Goal: Task Accomplishment & Management: Complete application form

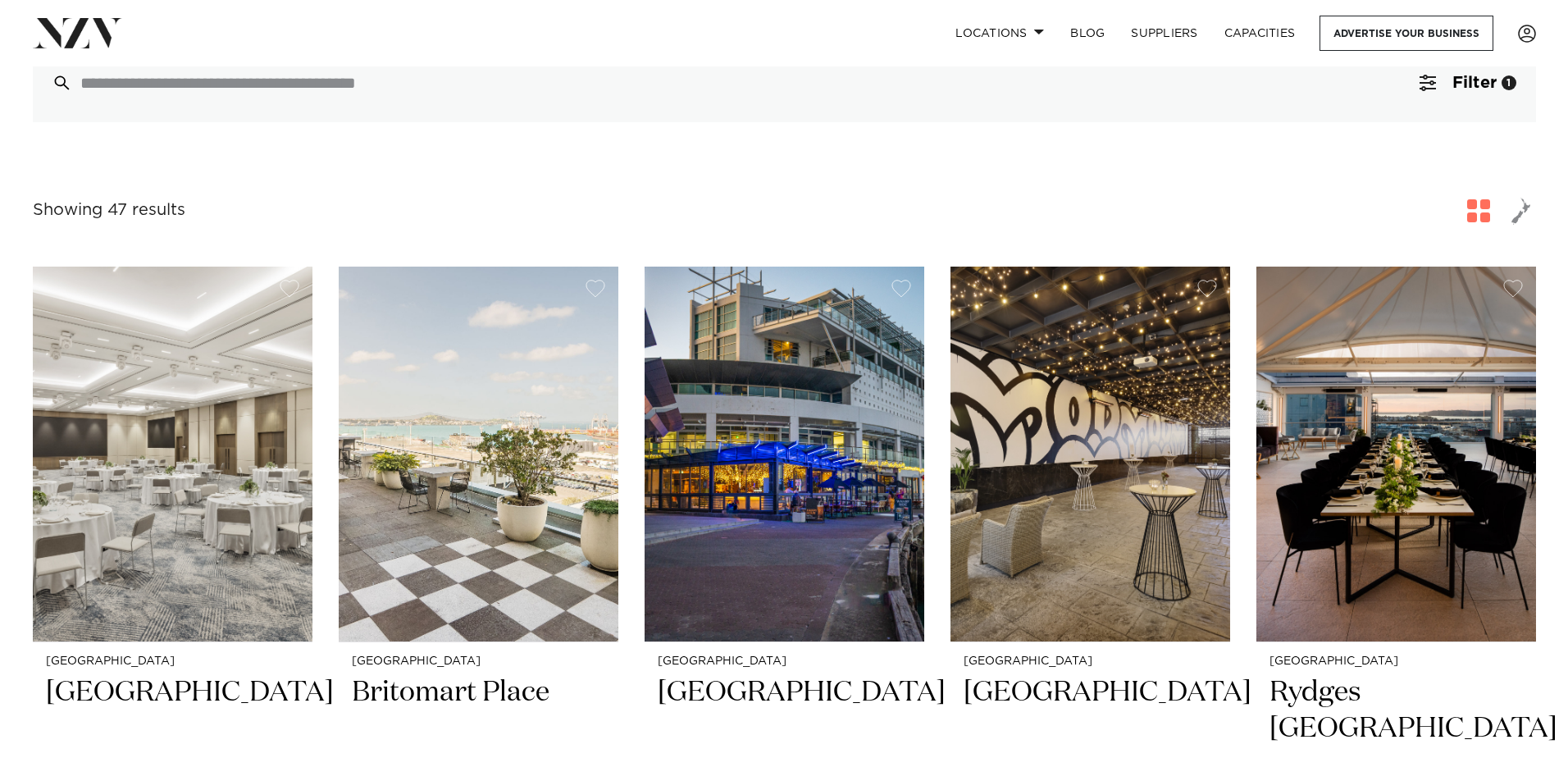
scroll to position [164, 0]
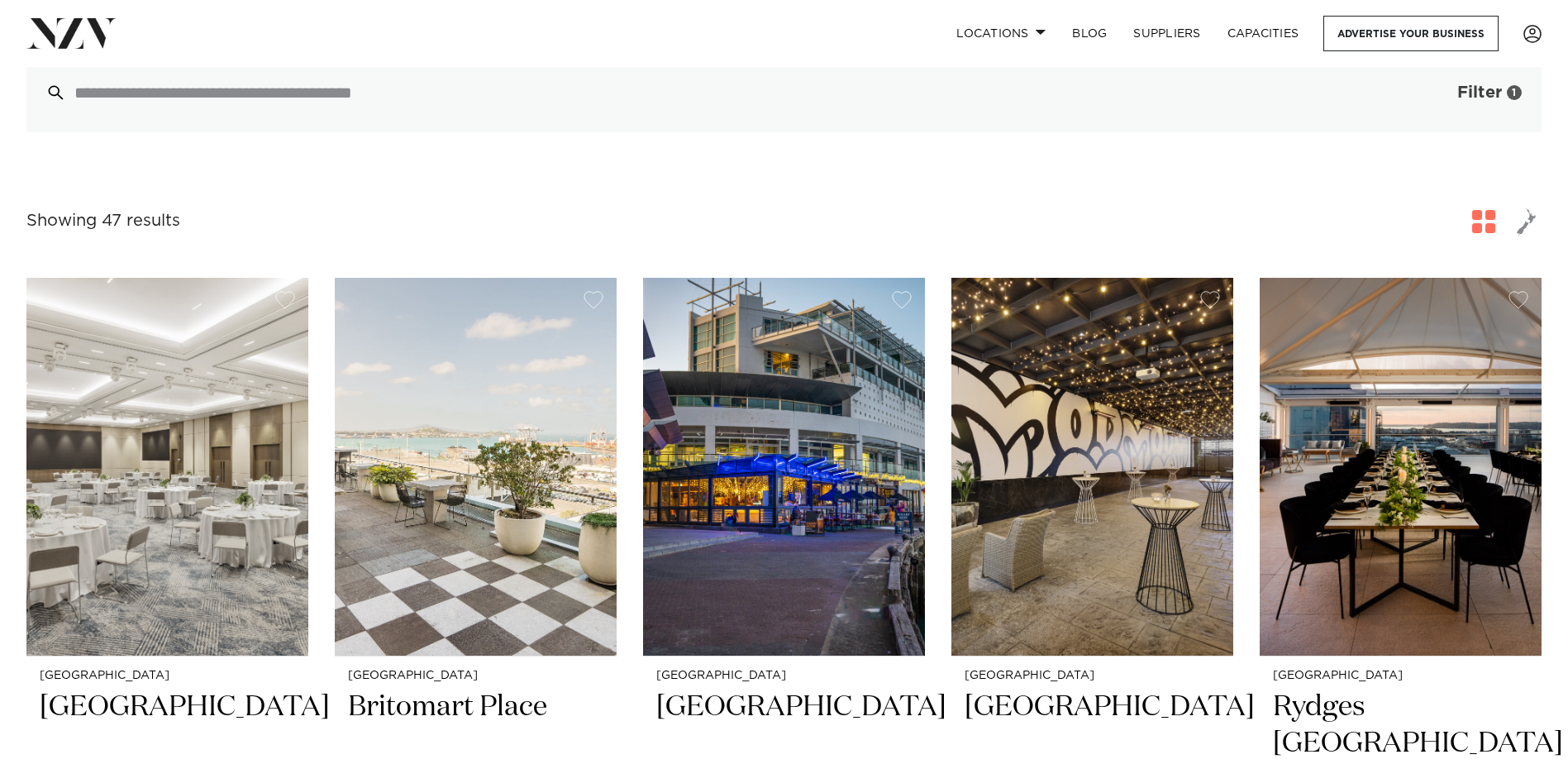
click at [1454, 94] on button "Filter 1" at bounding box center [1473, 93] width 137 height 79
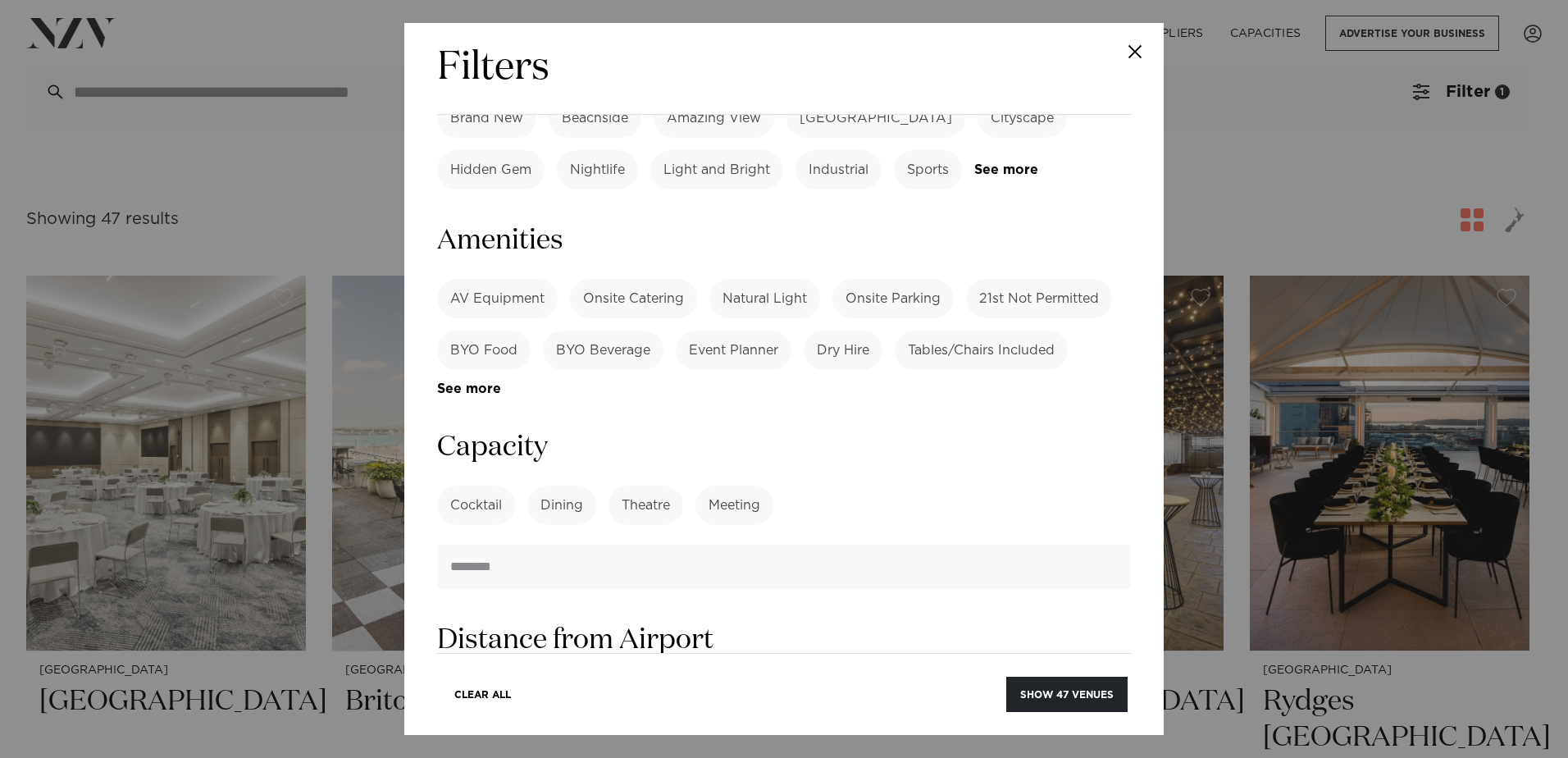
scroll to position [1379, 0]
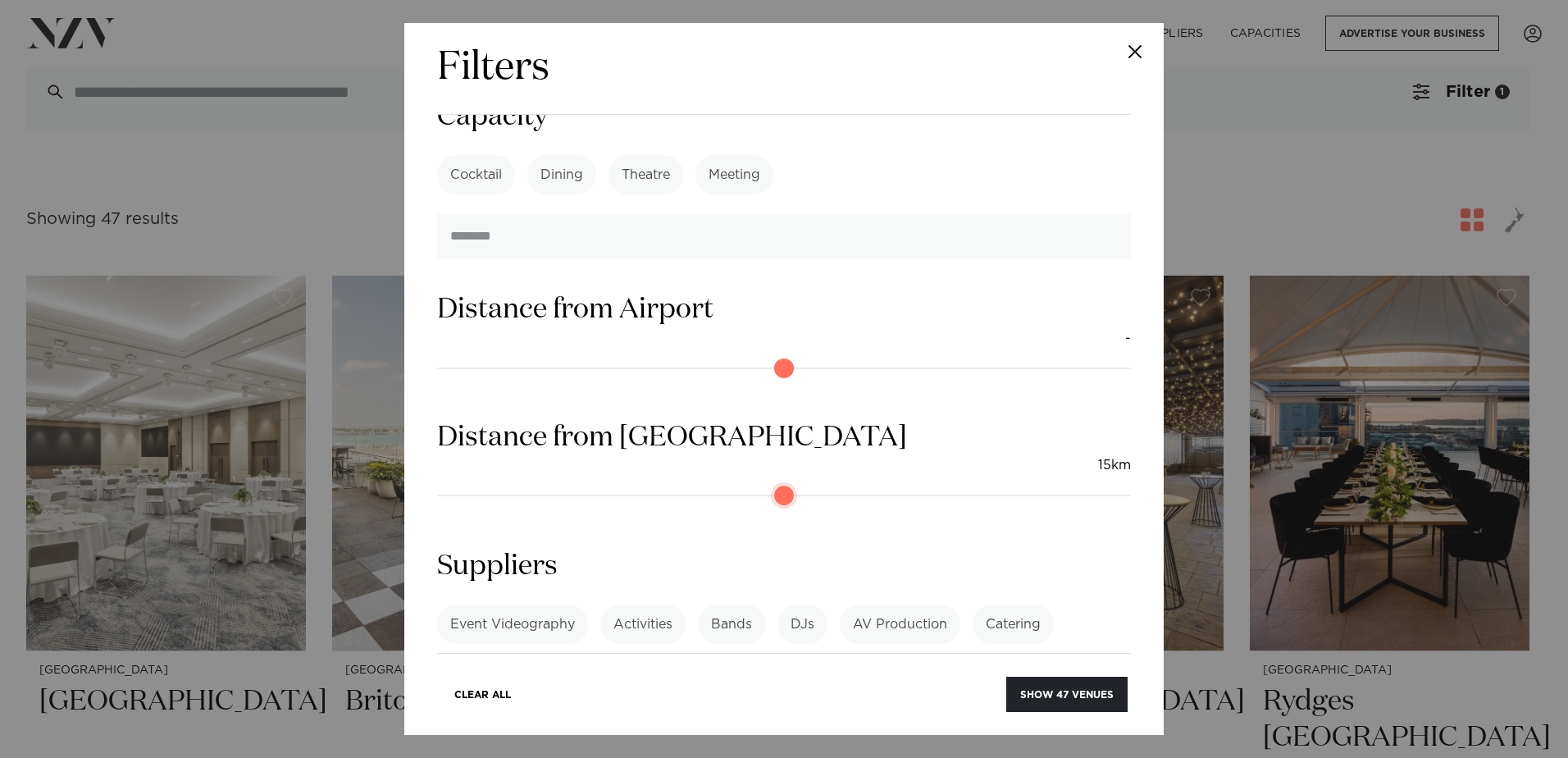
drag, startPoint x: 449, startPoint y: 366, endPoint x: 557, endPoint y: 365, distance: 108.0
type input "**"
click at [557, 483] on input "range" at bounding box center [784, 495] width 694 height 26
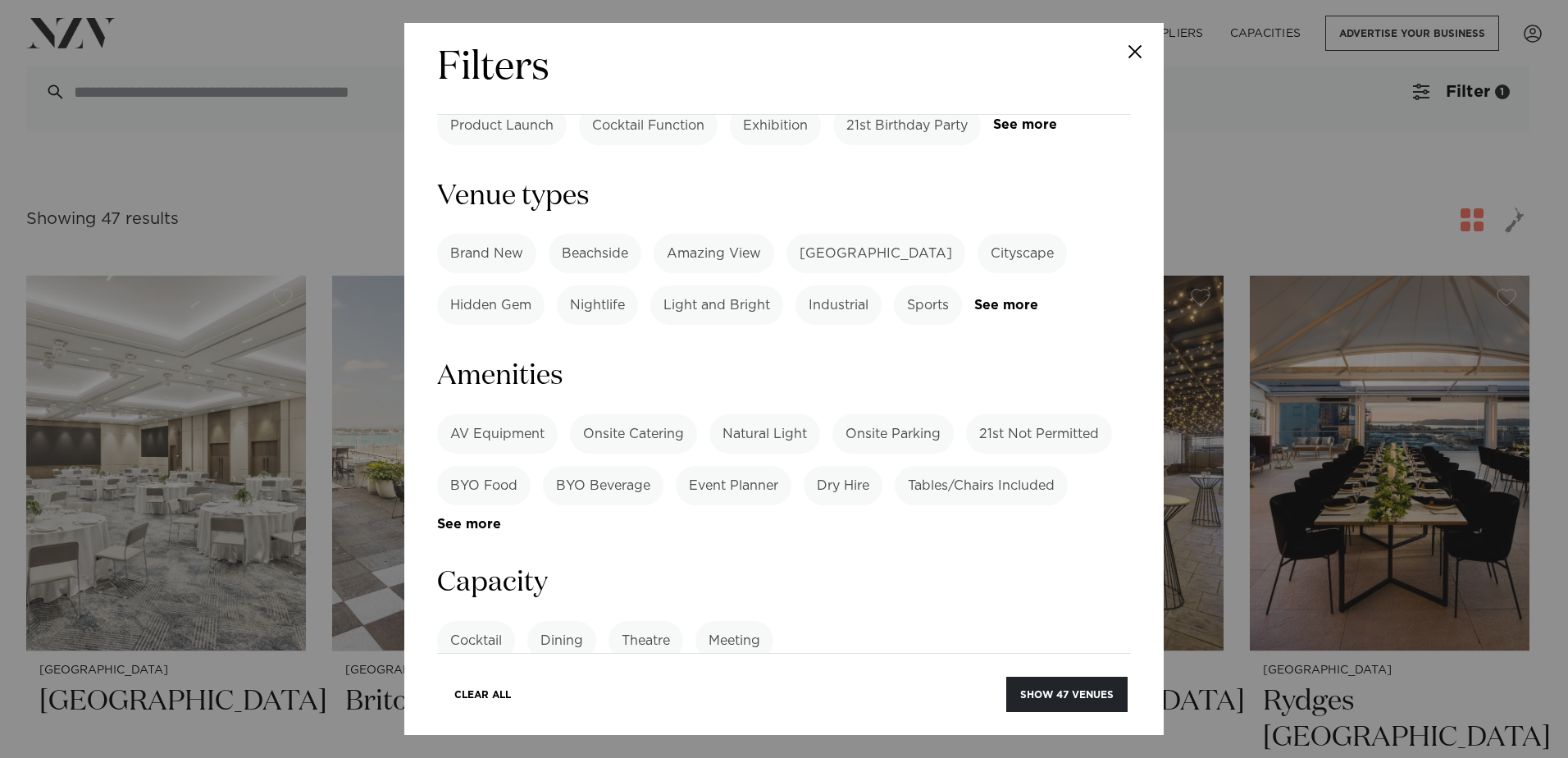
scroll to position [886, 0]
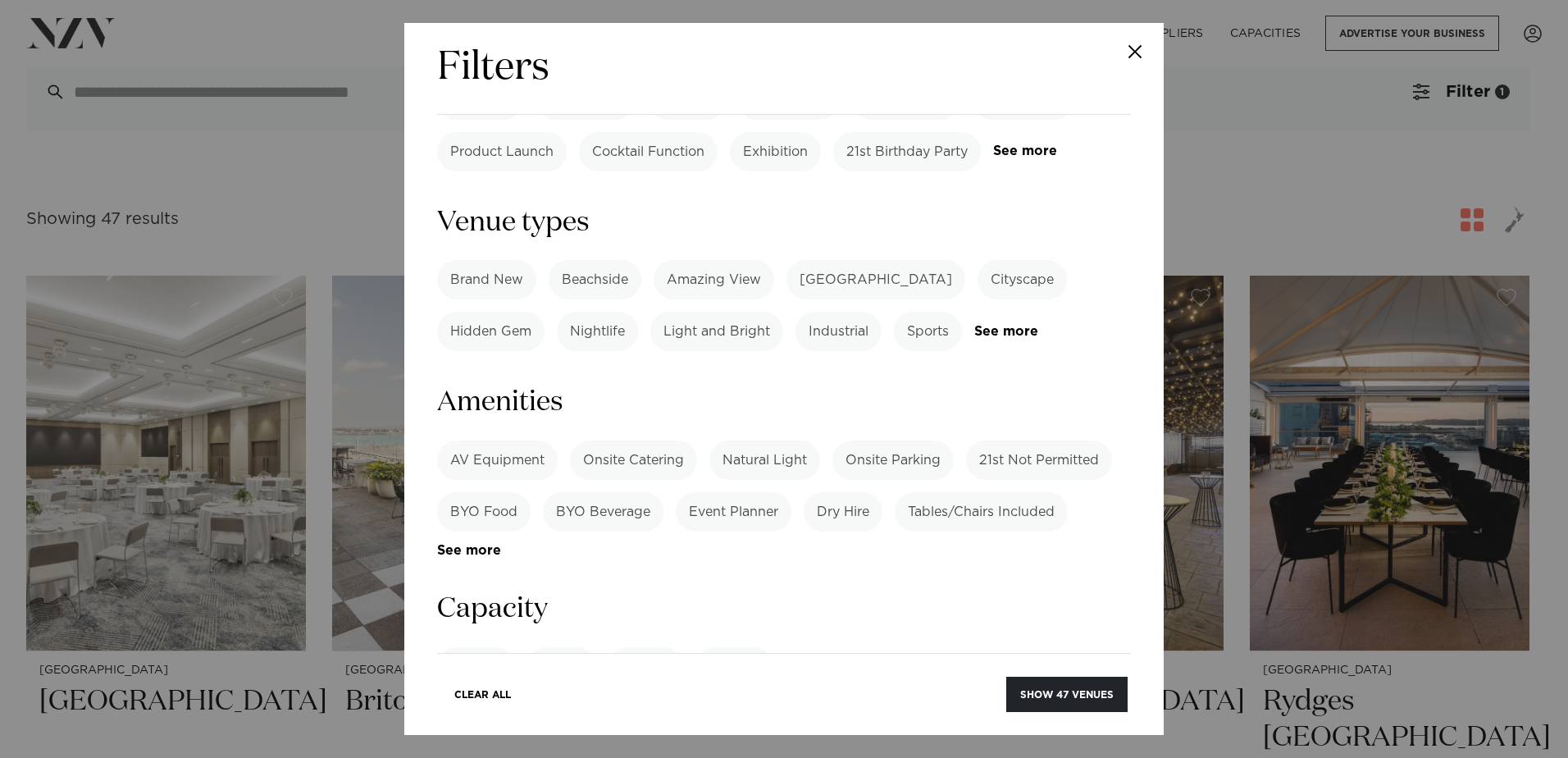
click at [750, 648] on label "Meeting" at bounding box center [734, 667] width 78 height 39
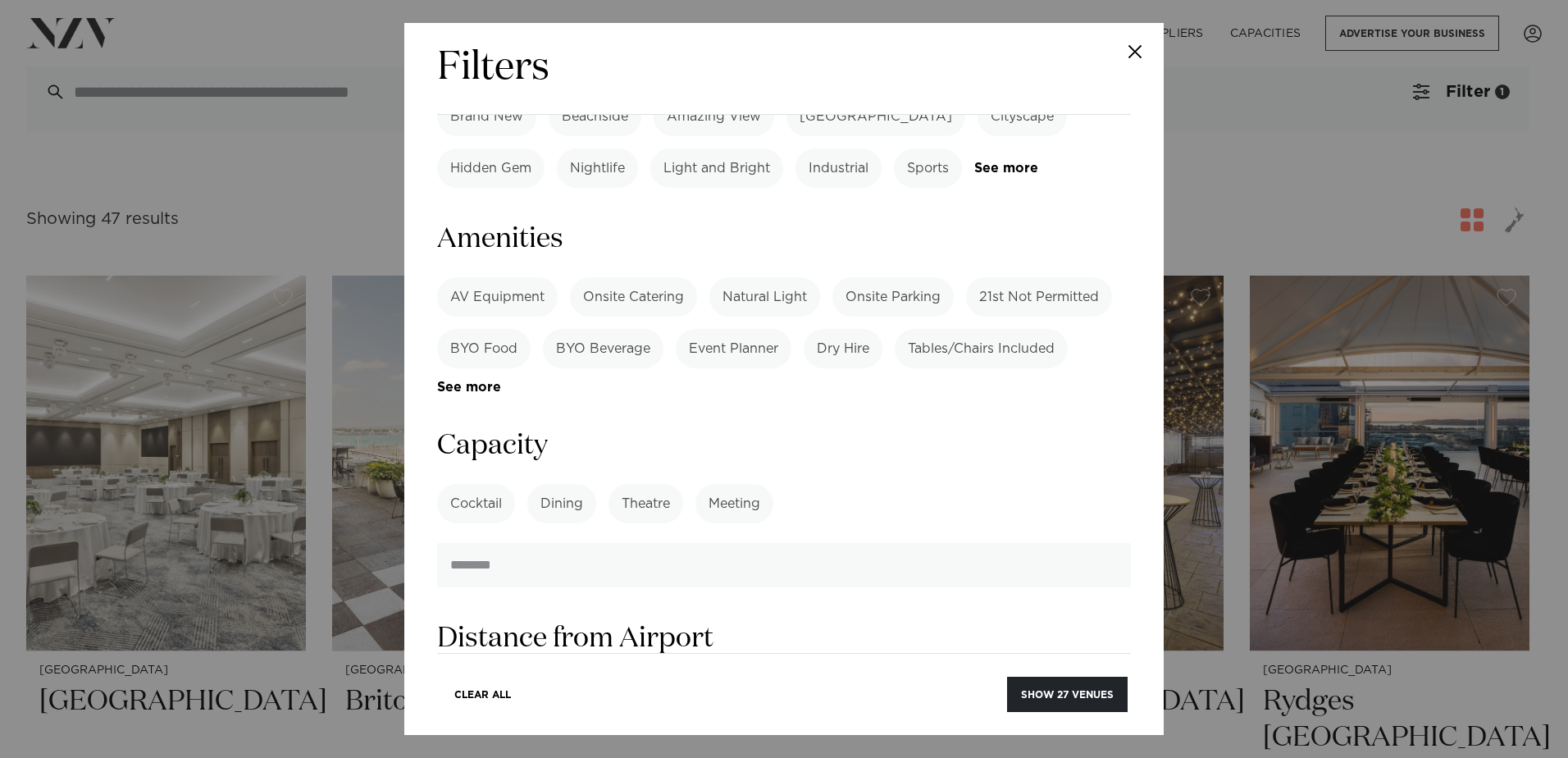
scroll to position [1050, 0]
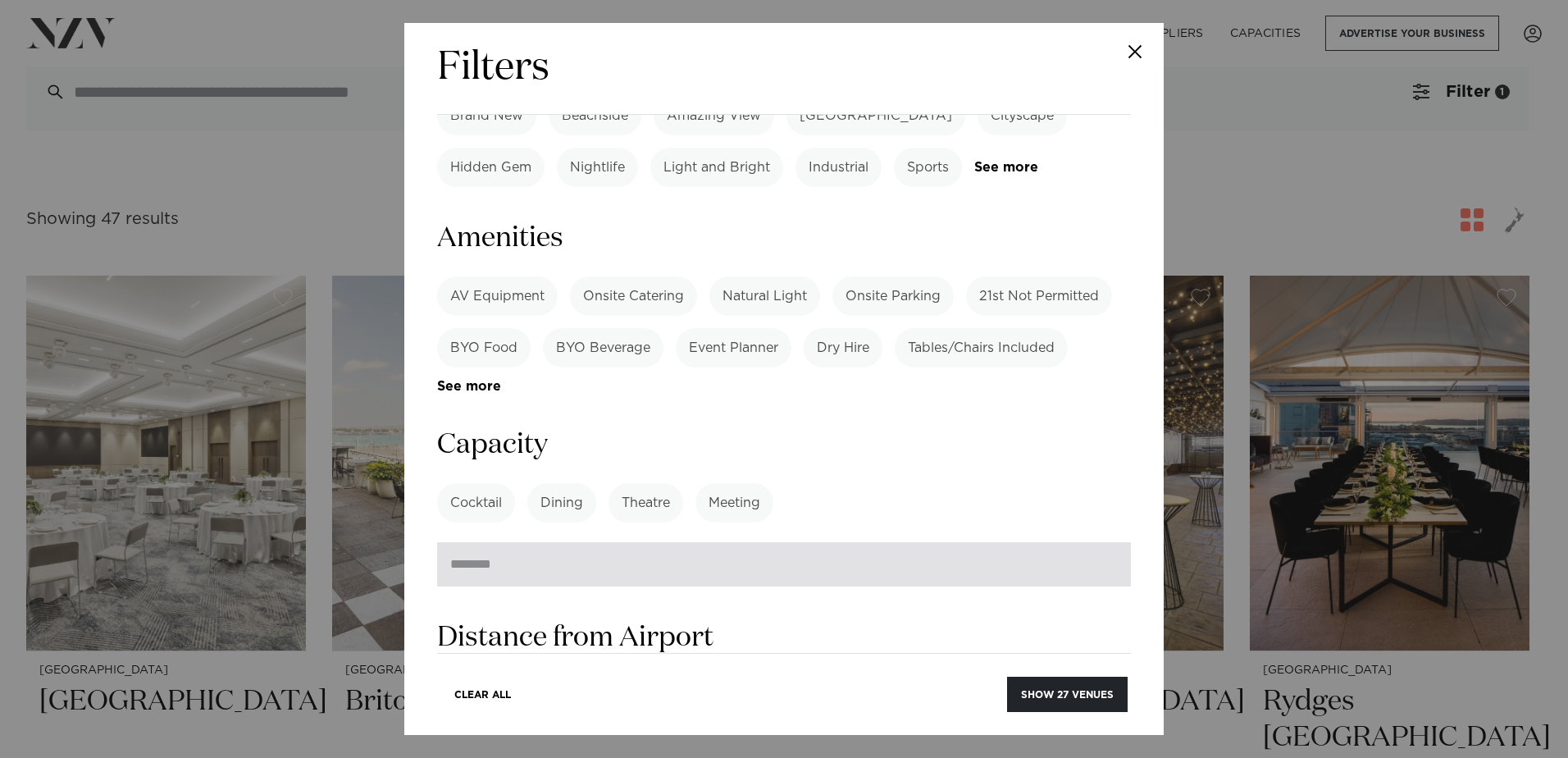
click at [1056, 542] on input "number" at bounding box center [784, 564] width 694 height 44
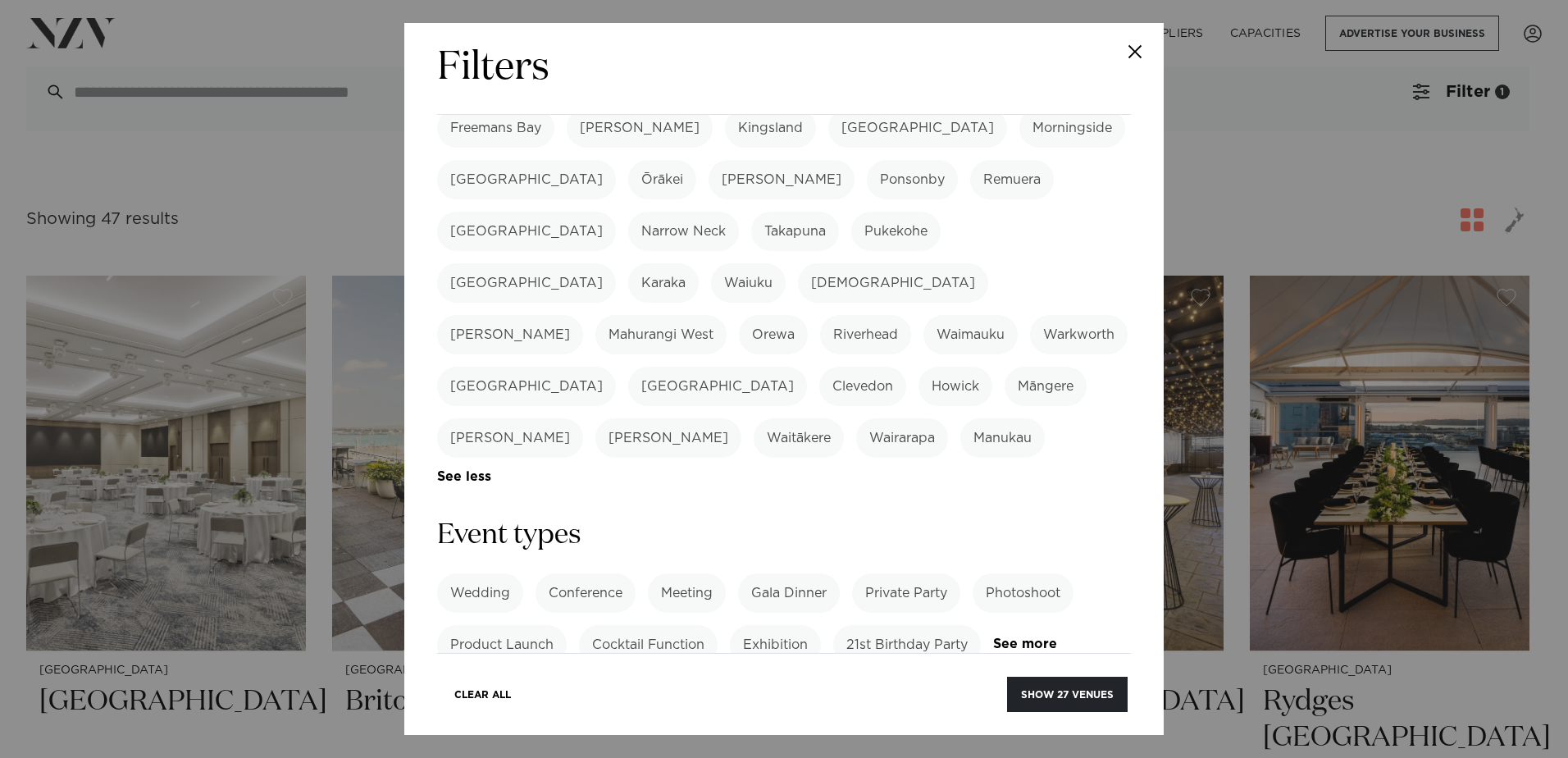
scroll to position [394, 0]
click at [539, 624] on label "Product Launch" at bounding box center [502, 643] width 130 height 39
click at [670, 573] on label "Meeting" at bounding box center [687, 592] width 78 height 39
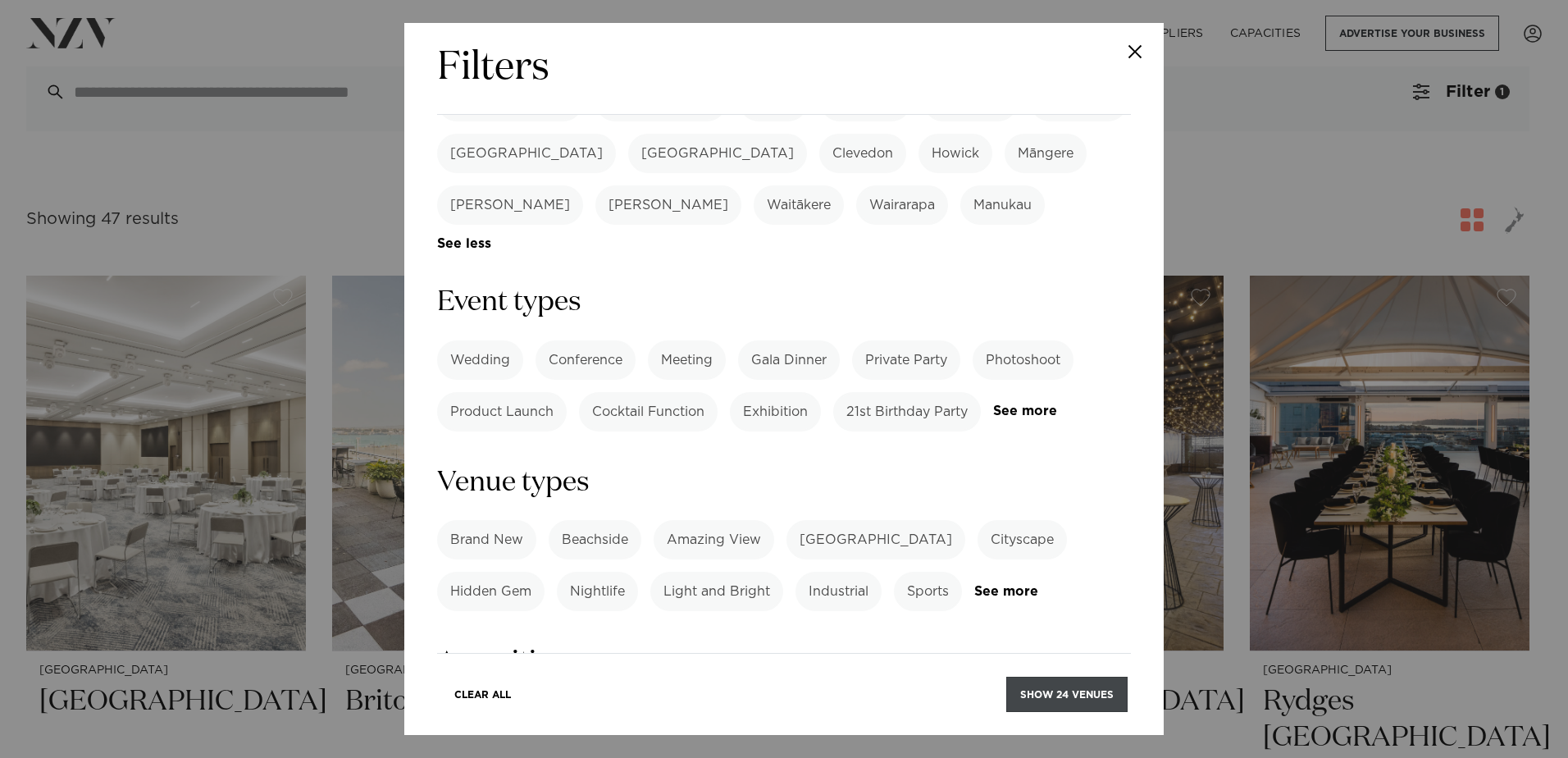
scroll to position [640, 0]
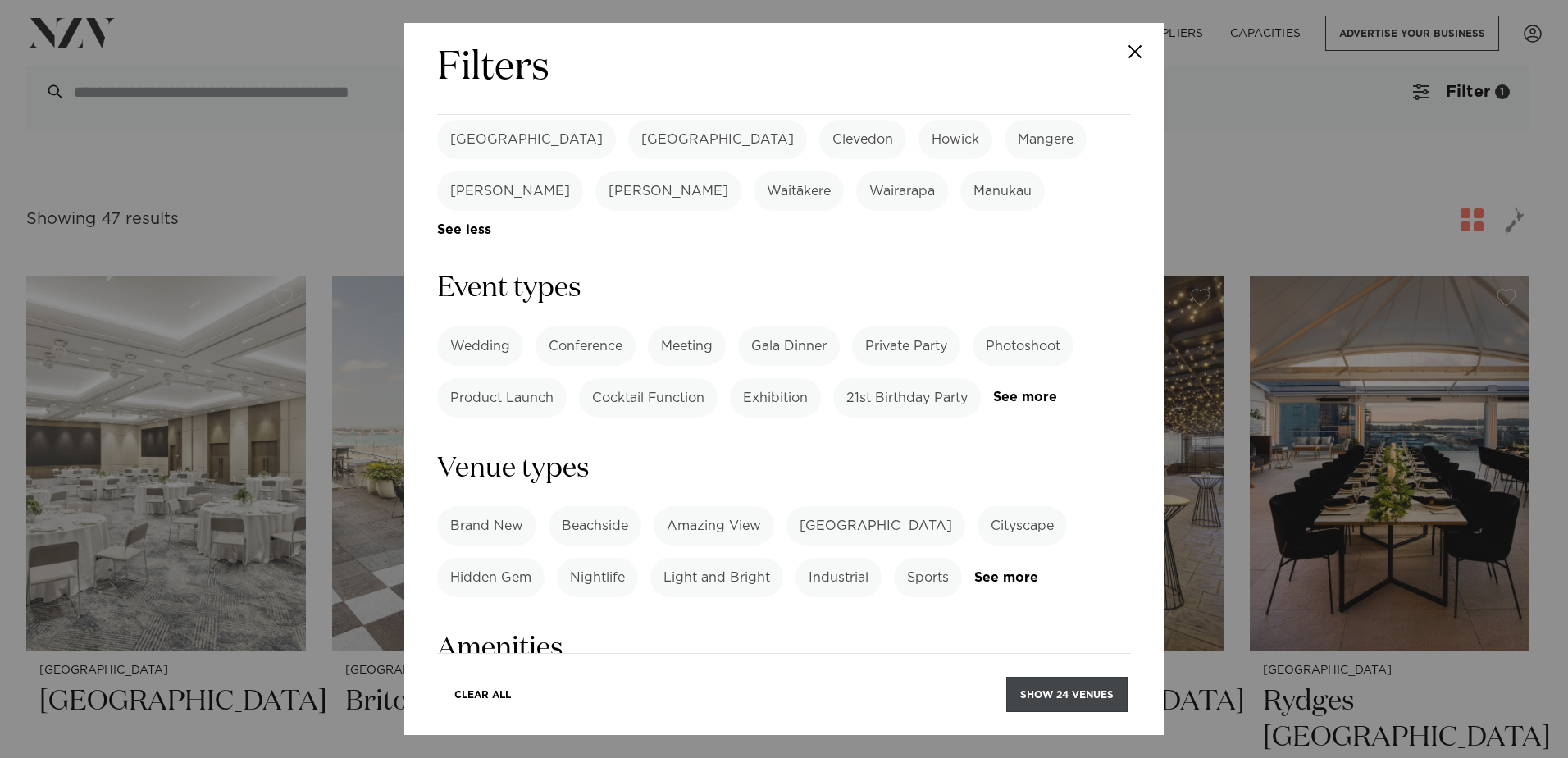
click at [1069, 700] on button "Show 24 venues" at bounding box center [1066, 694] width 121 height 35
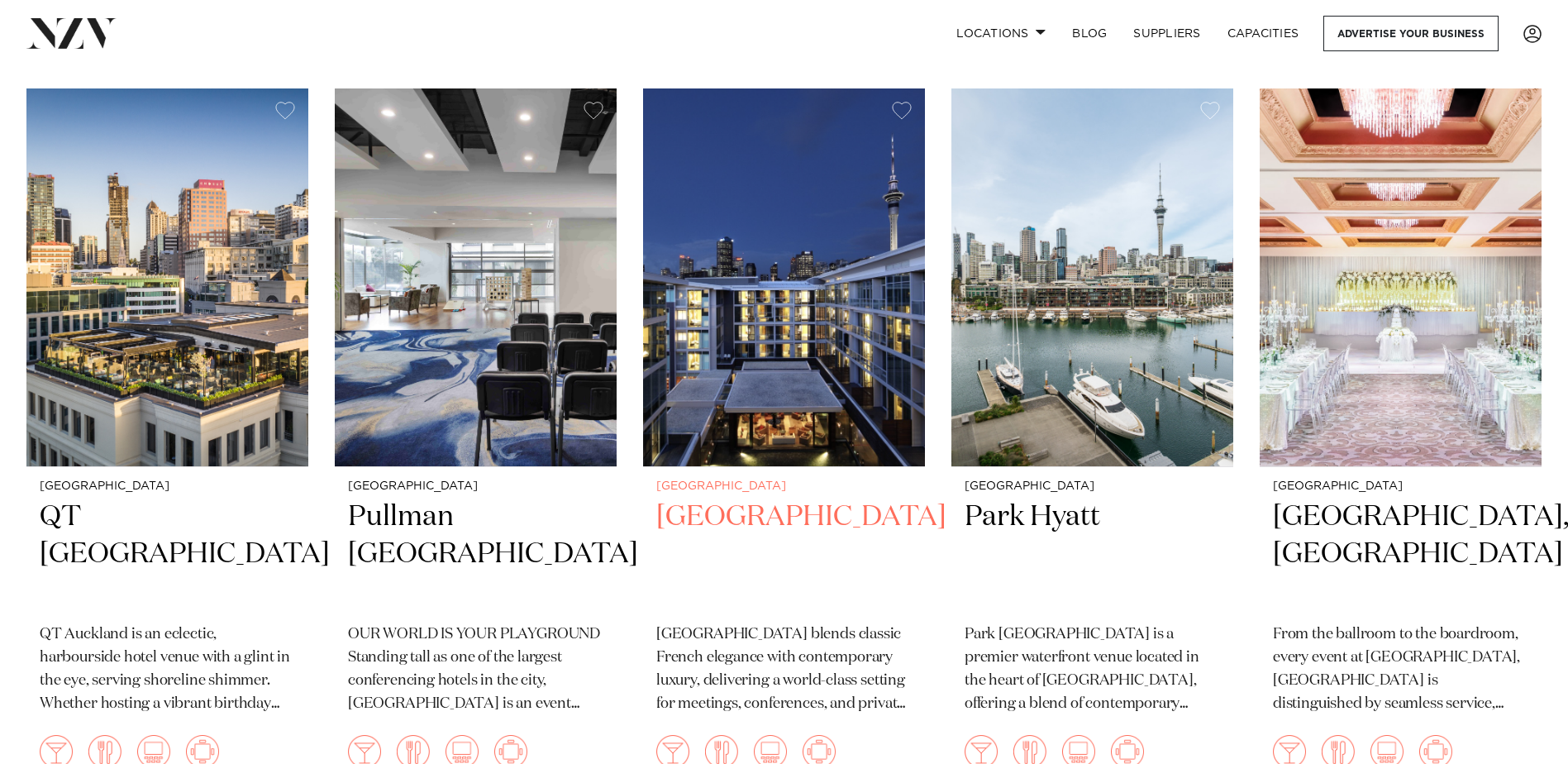
scroll to position [1143, 0]
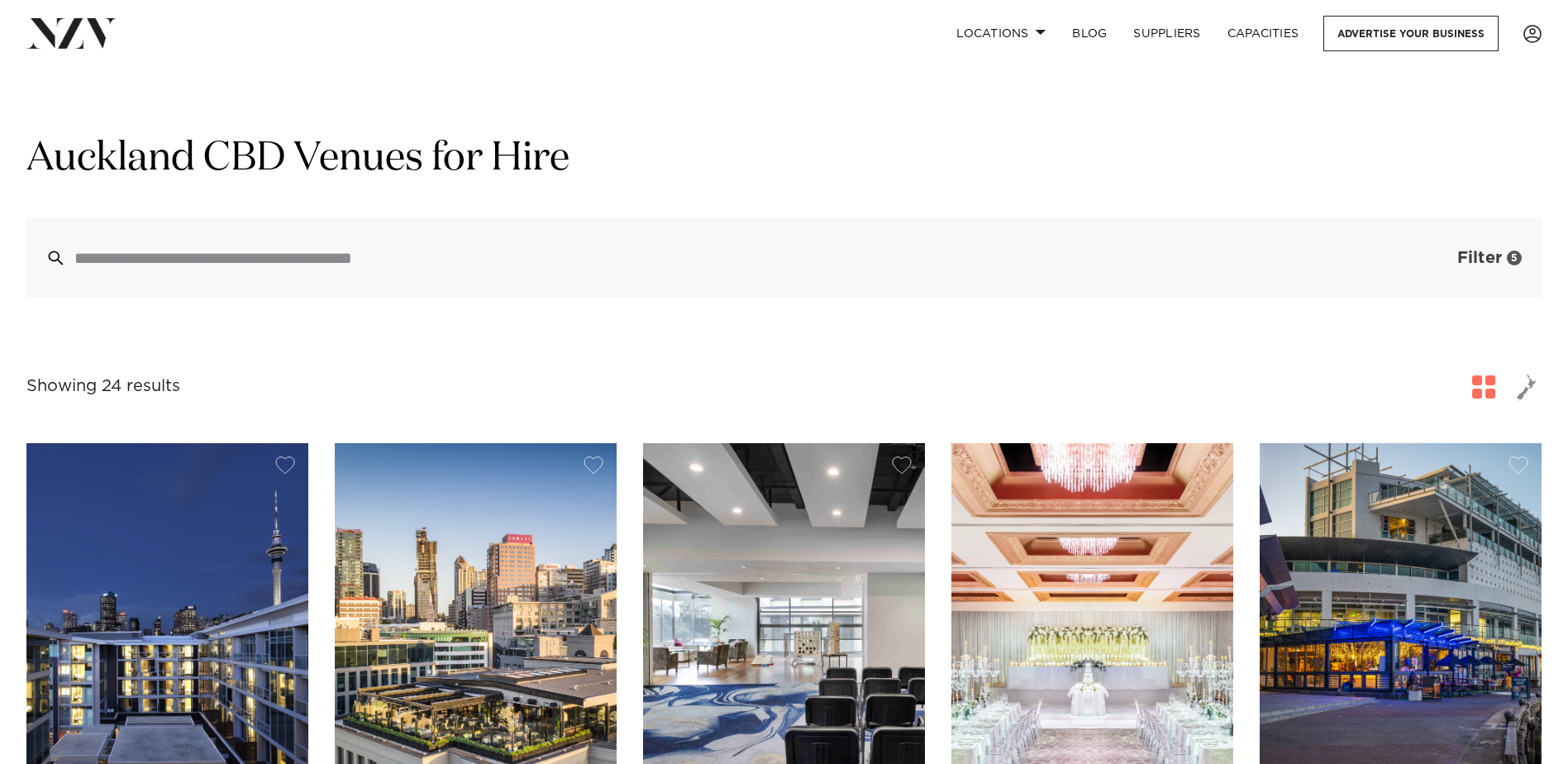
click at [1483, 261] on span "Filter" at bounding box center [1479, 258] width 45 height 17
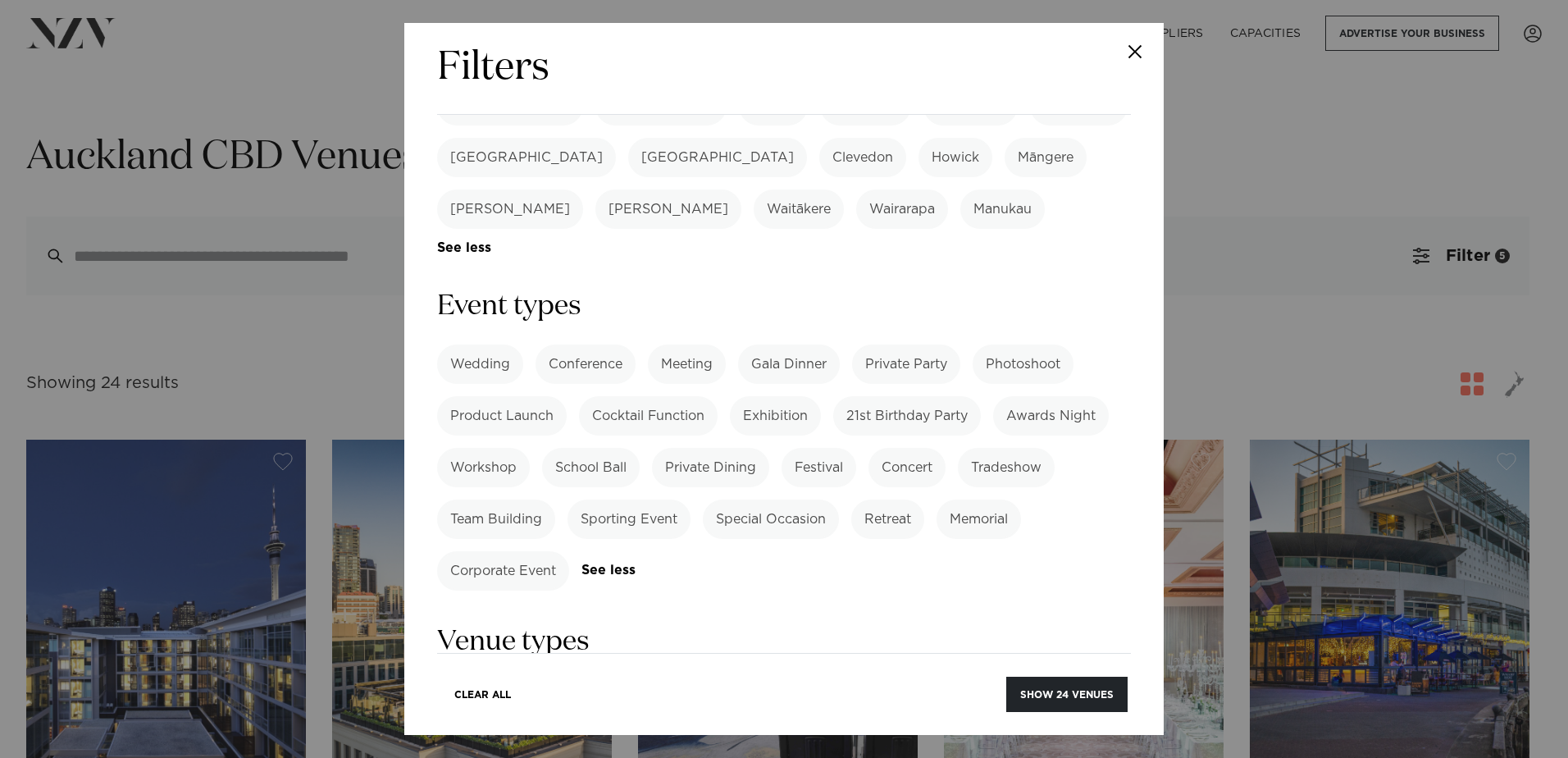
scroll to position [657, 0]
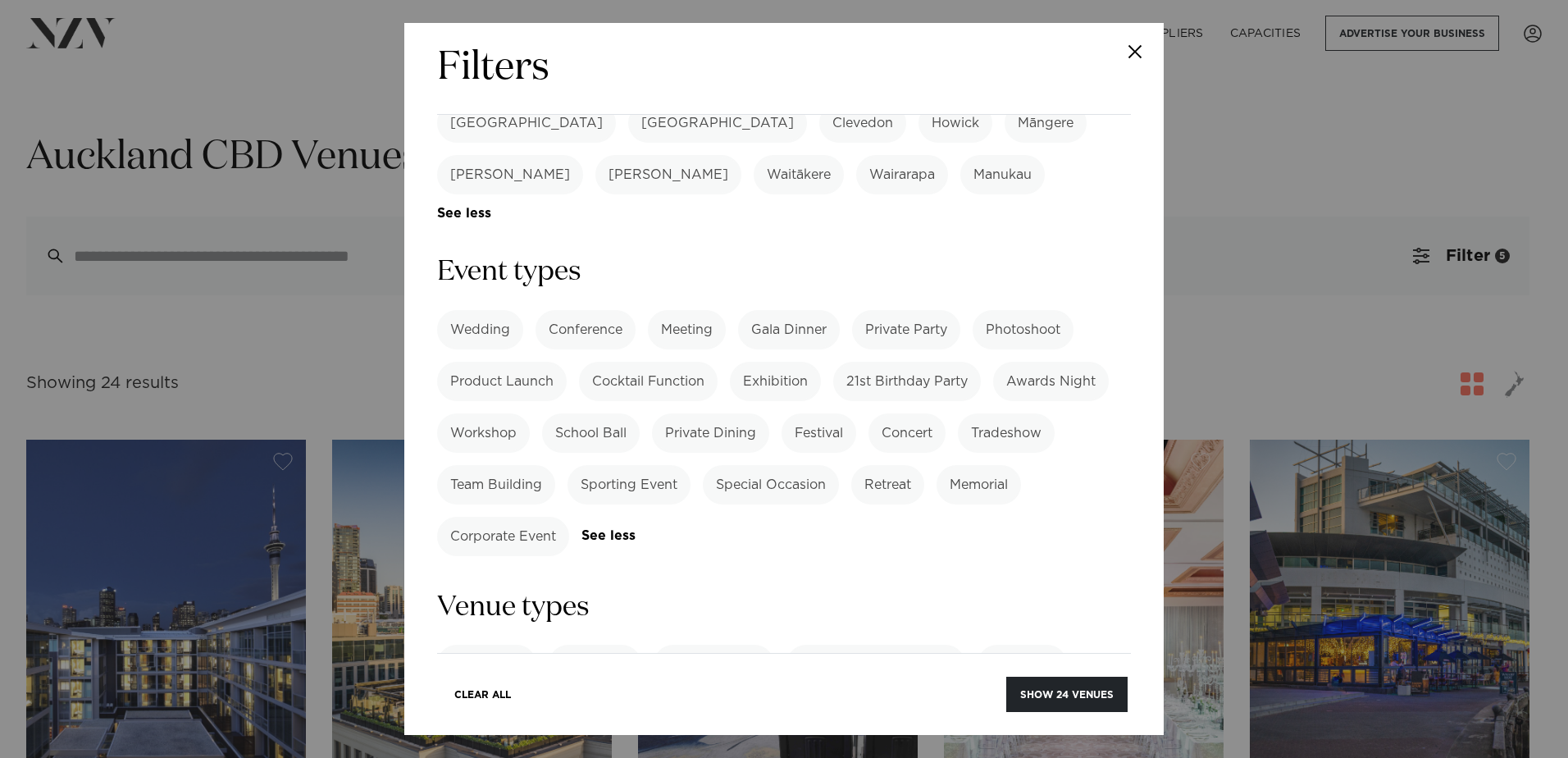
click at [682, 310] on label "Meeting" at bounding box center [687, 330] width 78 height 39
click at [534, 361] on label "Product Launch" at bounding box center [502, 381] width 130 height 39
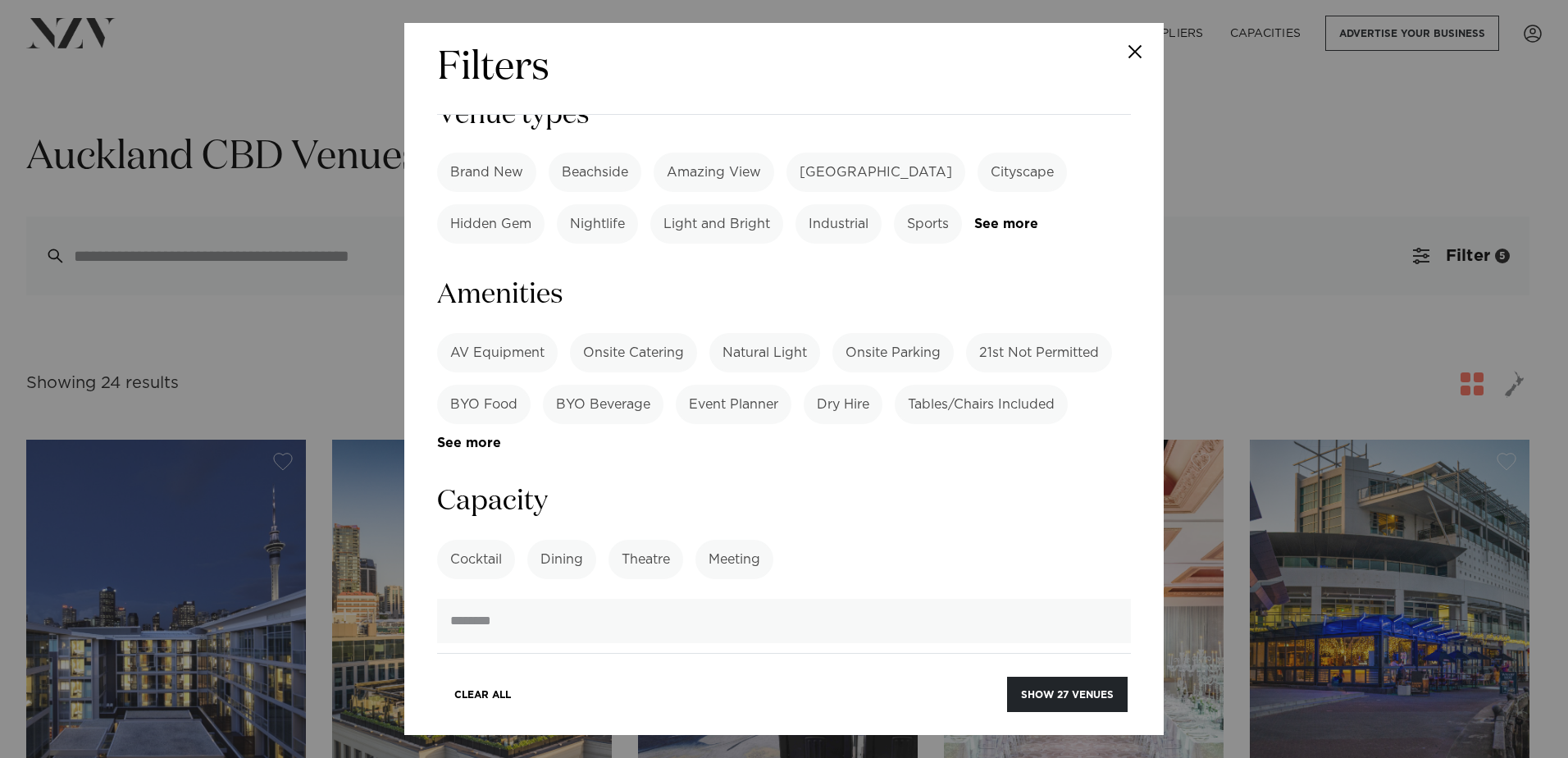
click at [754, 540] on label "Meeting" at bounding box center [734, 559] width 78 height 39
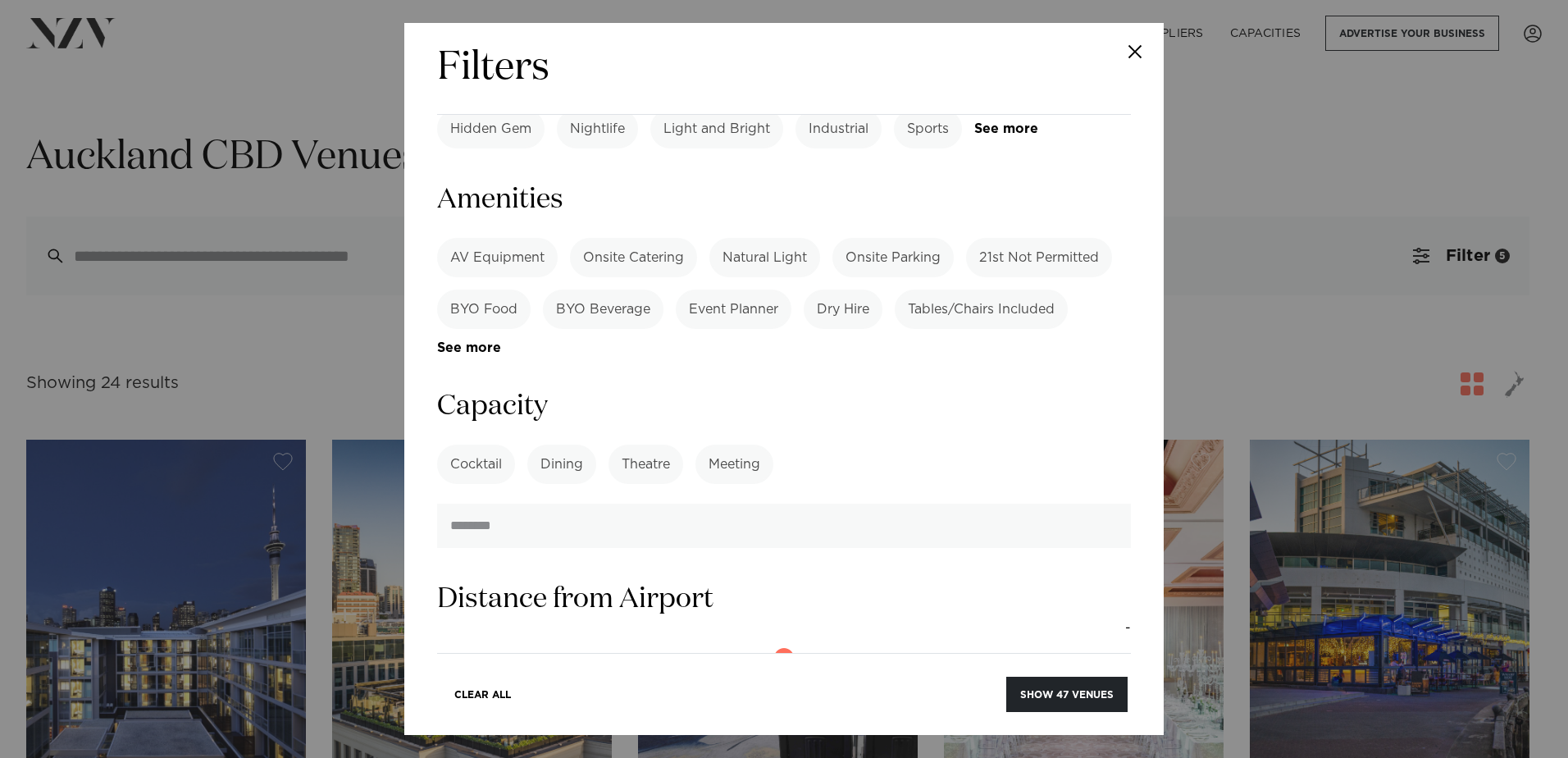
scroll to position [1477, 0]
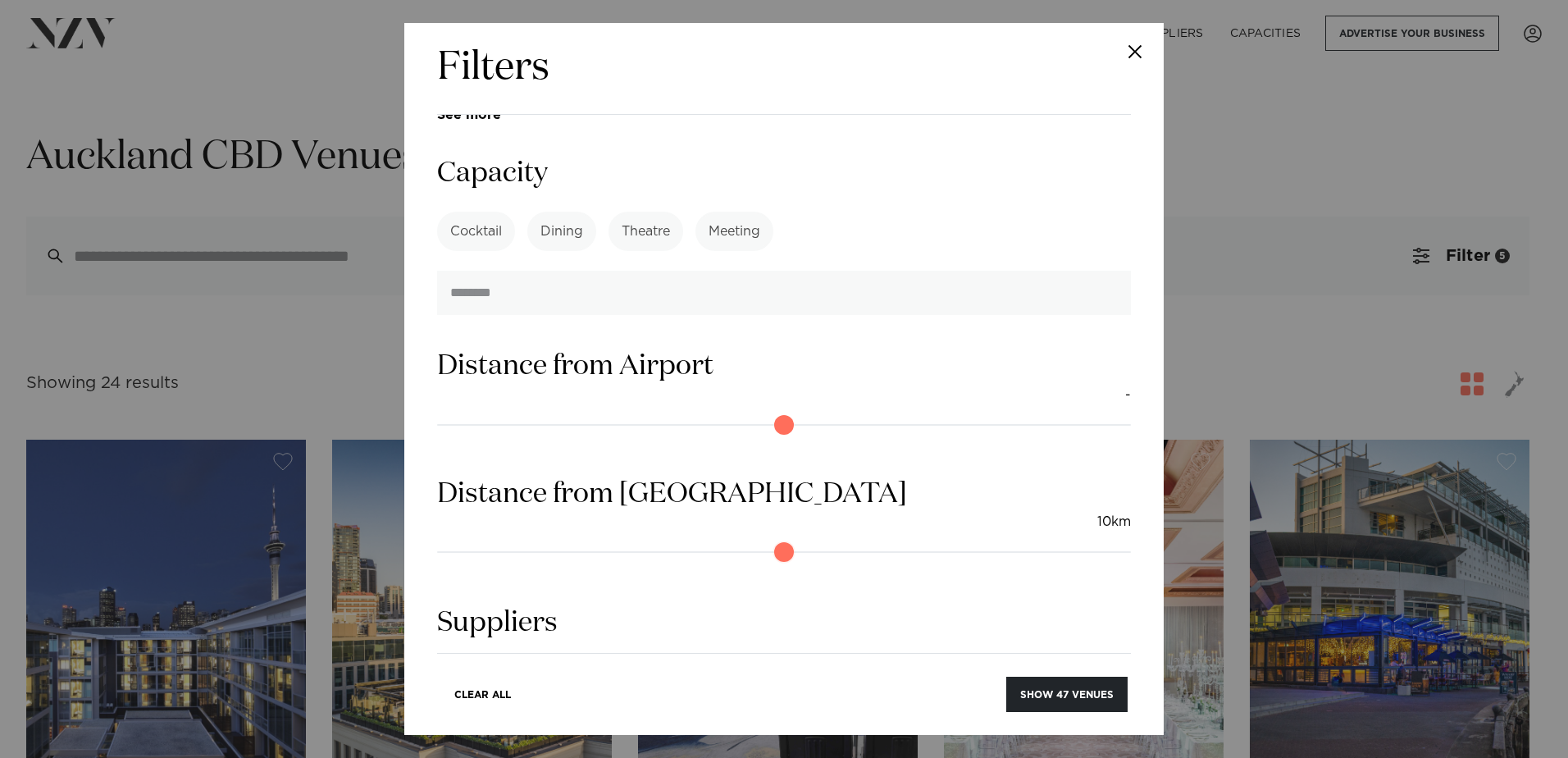
drag, startPoint x: 549, startPoint y: 392, endPoint x: 422, endPoint y: 399, distance: 127.2
type input "*"
click at [437, 539] on input "range" at bounding box center [784, 551] width 694 height 26
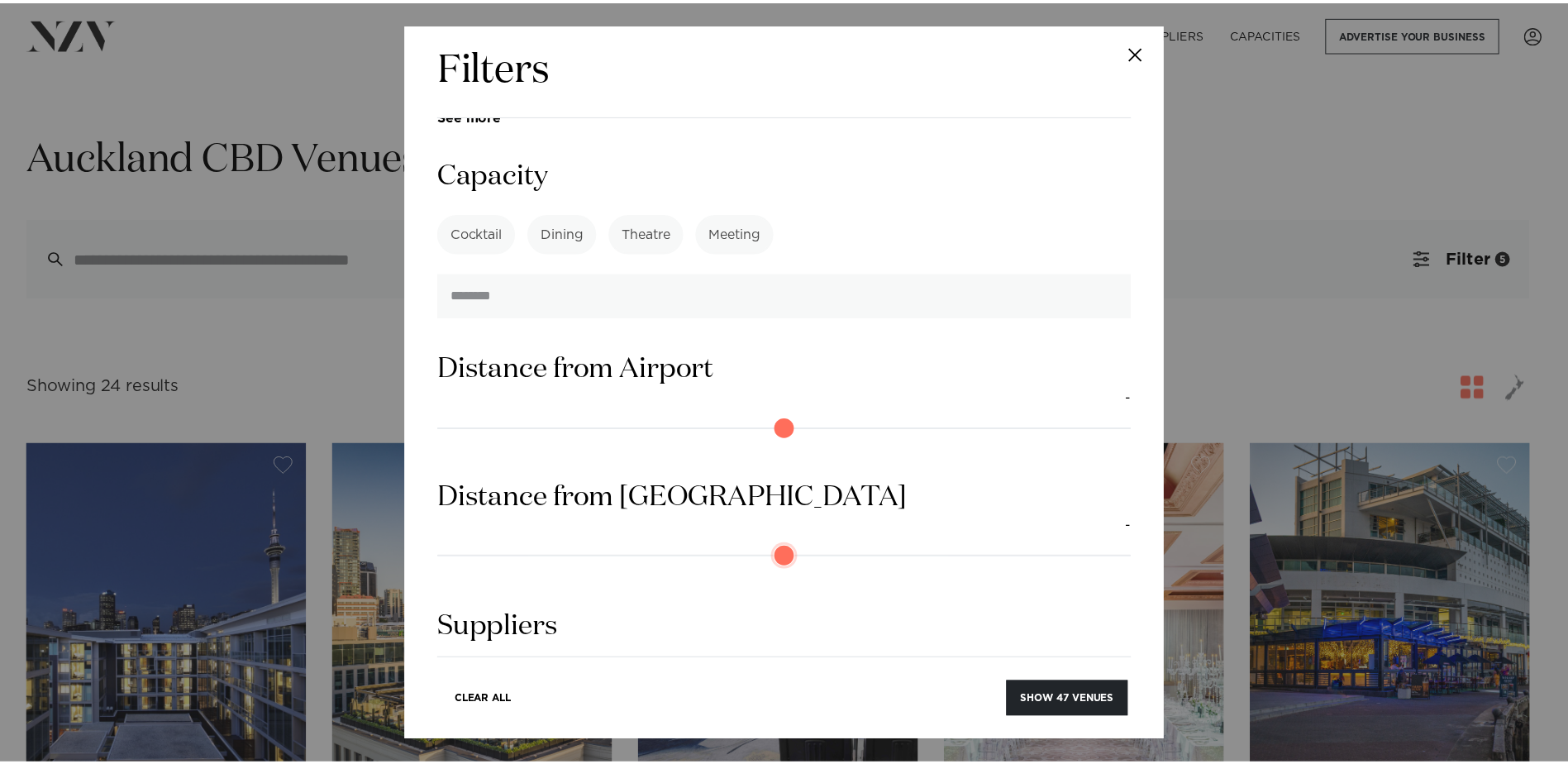
scroll to position [1520, 0]
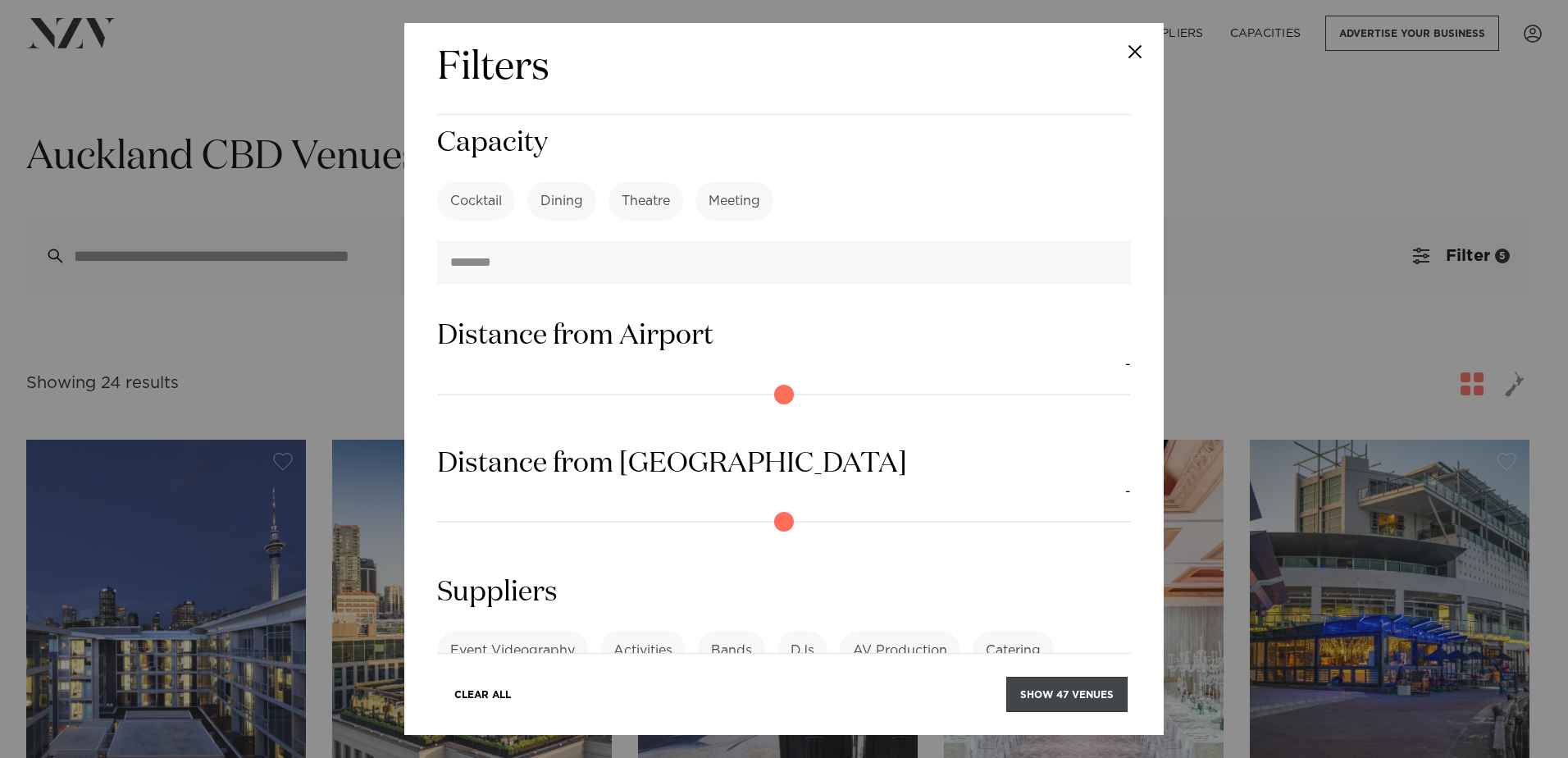
click at [1071, 686] on button "Show 47 venues" at bounding box center [1066, 694] width 121 height 35
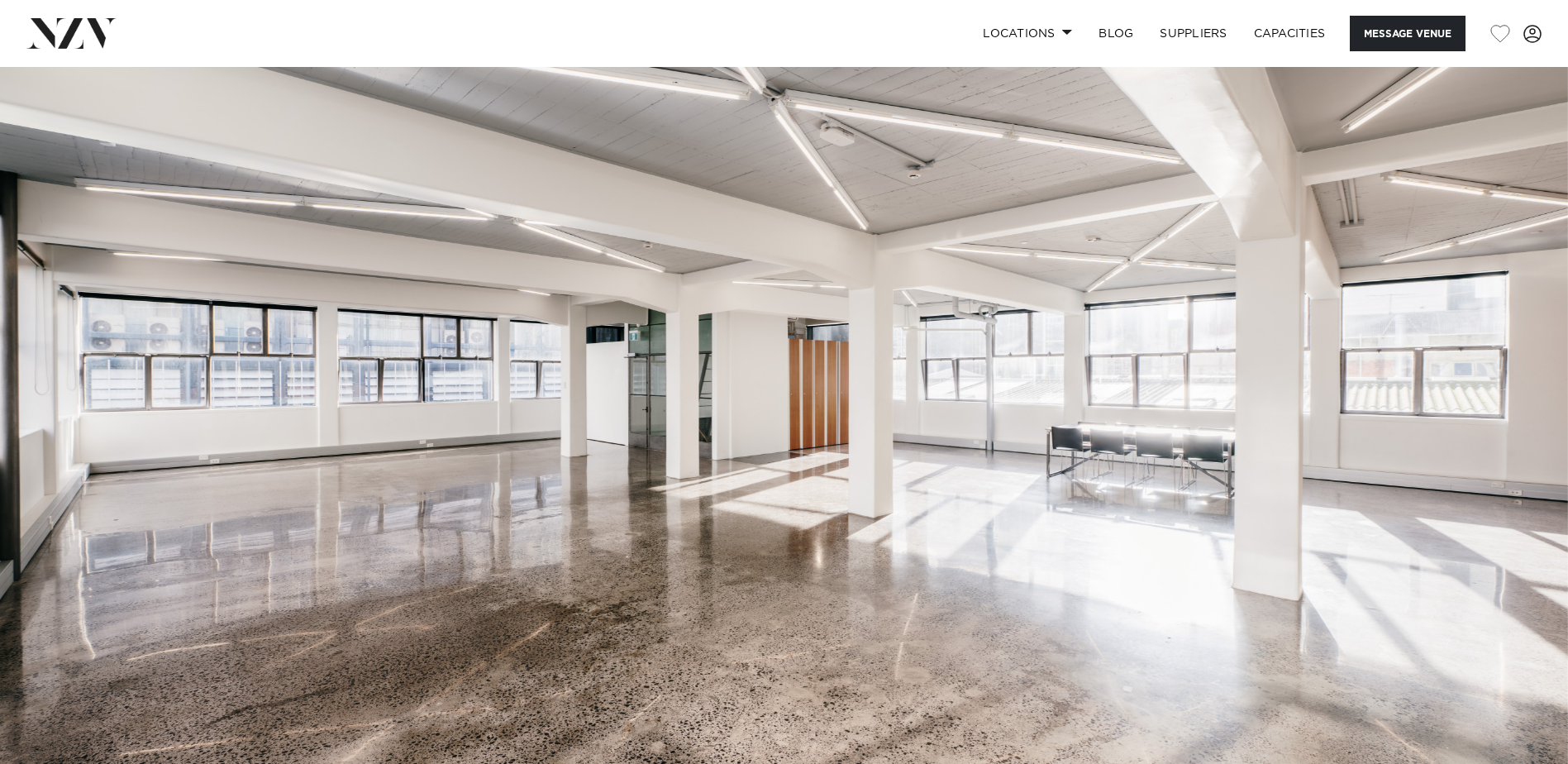
click at [1505, 401] on img at bounding box center [784, 434] width 1568 height 735
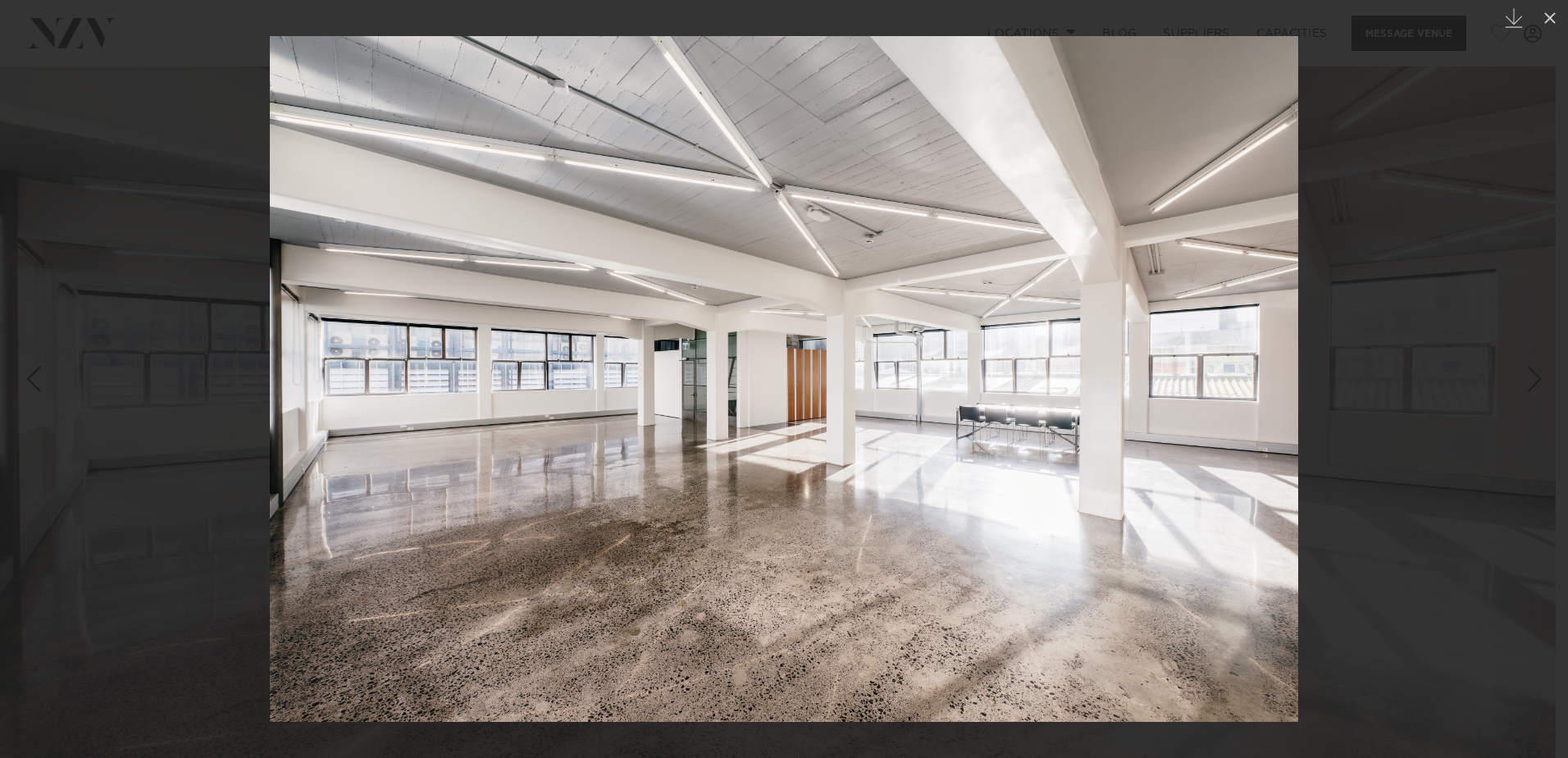
click at [1528, 357] on link at bounding box center [1539, 379] width 58 height 82
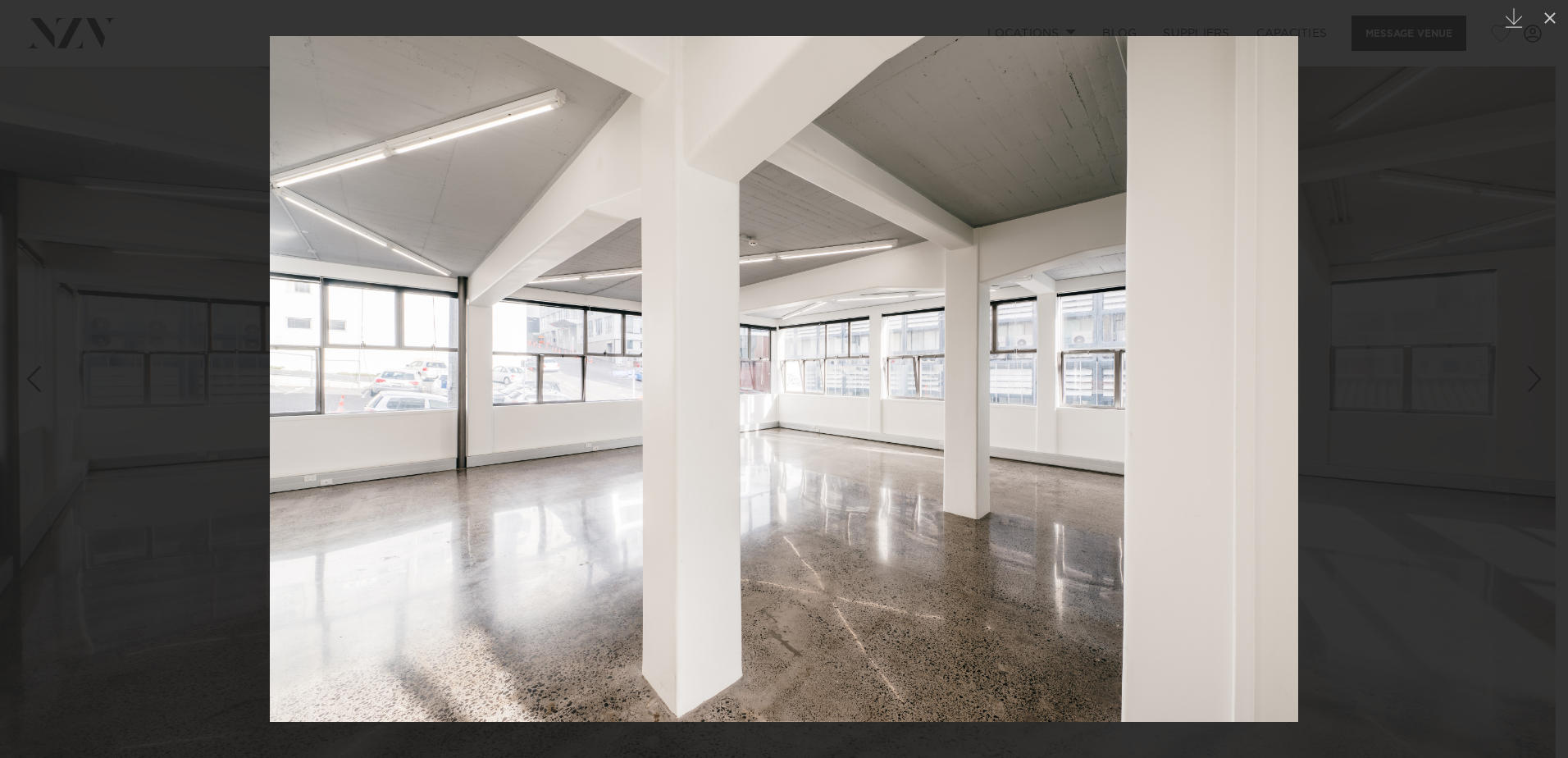
click at [1425, 365] on div at bounding box center [784, 379] width 1568 height 758
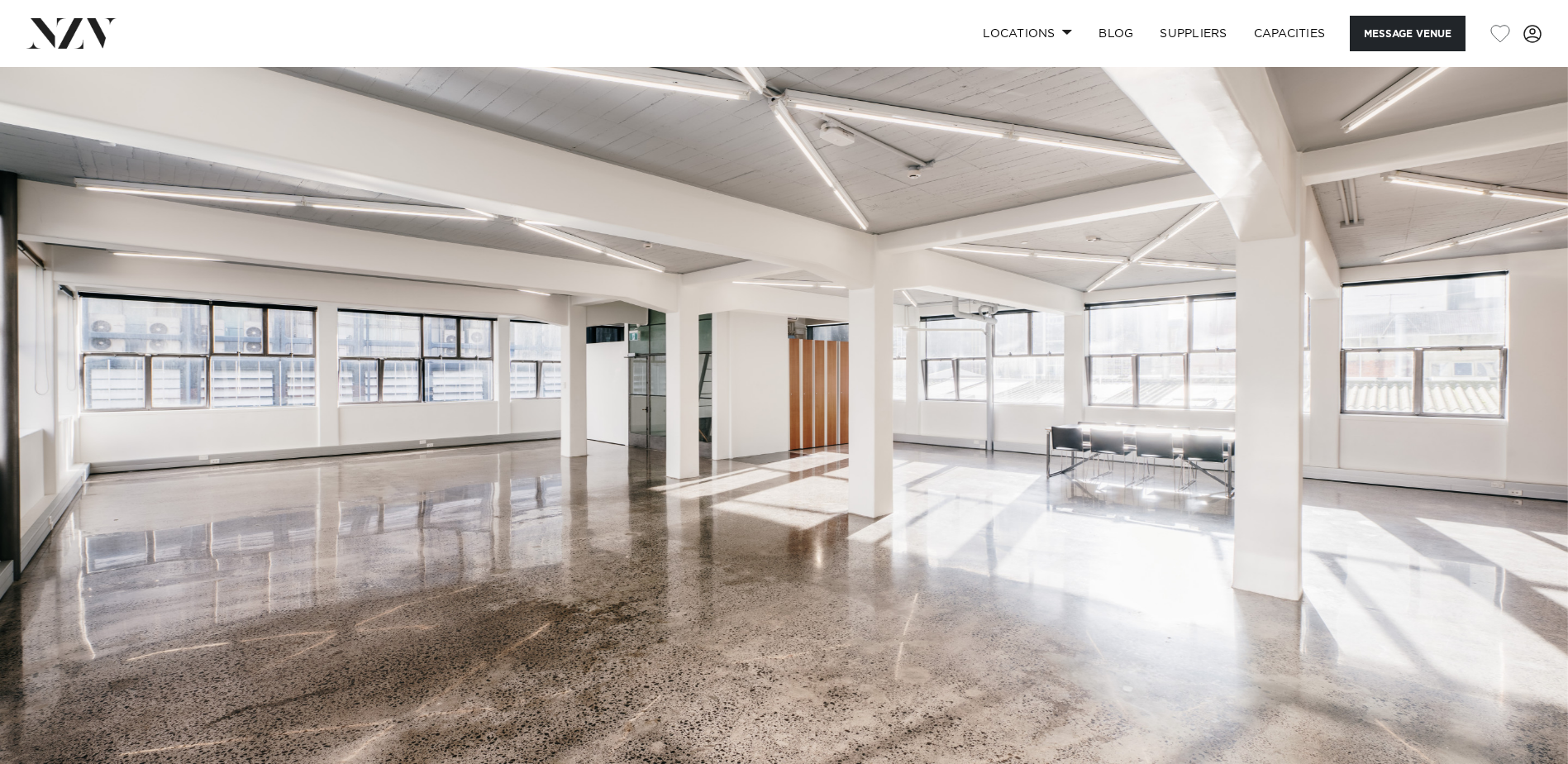
click at [1436, 368] on img at bounding box center [784, 434] width 1568 height 735
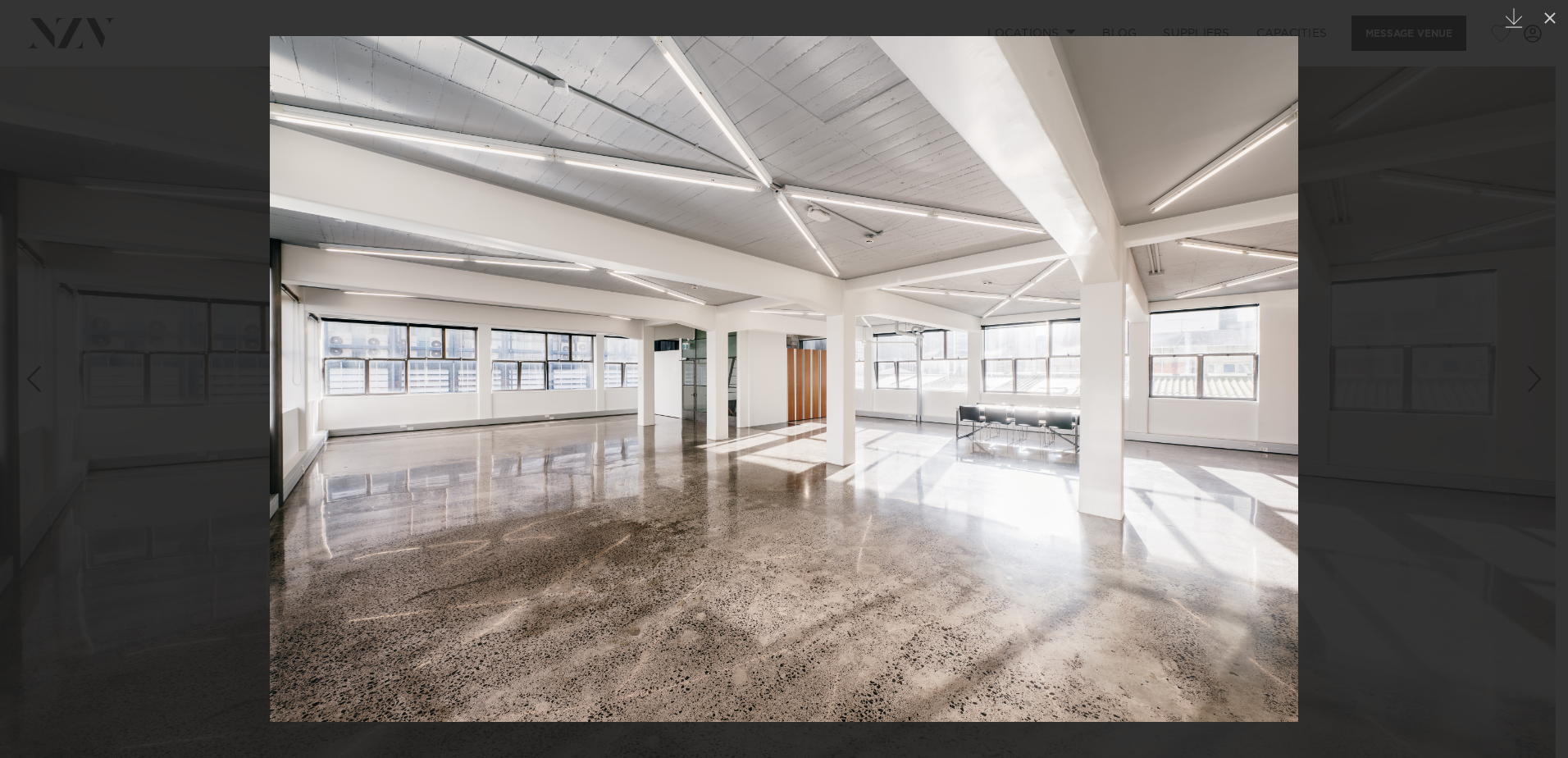
click at [1425, 365] on div at bounding box center [784, 379] width 1568 height 758
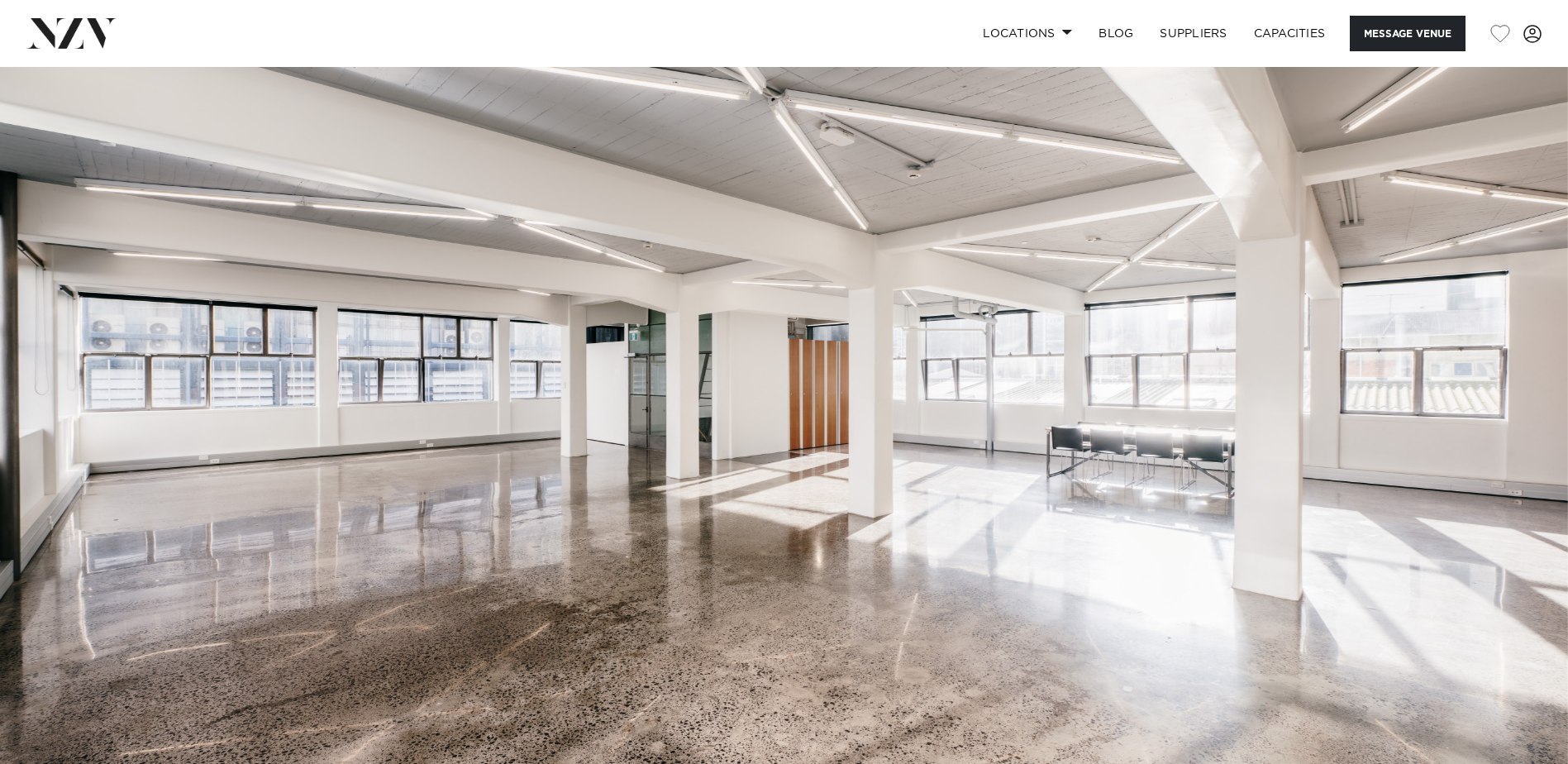
click at [1469, 350] on img at bounding box center [784, 434] width 1568 height 735
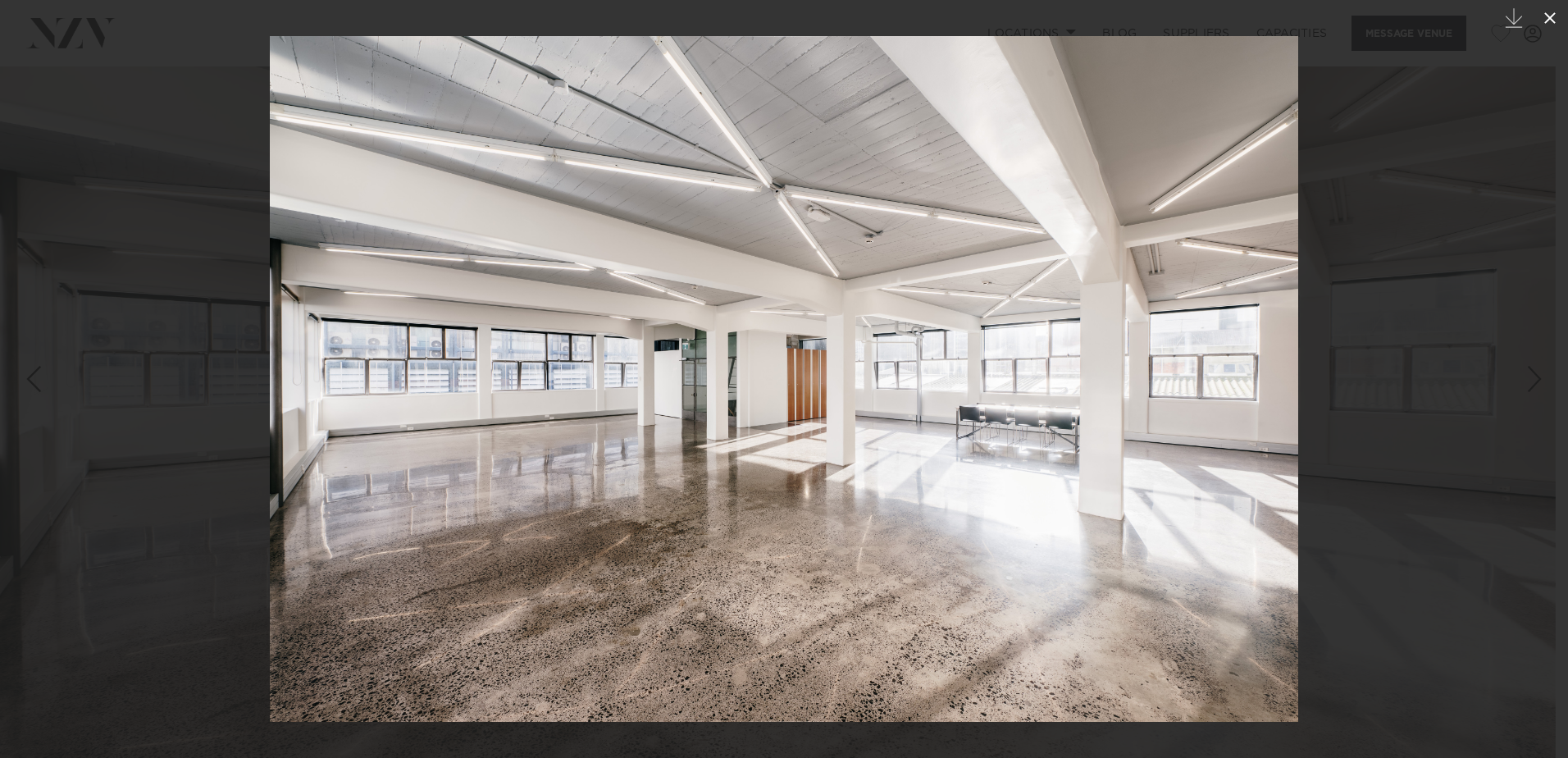
click at [1552, 21] on icon at bounding box center [1550, 18] width 12 height 12
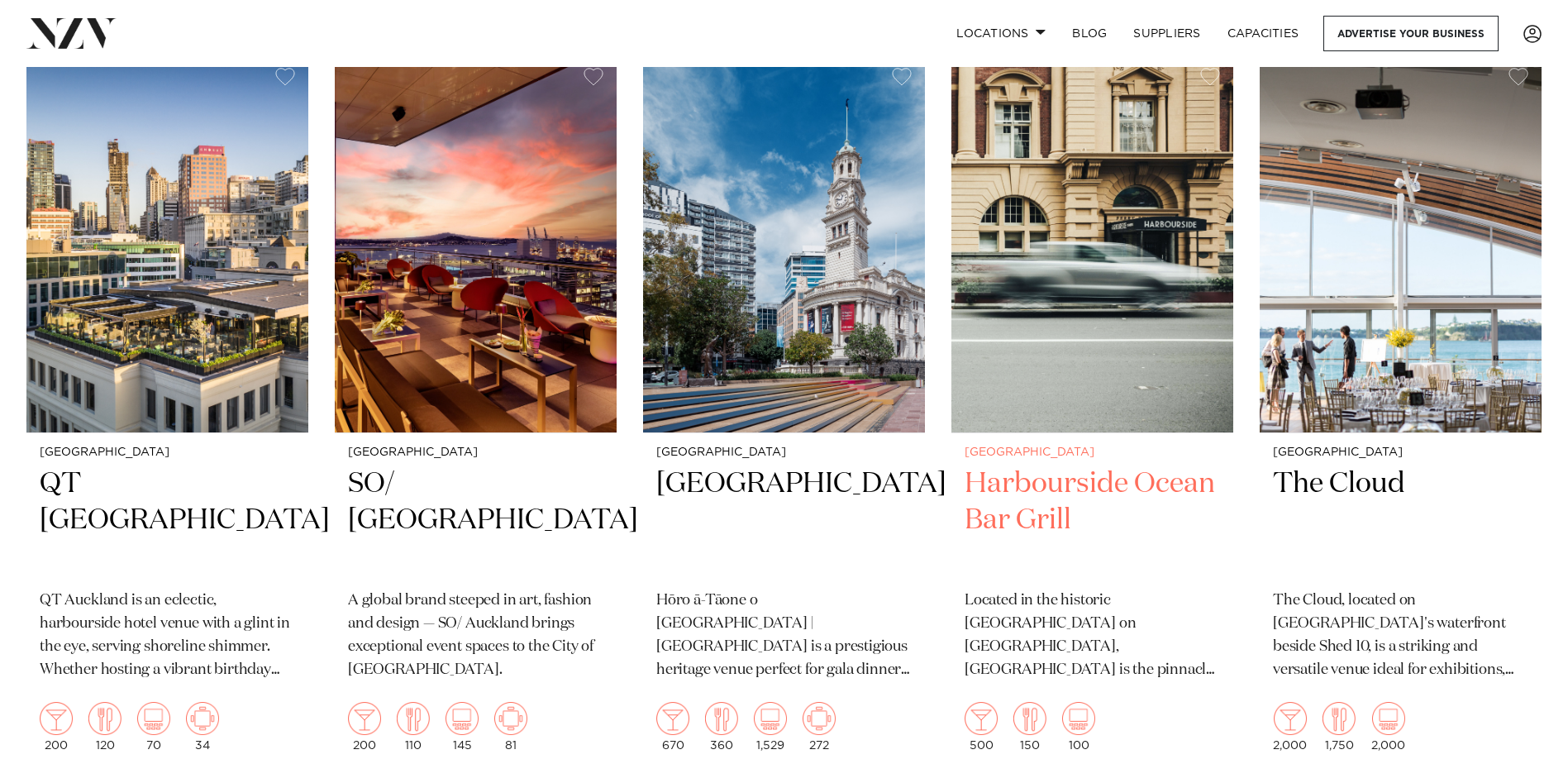
scroll to position [2729, 0]
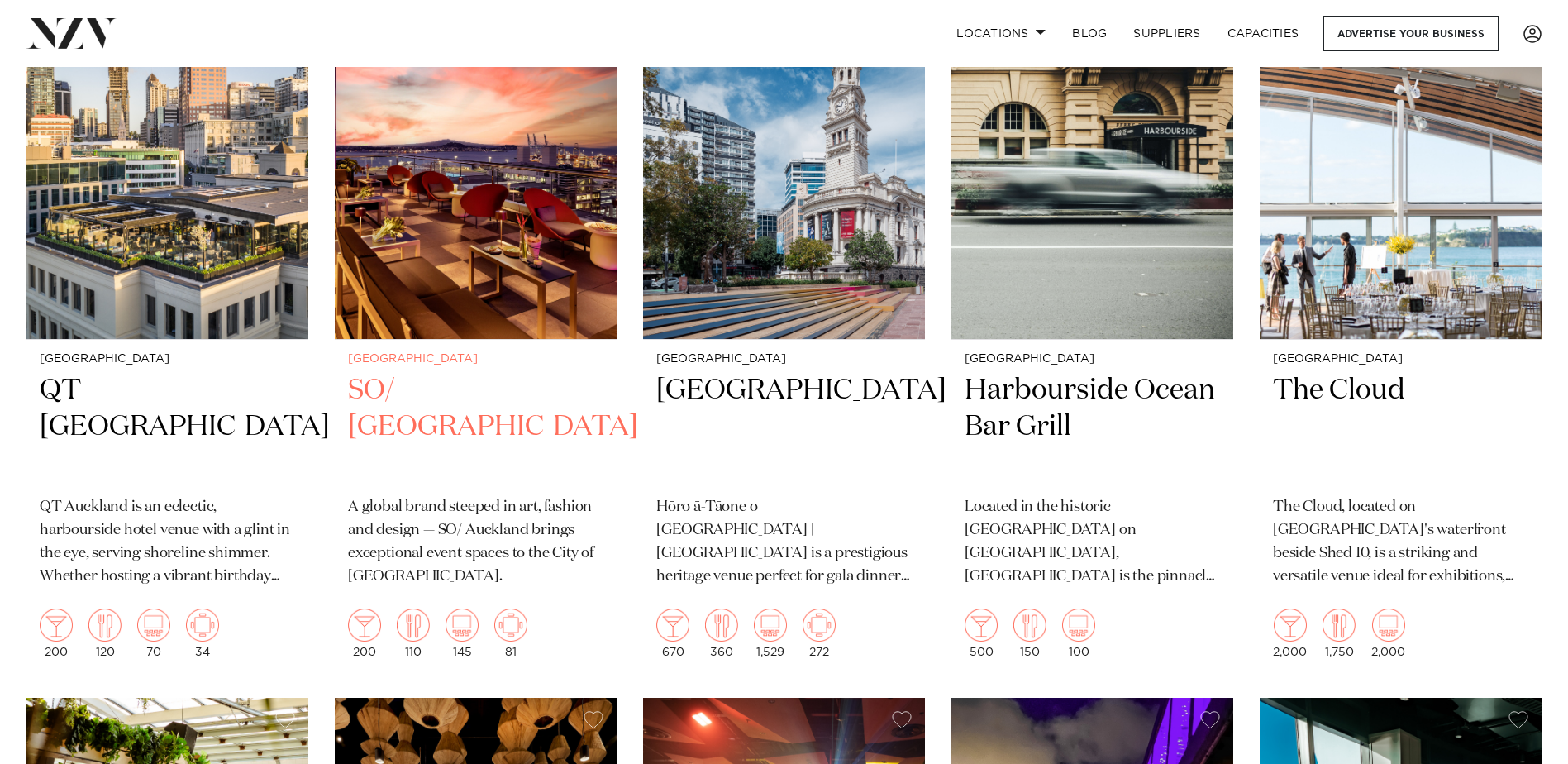
click at [496, 282] on img at bounding box center [475, 150] width 282 height 378
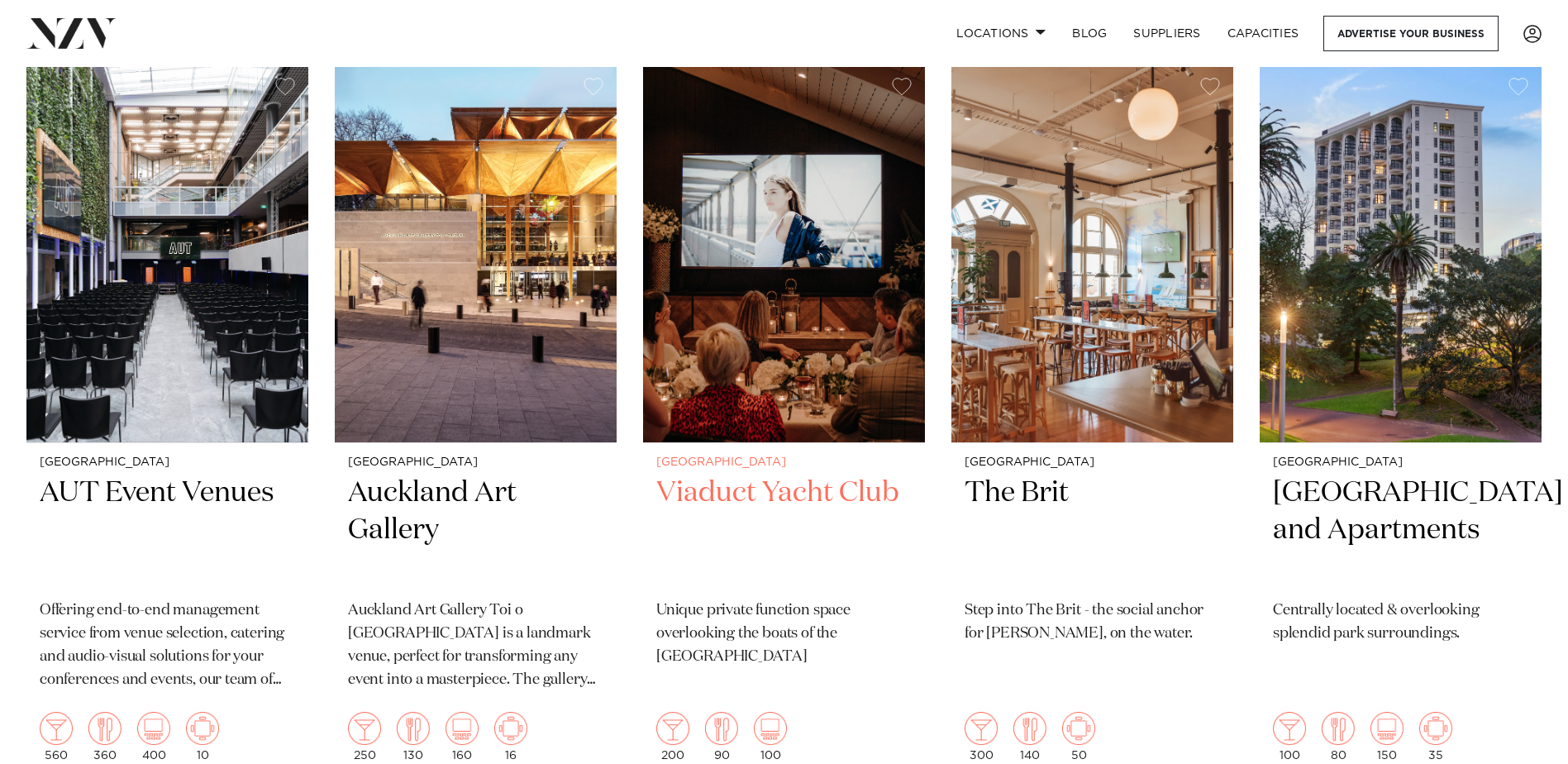
scroll to position [5624, 0]
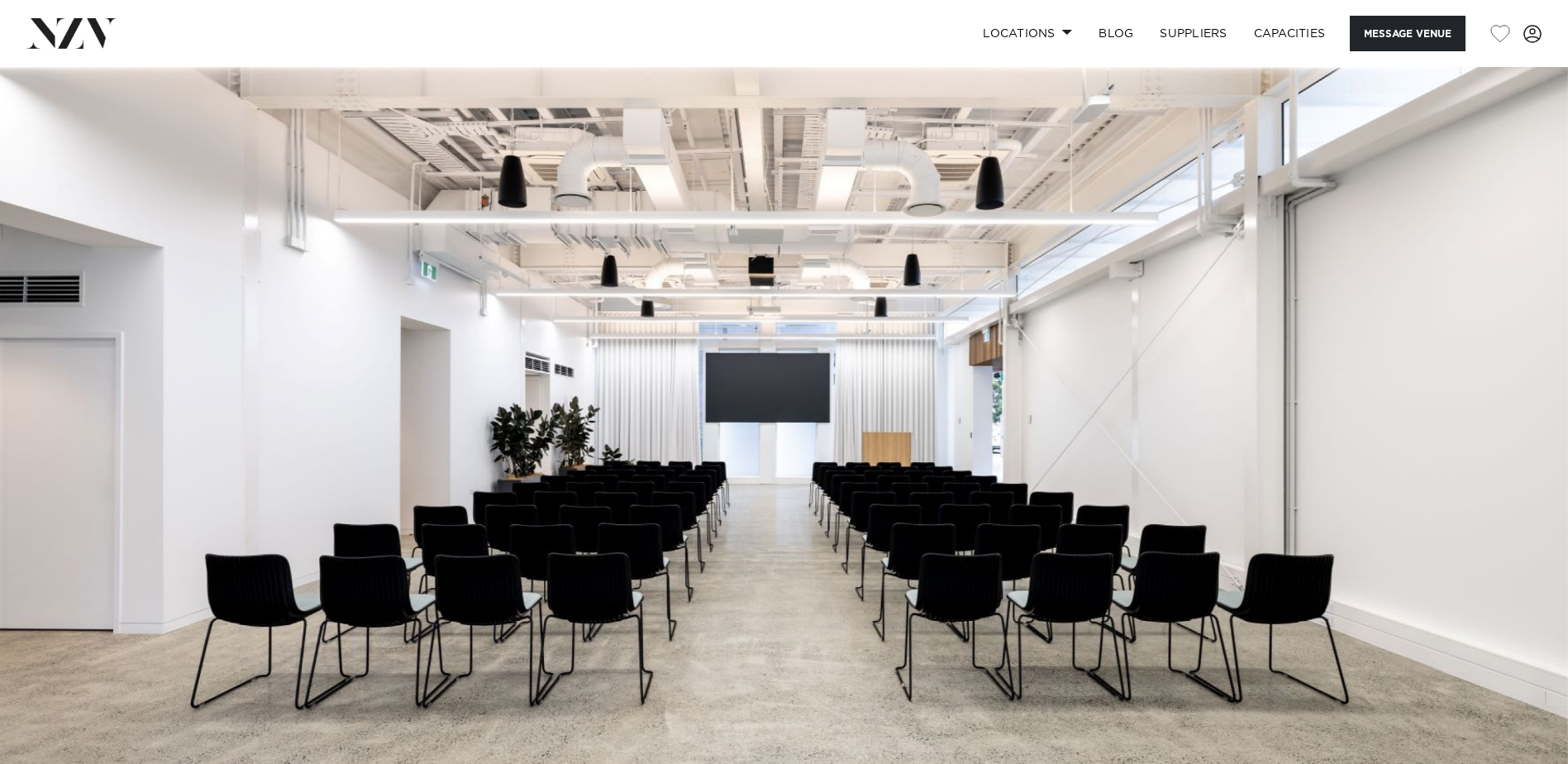
click at [1420, 343] on img at bounding box center [784, 434] width 1568 height 735
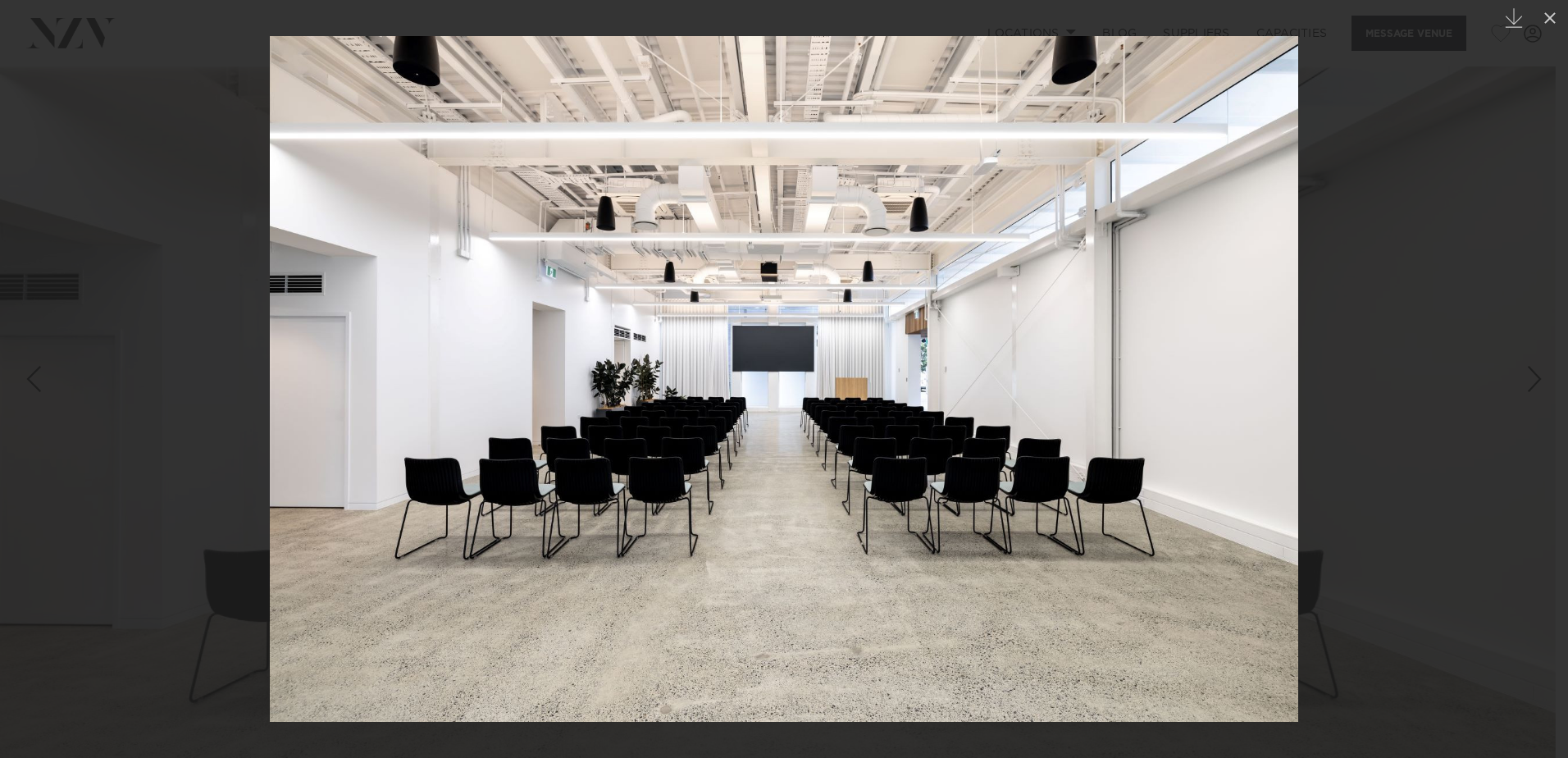
click at [1533, 381] on div "Next slide" at bounding box center [1535, 378] width 22 height 31
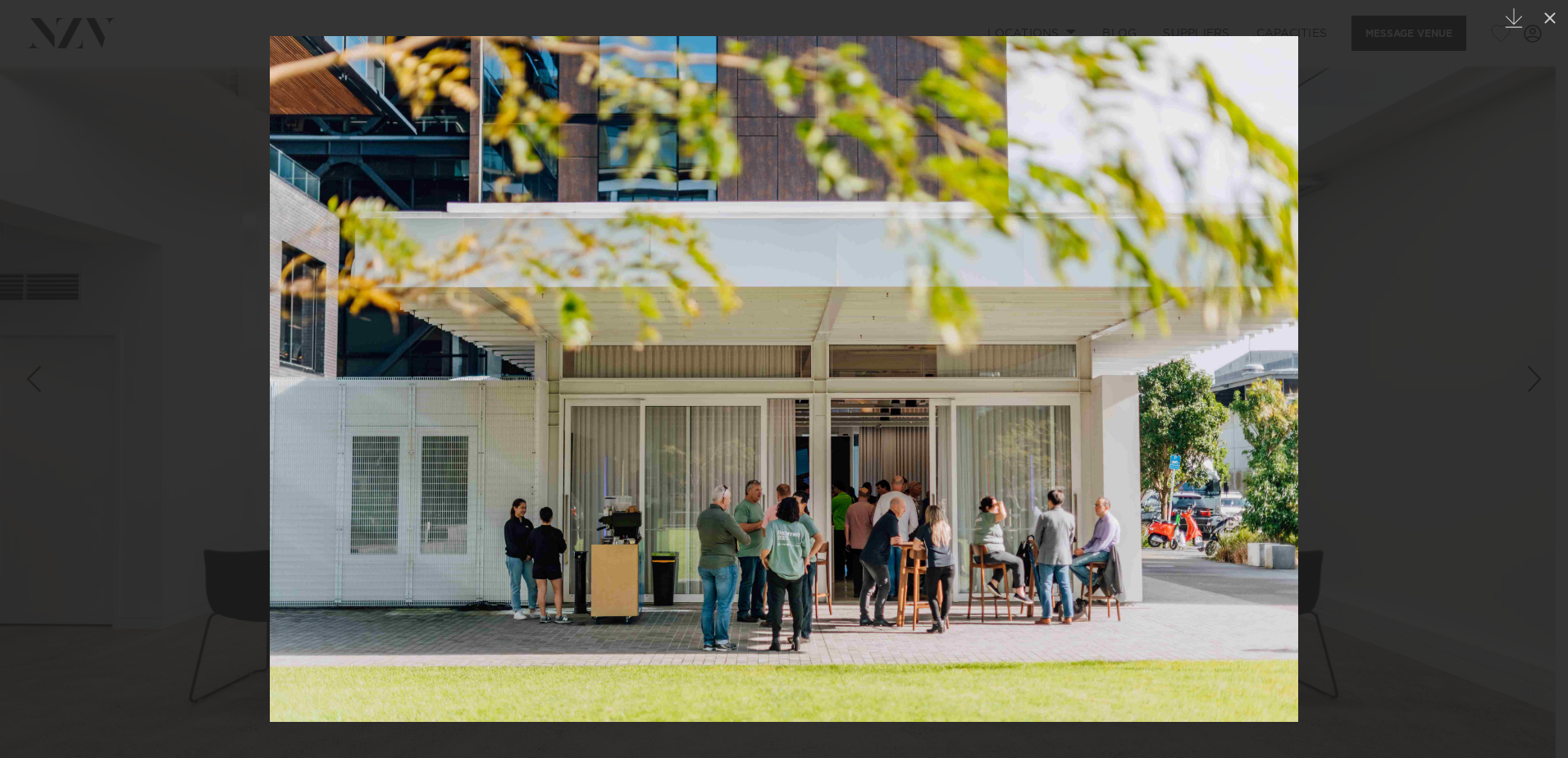
click at [1533, 381] on div "Next slide" at bounding box center [1535, 378] width 22 height 31
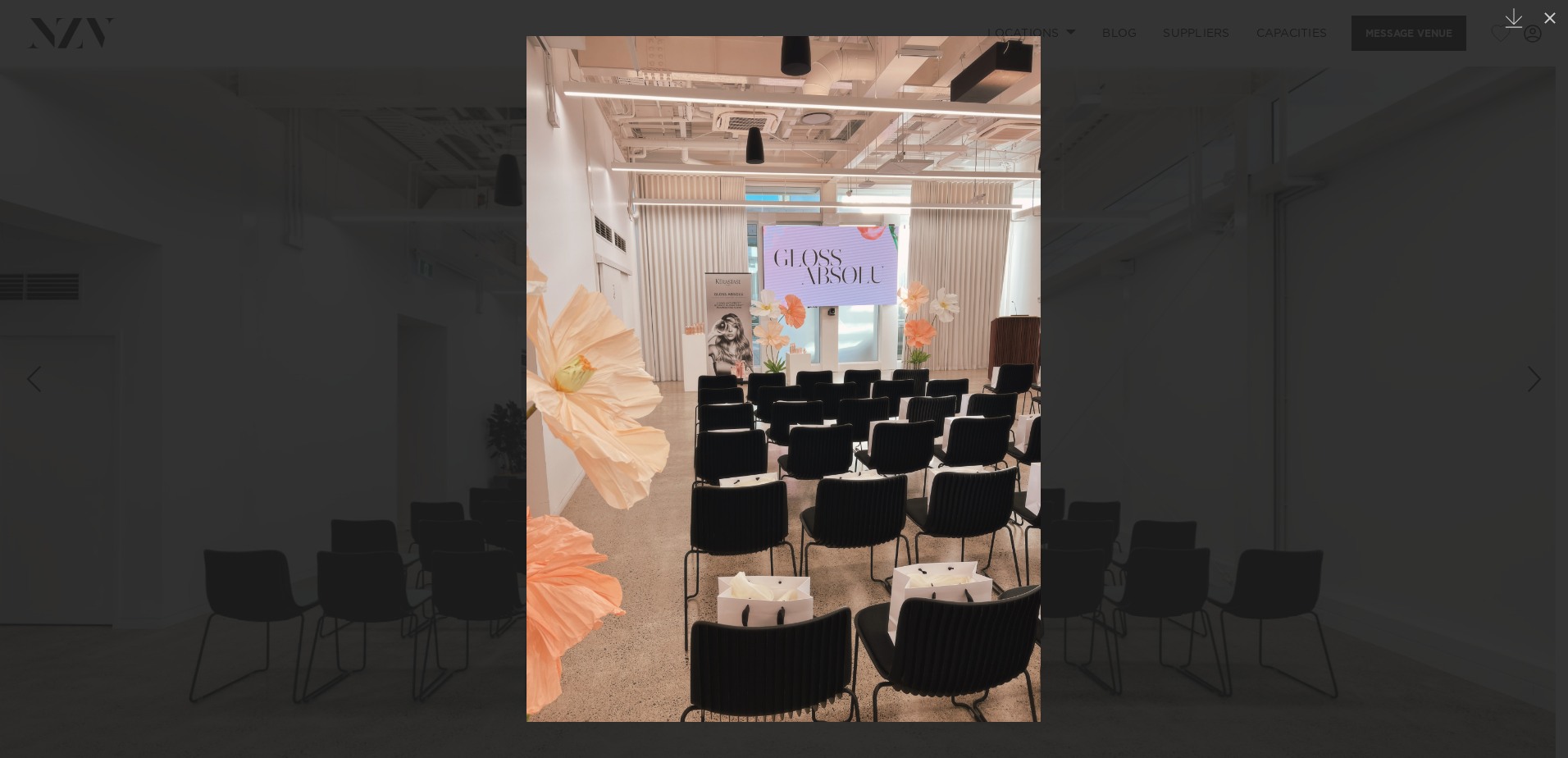
click at [1533, 381] on div "Next slide" at bounding box center [1535, 378] width 22 height 31
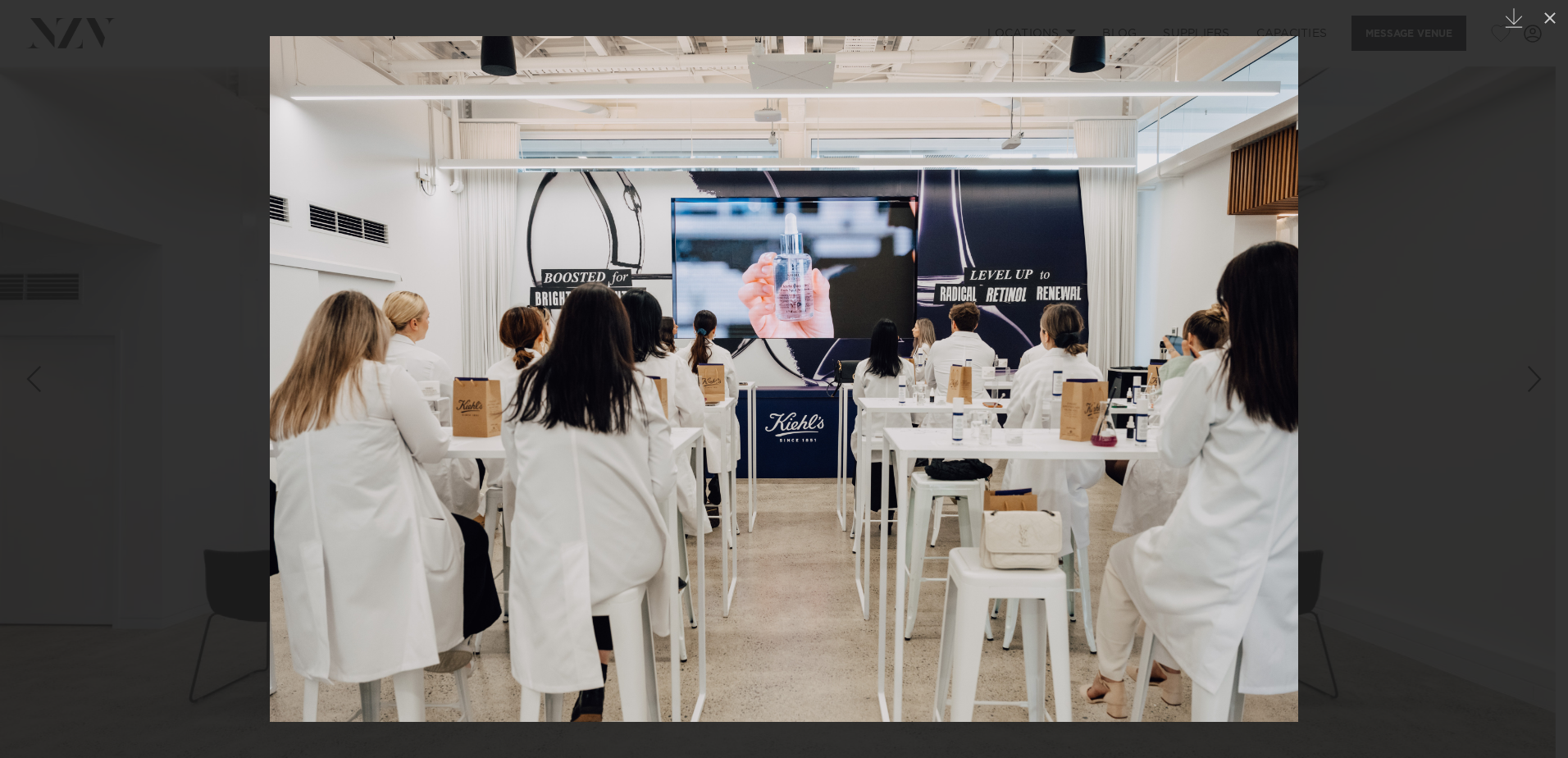
click at [1533, 381] on div "Next slide" at bounding box center [1535, 378] width 22 height 31
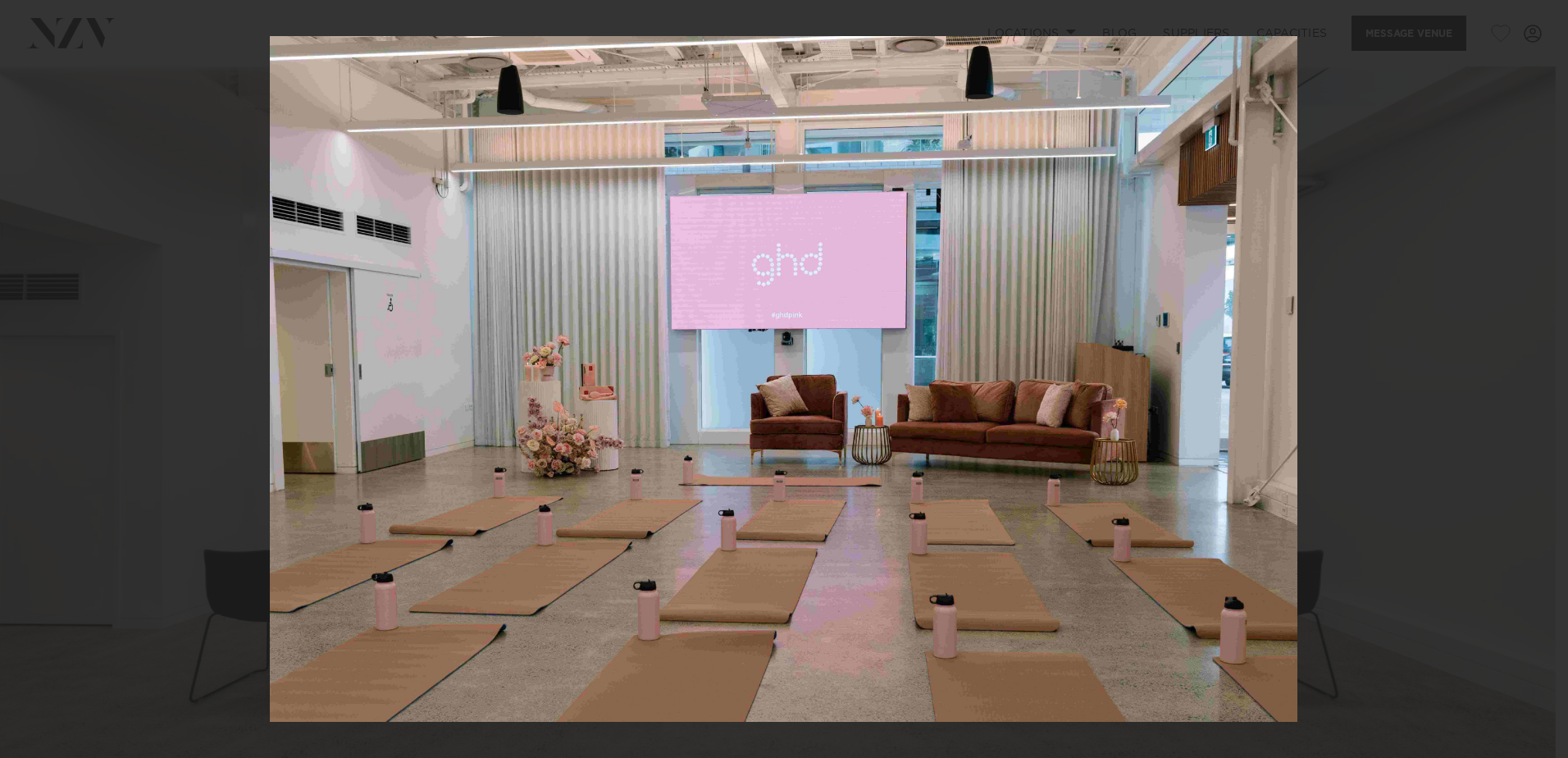
click at [1533, 381] on div "4 / 8 Created with Sketch." at bounding box center [784, 379] width 1568 height 758
click at [1539, 381] on div "Next slide" at bounding box center [1535, 378] width 22 height 31
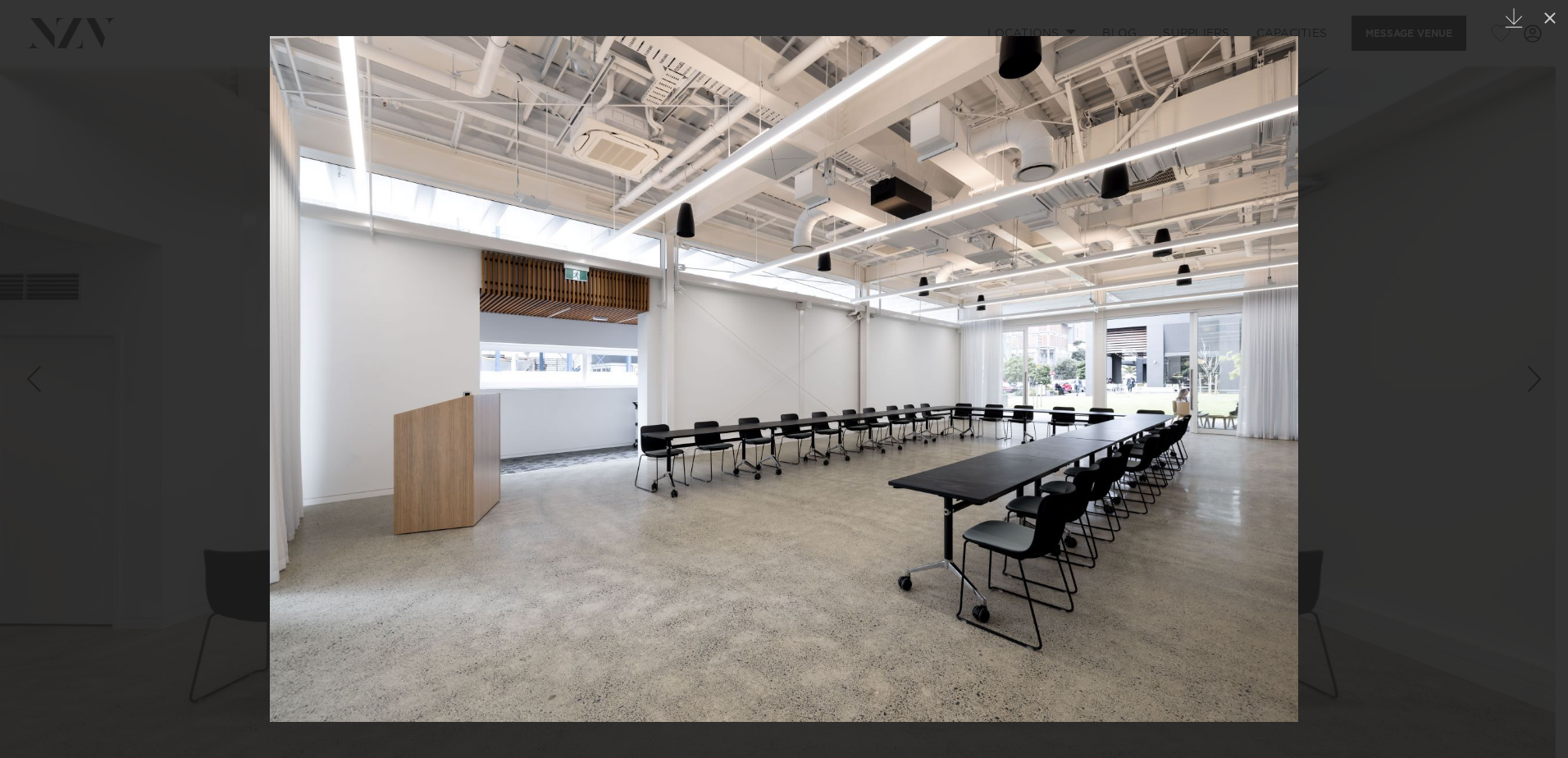
click at [1545, 382] on div "Next slide" at bounding box center [1535, 378] width 22 height 31
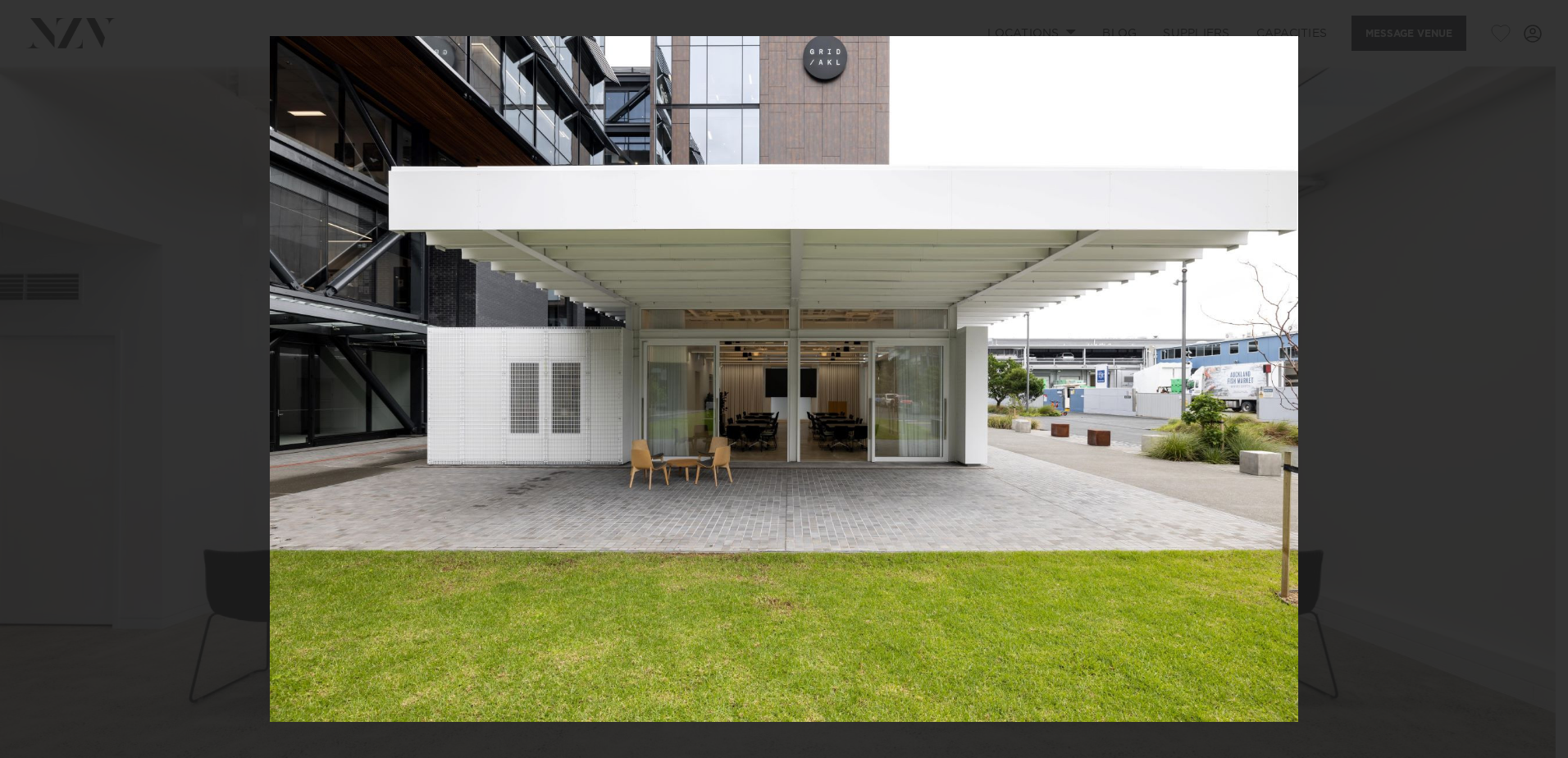
click at [1545, 382] on div "6 / 8 Created with Sketch." at bounding box center [784, 379] width 1568 height 758
click at [1555, 392] on link at bounding box center [1539, 379] width 58 height 82
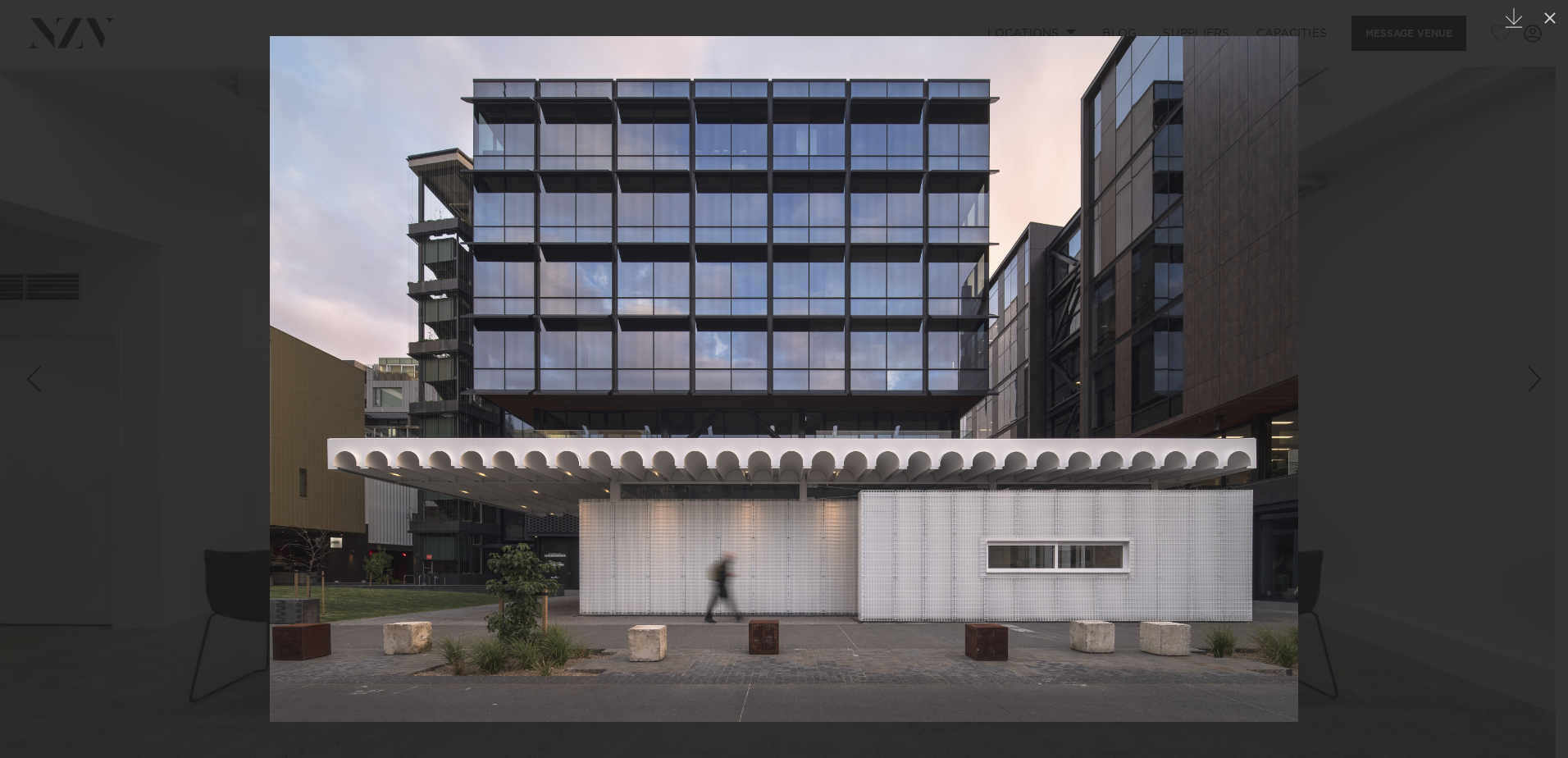
click at [1550, 390] on link at bounding box center [1539, 379] width 58 height 82
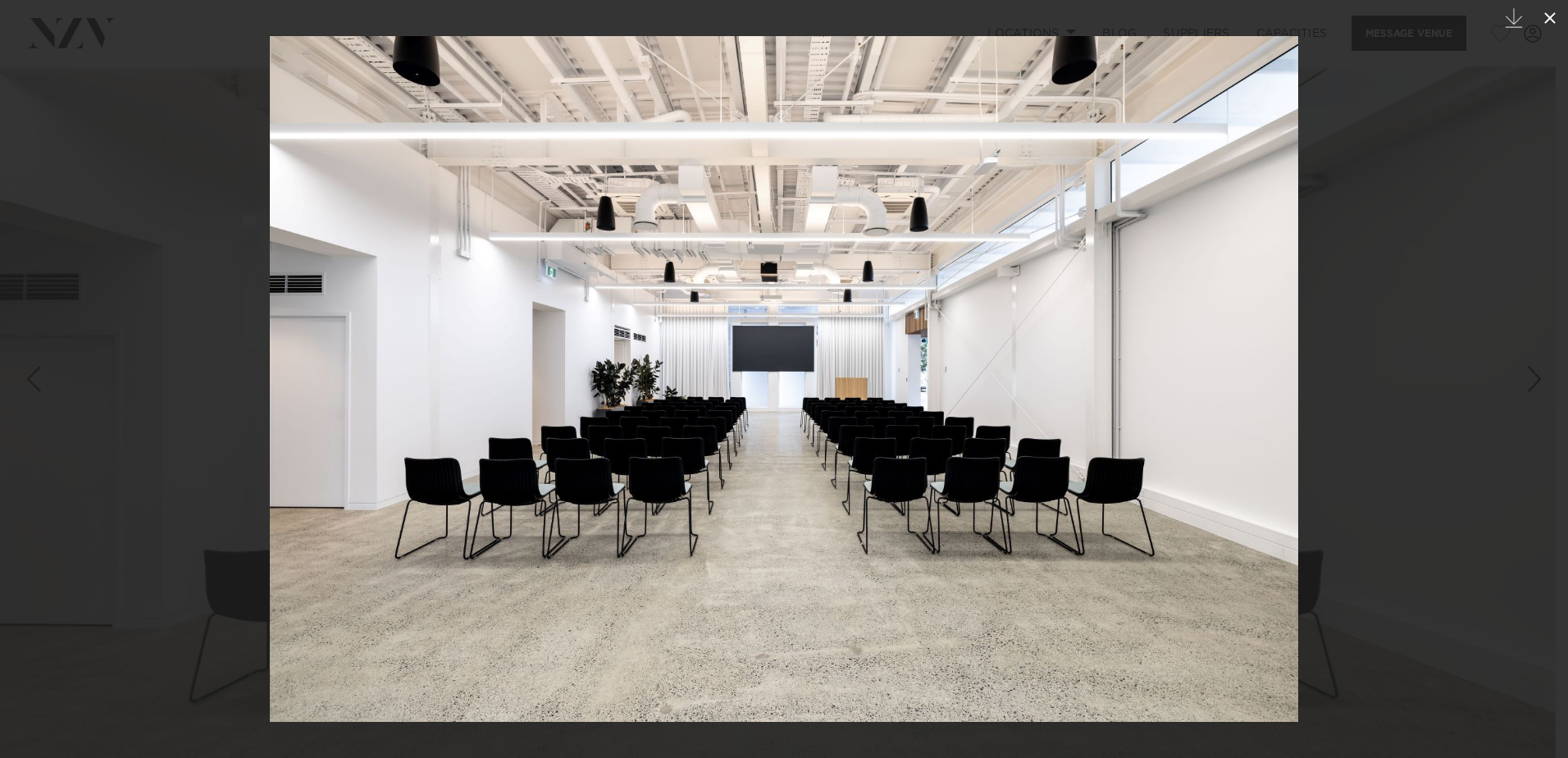
click at [1545, 21] on icon at bounding box center [1550, 18] width 20 height 20
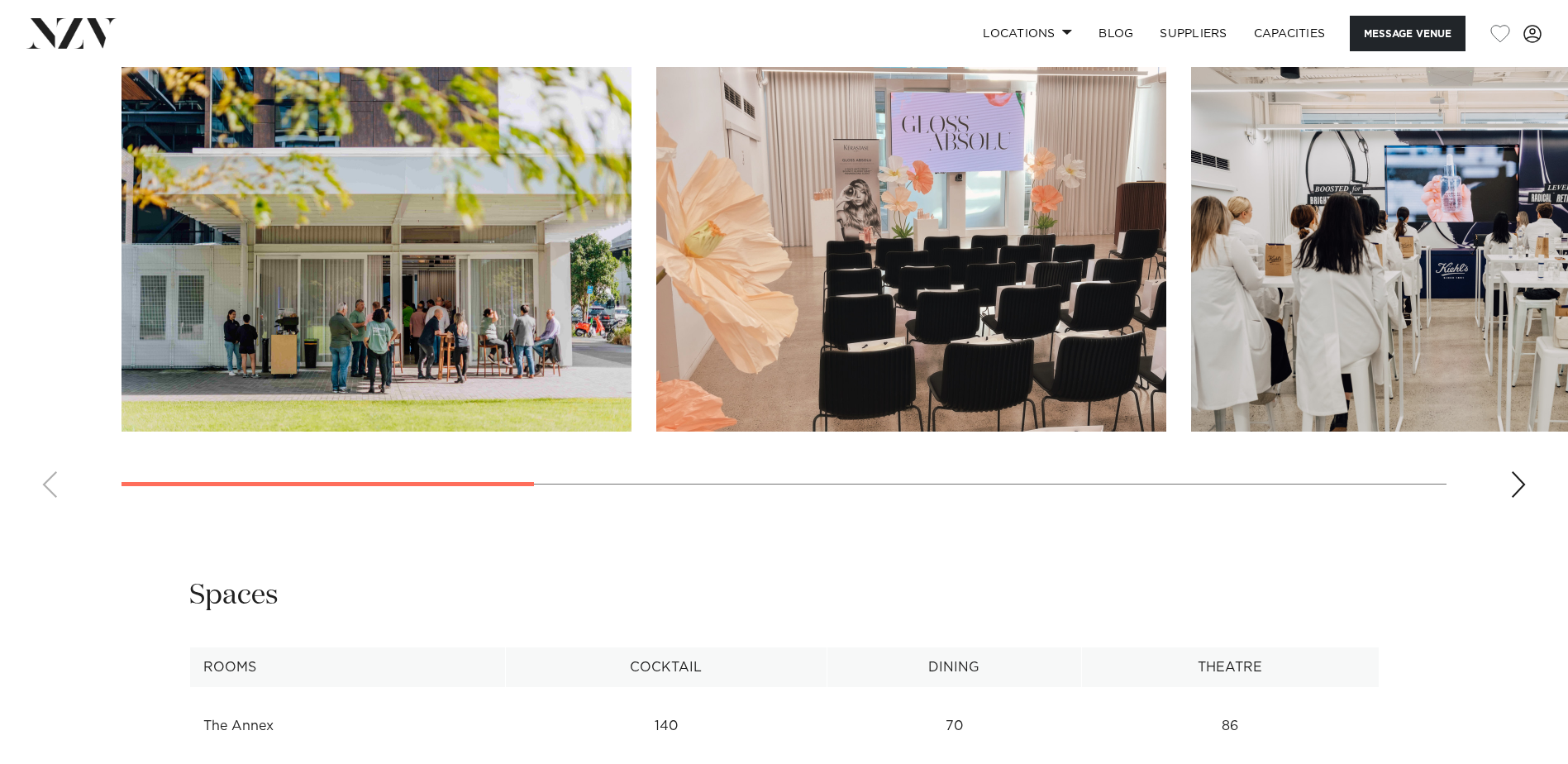
scroll to position [1571, 0]
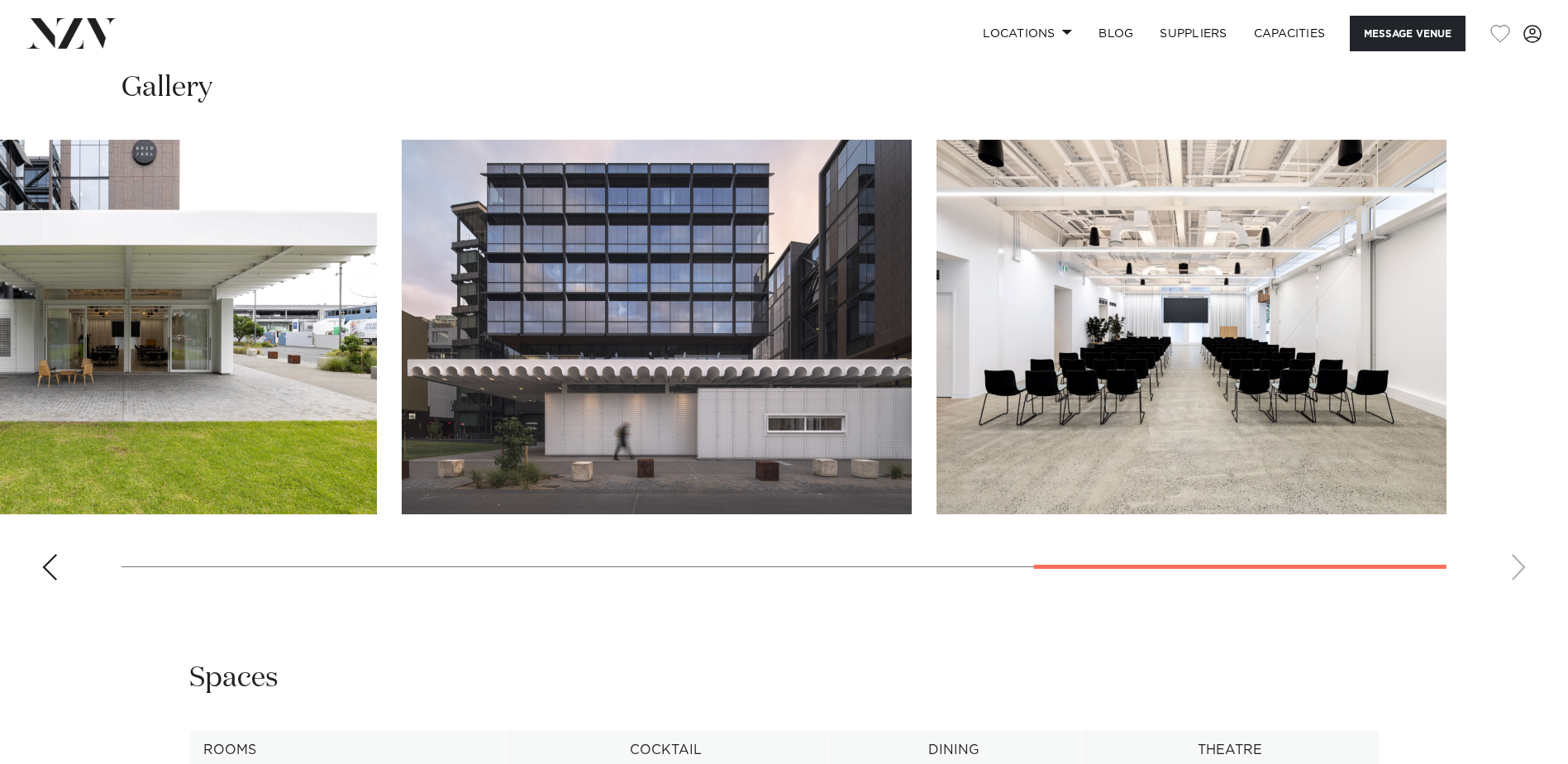
click at [1436, 594] on swiper-container at bounding box center [784, 367] width 1568 height 454
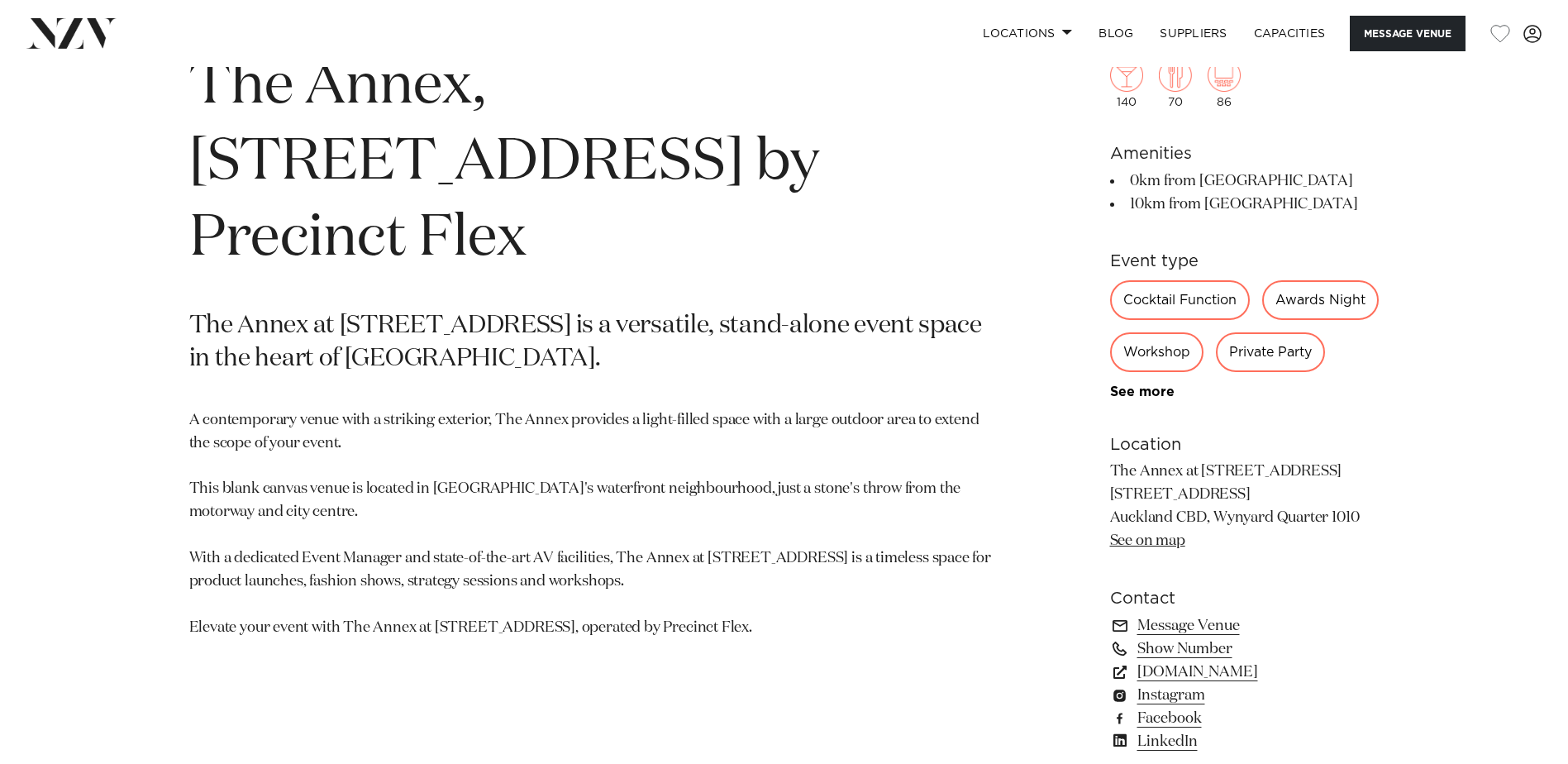
scroll to position [827, 0]
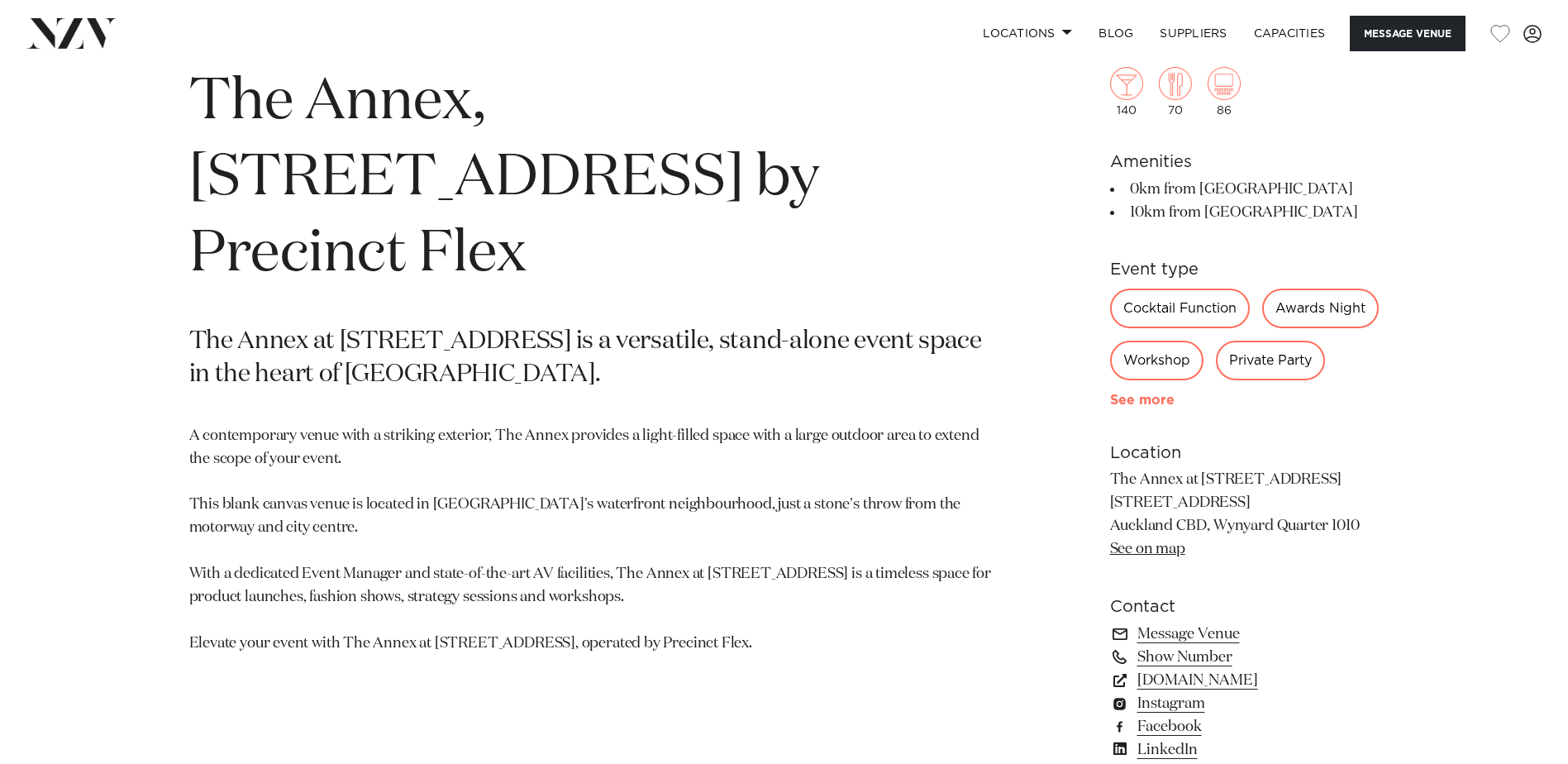
click at [1131, 407] on link "See more" at bounding box center [1174, 401] width 129 height 13
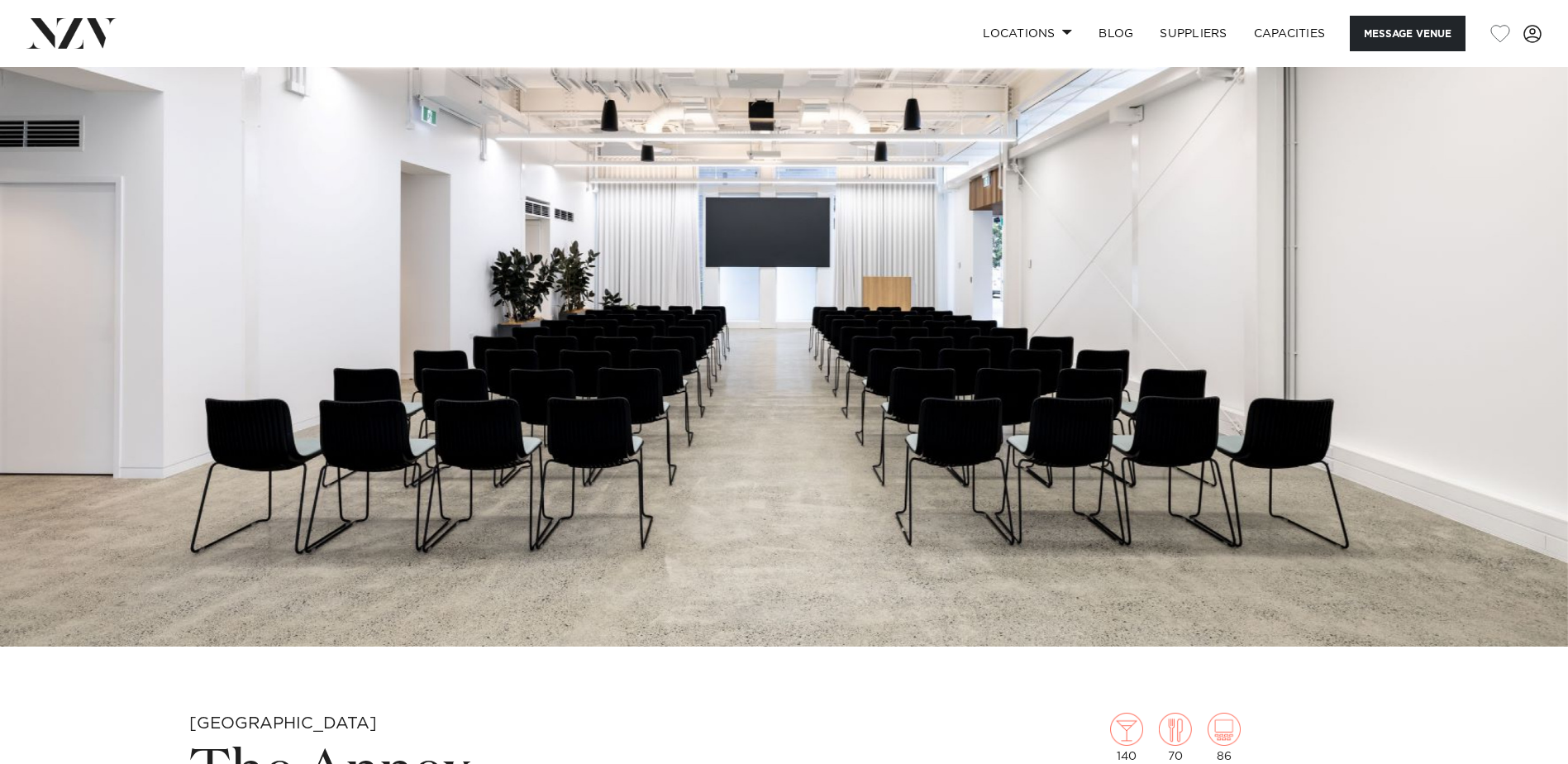
scroll to position [0, 0]
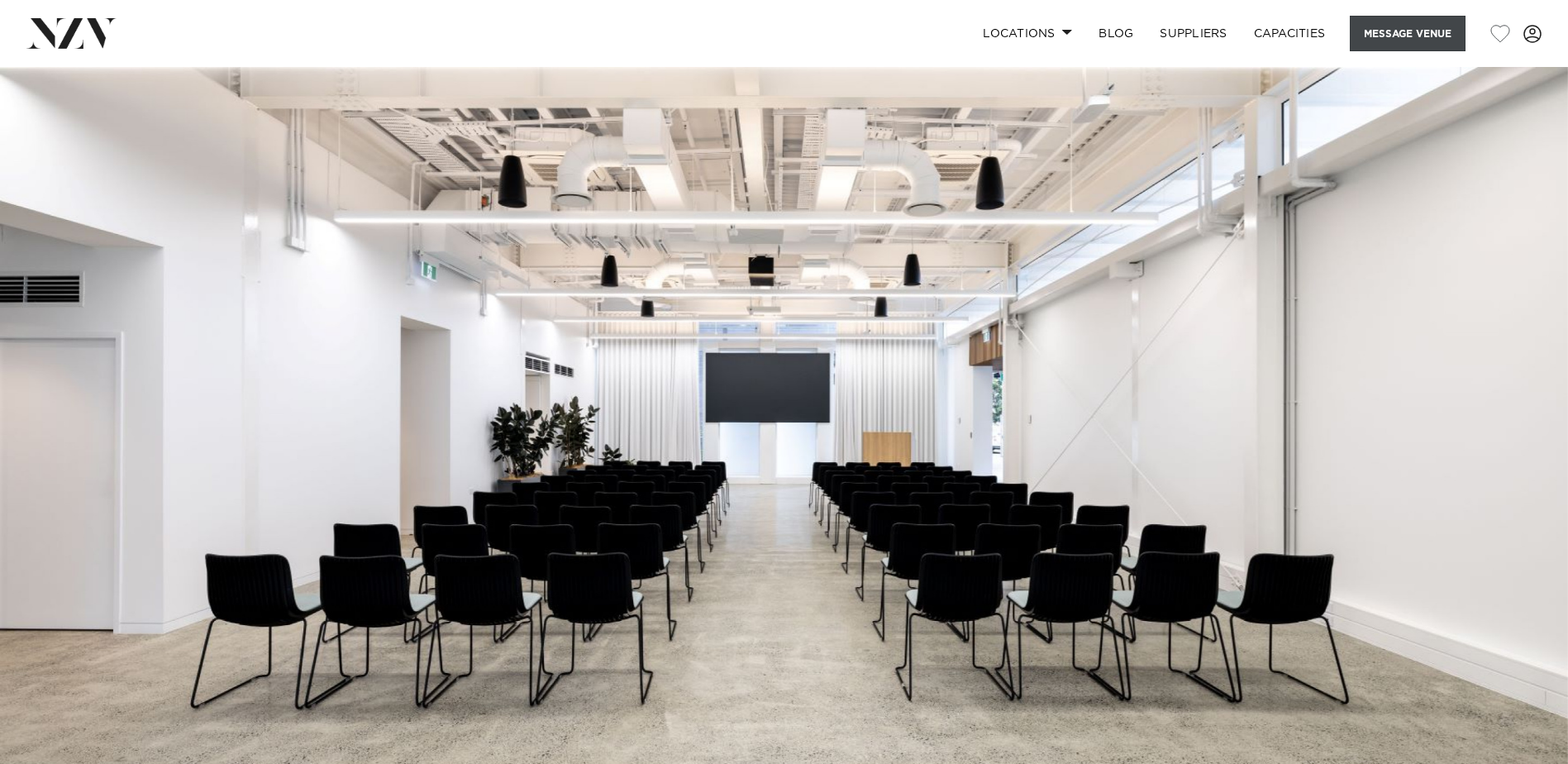
click at [1391, 39] on button "Message Venue" at bounding box center [1407, 34] width 115 height 35
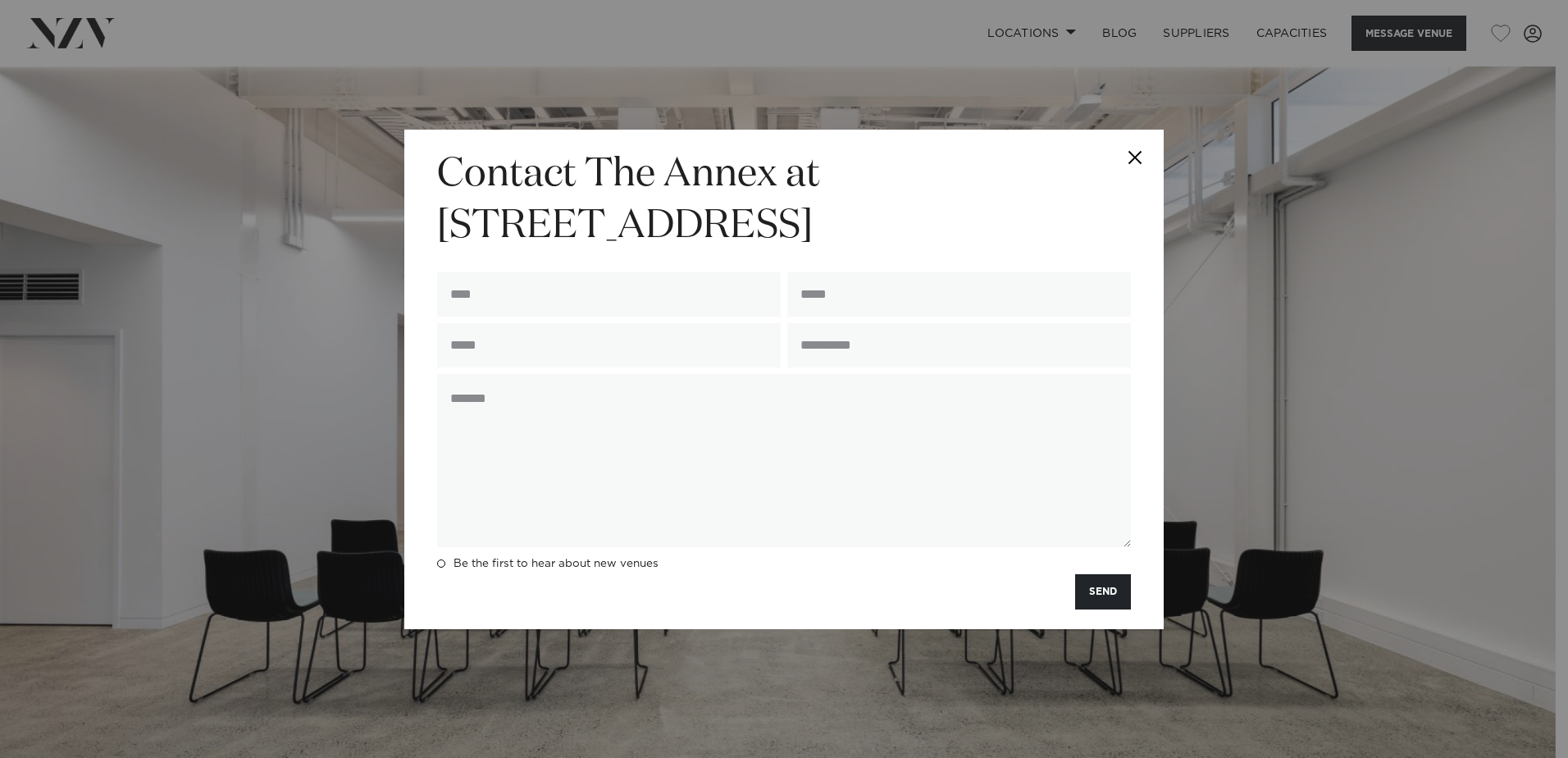
click at [1138, 157] on button "Close" at bounding box center [1135, 158] width 58 height 58
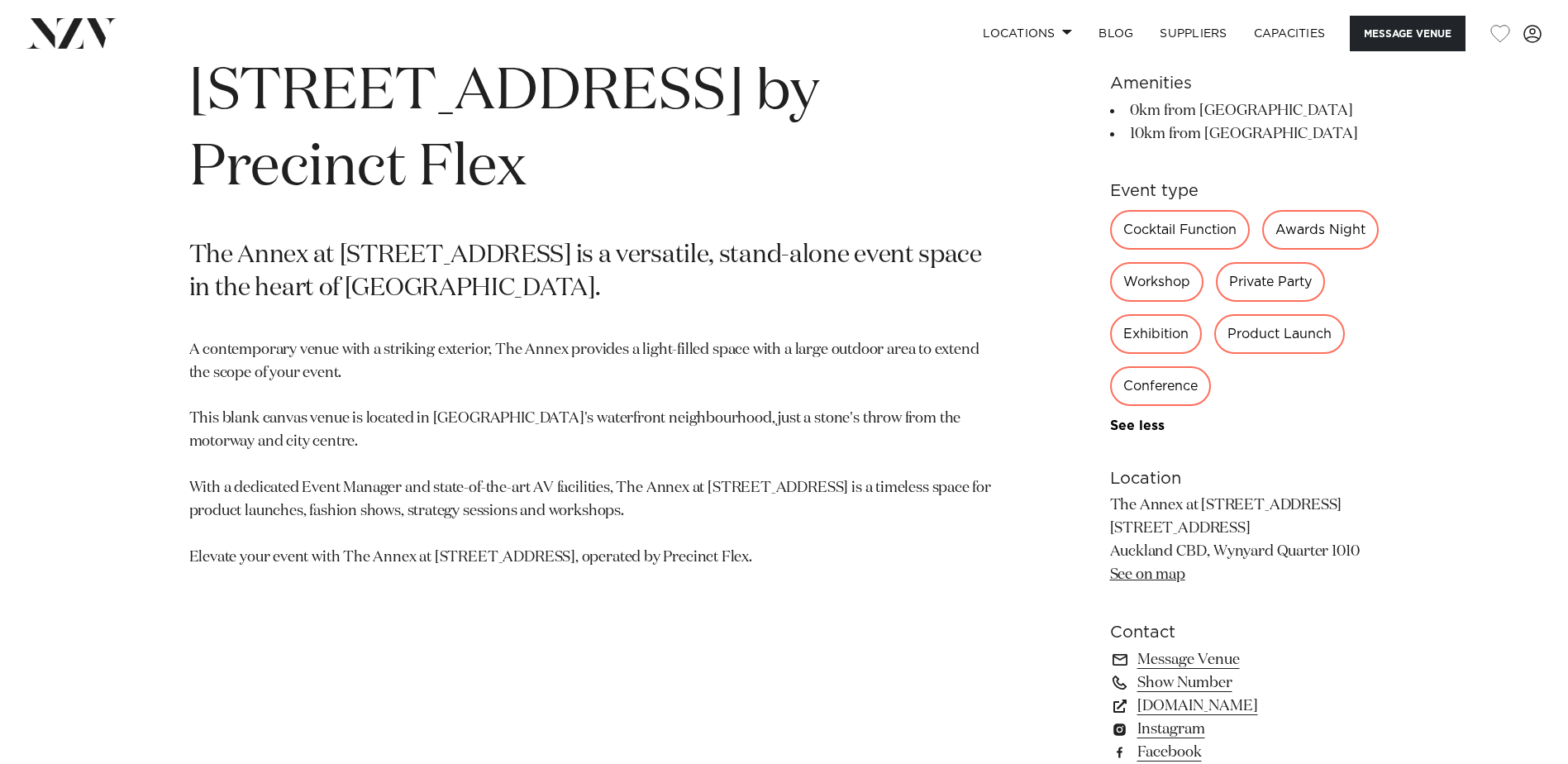
scroll to position [993, 0]
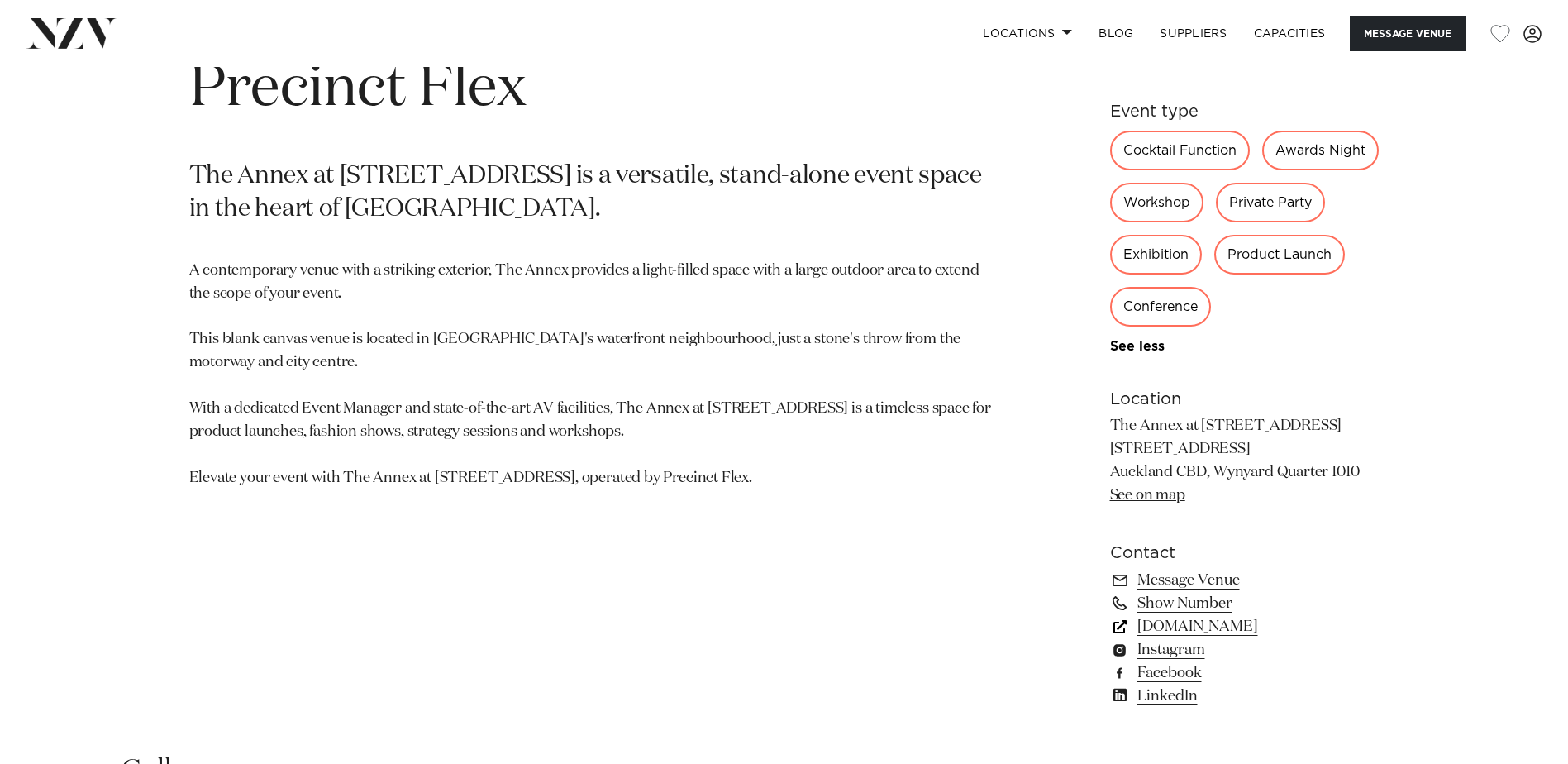
click at [1219, 632] on link "[DOMAIN_NAME]" at bounding box center [1245, 627] width 270 height 23
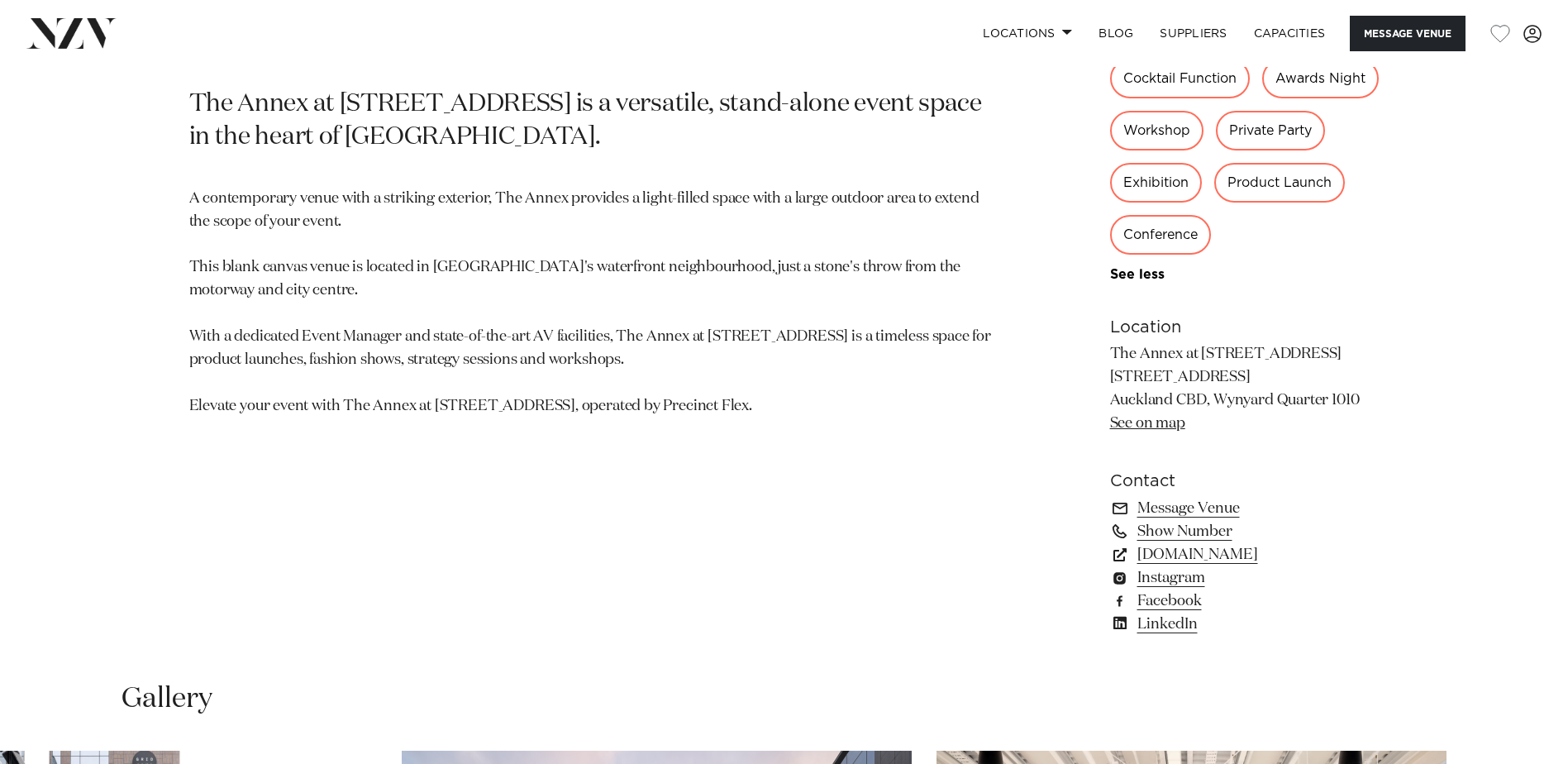
scroll to position [1158, 0]
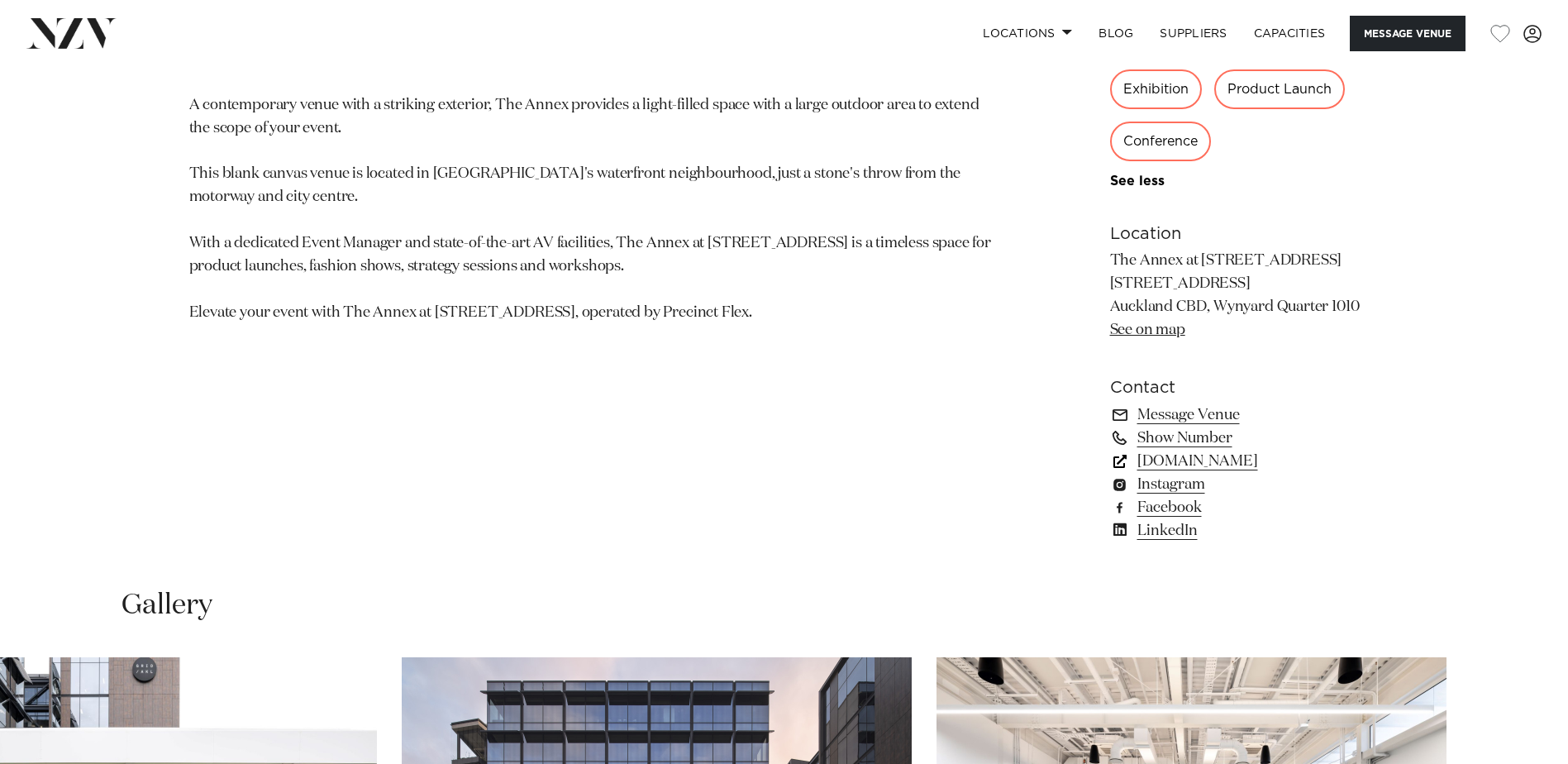
click at [1222, 457] on link "[DOMAIN_NAME]" at bounding box center [1245, 460] width 270 height 23
click at [1186, 461] on link "[DOMAIN_NAME]" at bounding box center [1245, 460] width 270 height 23
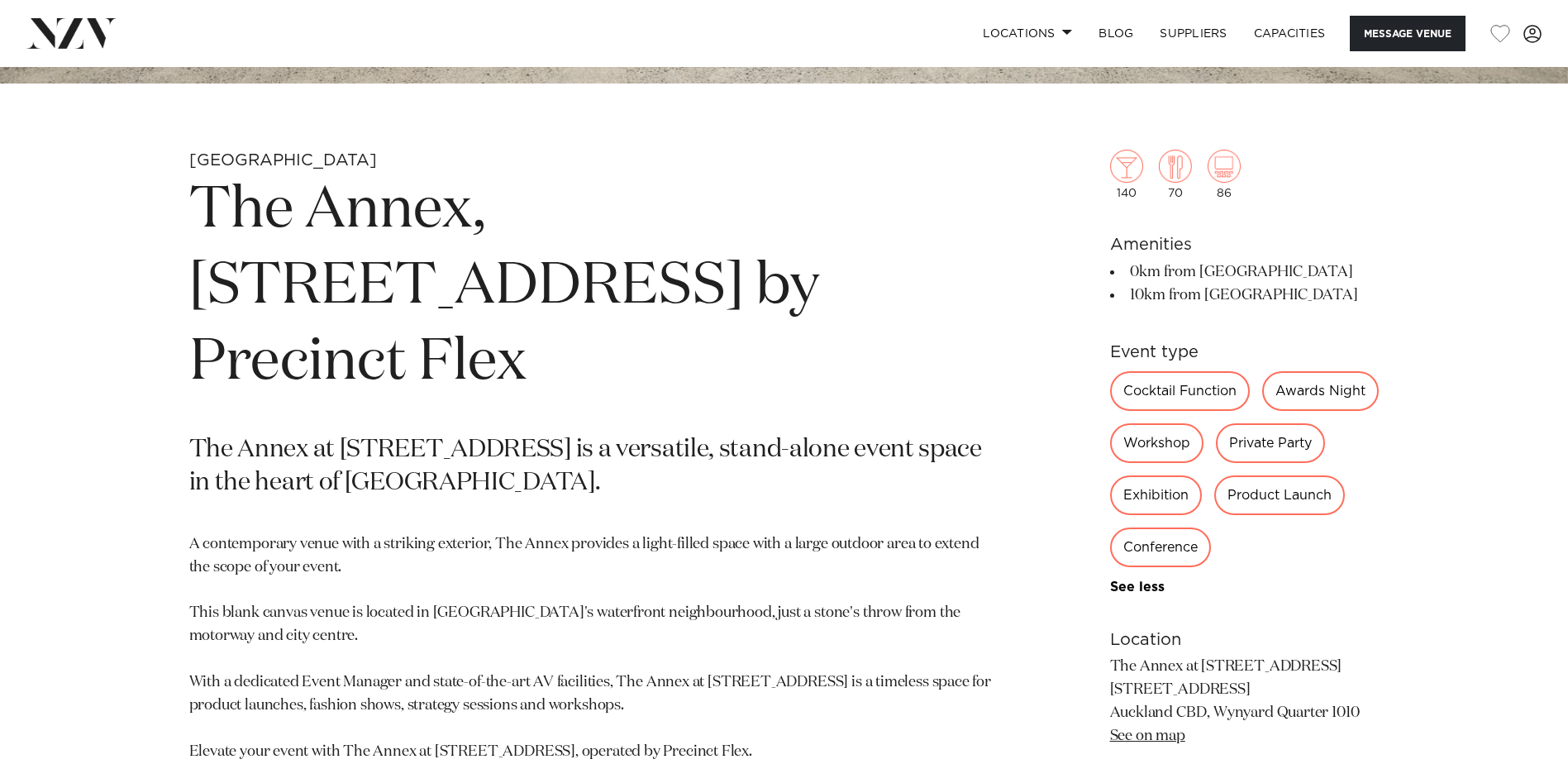
scroll to position [745, 0]
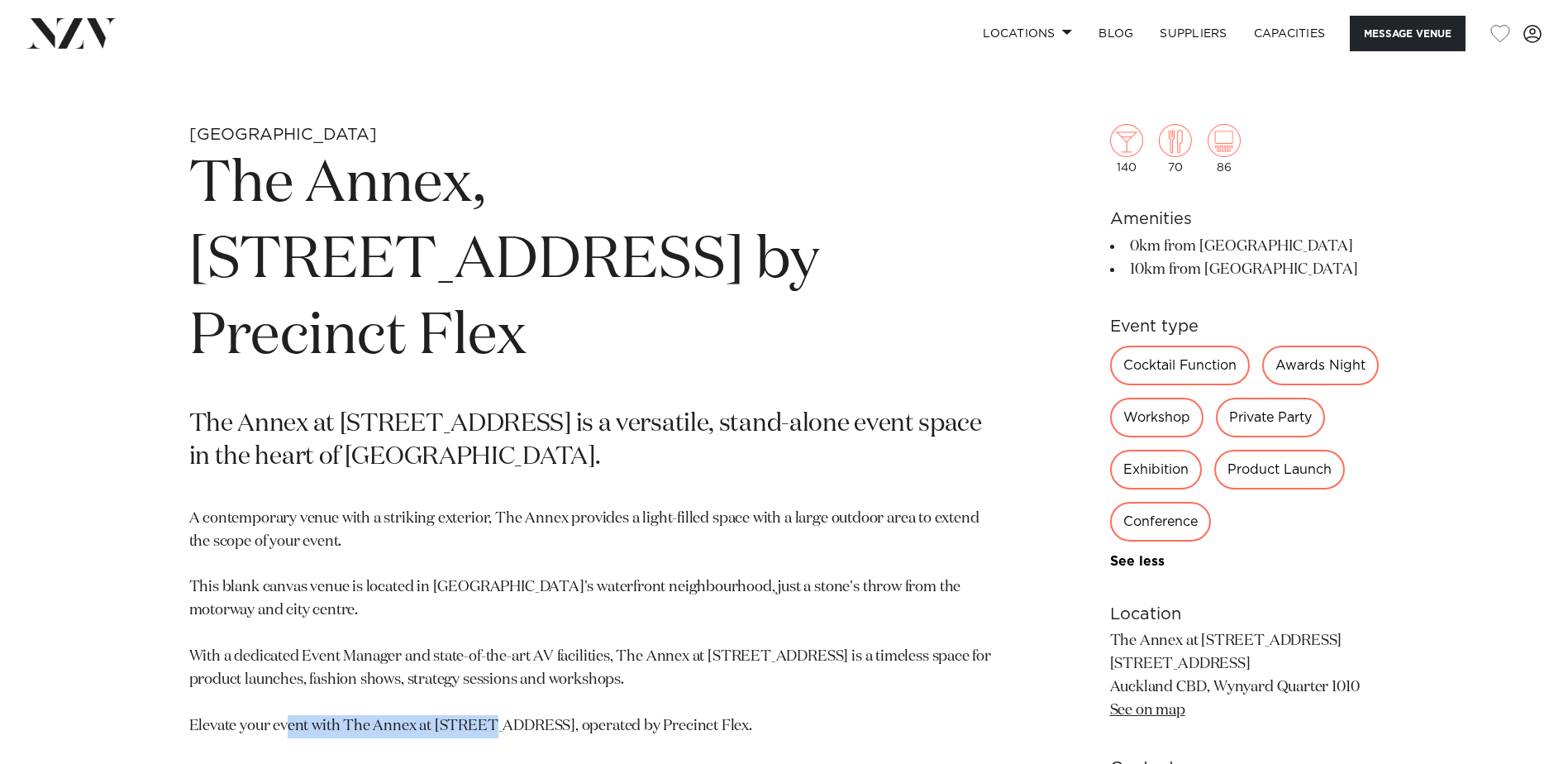
drag, startPoint x: 546, startPoint y: 654, endPoint x: 343, endPoint y: 664, distance: 203.2
click at [343, 664] on section "Auckland The Annex, 10 Madden Street by Precinct Flex The Annex at 10 Madden St…" at bounding box center [591, 550] width 803 height 852
copy p "The Annex at [STREET_ADDRESS]"
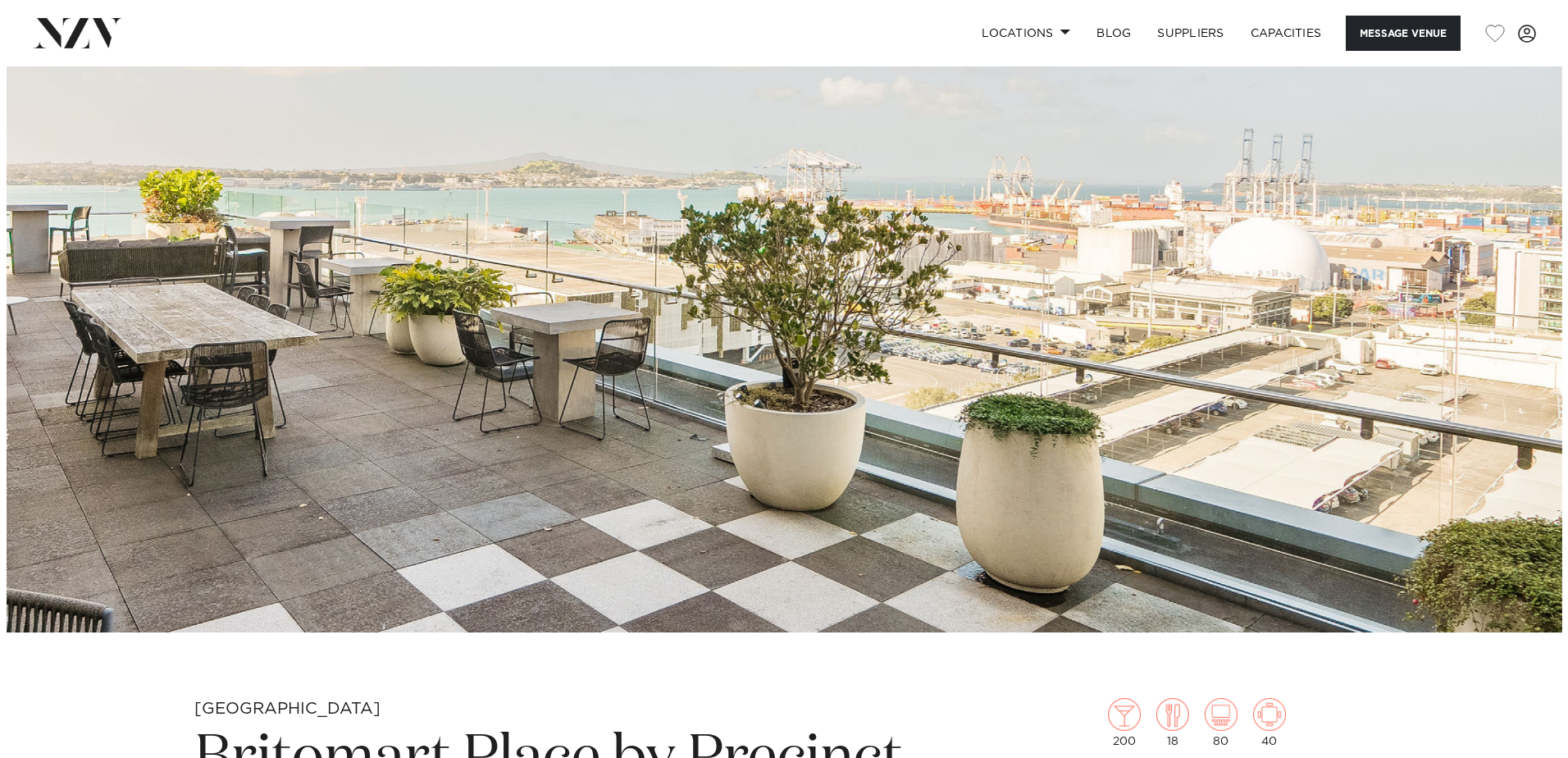
scroll to position [164, 0]
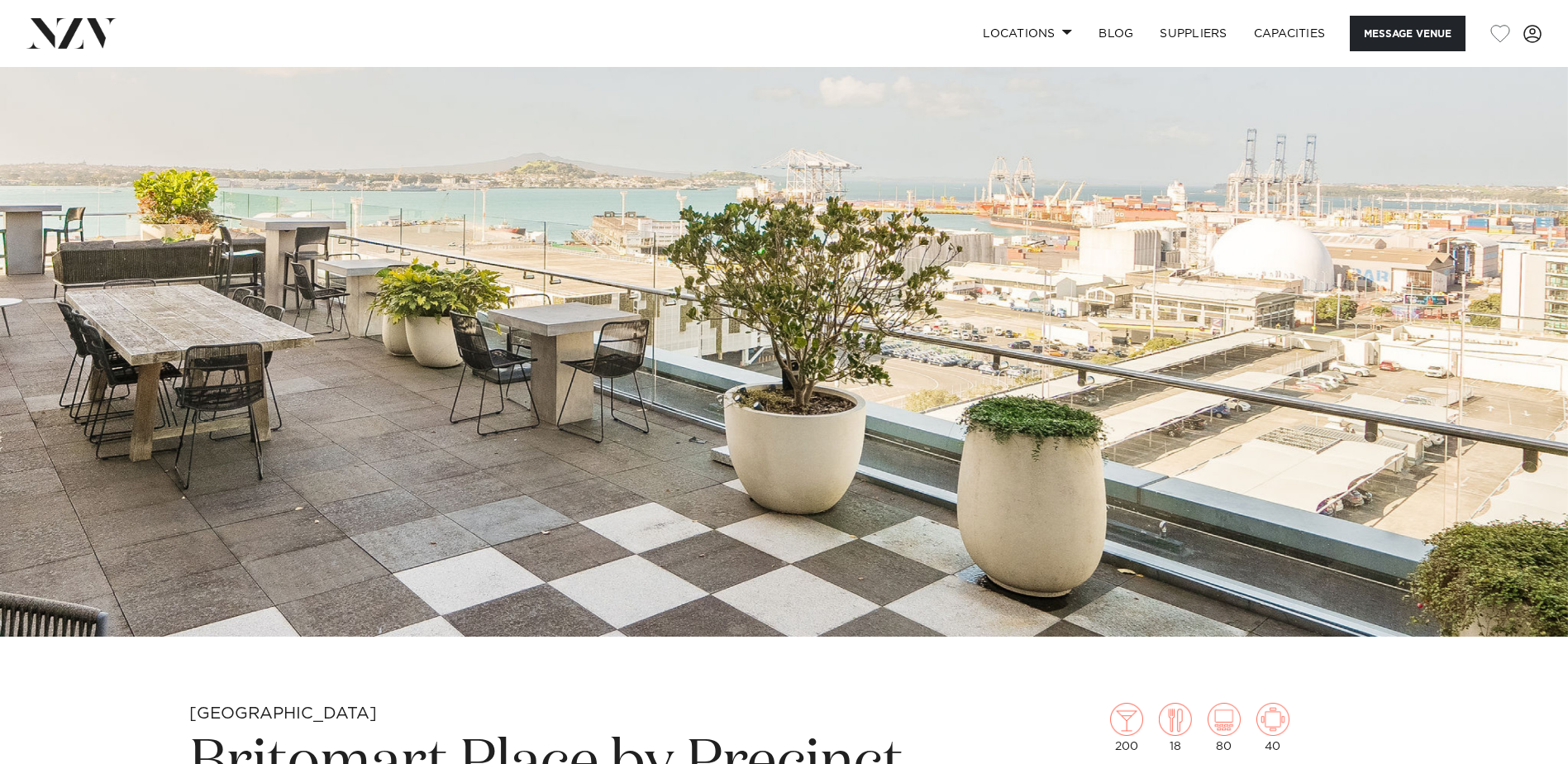
click at [1551, 342] on img at bounding box center [784, 269] width 1568 height 735
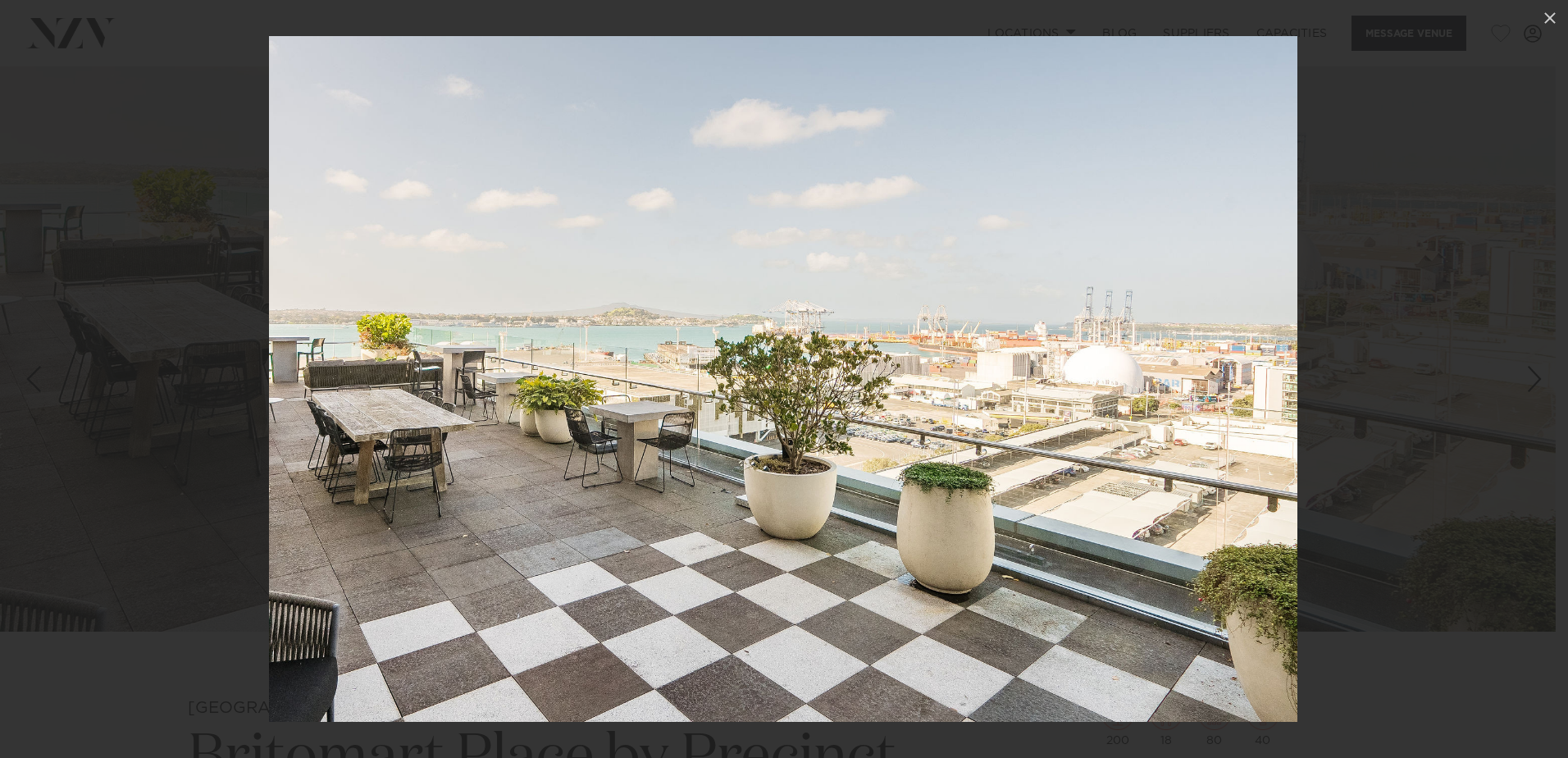
click at [1536, 382] on div "Next slide" at bounding box center [1535, 378] width 22 height 31
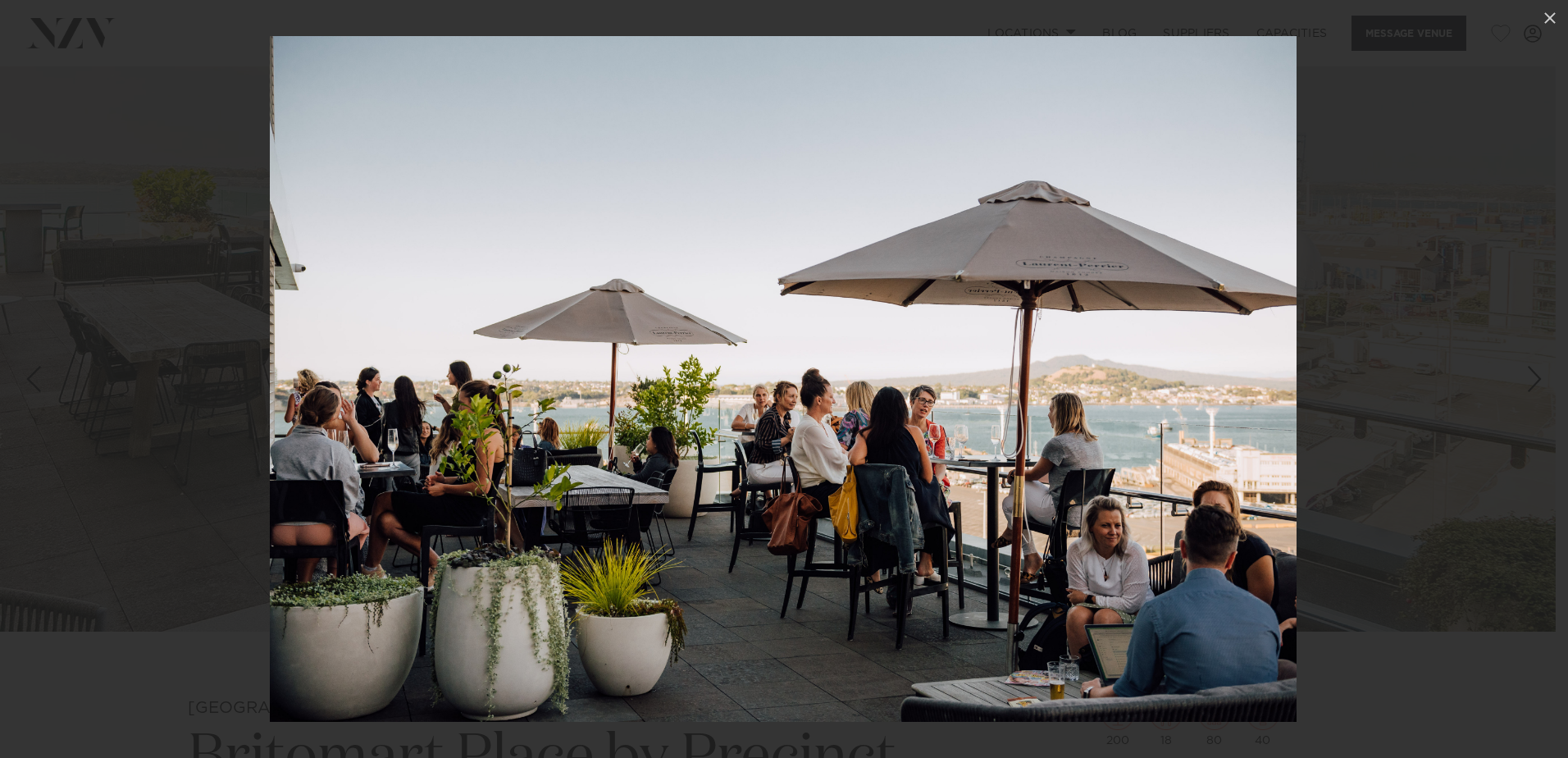
click at [1536, 382] on div "Next slide" at bounding box center [1535, 378] width 22 height 31
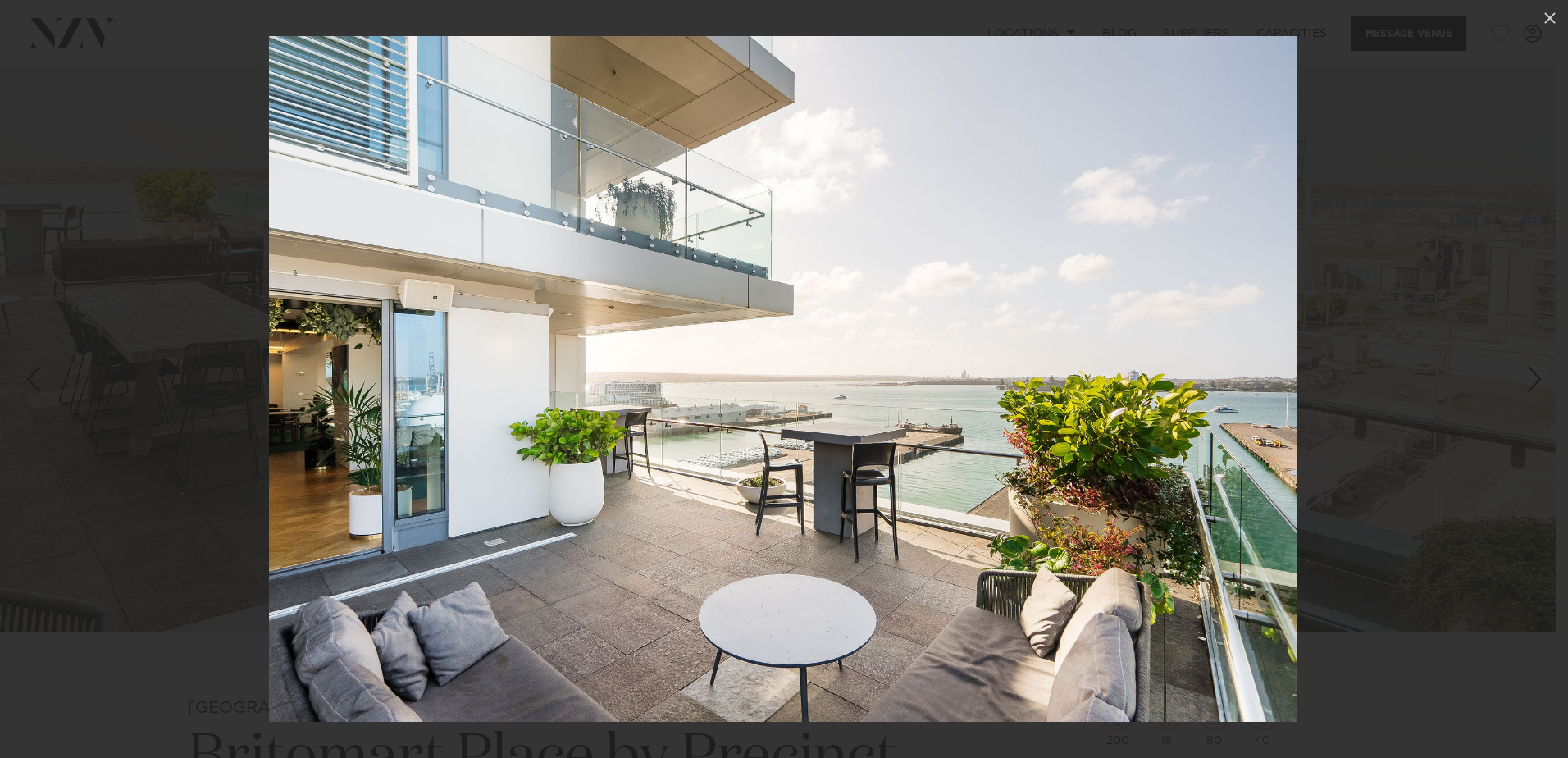
click at [1536, 382] on div "Next slide" at bounding box center [1535, 378] width 22 height 31
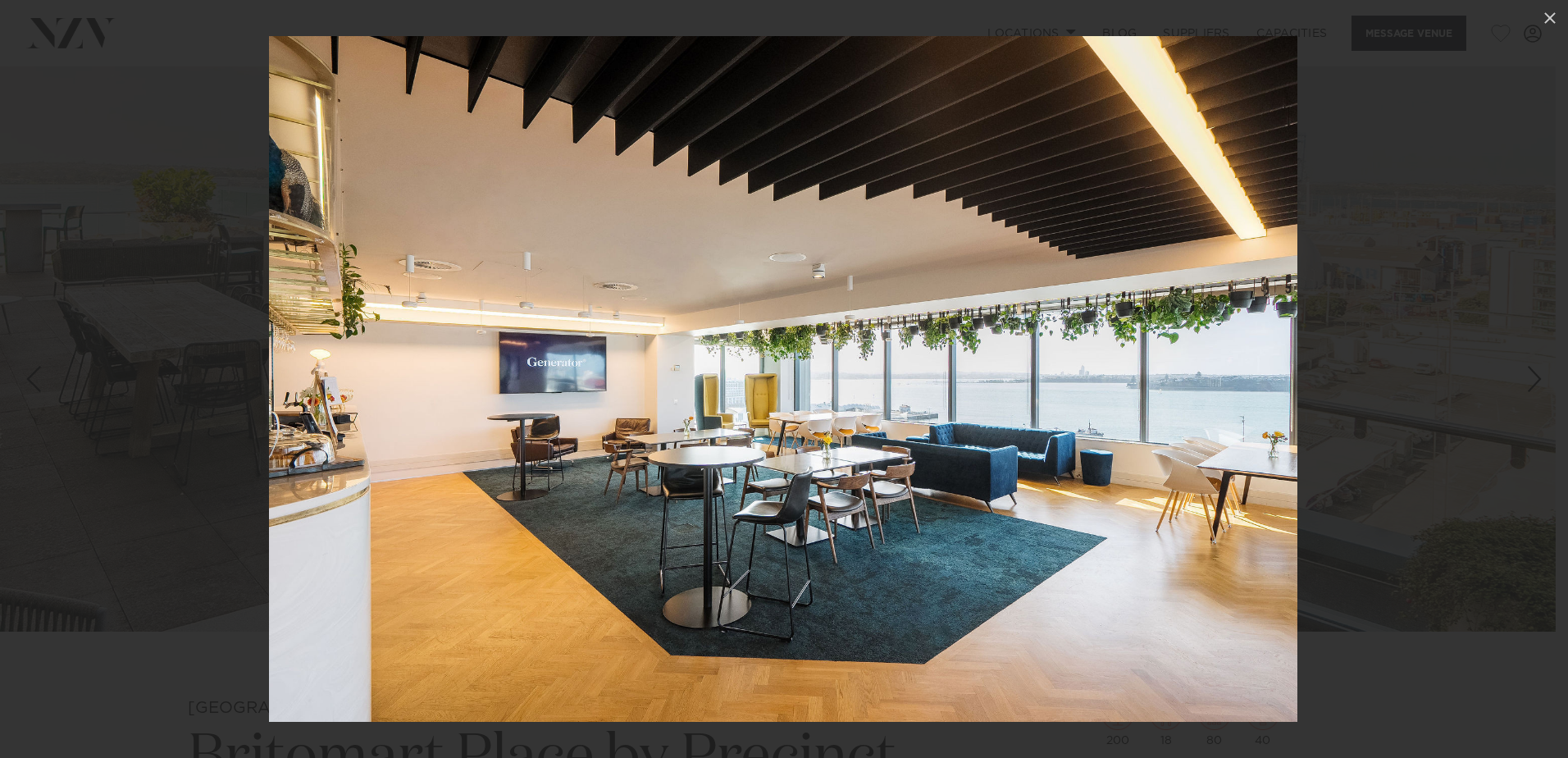
click at [1536, 382] on div "Next slide" at bounding box center [1535, 378] width 22 height 31
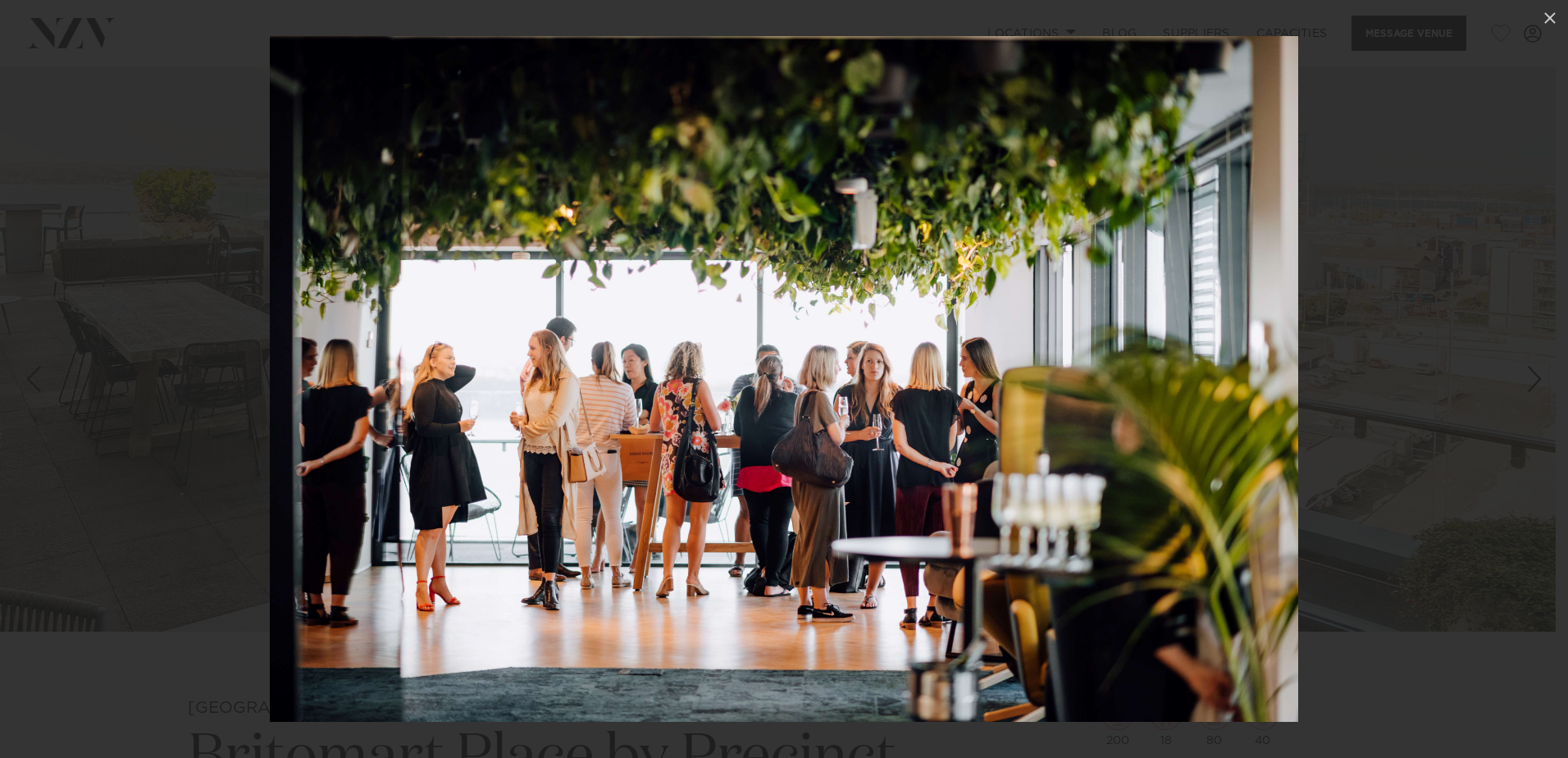
click at [1536, 382] on div "Next slide" at bounding box center [1535, 378] width 22 height 31
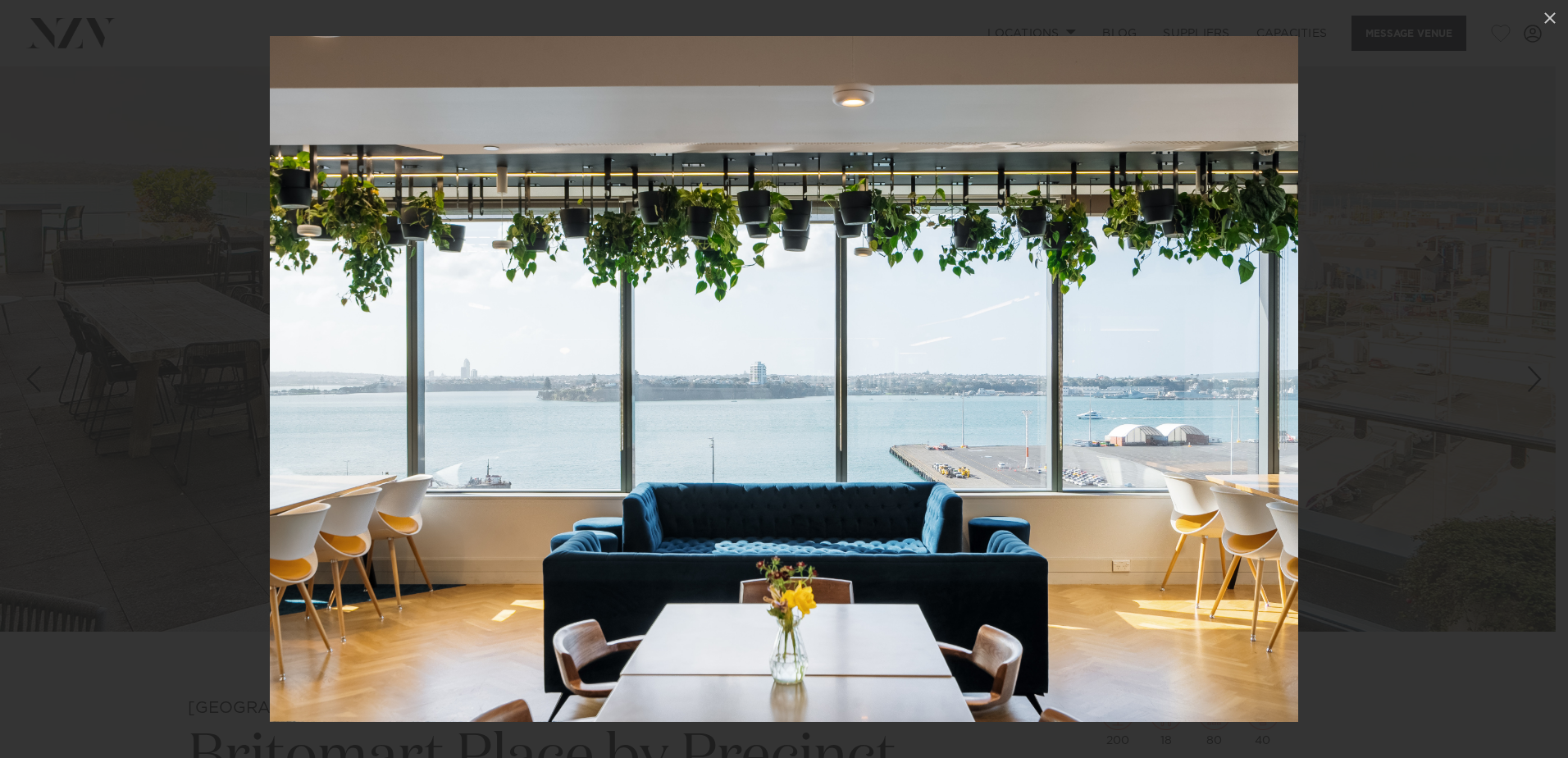
click at [1536, 382] on div "Next slide" at bounding box center [1535, 378] width 22 height 31
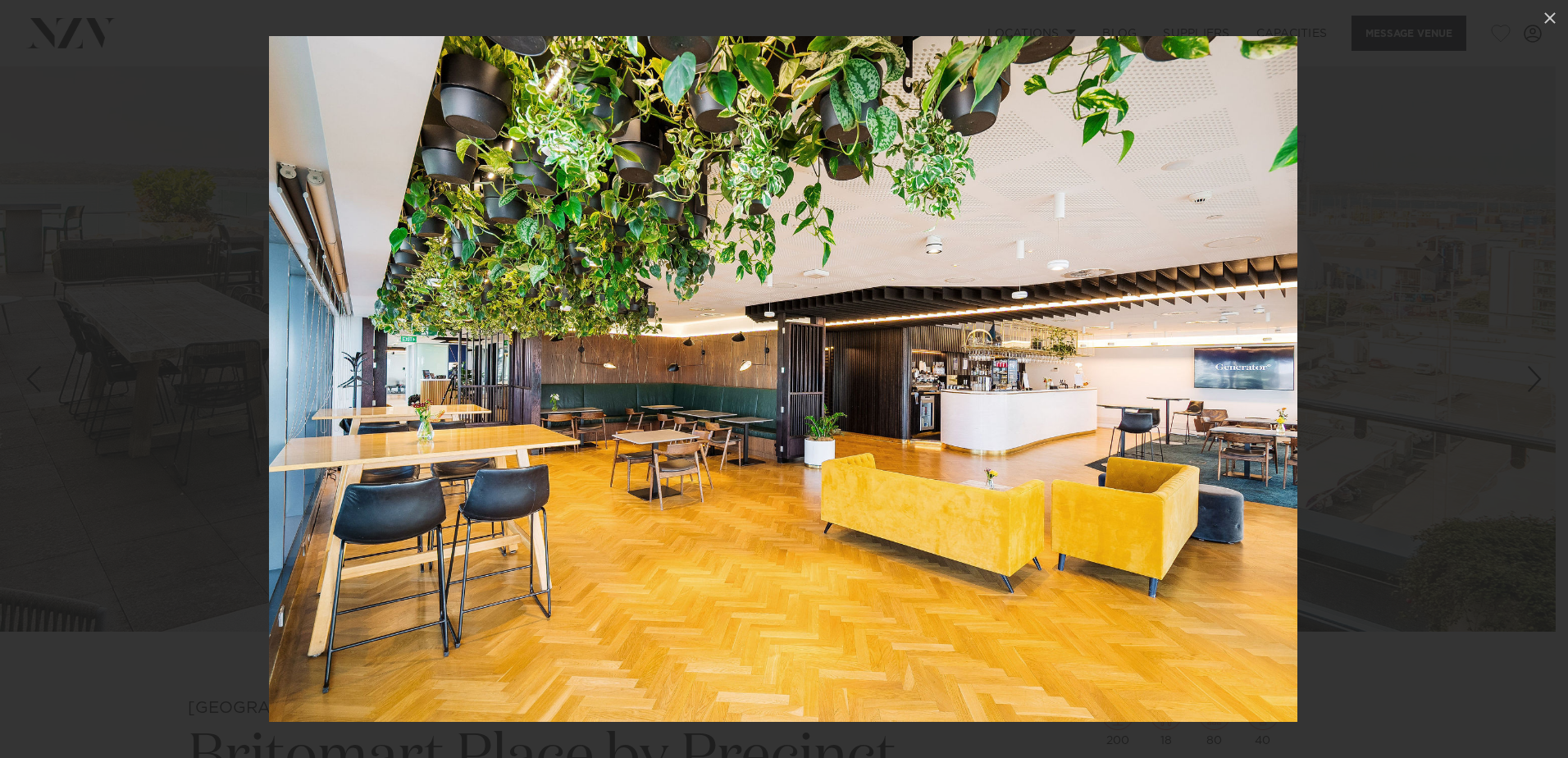
click at [1536, 382] on div "Next slide" at bounding box center [1535, 378] width 22 height 31
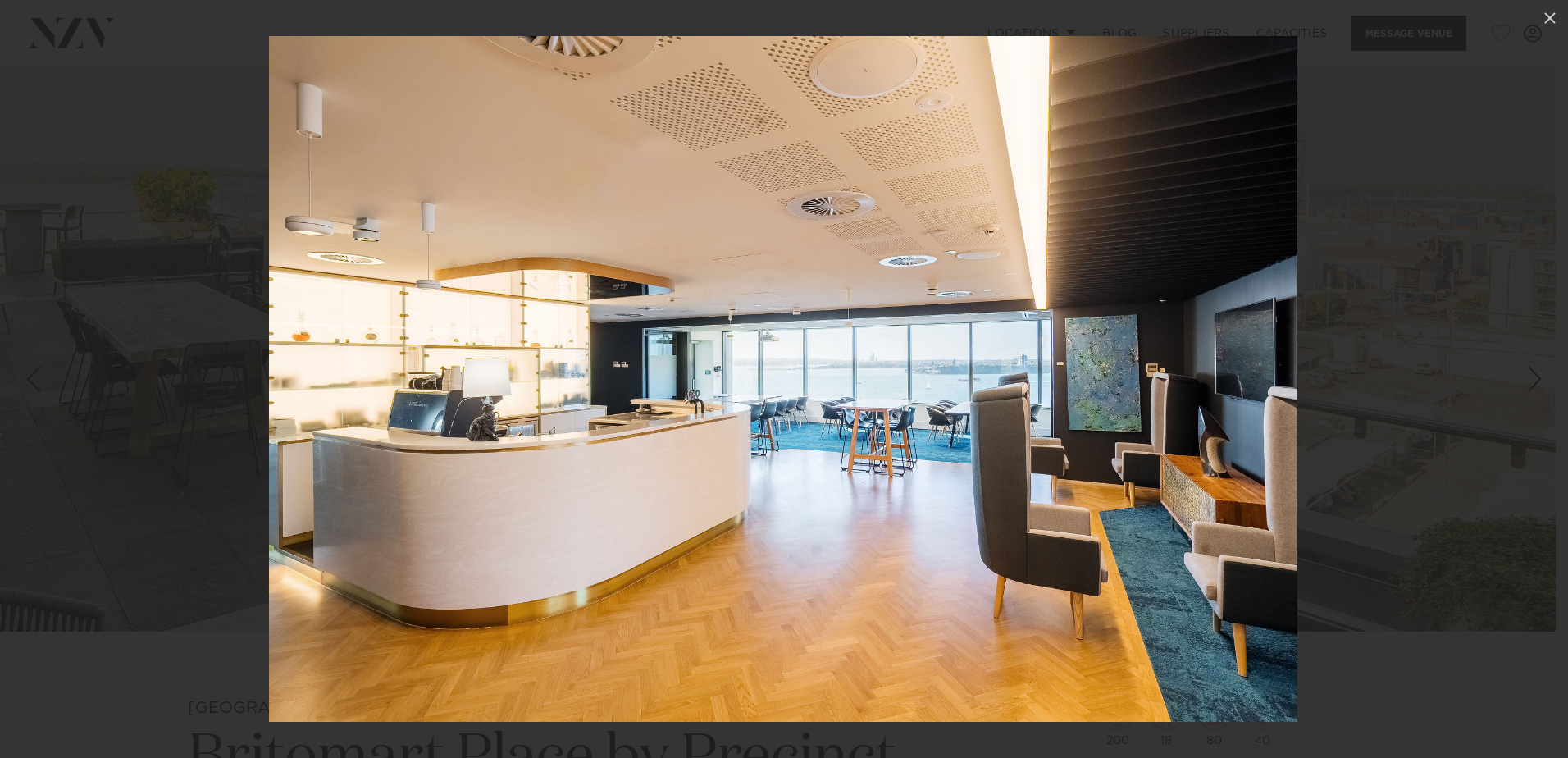
click at [1536, 382] on div "Next slide" at bounding box center [1535, 378] width 22 height 31
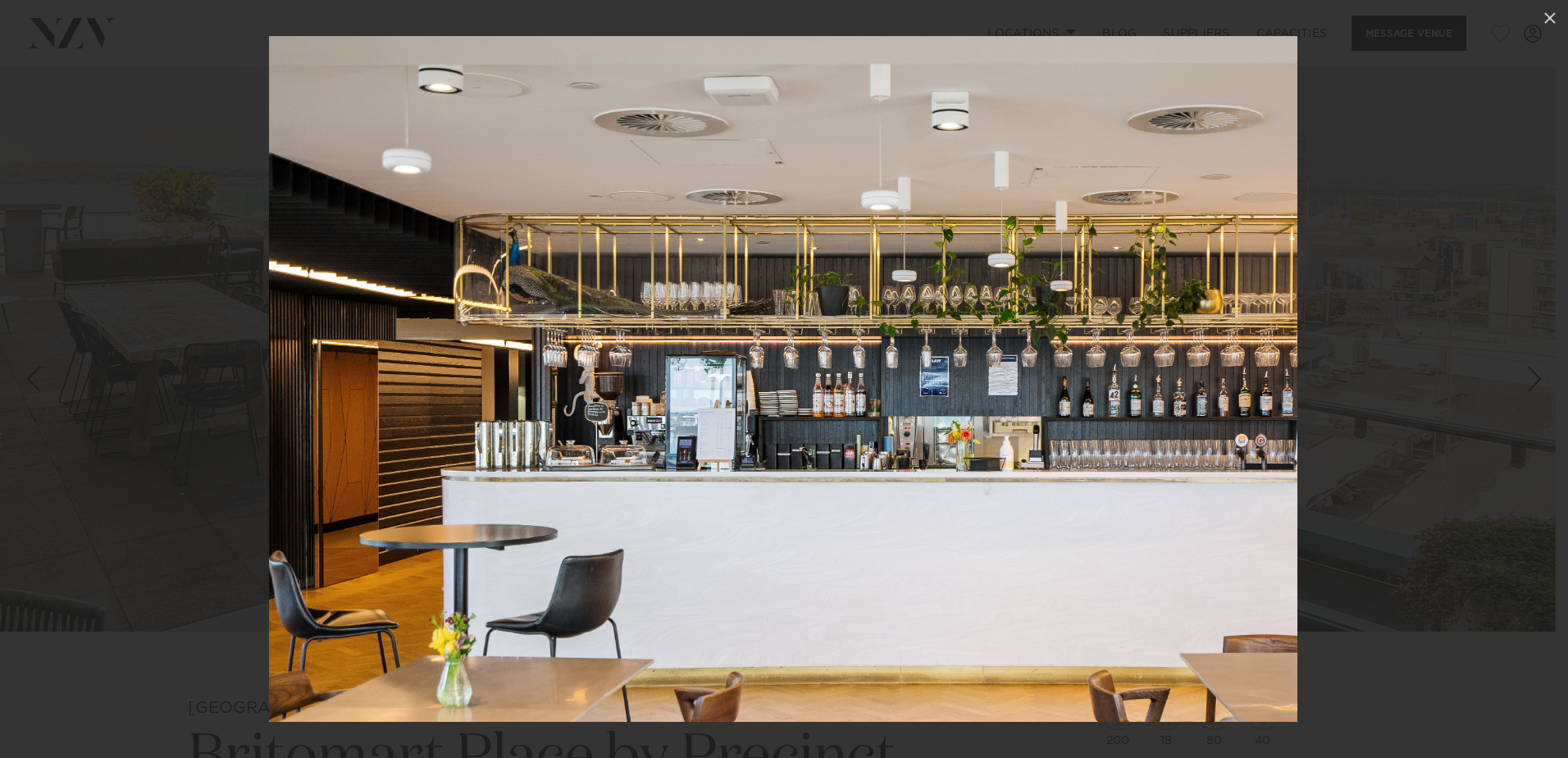
click at [1536, 382] on div "Next slide" at bounding box center [1535, 378] width 22 height 31
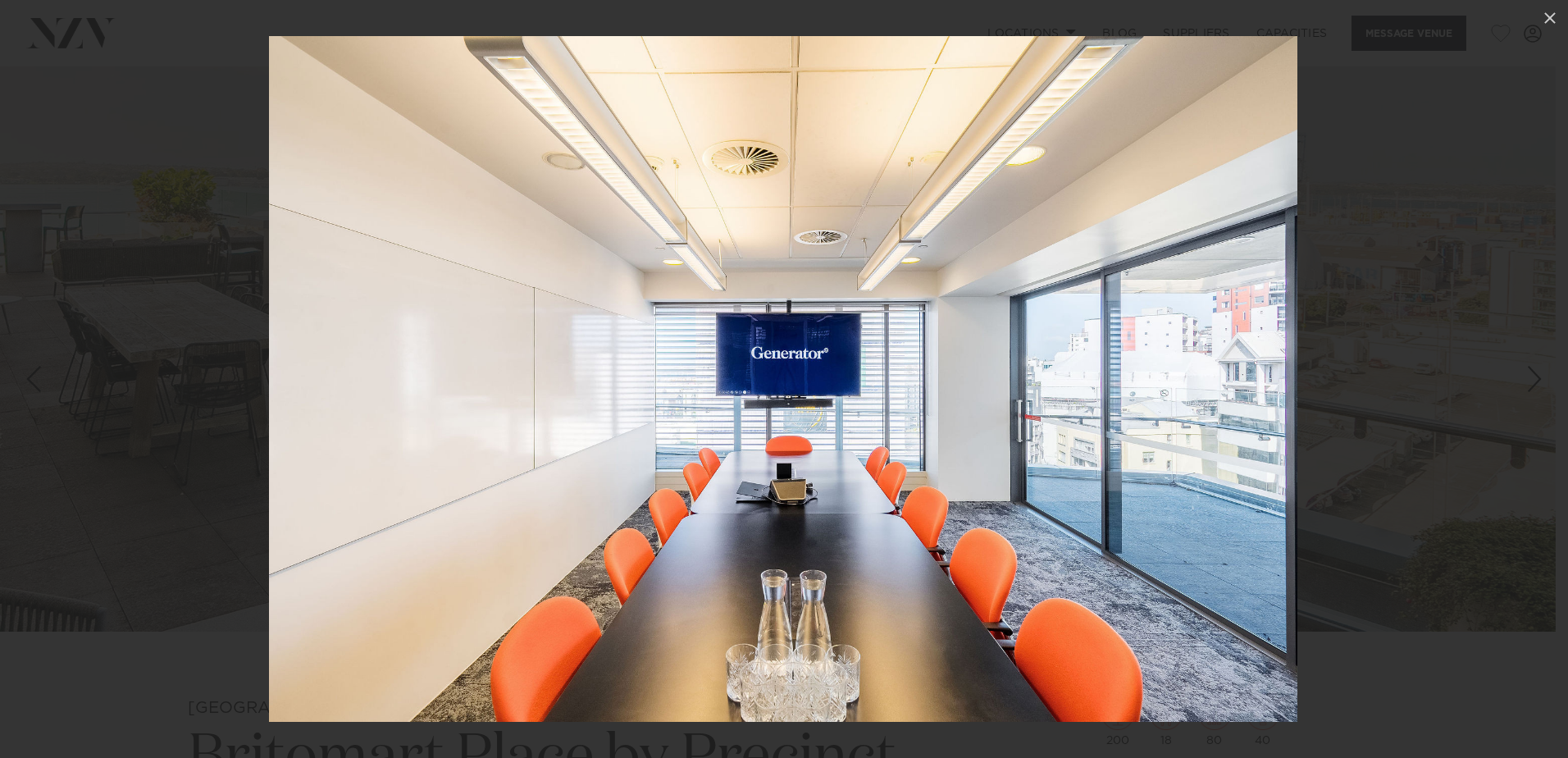
click at [1536, 382] on div "Next slide" at bounding box center [1535, 378] width 22 height 31
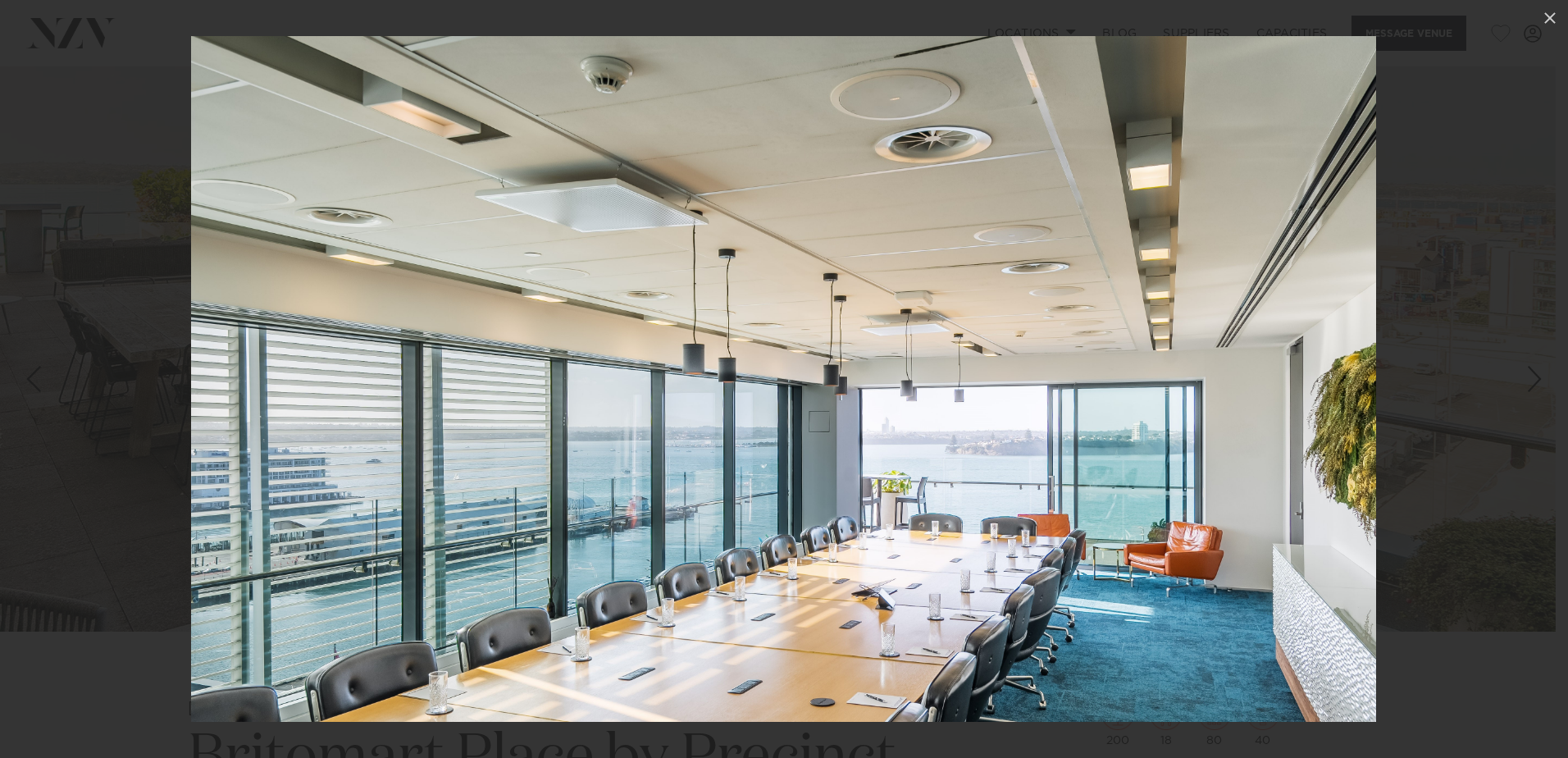
click at [1536, 382] on div "Next slide" at bounding box center [1535, 378] width 22 height 31
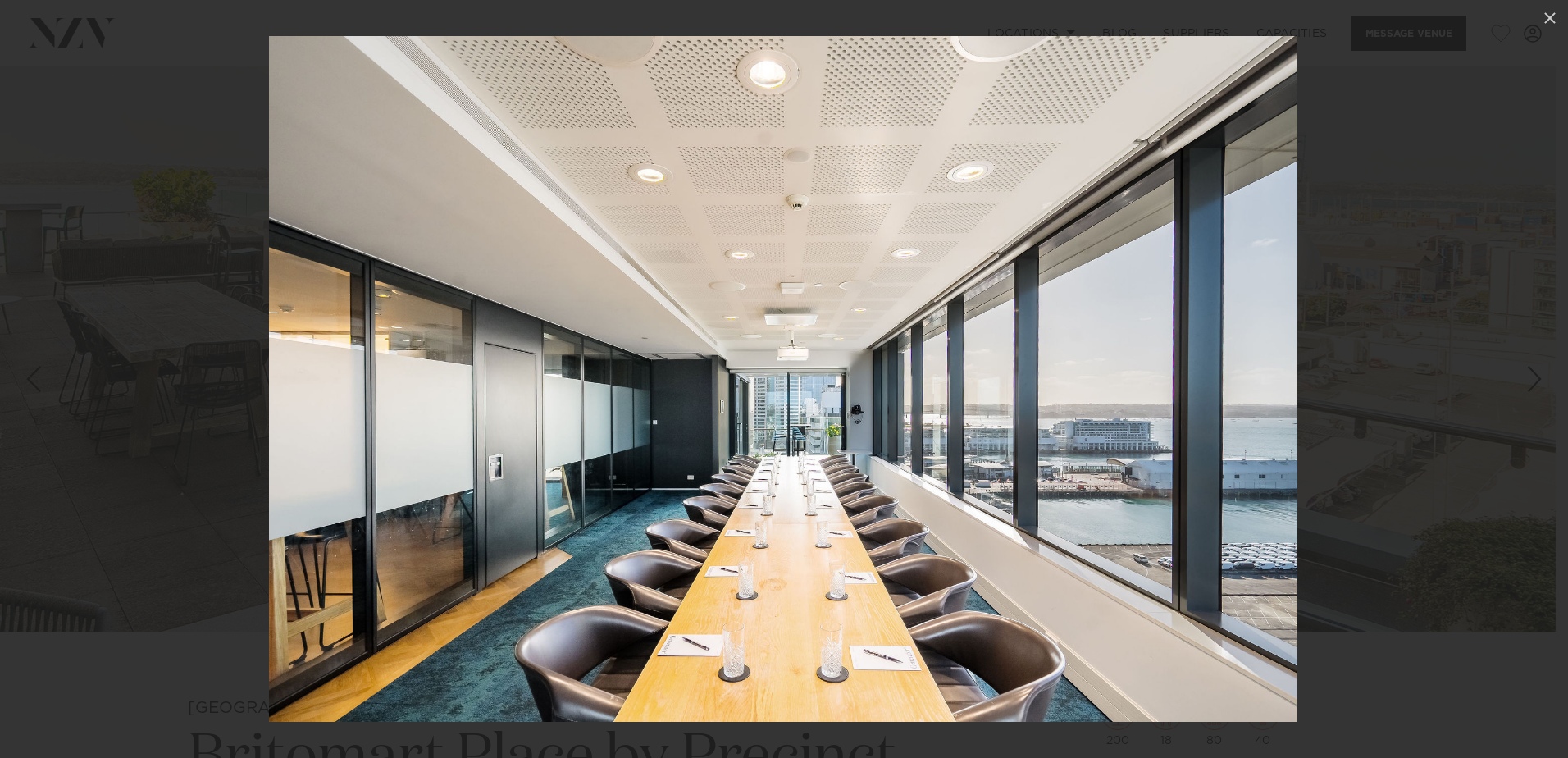
click at [1536, 382] on div "Next slide" at bounding box center [1535, 378] width 22 height 31
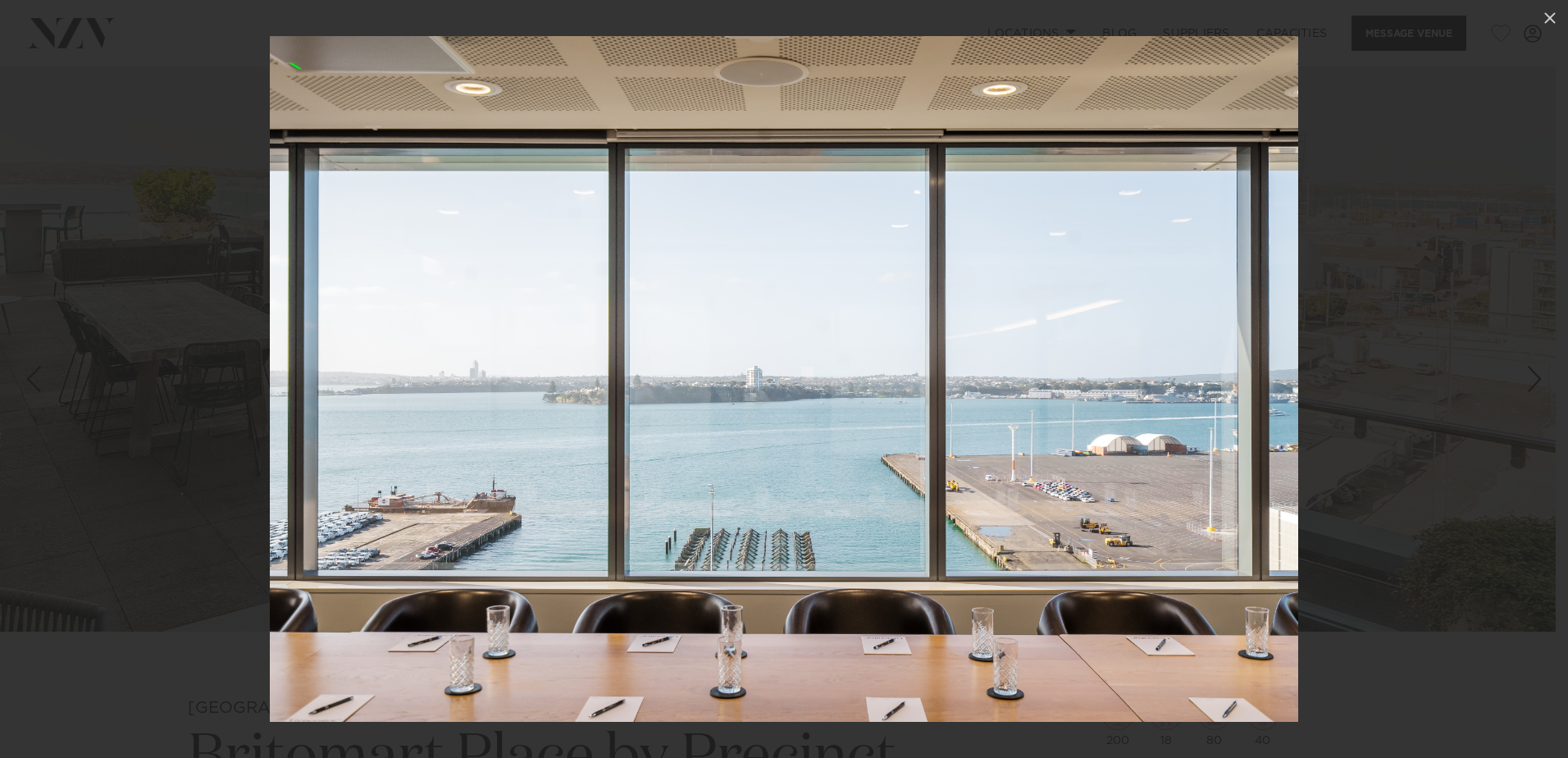
click at [1536, 382] on div "Next slide" at bounding box center [1535, 378] width 22 height 31
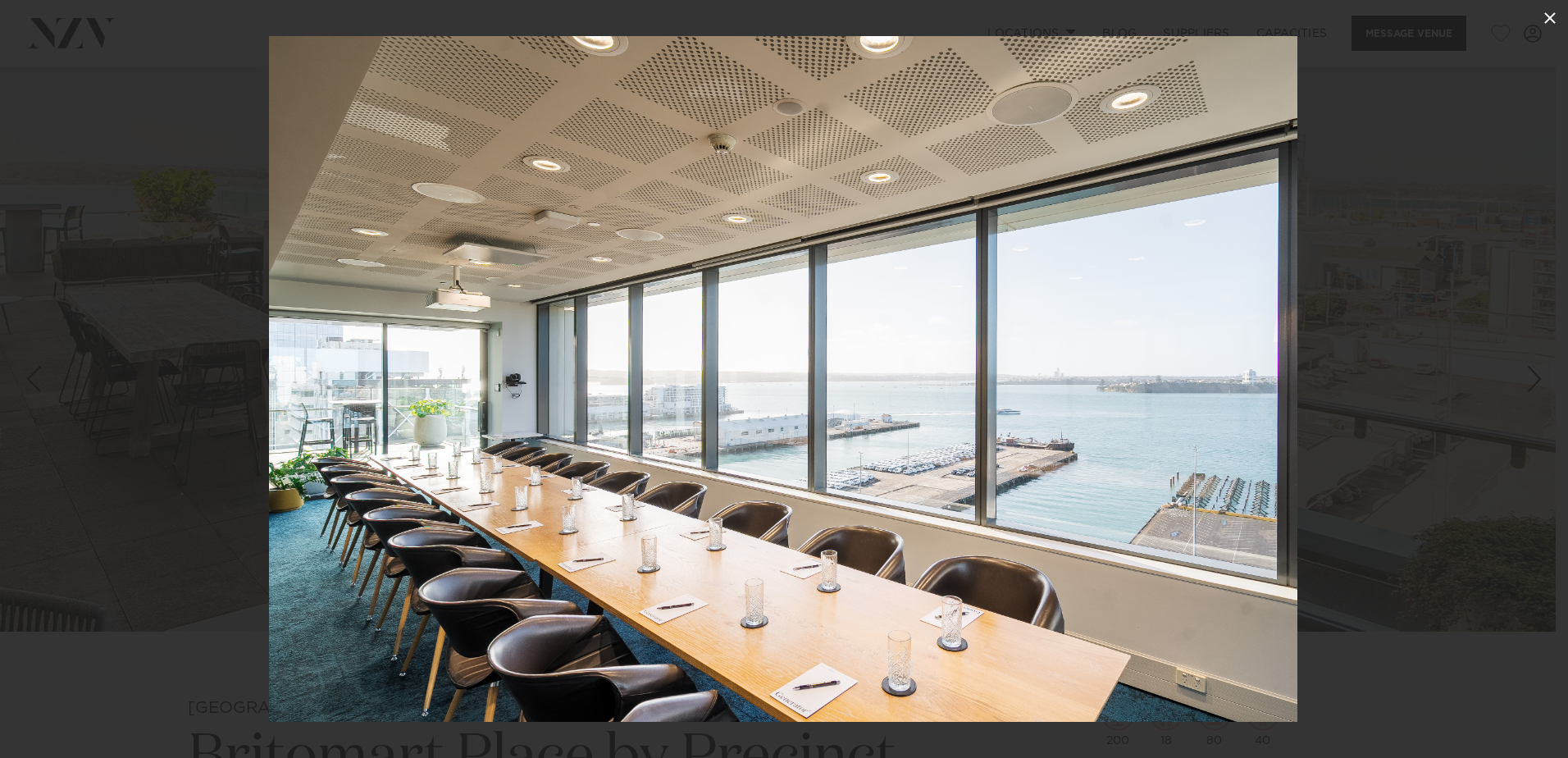
click at [1546, 21] on icon at bounding box center [1550, 18] width 12 height 12
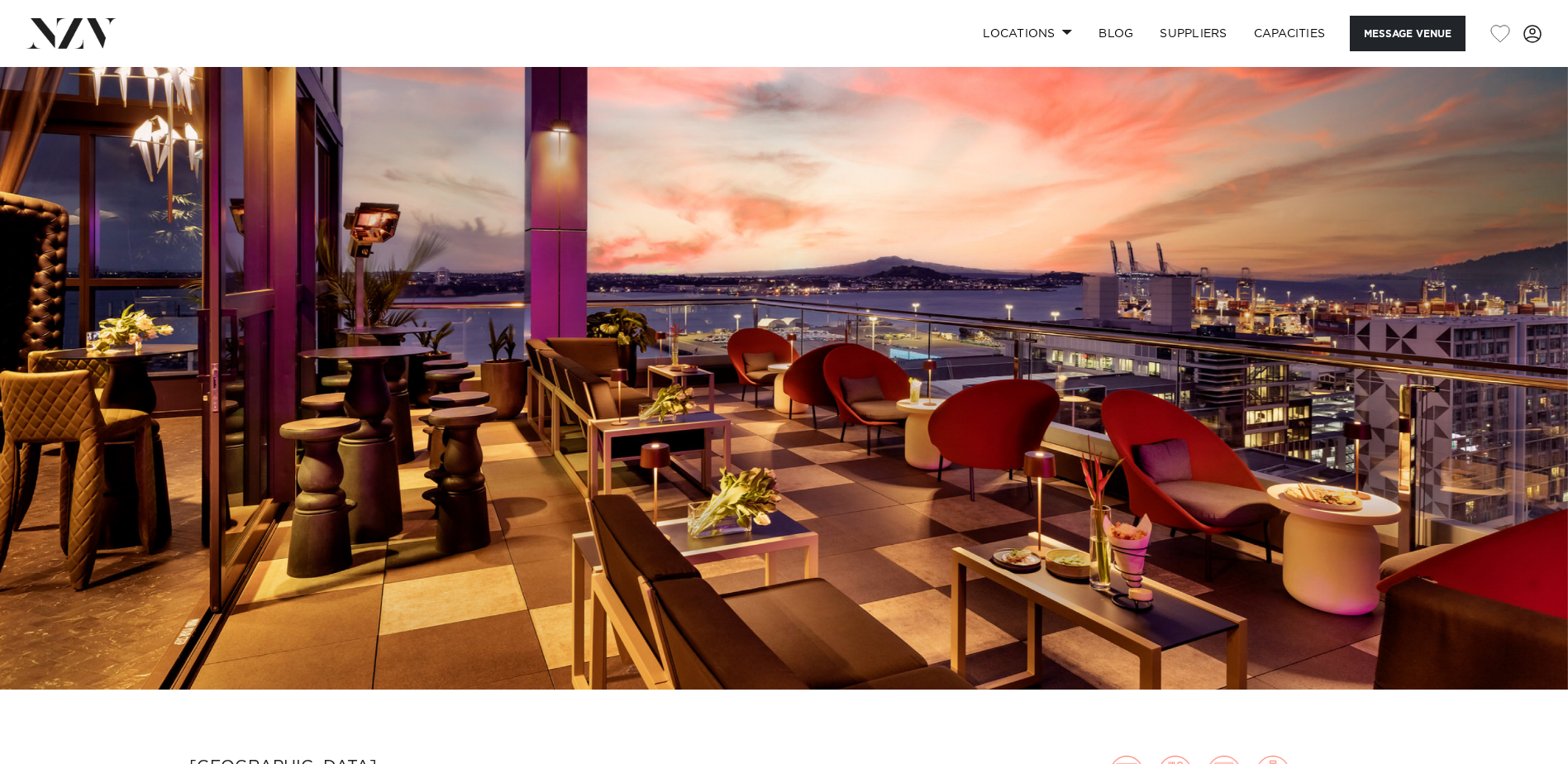
scroll to position [83, 0]
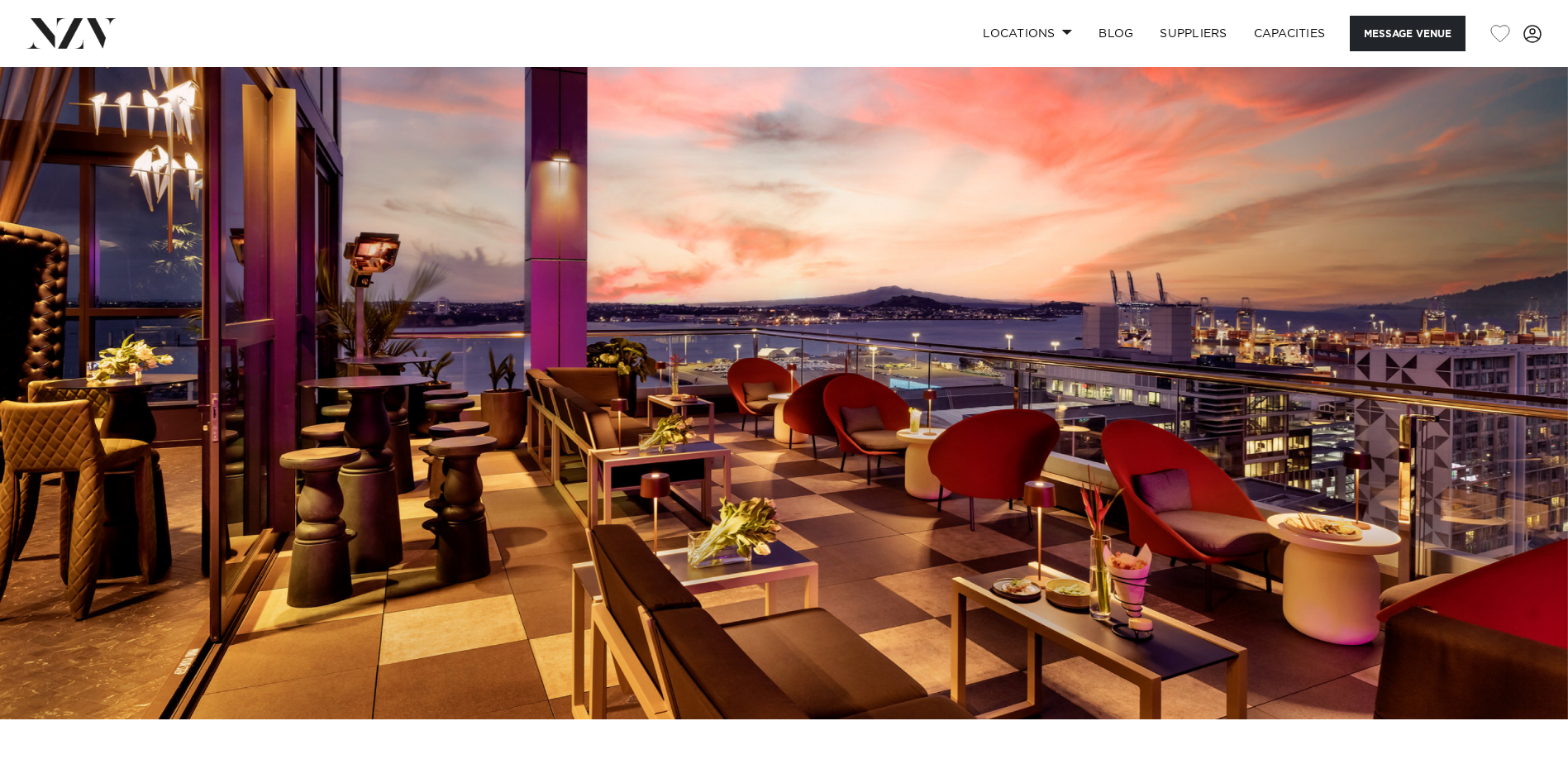
click at [1543, 375] on img at bounding box center [784, 352] width 1568 height 735
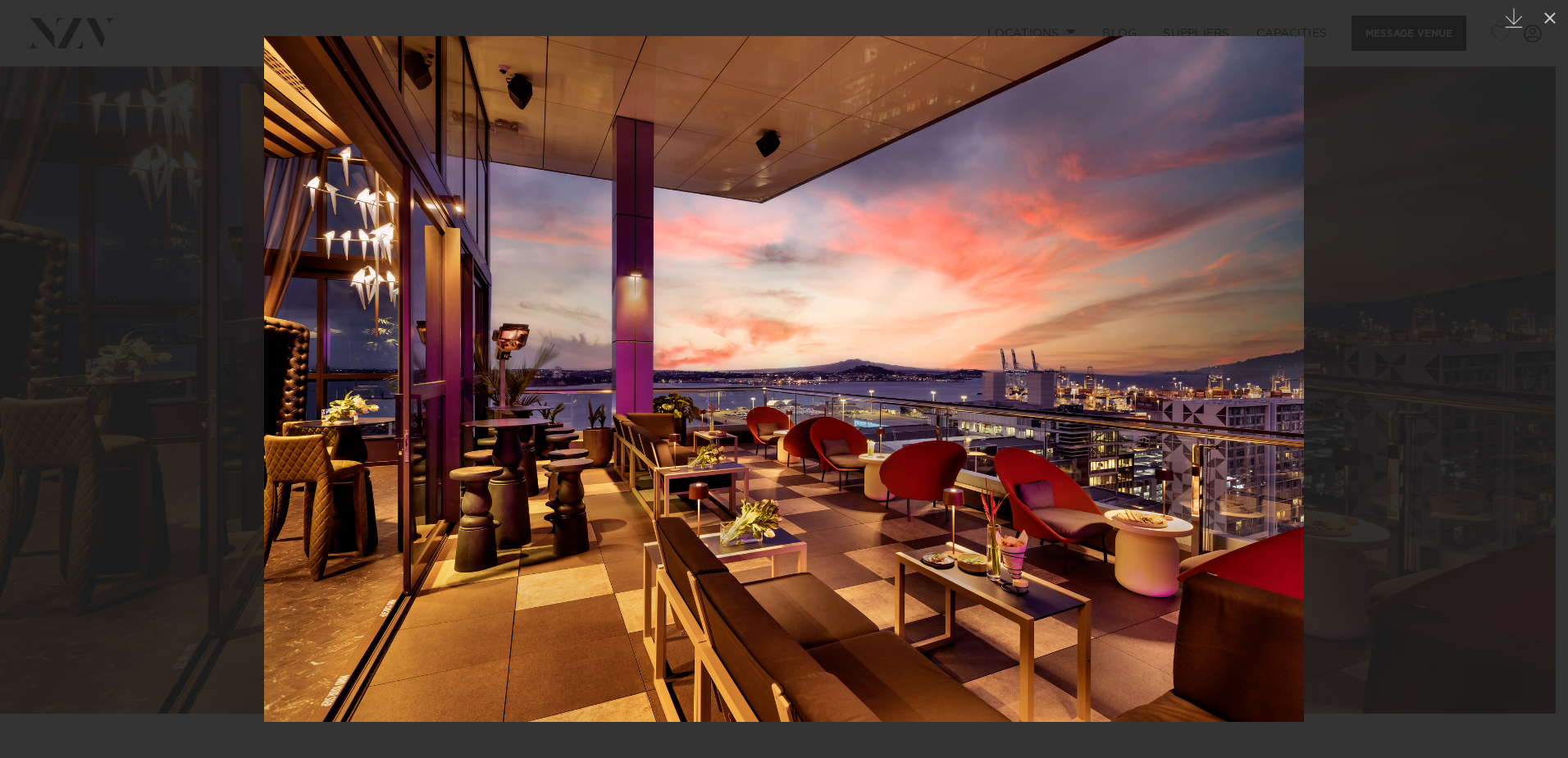
click at [1530, 372] on div "Next slide" at bounding box center [1535, 378] width 22 height 31
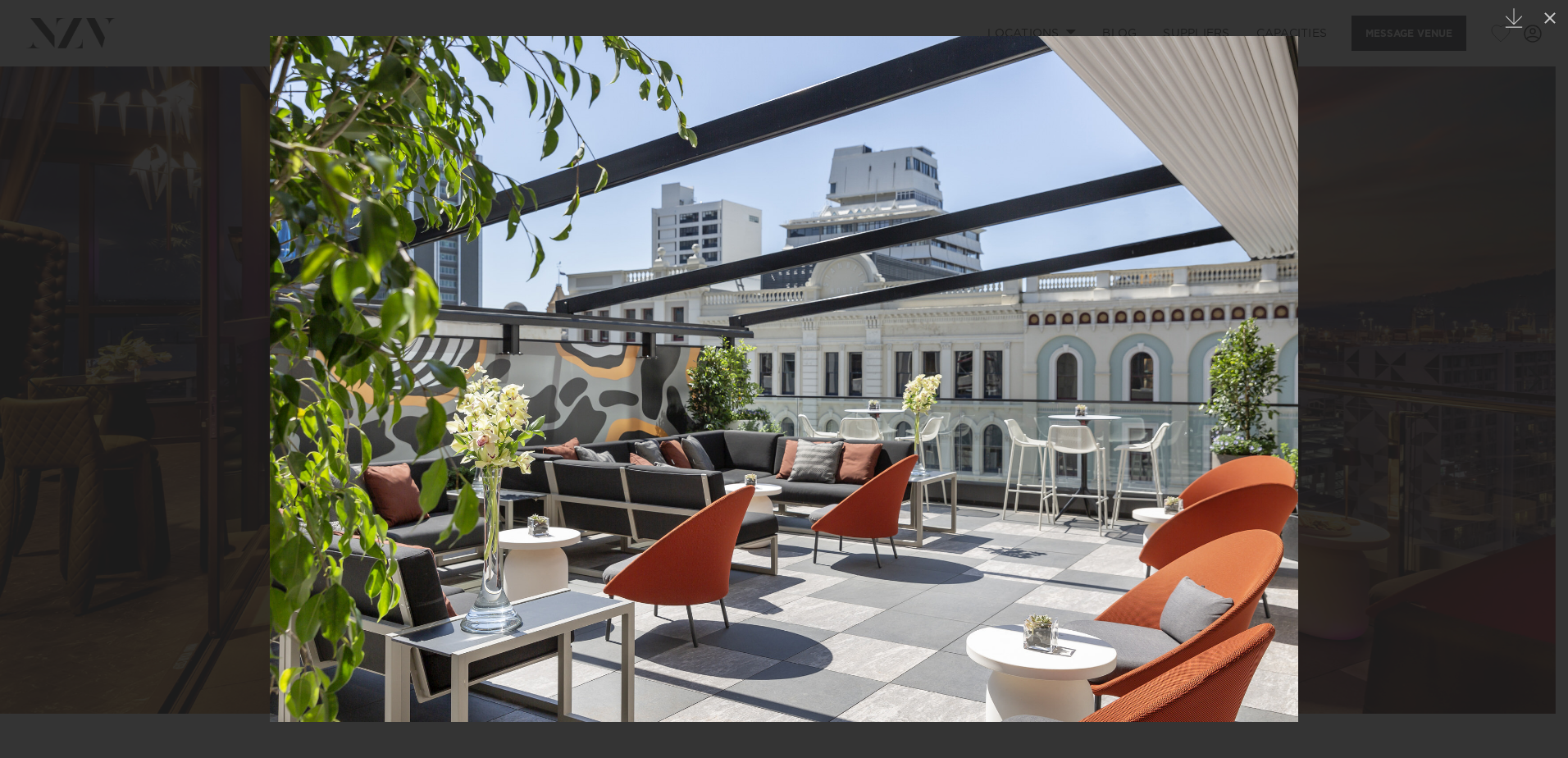
click at [1530, 372] on div "Next slide" at bounding box center [1535, 378] width 22 height 31
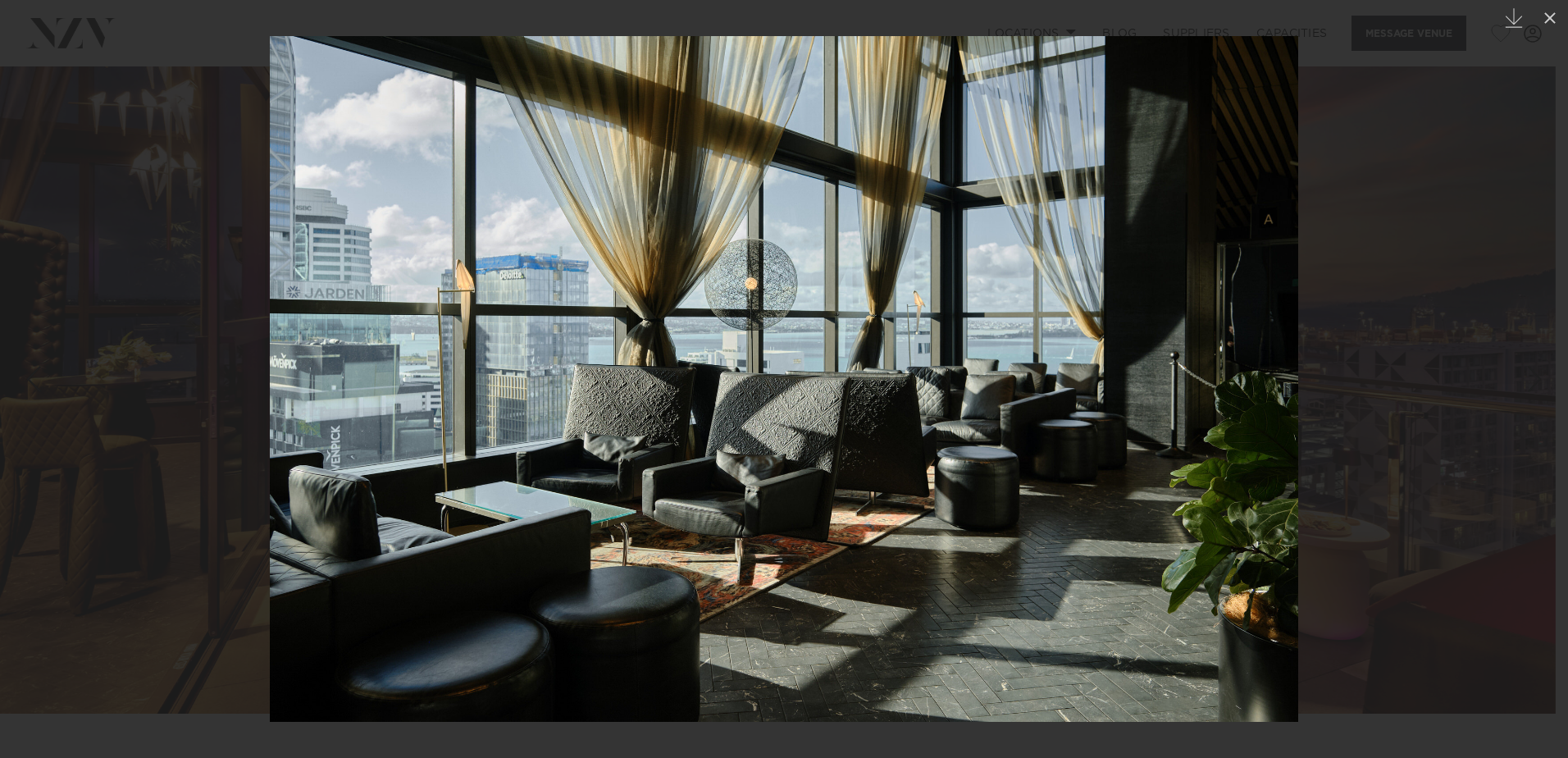
click at [1530, 372] on div "Next slide" at bounding box center [1535, 378] width 22 height 31
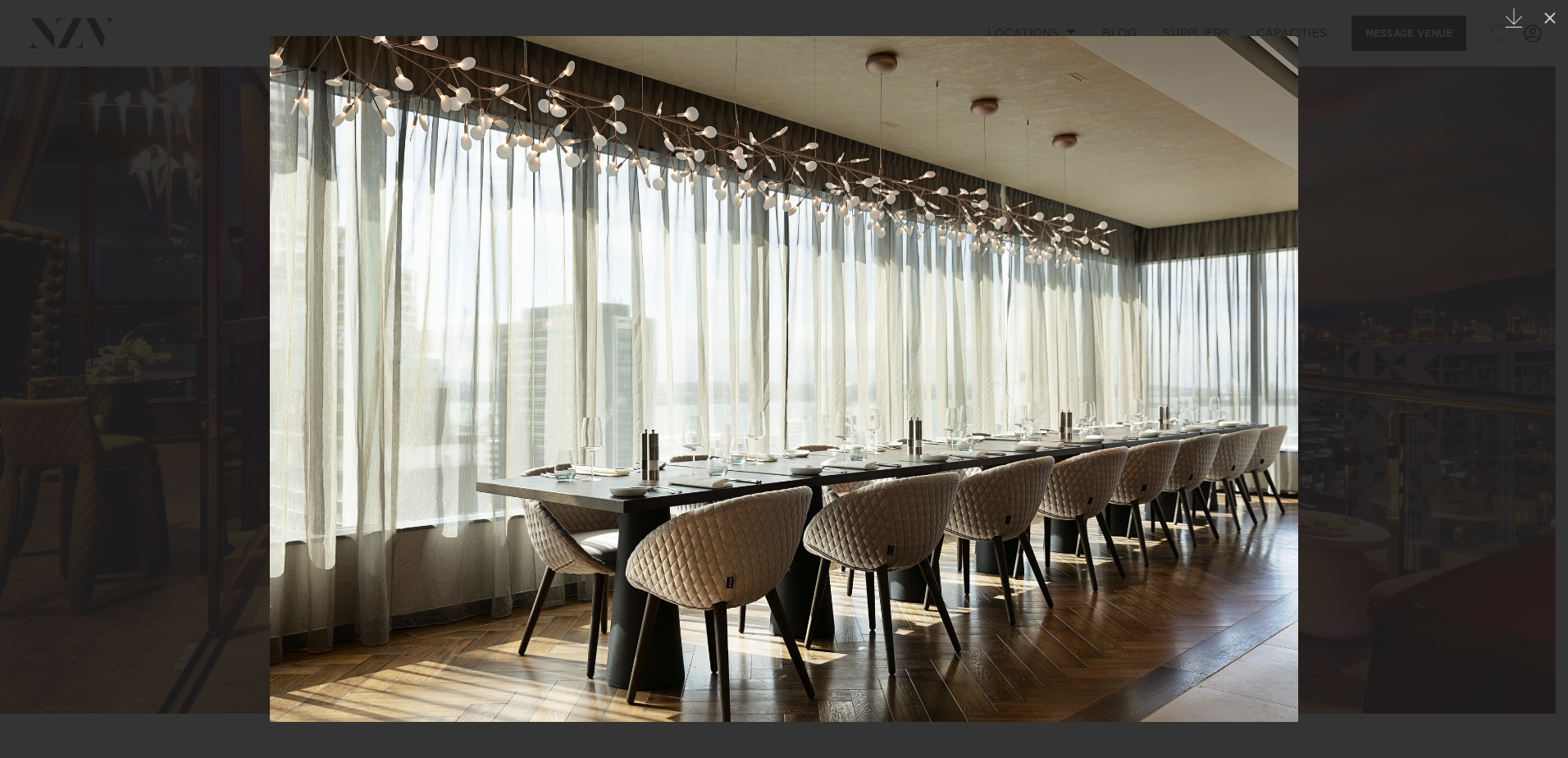
click at [1530, 372] on div "Next slide" at bounding box center [1535, 378] width 22 height 31
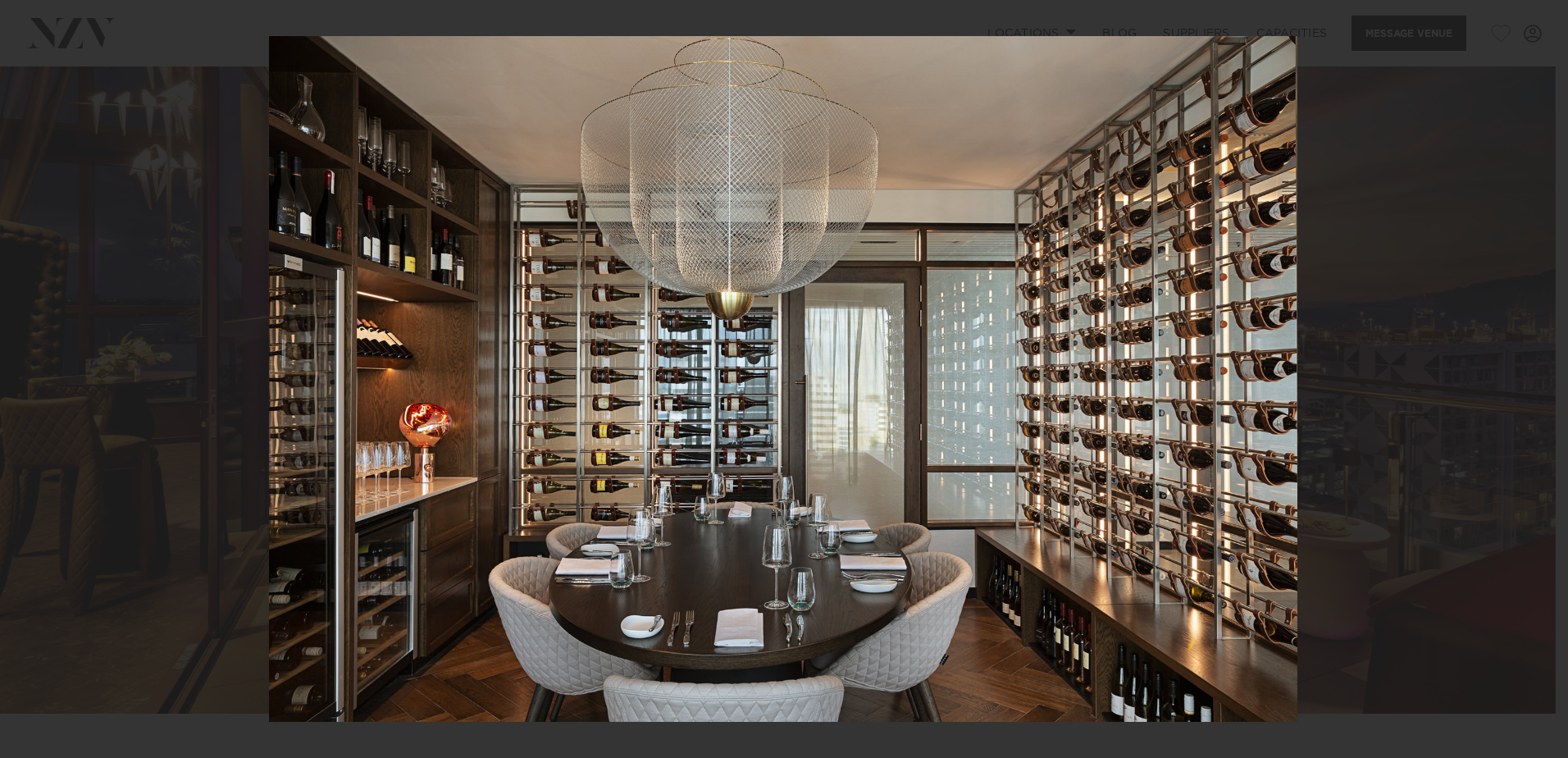
click at [1529, 372] on div "5 / 25 Created with Sketch." at bounding box center [784, 379] width 1568 height 758
click at [1530, 385] on div "Next slide" at bounding box center [1535, 378] width 22 height 31
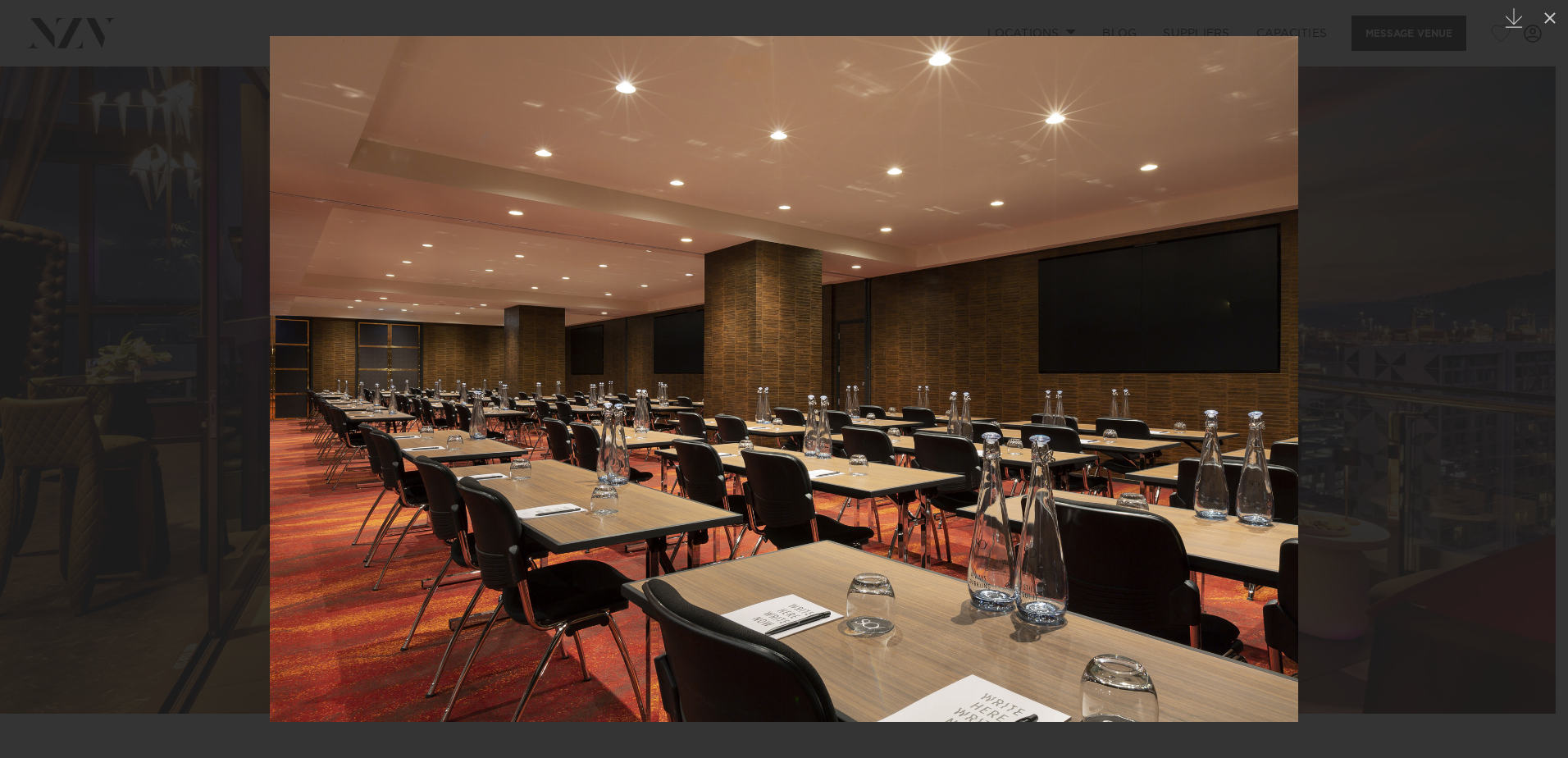
click at [1530, 385] on div "Next slide" at bounding box center [1535, 378] width 22 height 31
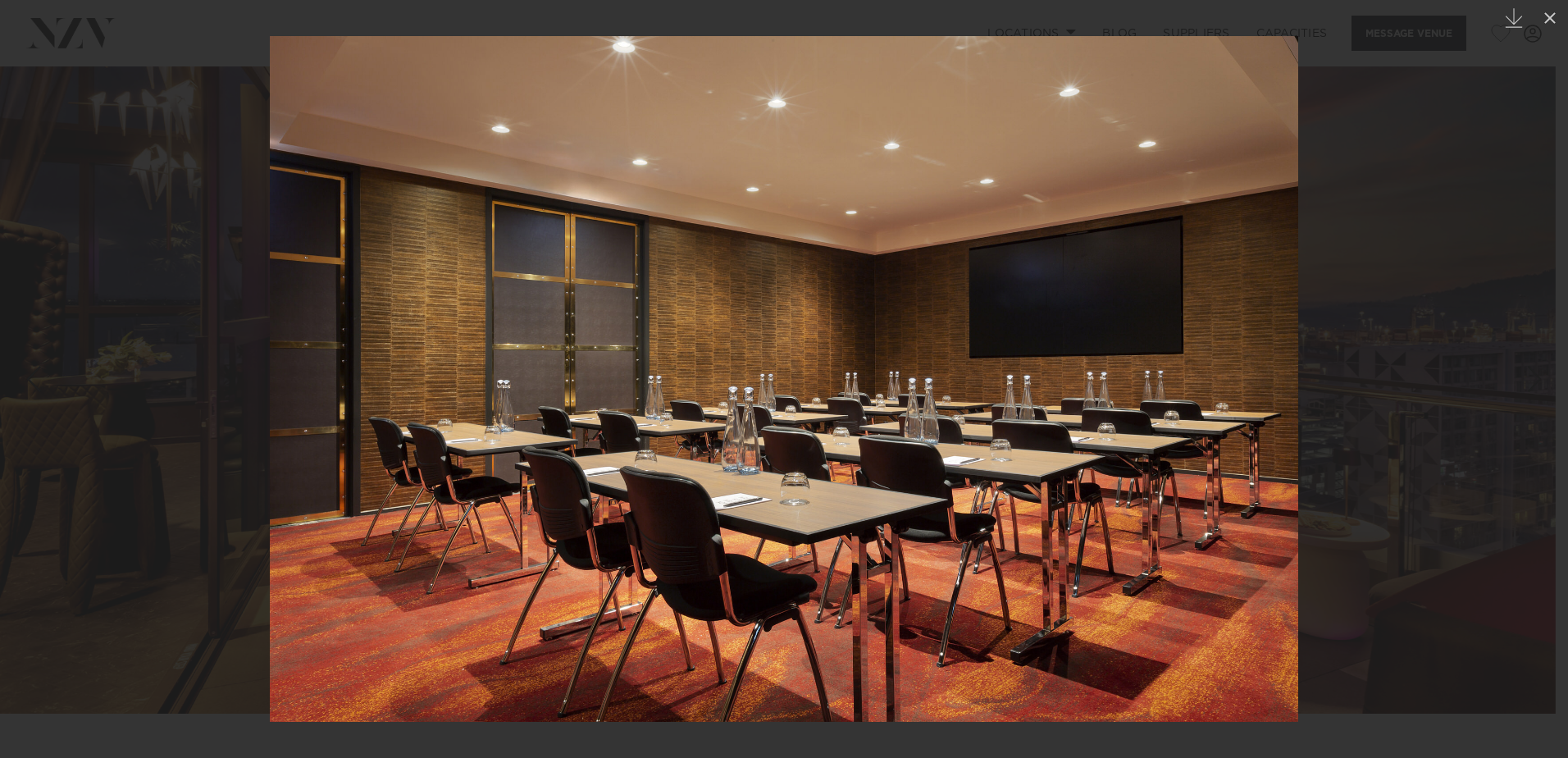
click at [1530, 385] on div "Next slide" at bounding box center [1535, 378] width 22 height 31
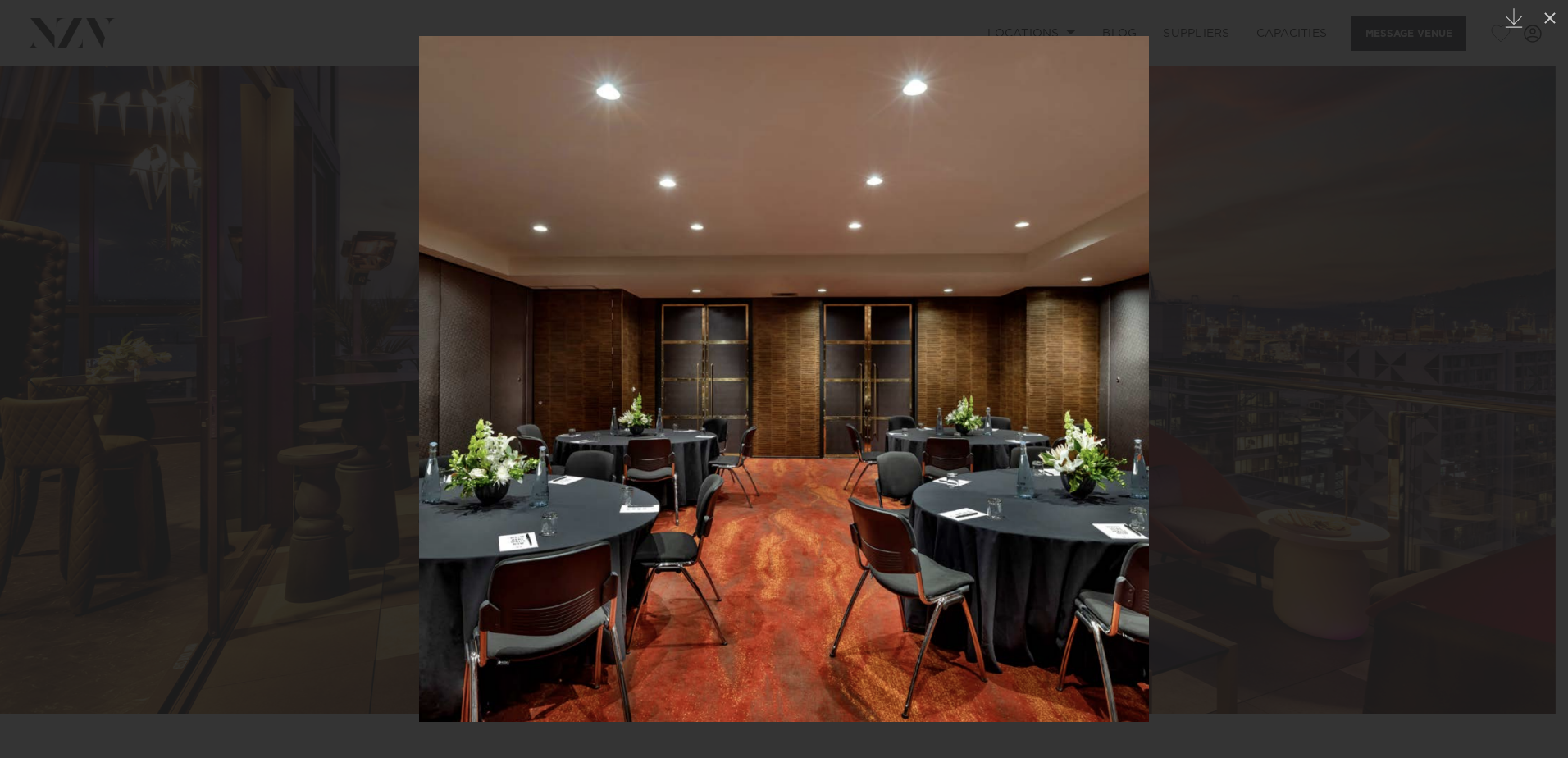
click at [1530, 385] on div "Next slide" at bounding box center [1535, 378] width 22 height 31
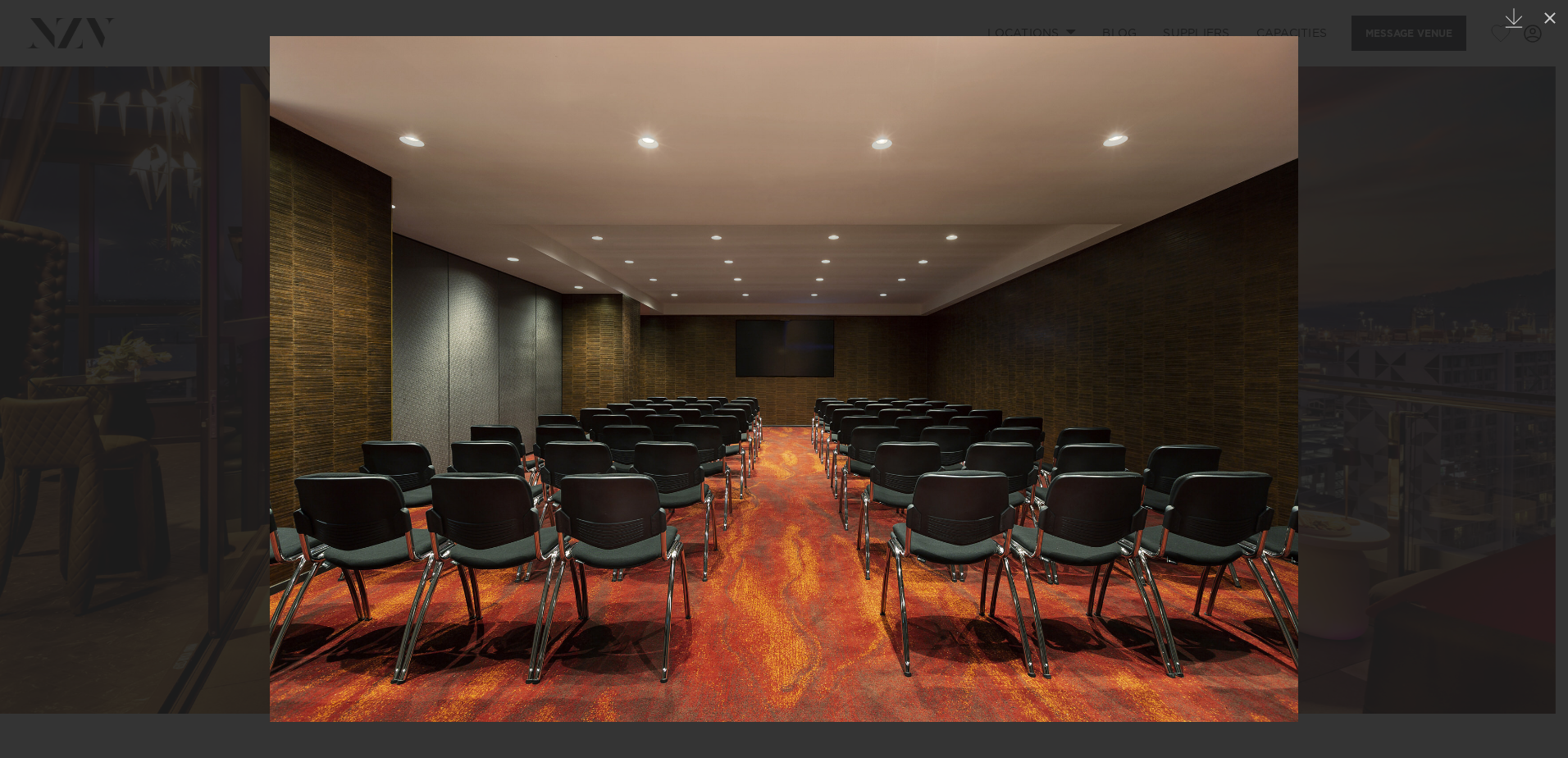
click at [1530, 385] on div "Next slide" at bounding box center [1535, 378] width 22 height 31
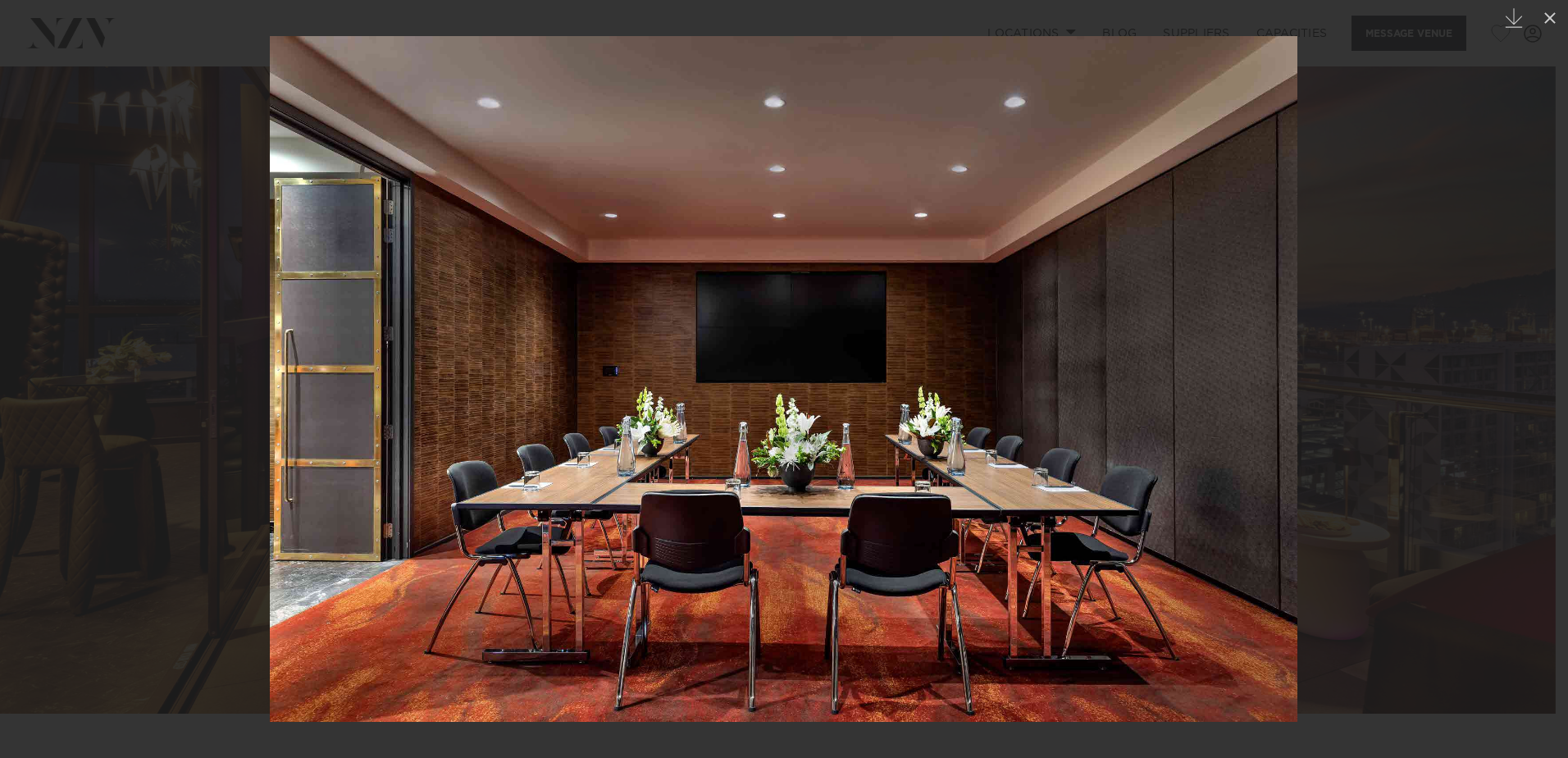
click at [1530, 385] on div "Next slide" at bounding box center [1535, 378] width 22 height 31
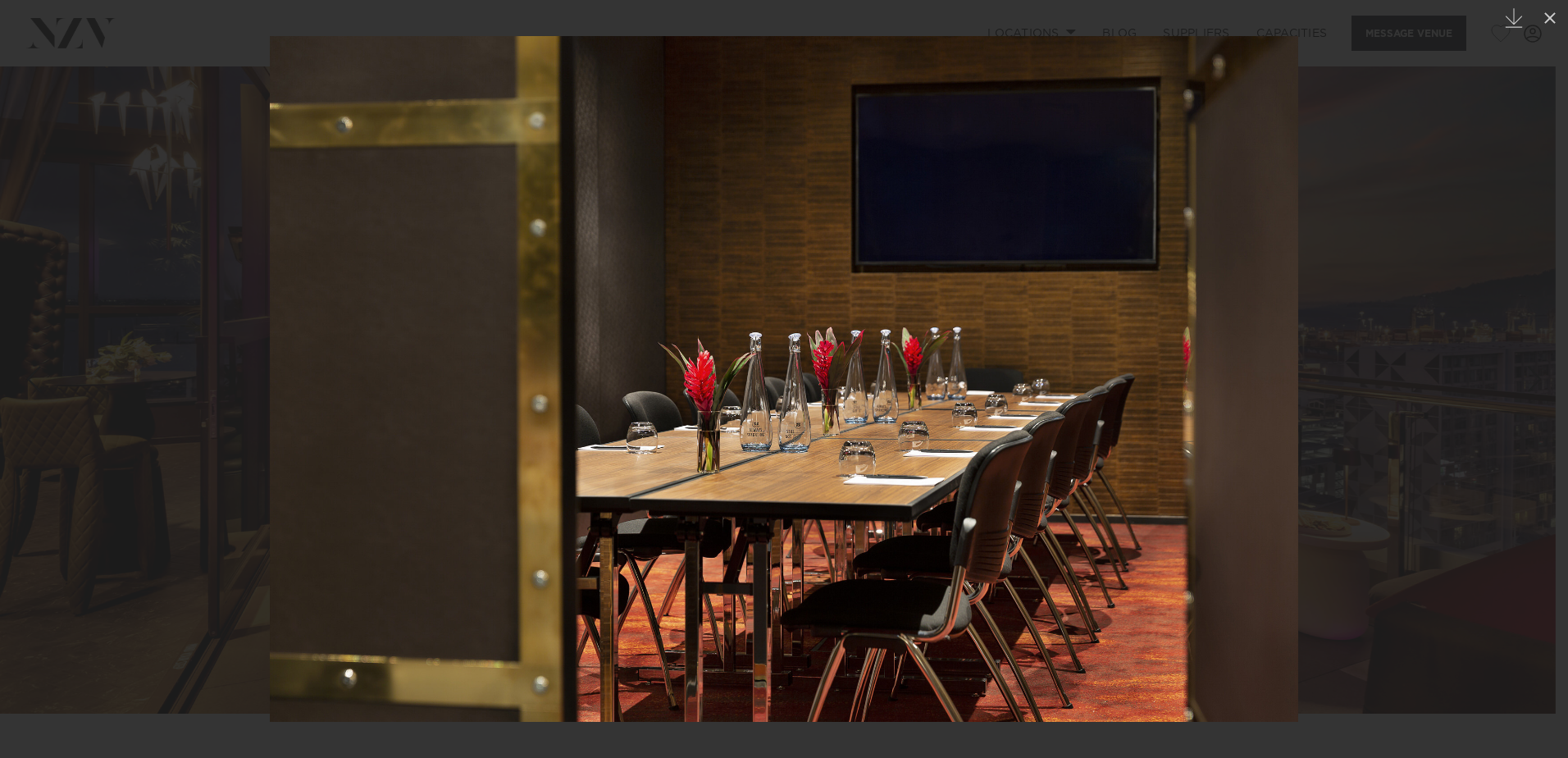
click at [38, 387] on div "Previous slide" at bounding box center [33, 378] width 22 height 31
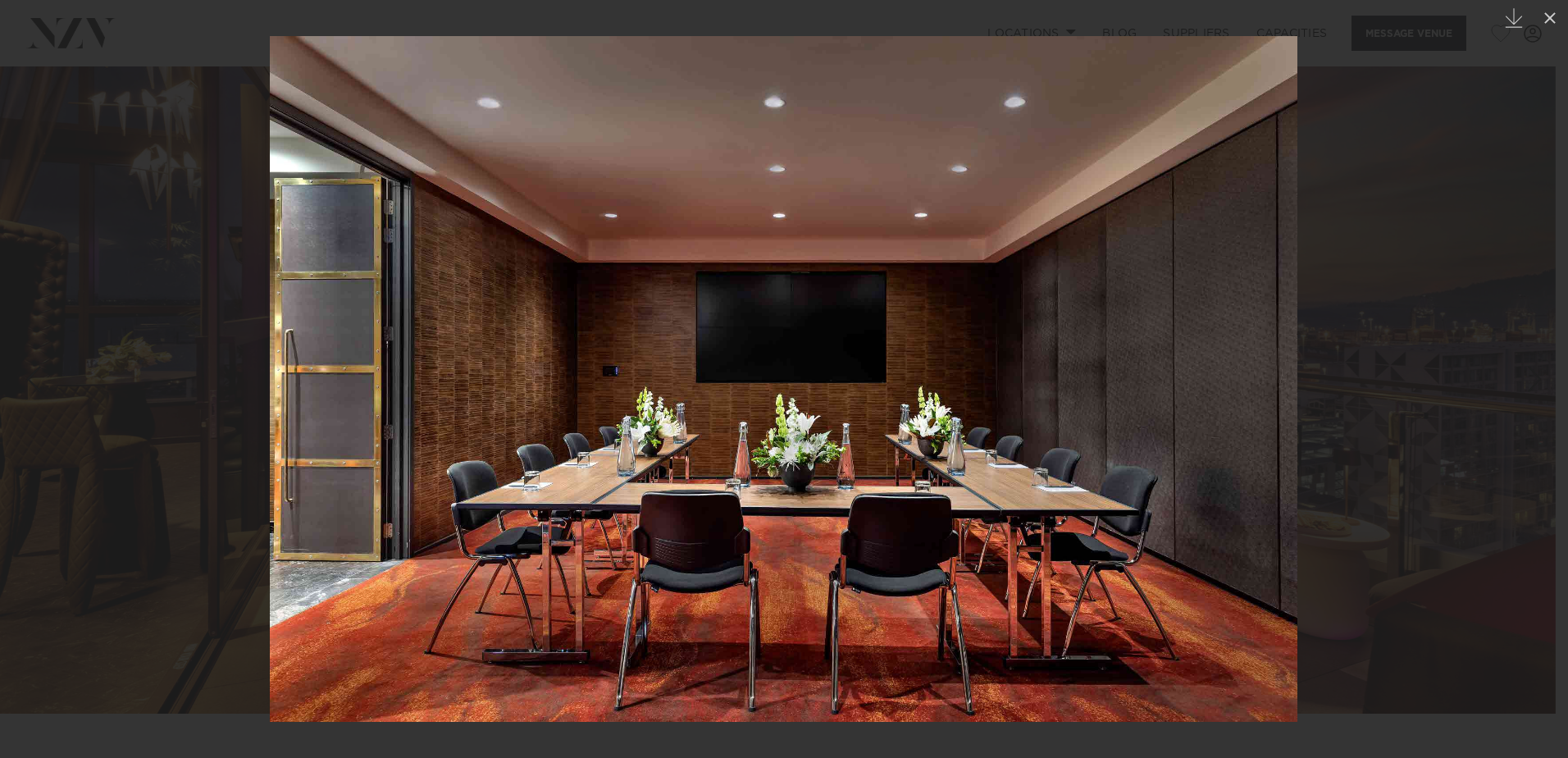
click at [1530, 416] on link at bounding box center [1539, 379] width 58 height 82
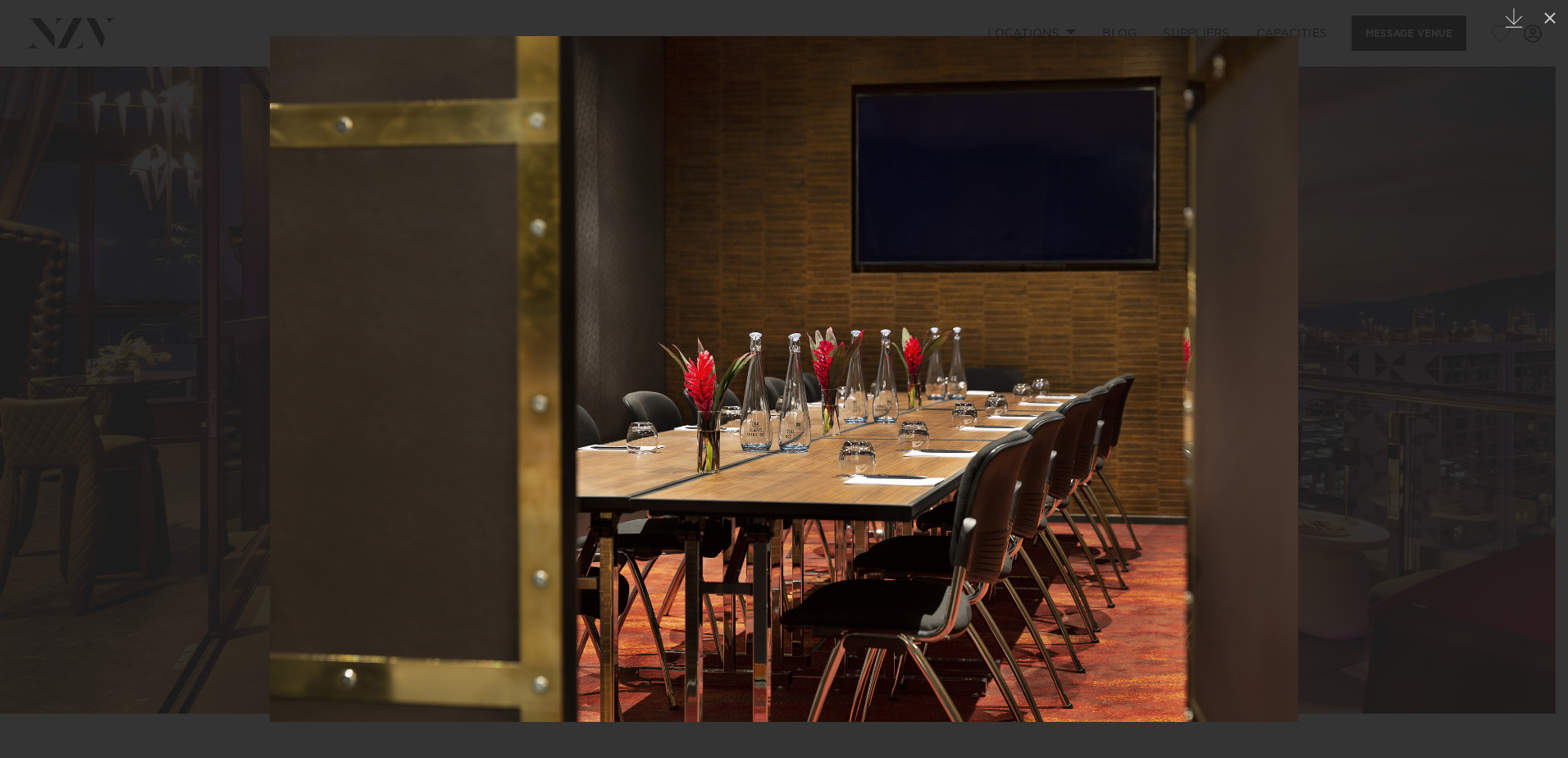
click at [1528, 415] on link at bounding box center [1539, 379] width 58 height 82
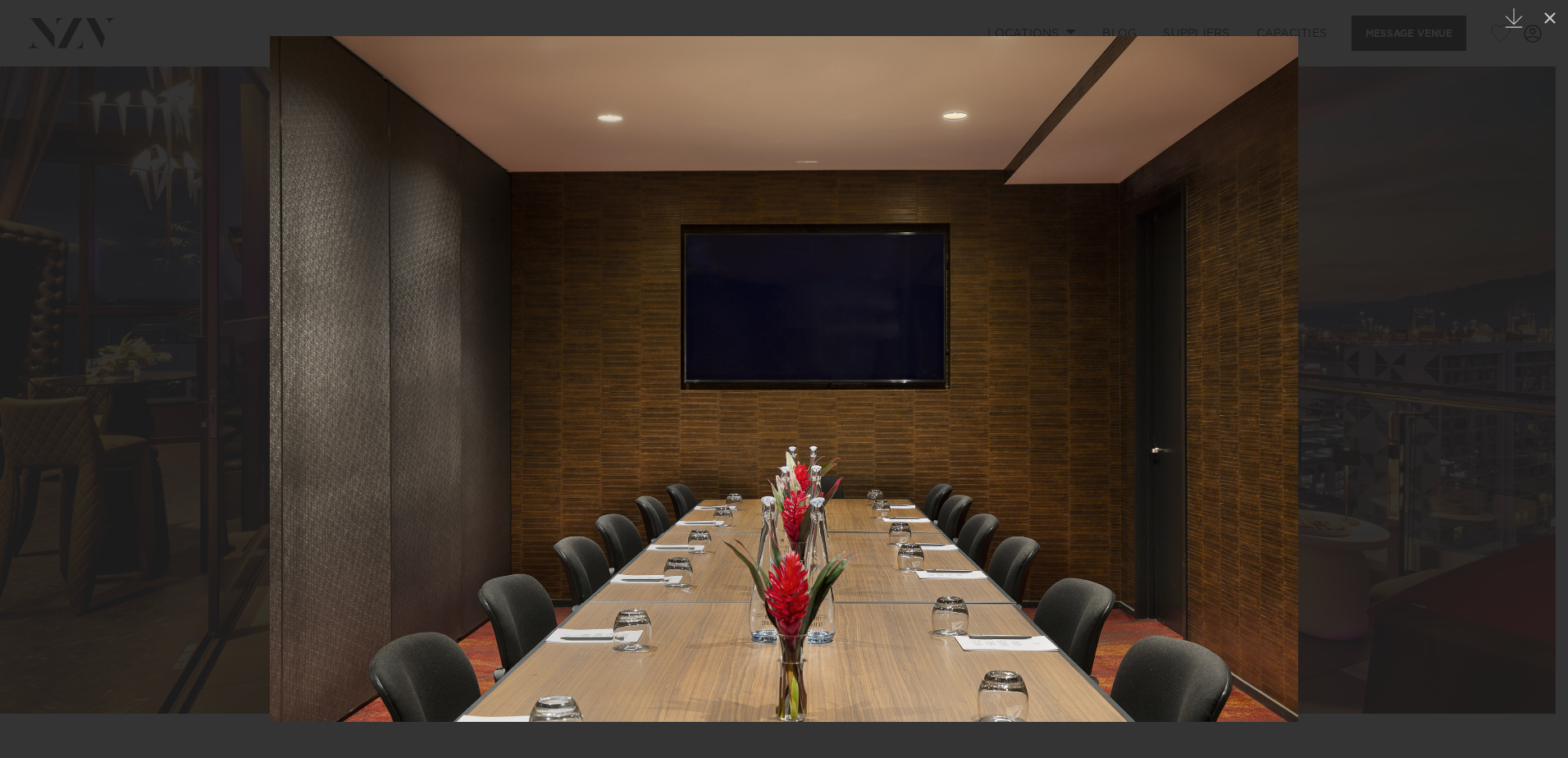
click at [1528, 415] on link at bounding box center [1539, 379] width 58 height 82
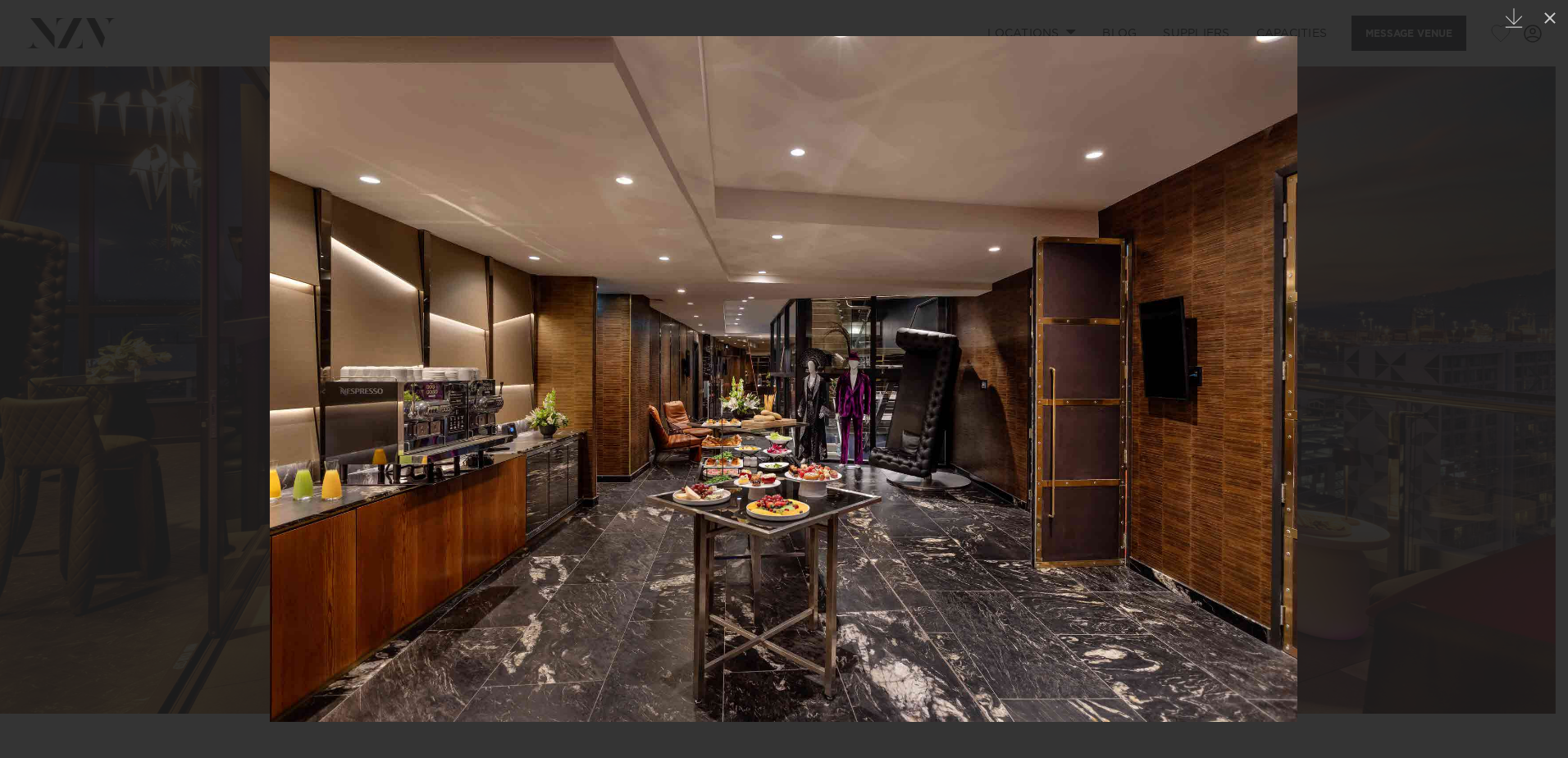
click at [1528, 415] on link at bounding box center [1539, 379] width 58 height 82
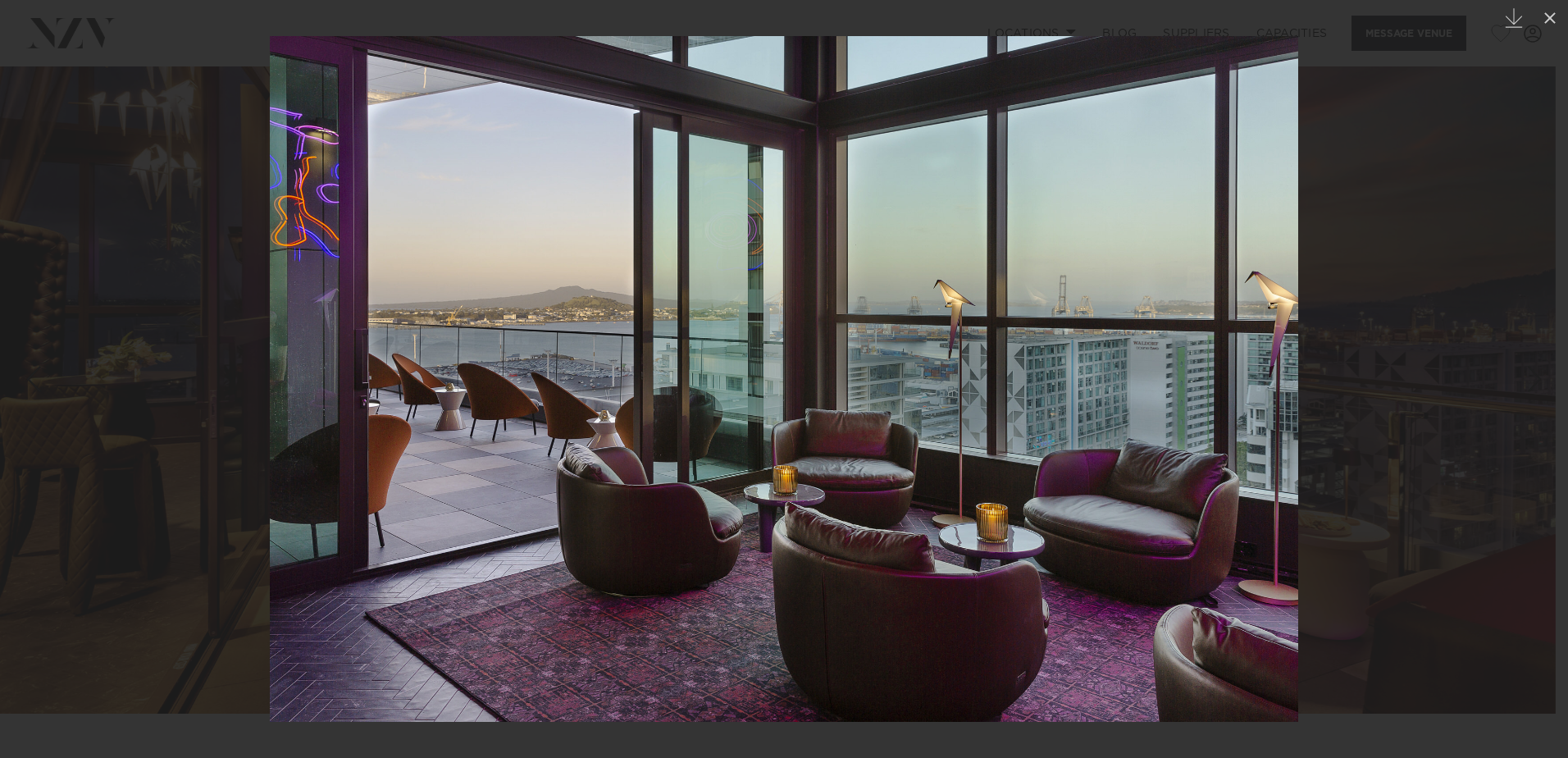
click at [1528, 415] on link at bounding box center [1539, 379] width 58 height 82
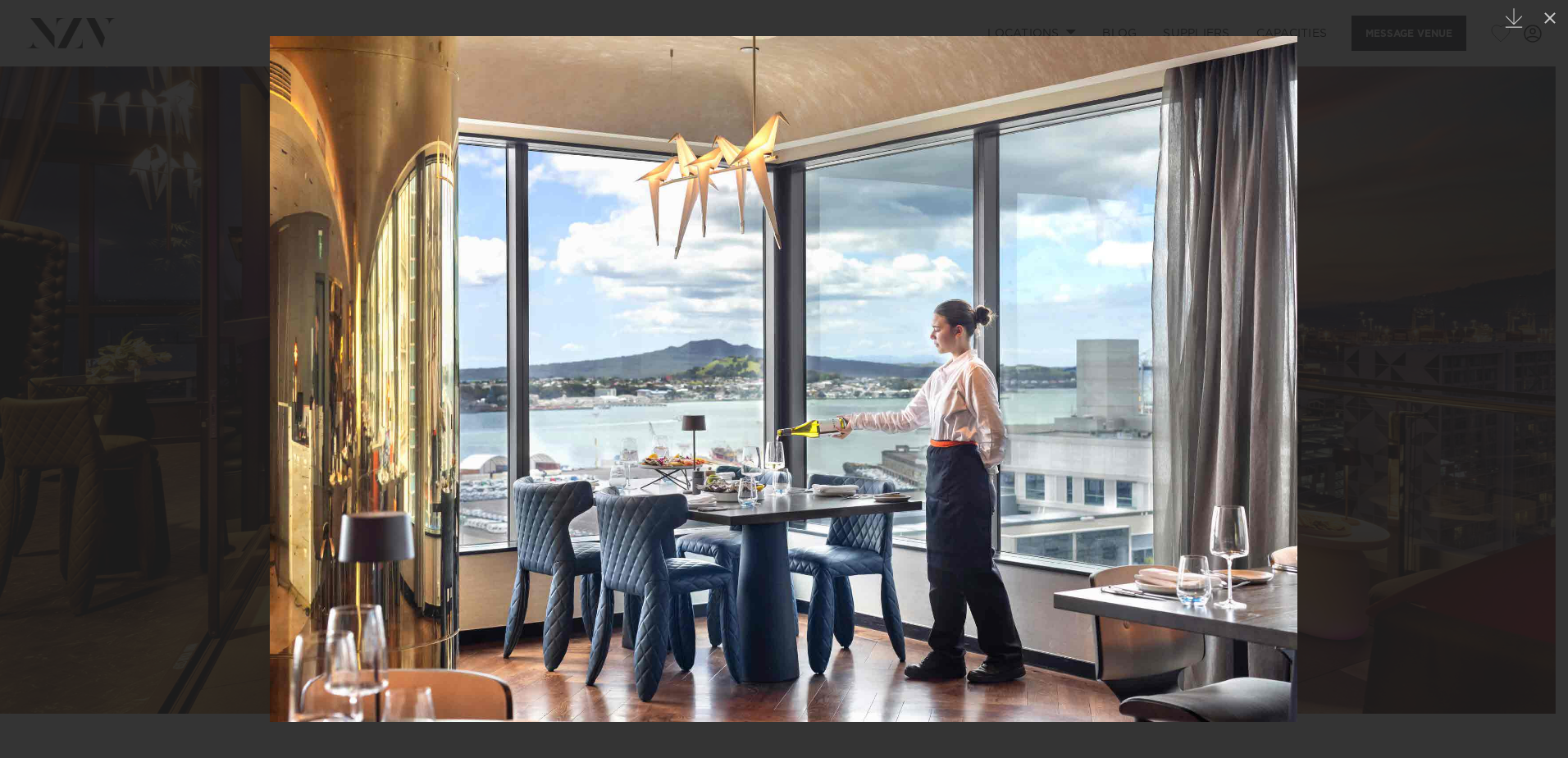
click at [1527, 413] on link at bounding box center [1539, 379] width 58 height 82
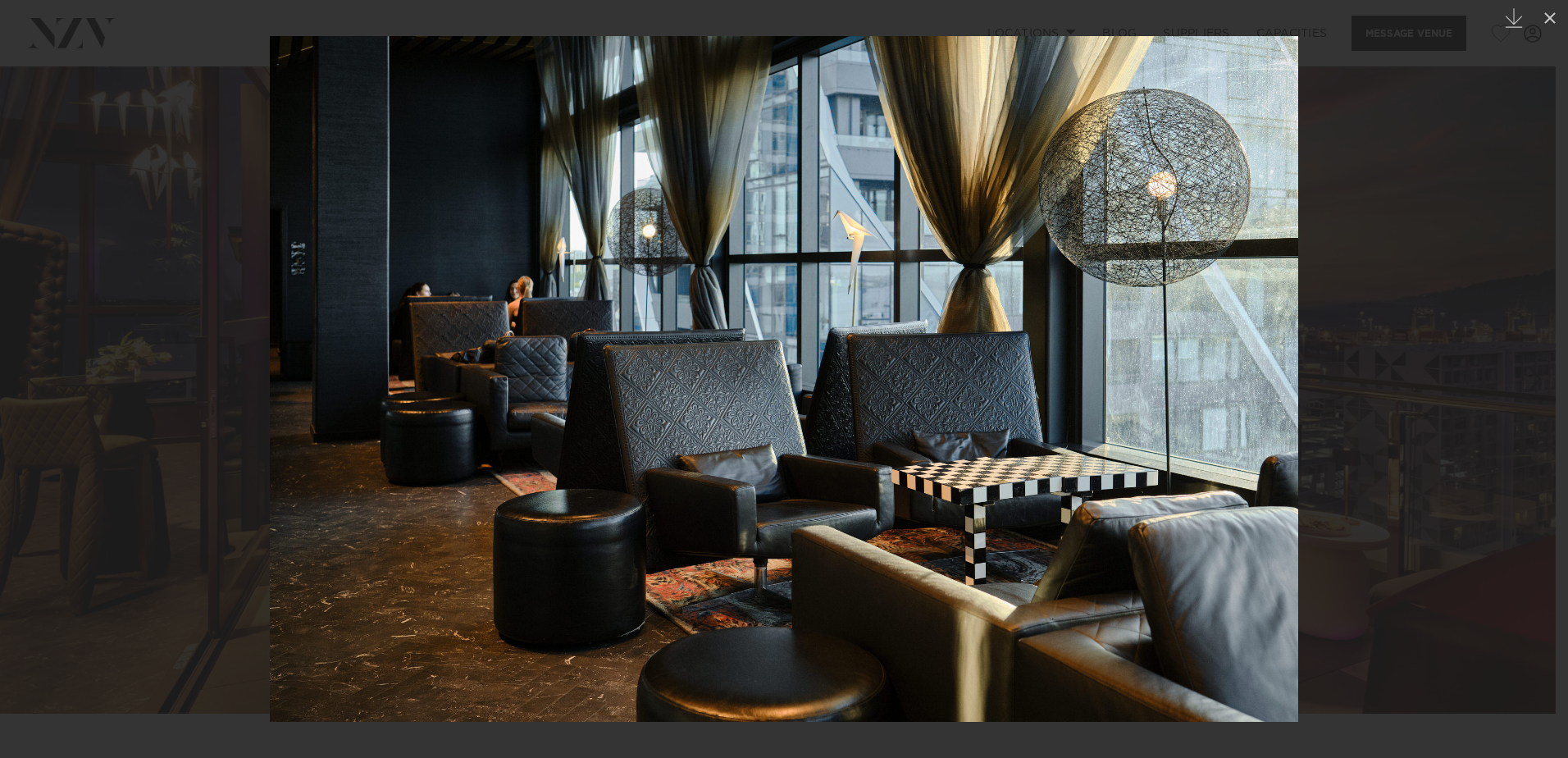
click at [1527, 413] on link at bounding box center [1539, 379] width 58 height 82
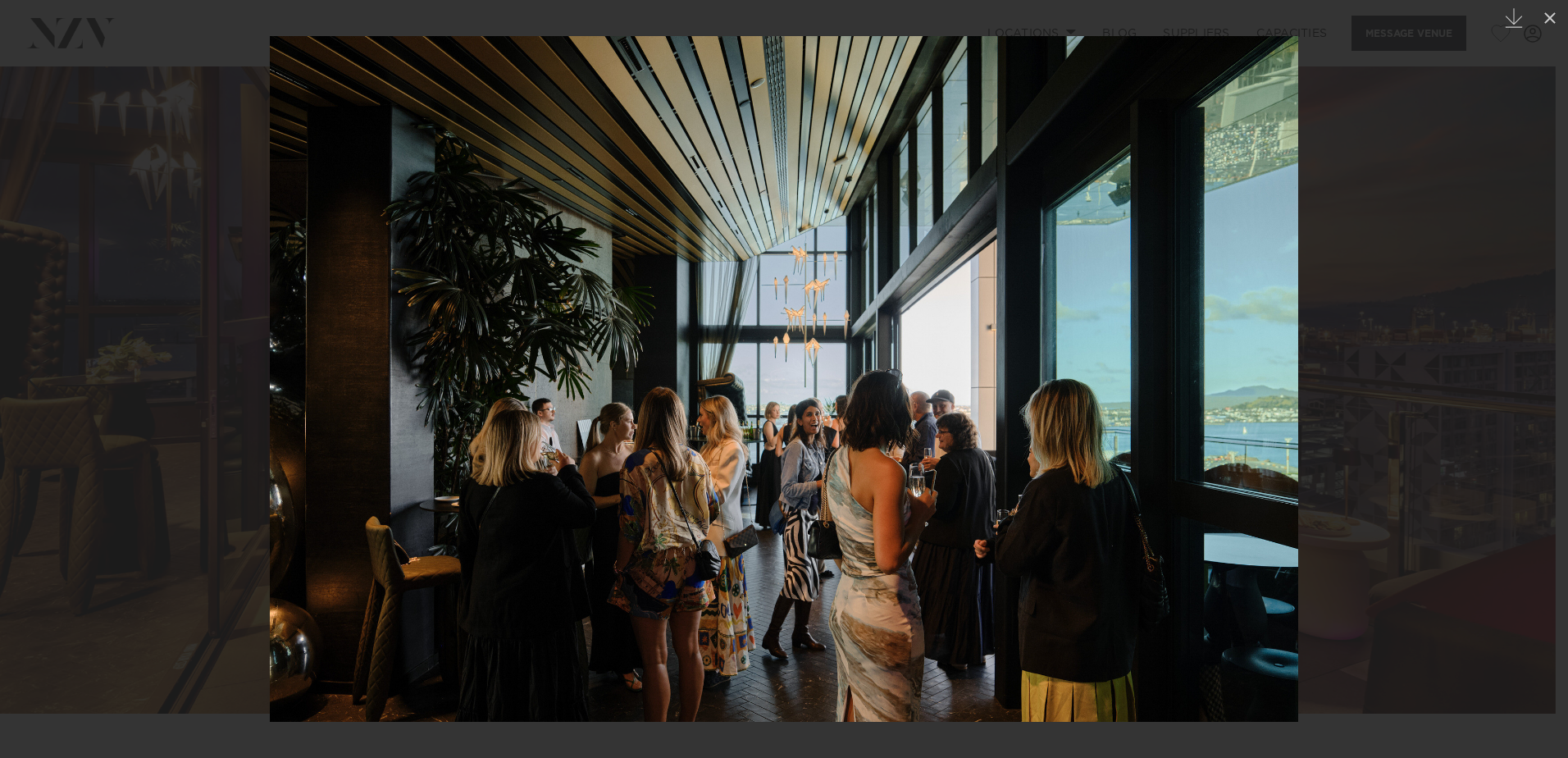
click at [1527, 413] on link at bounding box center [1539, 379] width 58 height 82
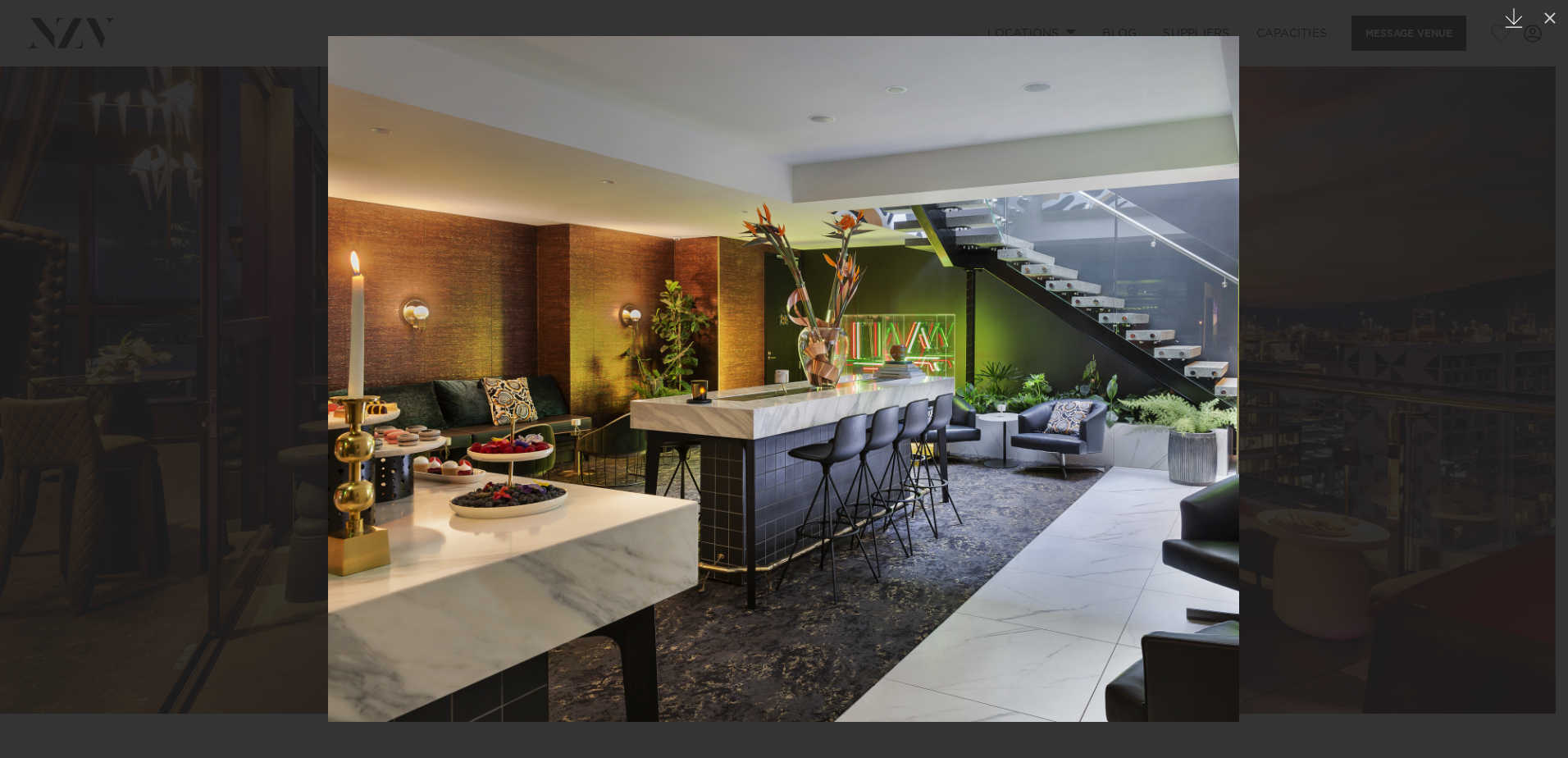
drag, startPoint x: 1549, startPoint y: 13, endPoint x: 1514, endPoint y: 21, distance: 35.9
click at [1550, 15] on icon at bounding box center [1550, 18] width 20 height 20
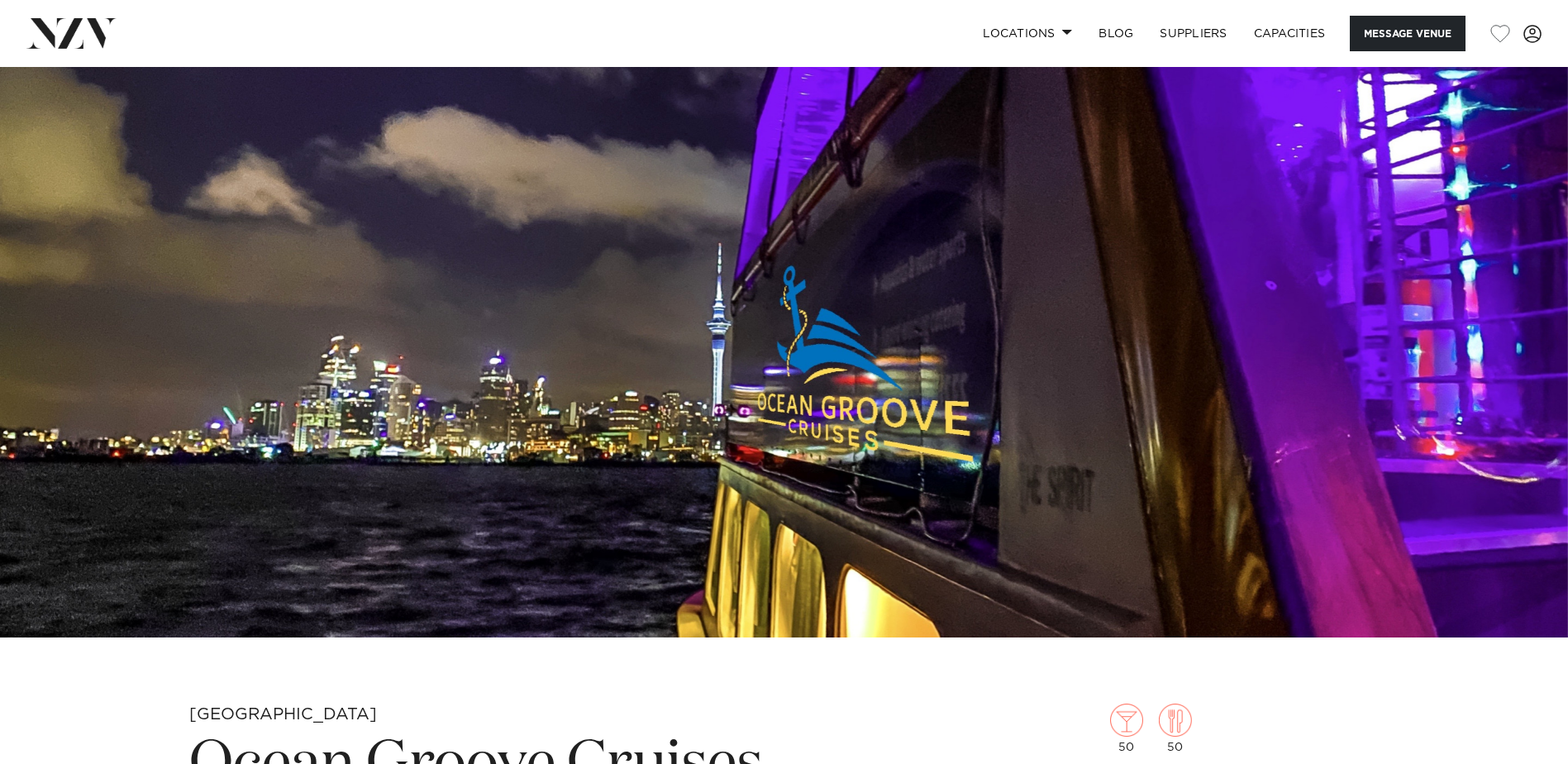
scroll to position [165, 0]
click at [1535, 227] on img at bounding box center [784, 269] width 1568 height 735
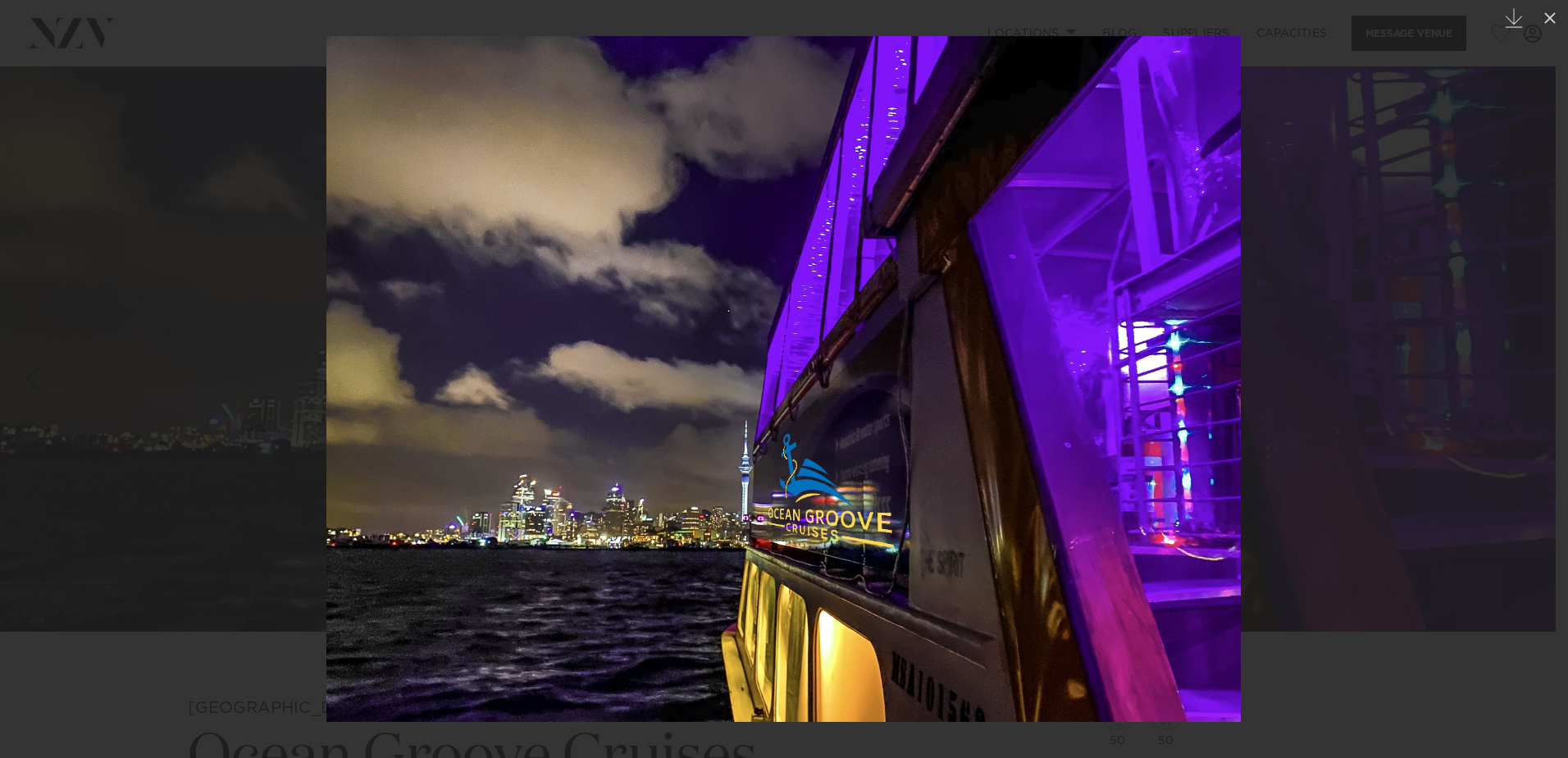
click at [1518, 361] on link at bounding box center [1539, 379] width 58 height 82
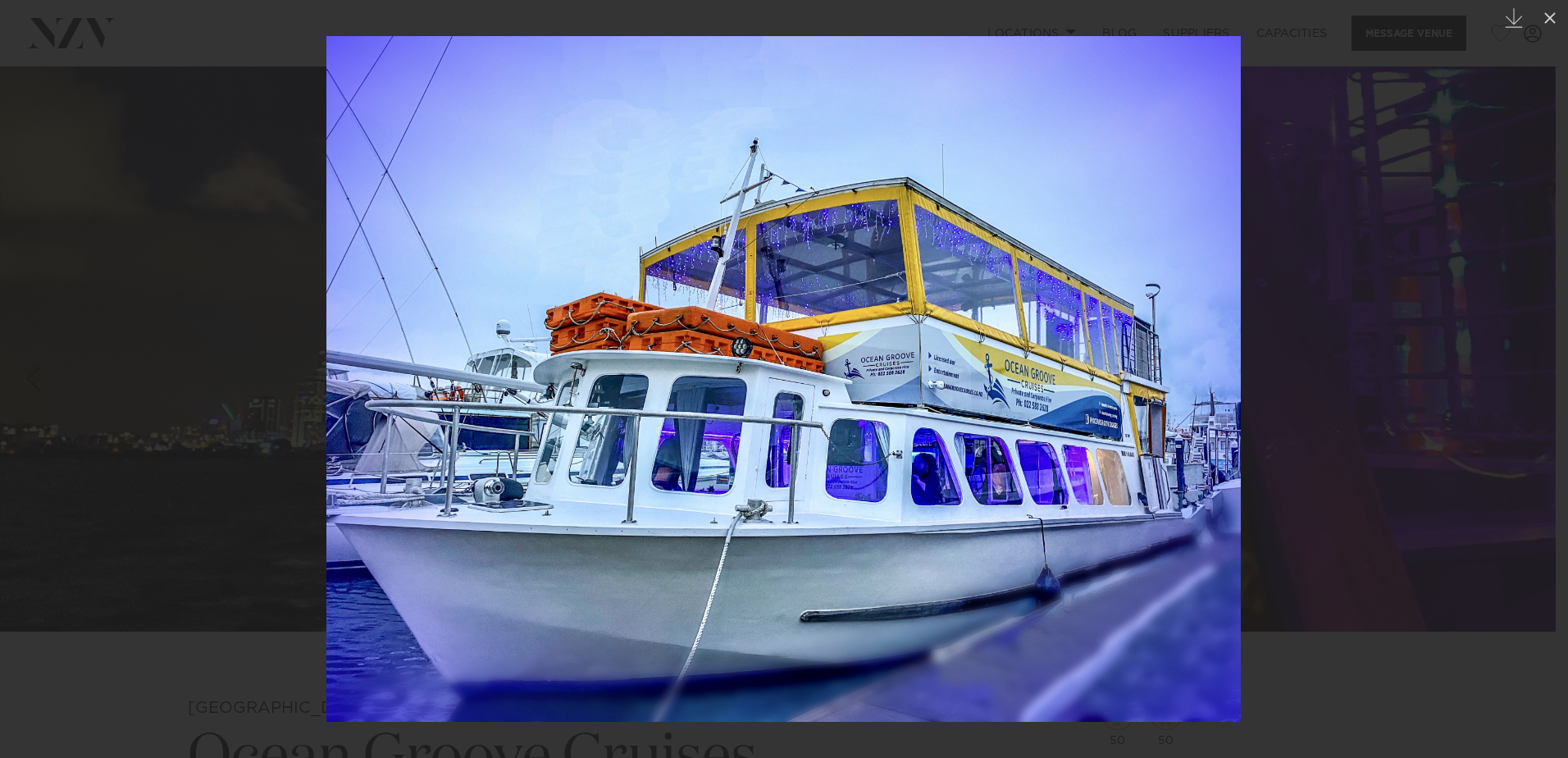
click at [1518, 361] on link at bounding box center [1539, 379] width 58 height 82
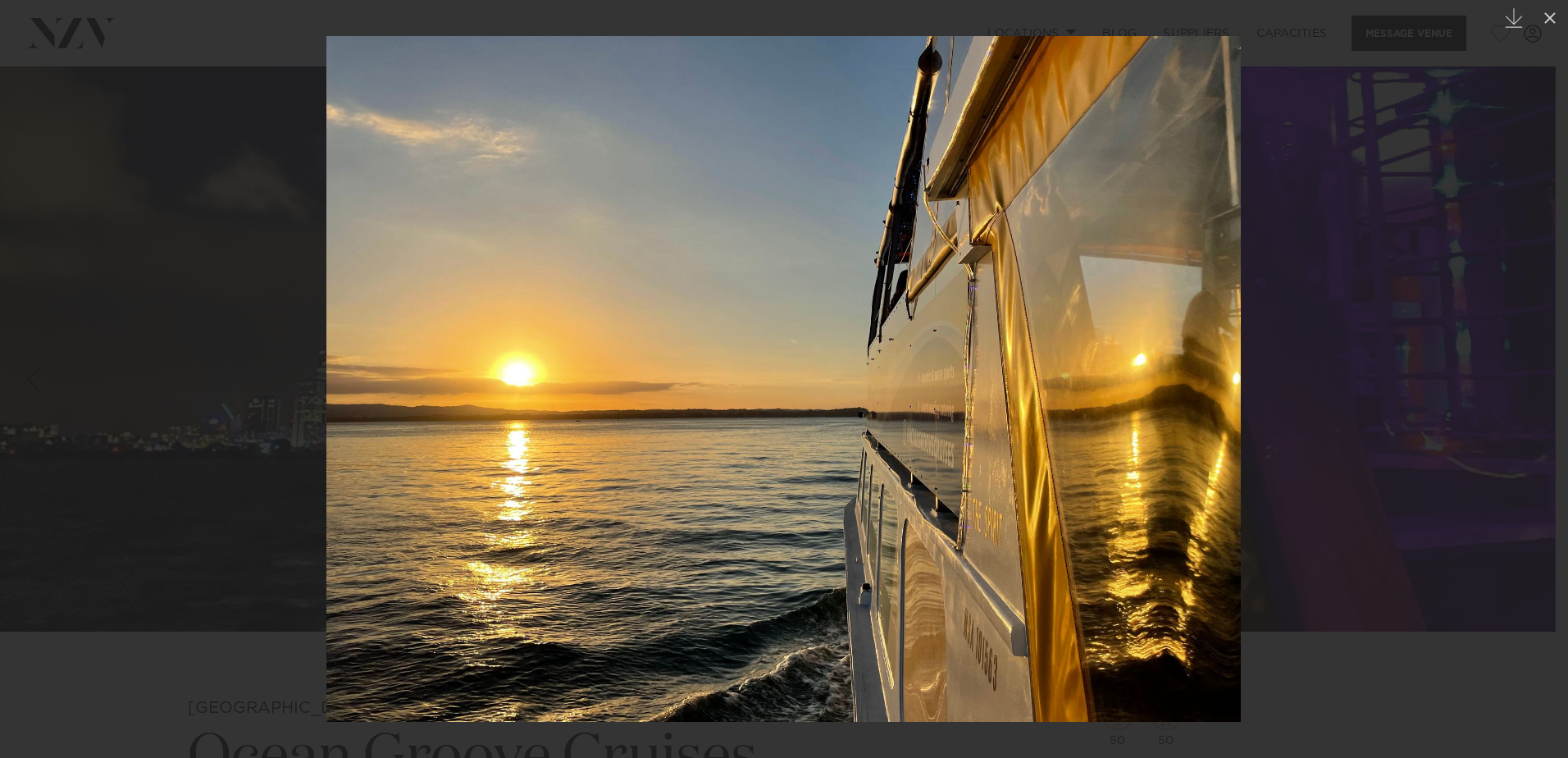
click at [1518, 361] on link at bounding box center [1539, 379] width 58 height 82
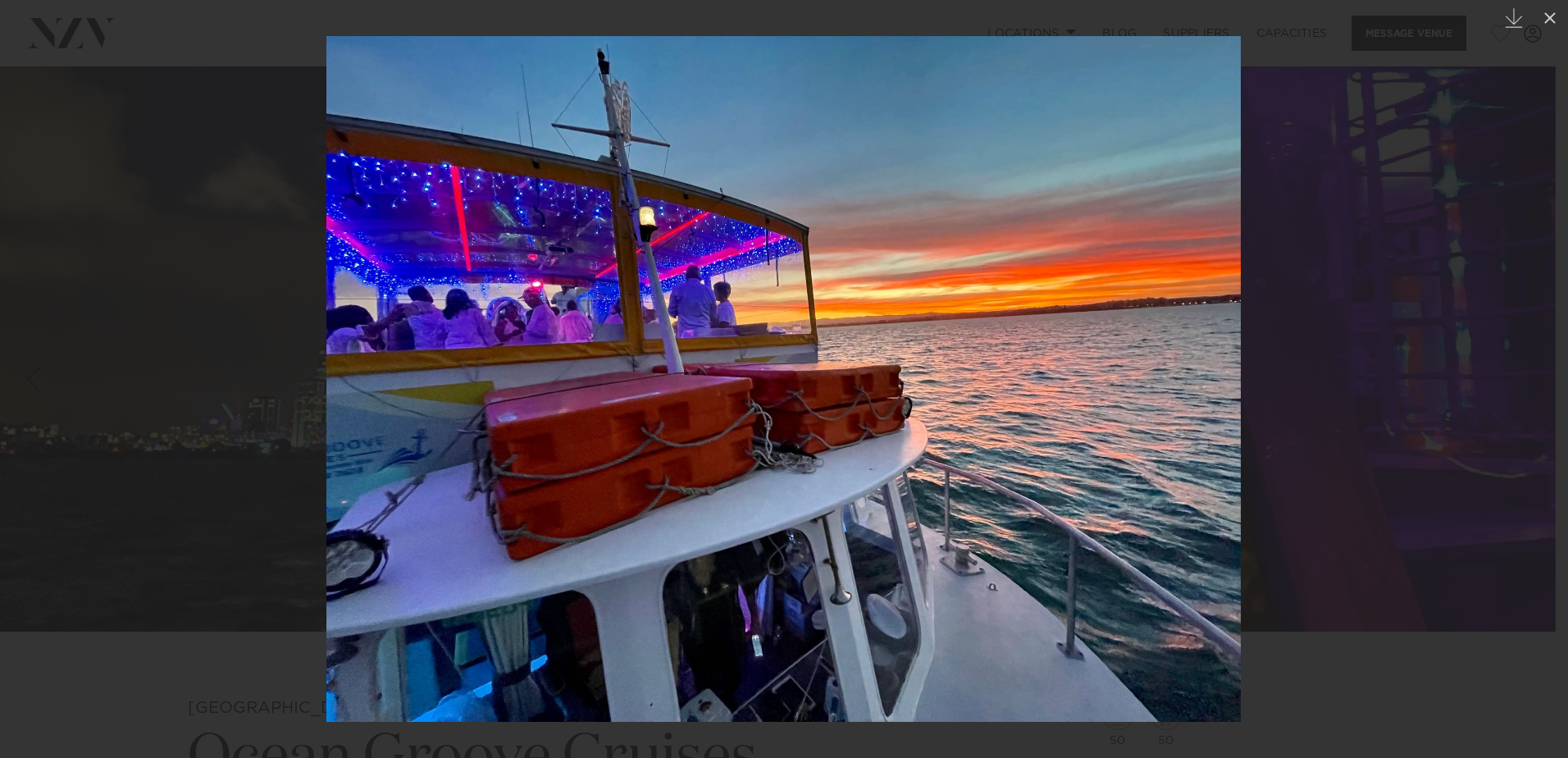
click at [1518, 361] on link at bounding box center [1539, 379] width 58 height 82
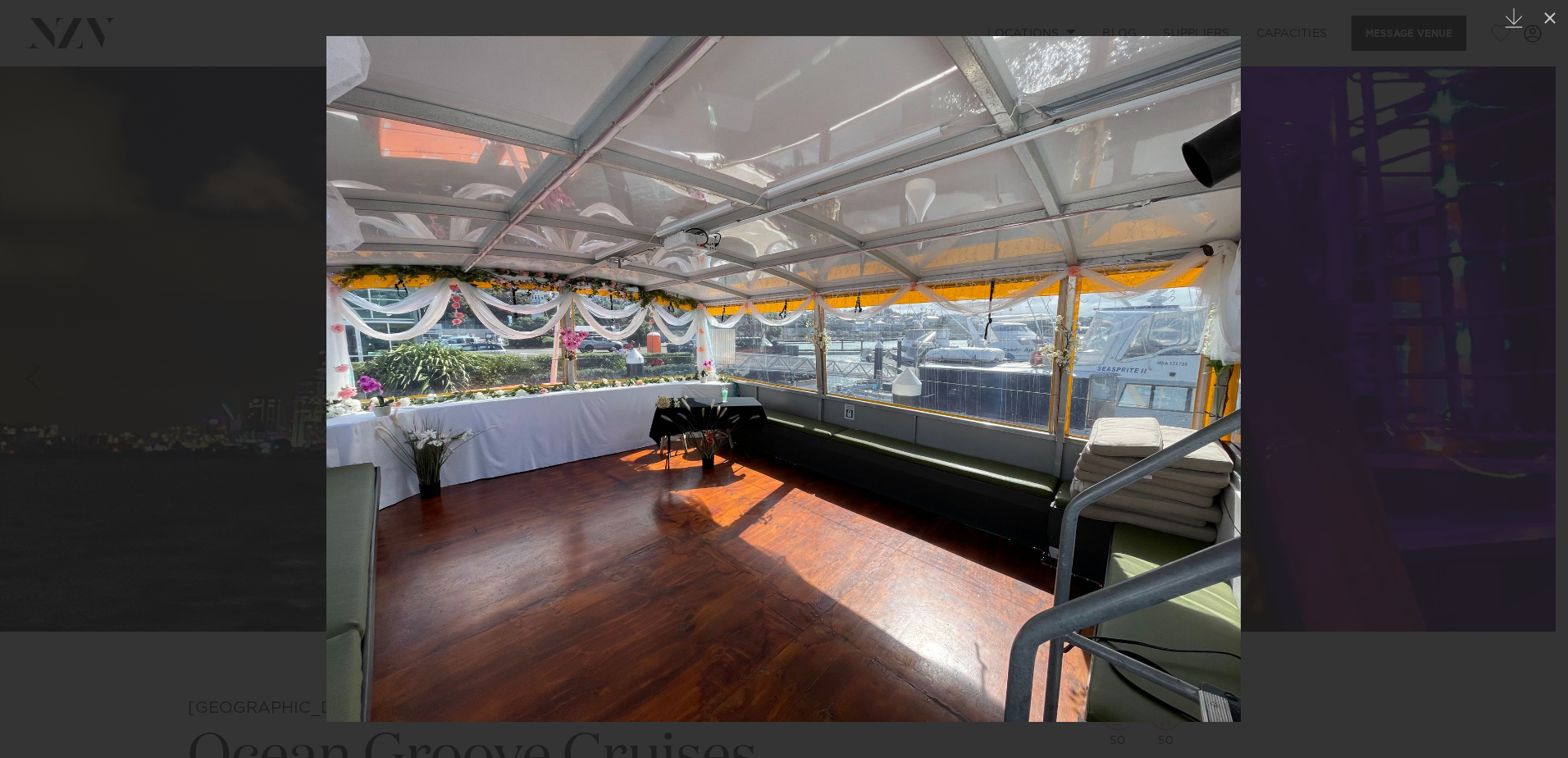
click at [1518, 361] on link at bounding box center [1539, 379] width 58 height 82
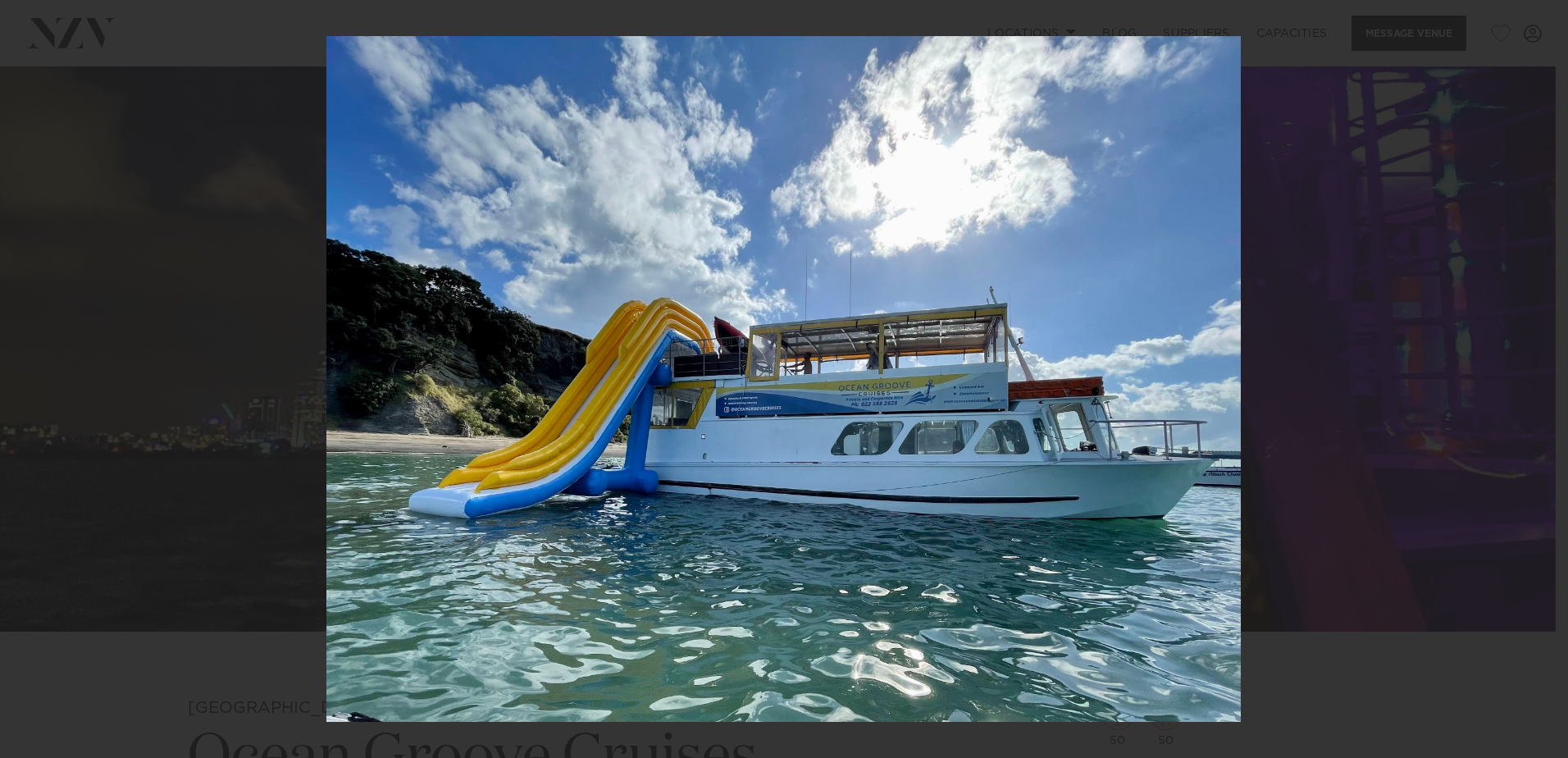
click at [1518, 361] on div "23 / 29 Created with Sketch." at bounding box center [784, 379] width 1568 height 758
click at [1550, 18] on icon at bounding box center [1550, 18] width 12 height 12
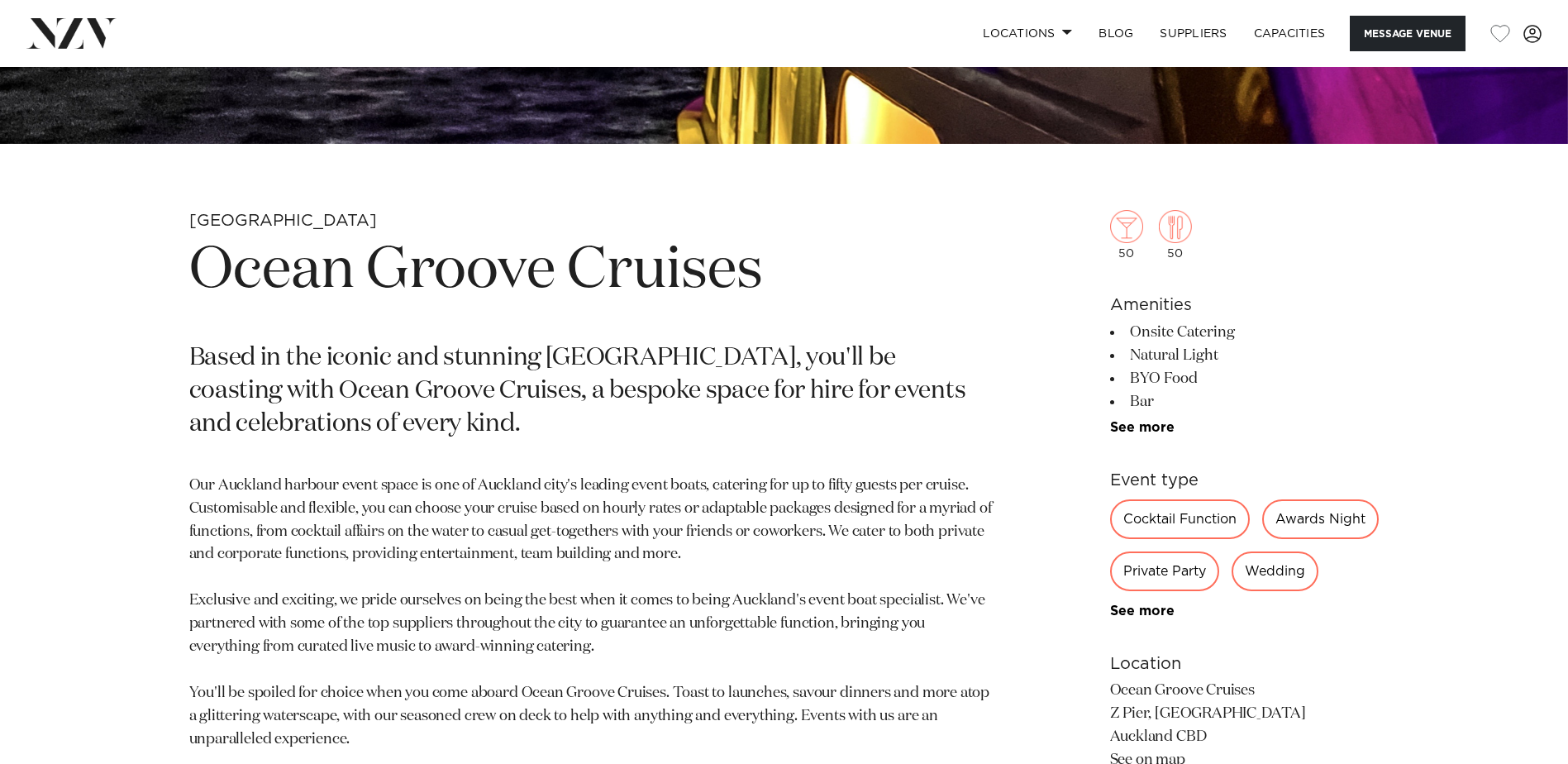
scroll to position [662, 0]
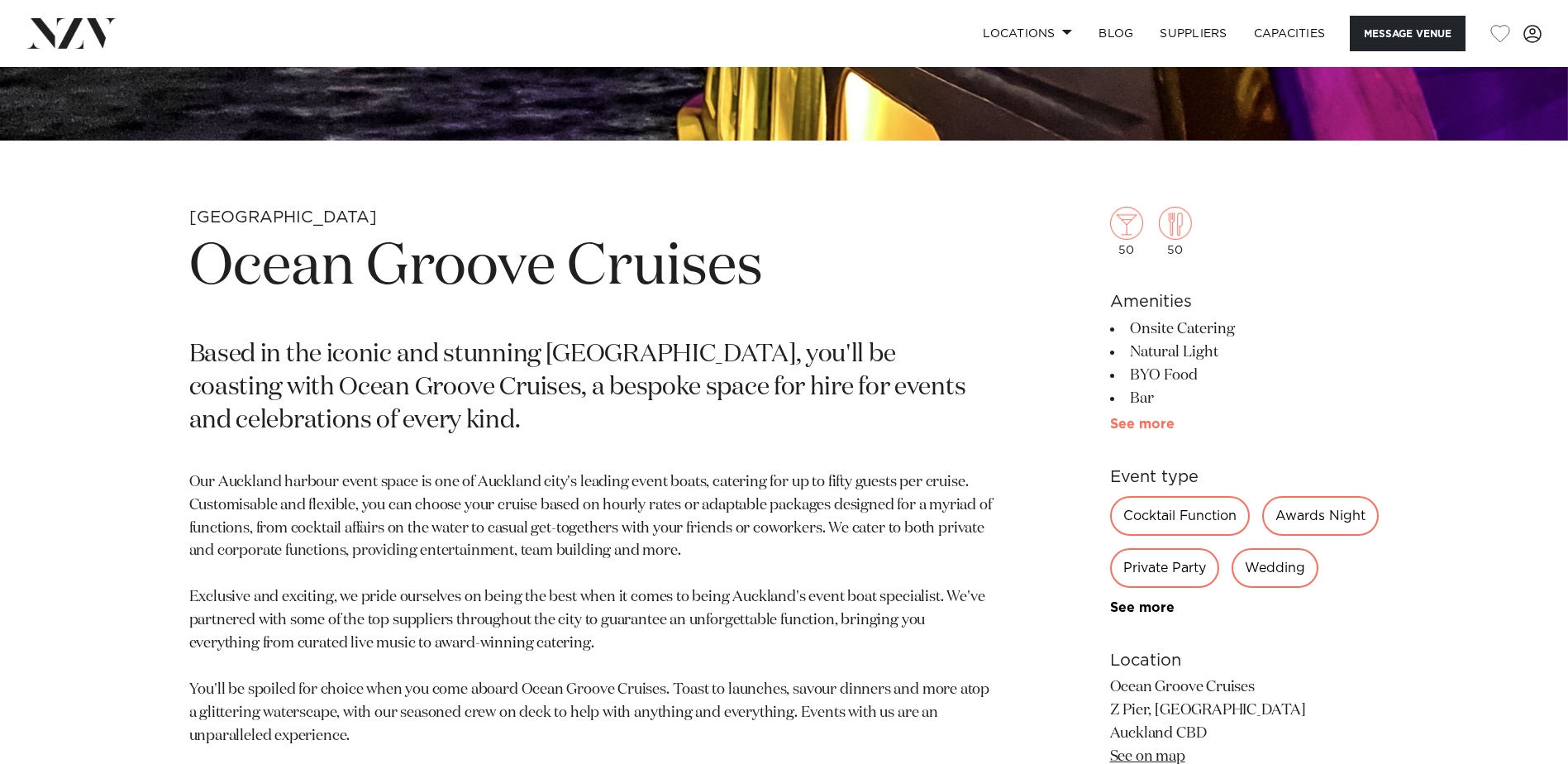
click at [1152, 423] on link "See more" at bounding box center [1174, 424] width 129 height 13
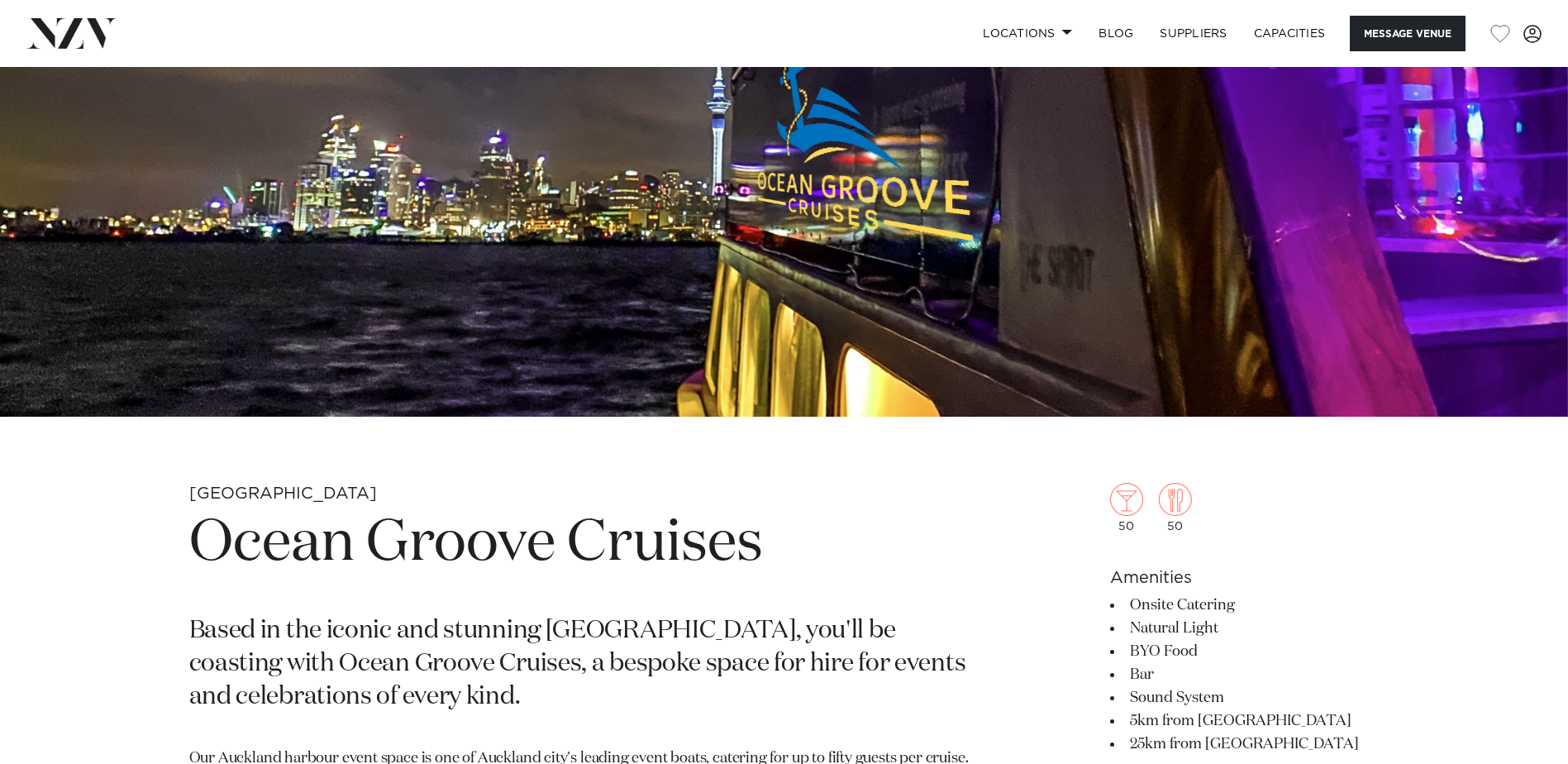
scroll to position [83, 0]
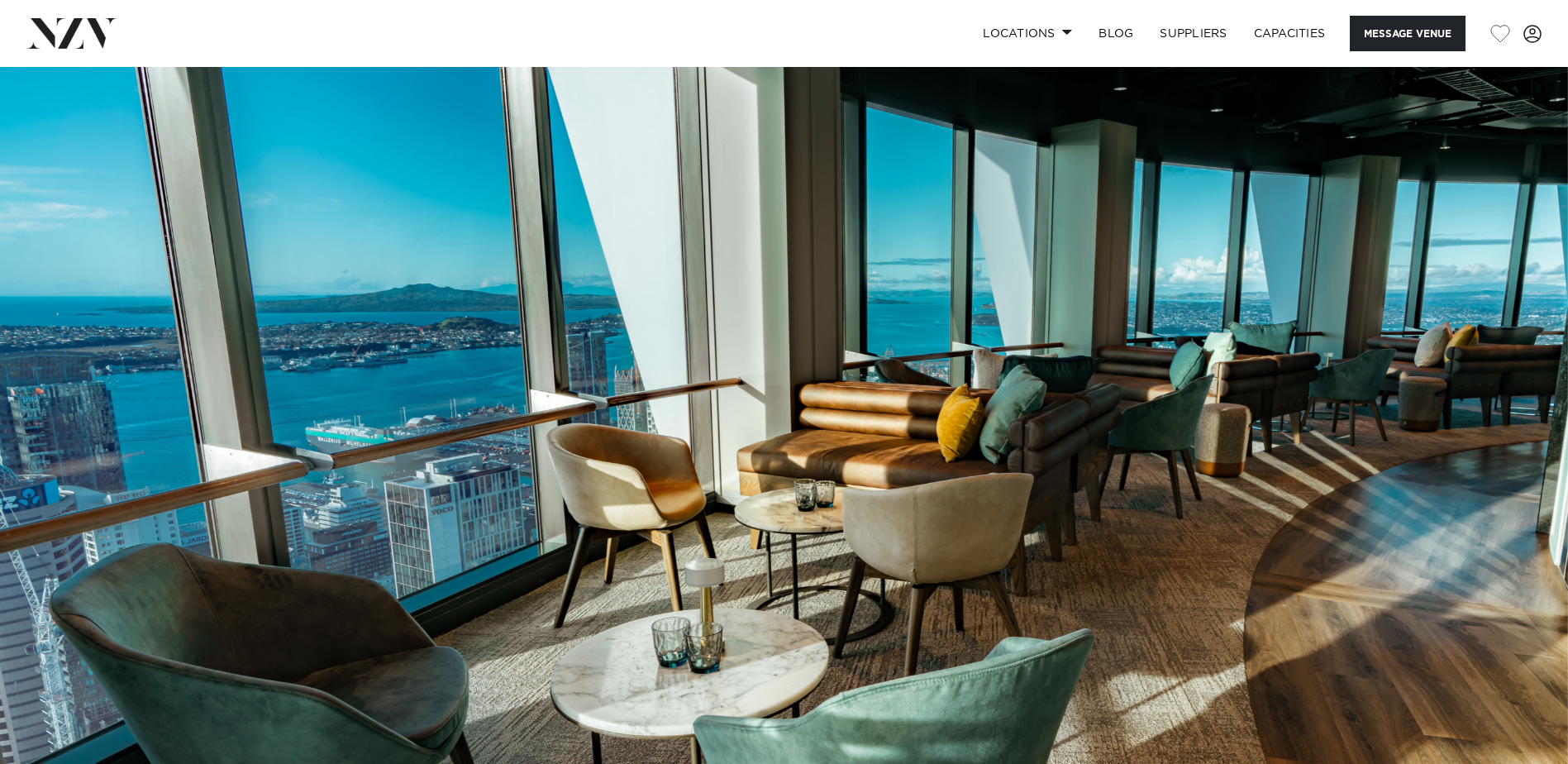
click at [1537, 430] on img at bounding box center [784, 434] width 1568 height 735
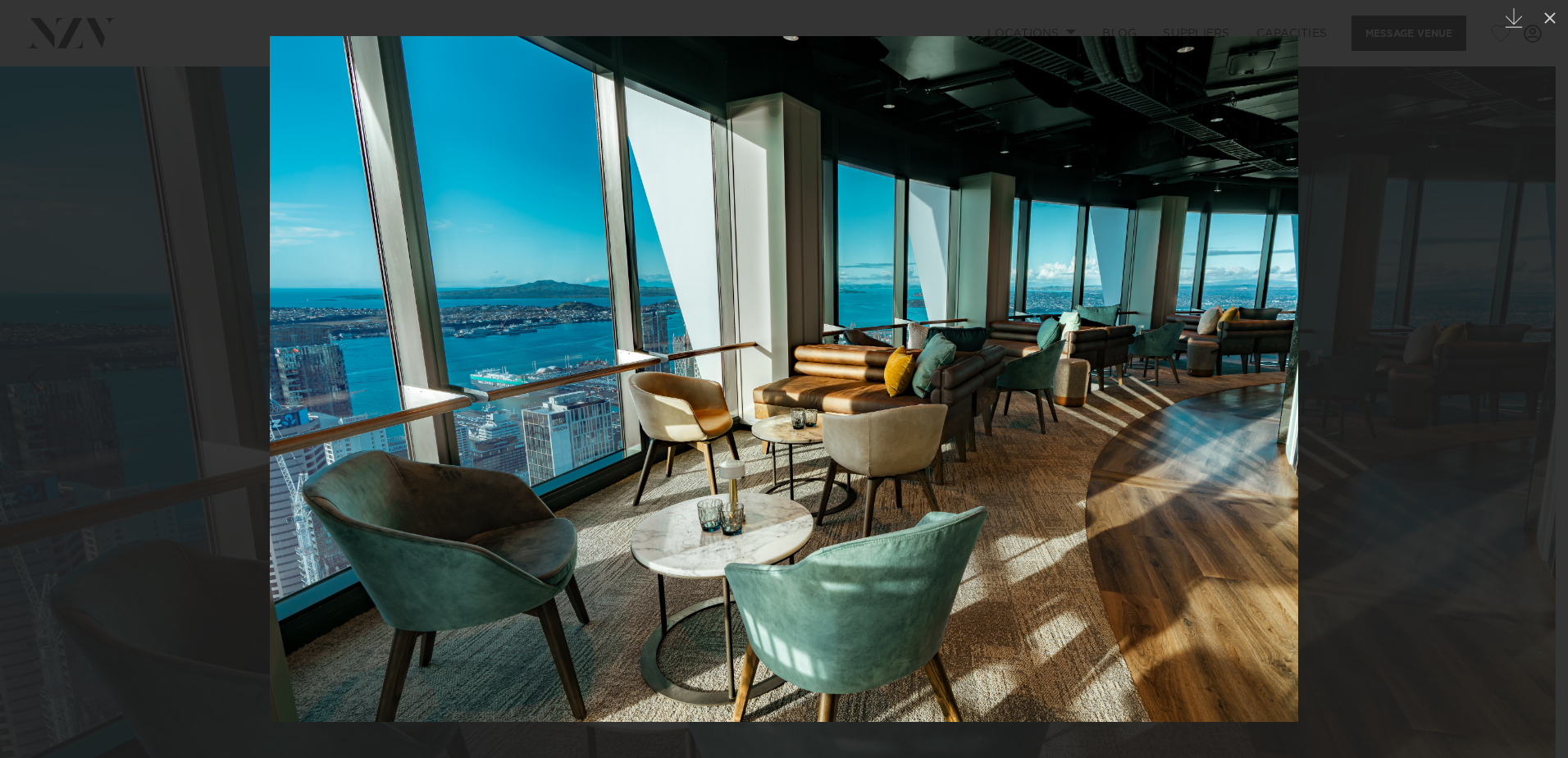
click at [1543, 412] on link at bounding box center [1539, 379] width 58 height 82
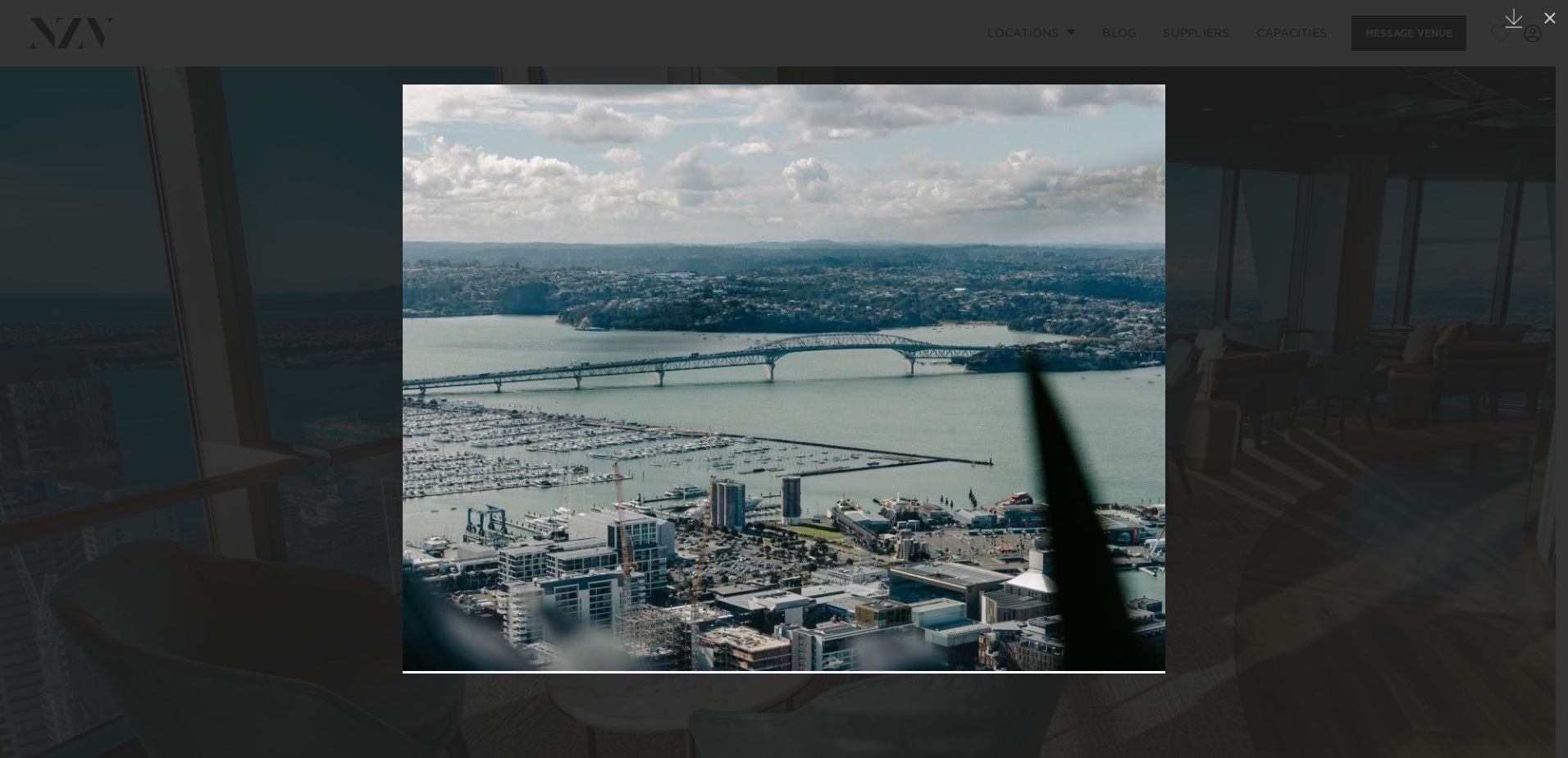
click at [1543, 412] on link at bounding box center [1539, 379] width 58 height 82
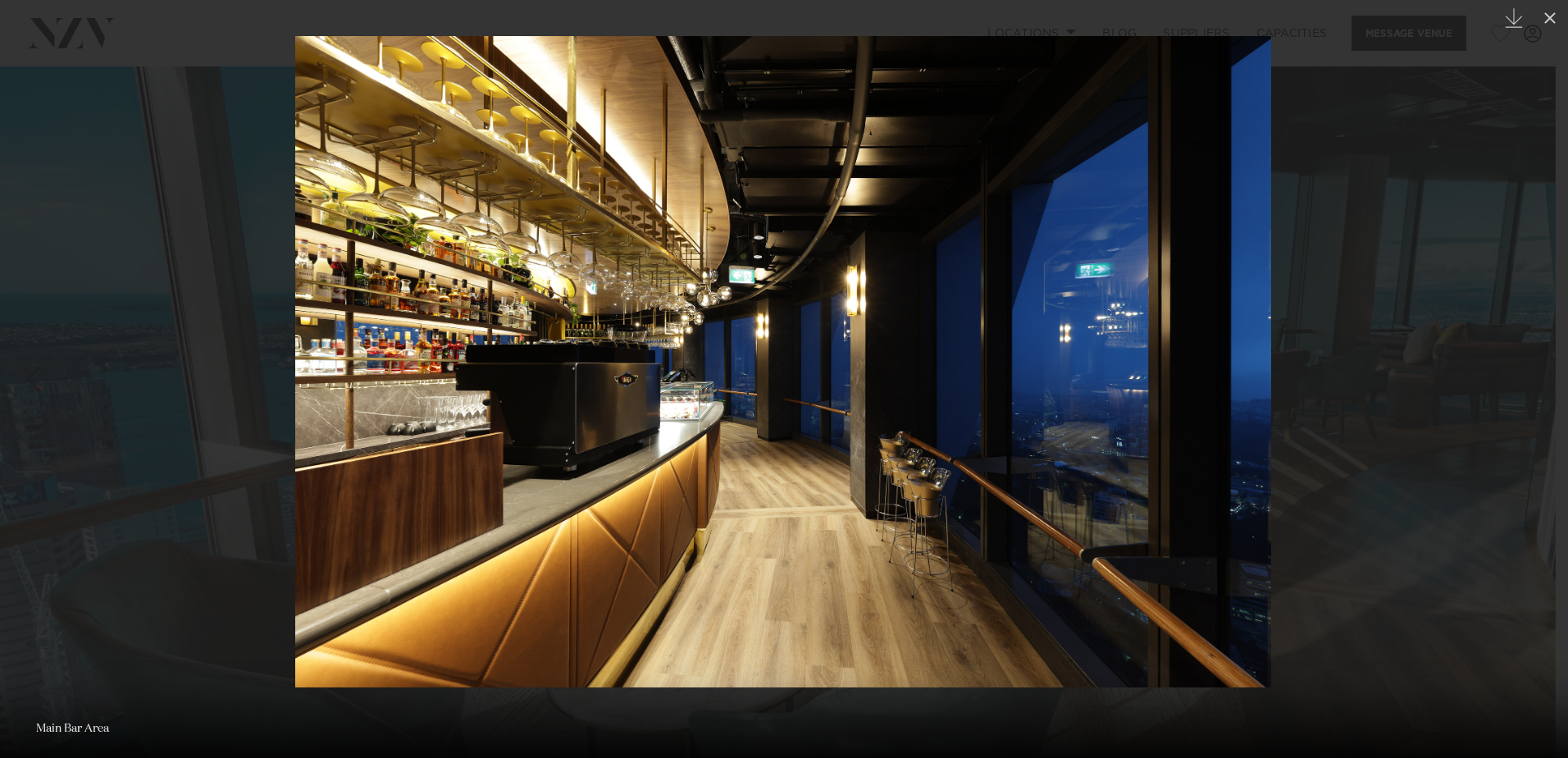
click at [1543, 412] on link at bounding box center [1539, 379] width 58 height 82
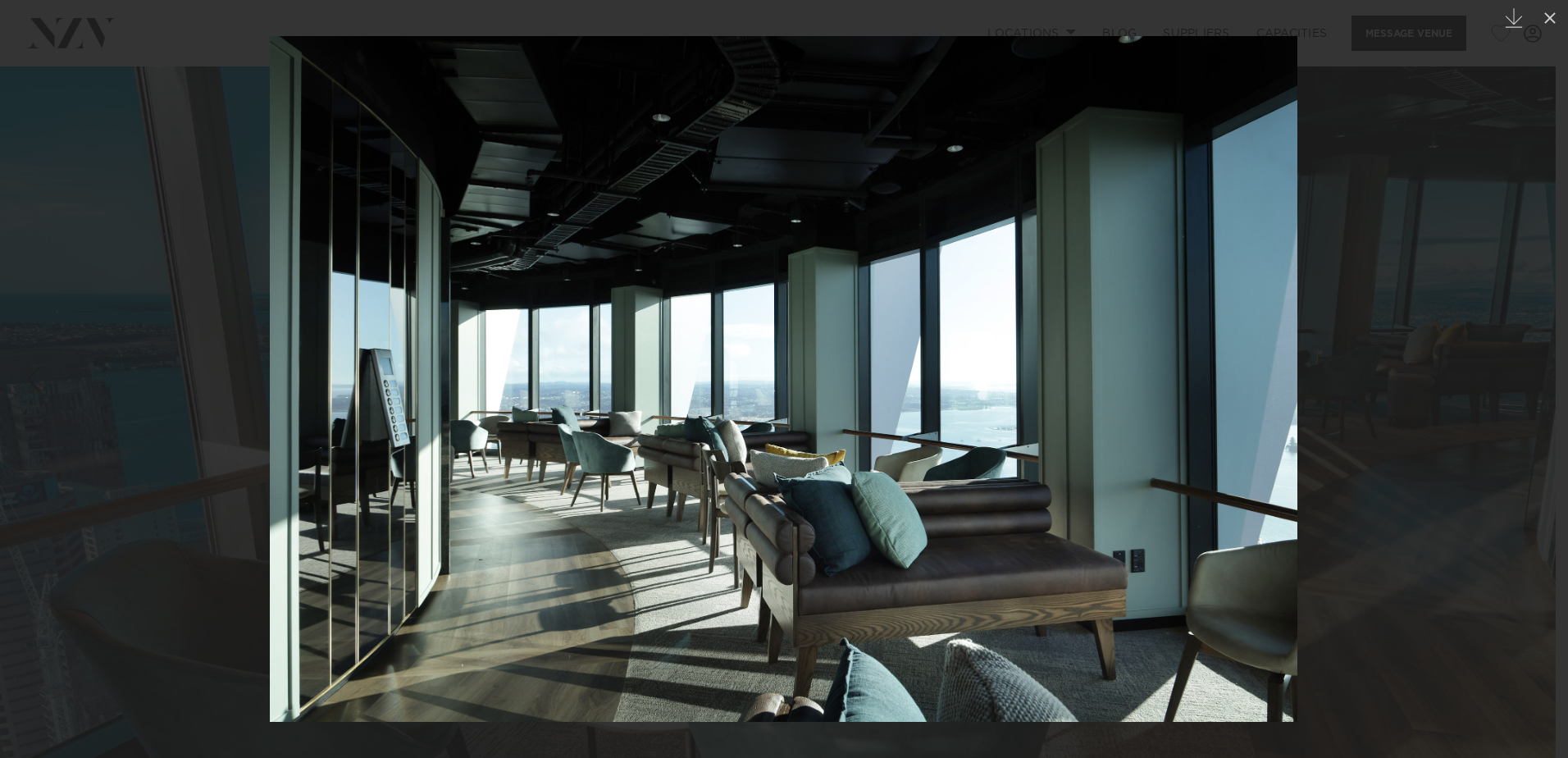
click at [1543, 412] on link at bounding box center [1539, 379] width 58 height 82
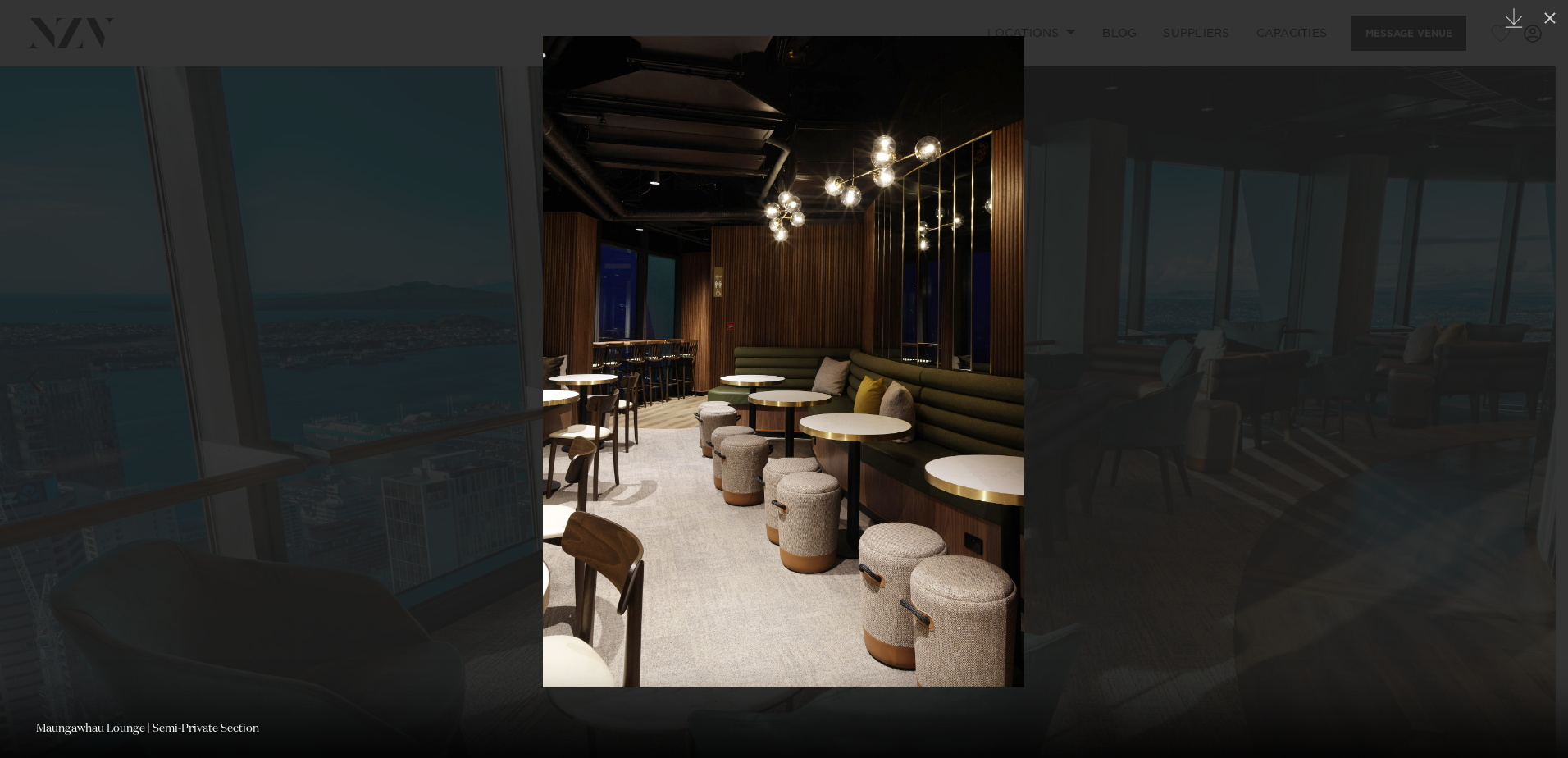
click at [1543, 412] on link at bounding box center [1539, 379] width 58 height 82
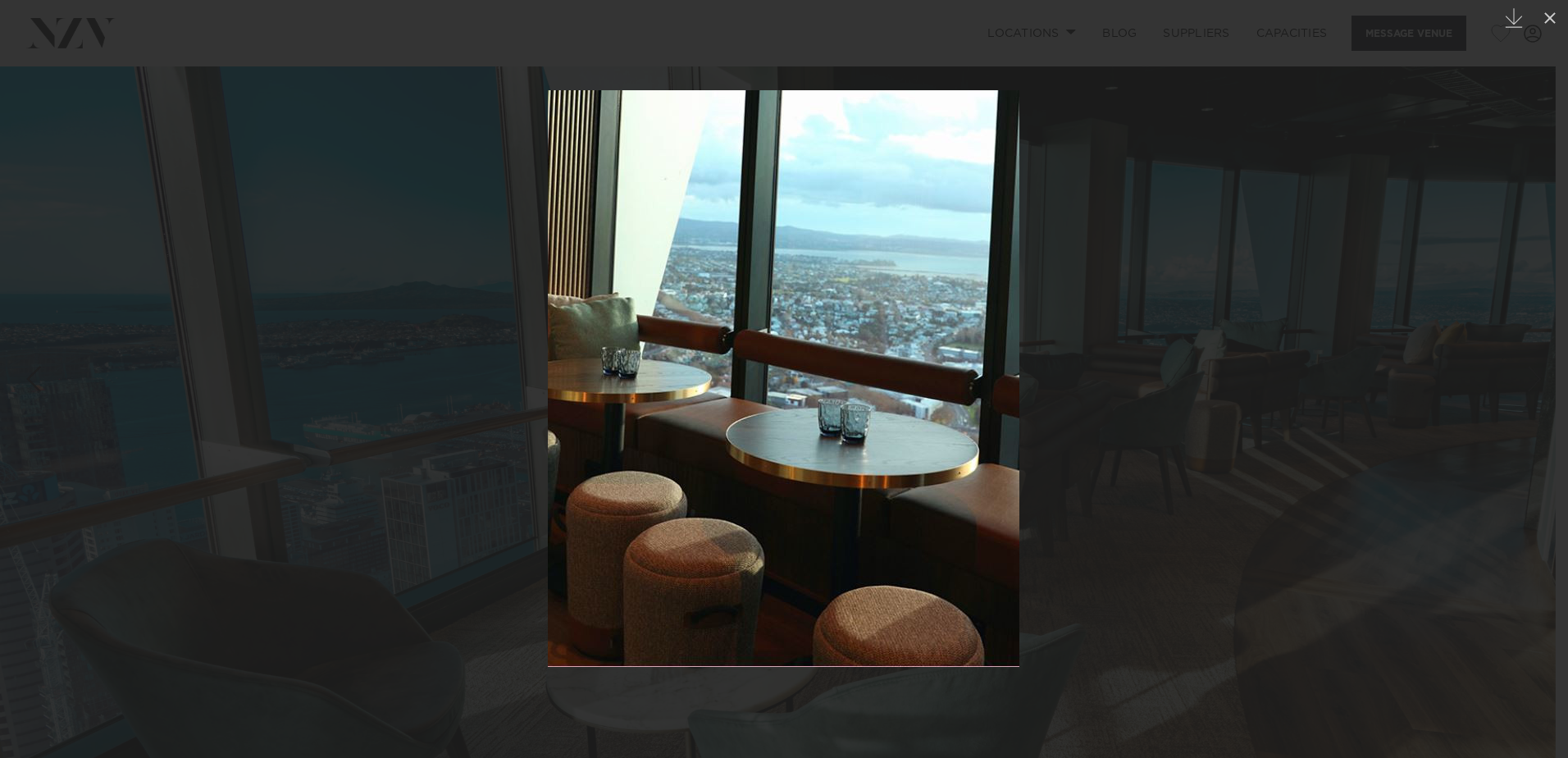
click at [1543, 412] on link at bounding box center [1539, 379] width 58 height 82
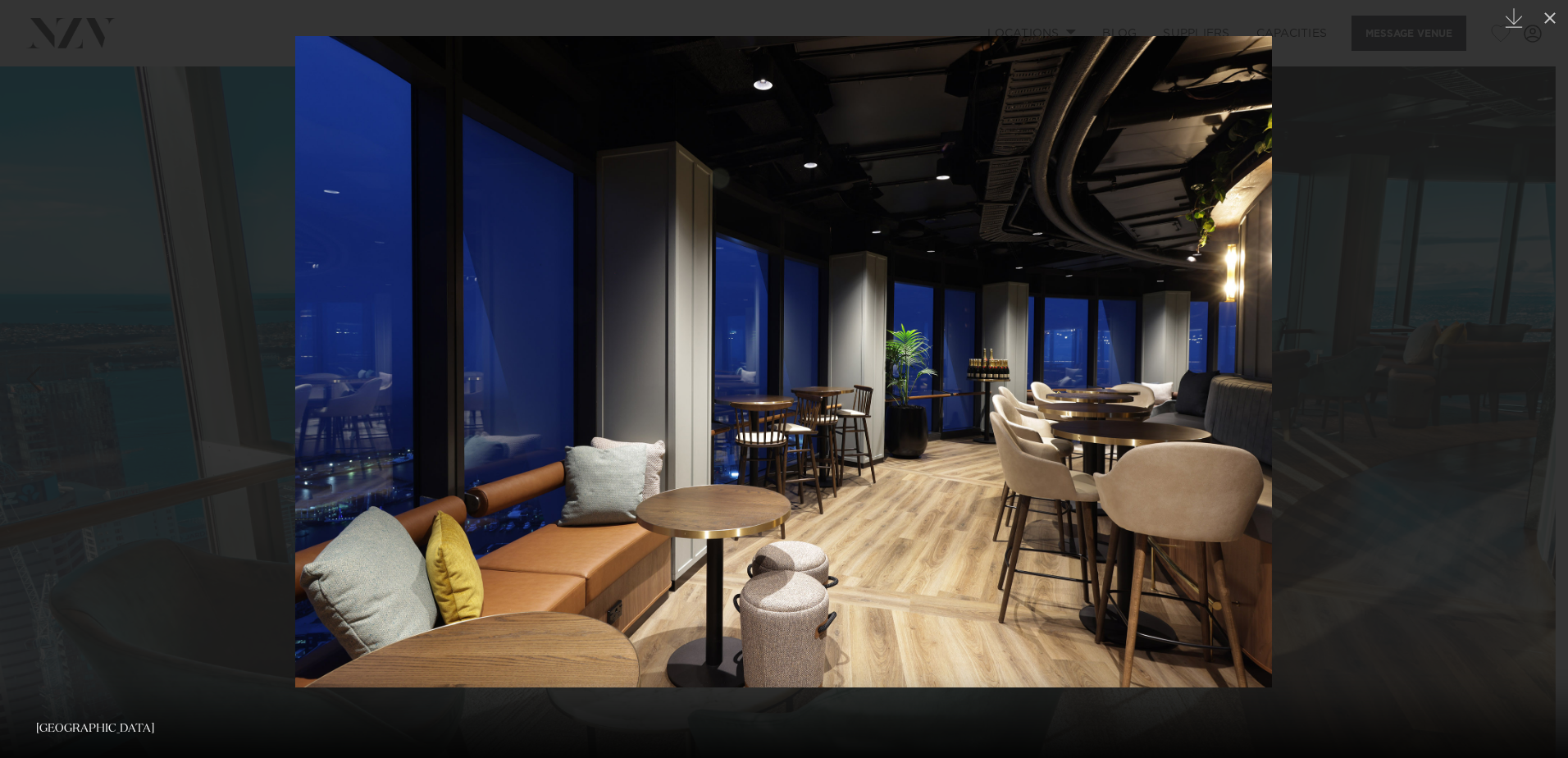
click at [1543, 412] on link at bounding box center [1539, 379] width 58 height 82
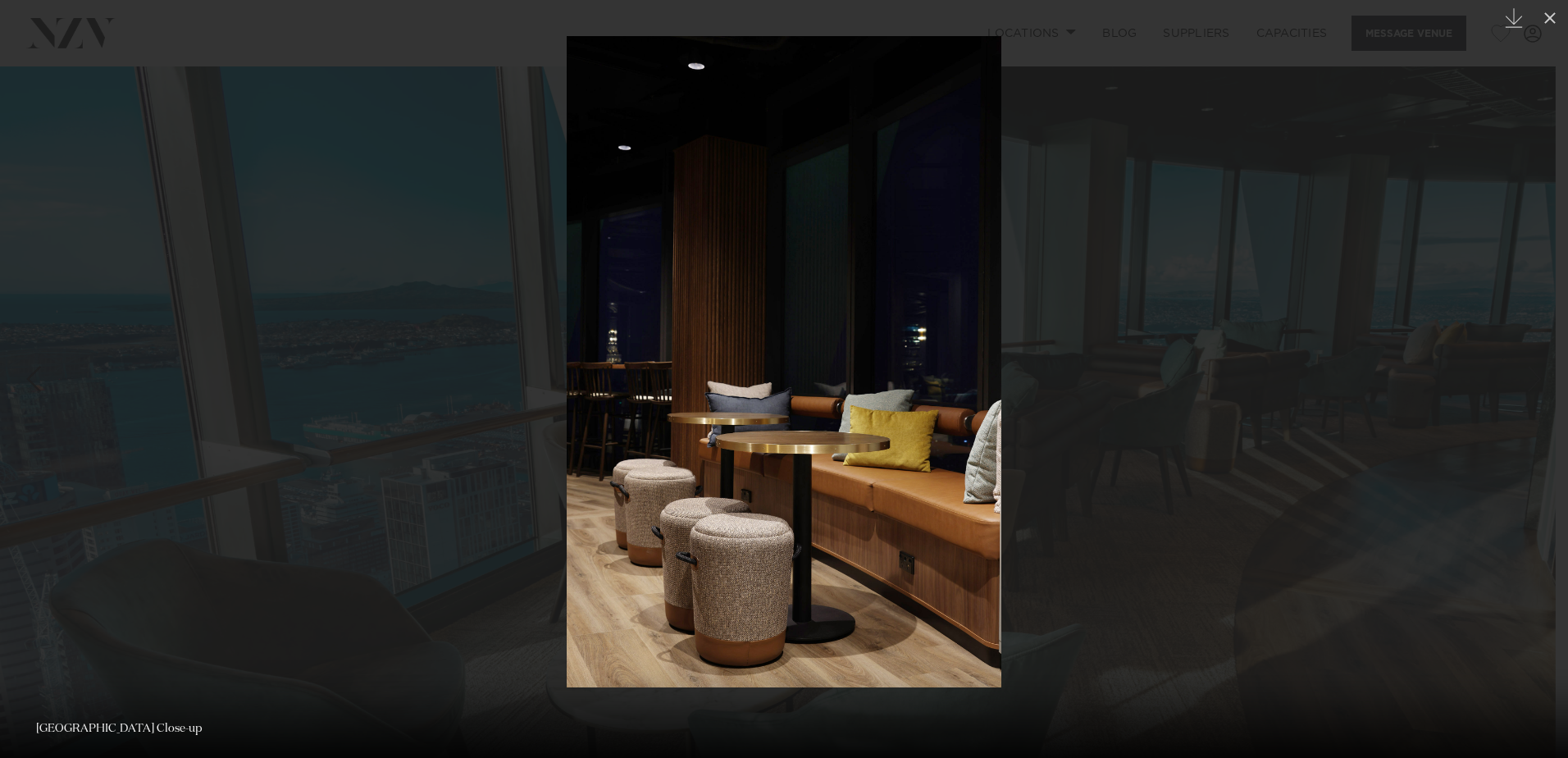
click at [1543, 412] on link at bounding box center [1539, 379] width 58 height 82
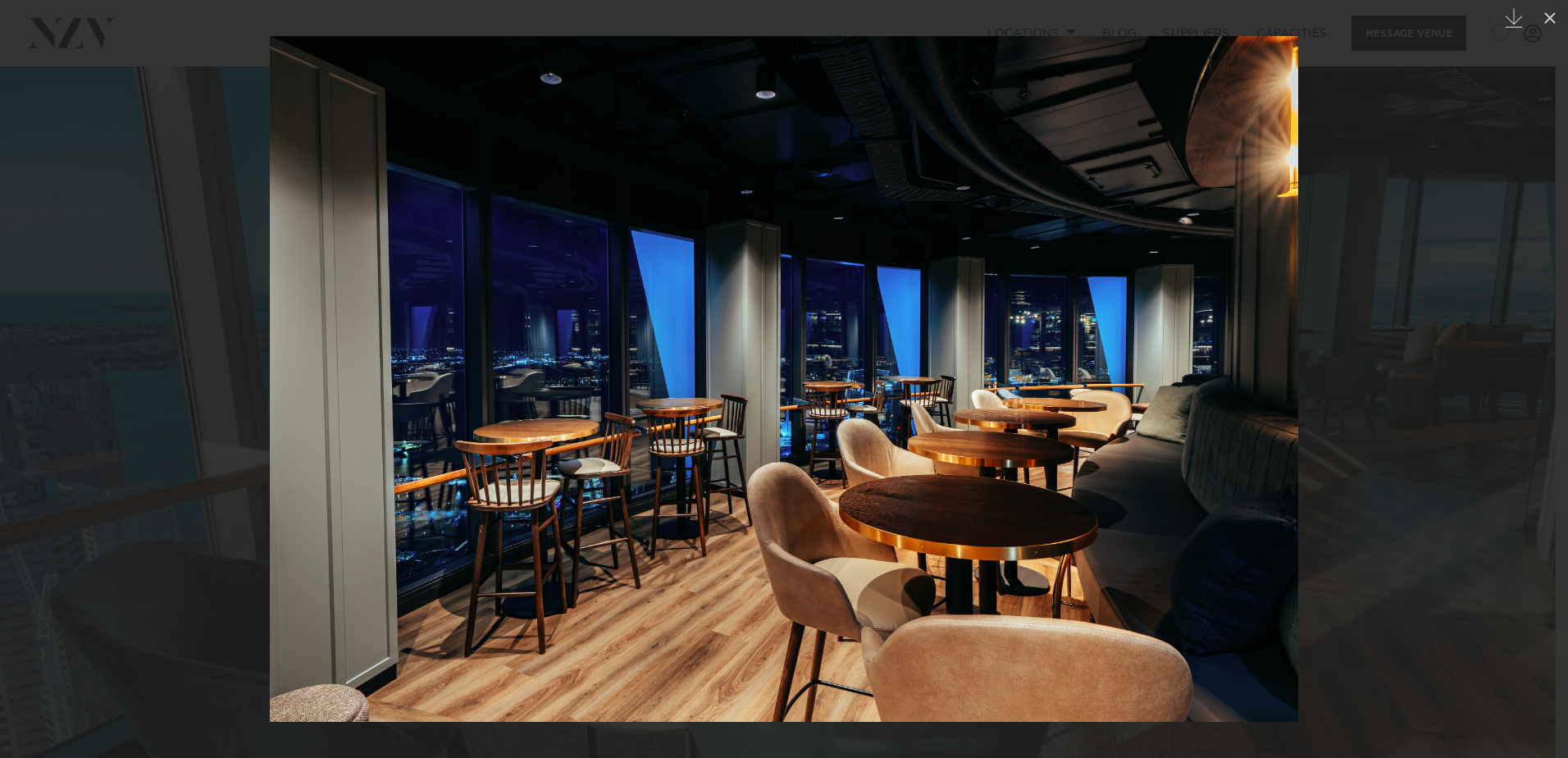
click at [1543, 412] on link at bounding box center [1539, 379] width 58 height 82
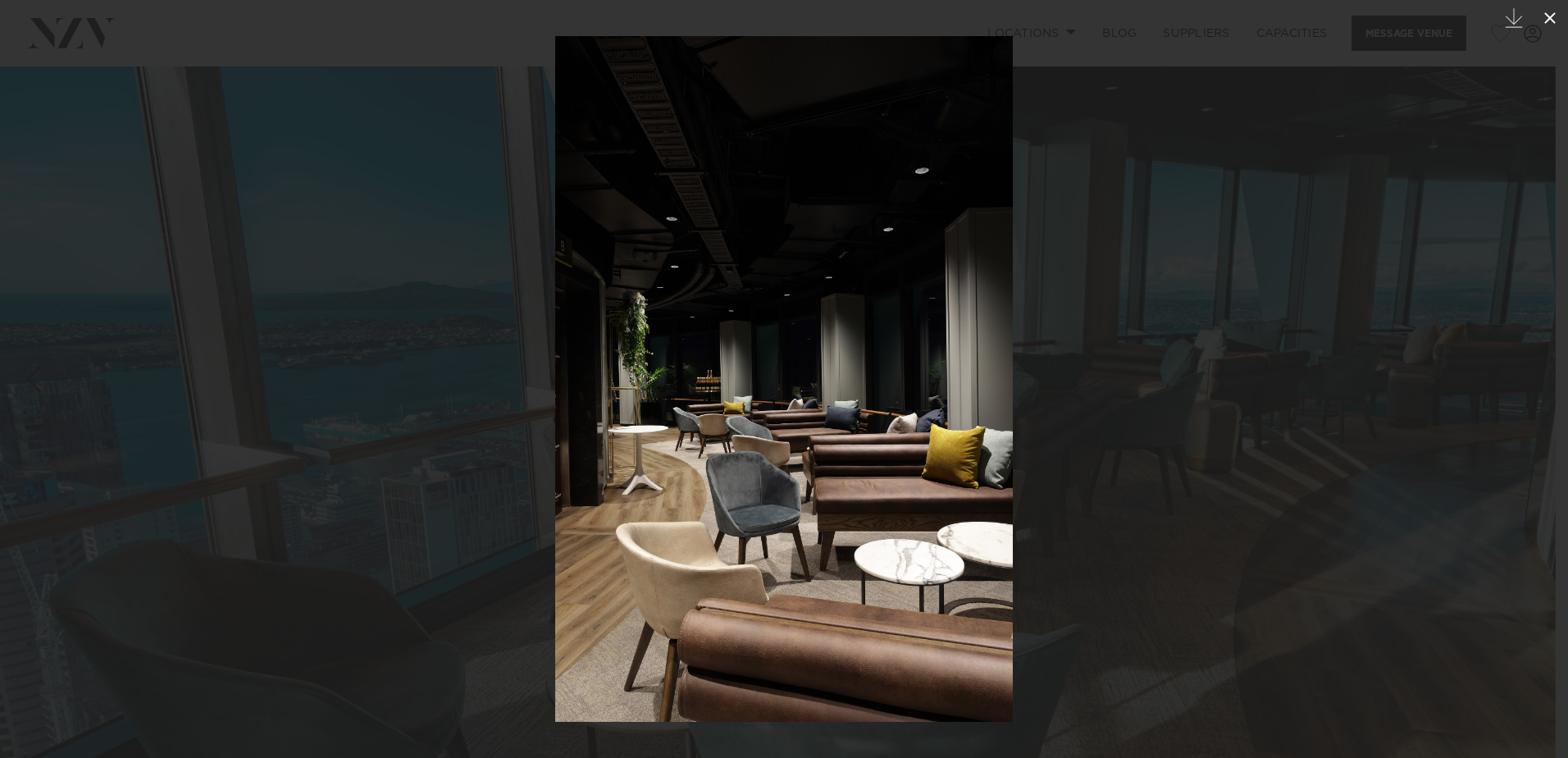
click at [1555, 19] on icon at bounding box center [1550, 18] width 20 height 20
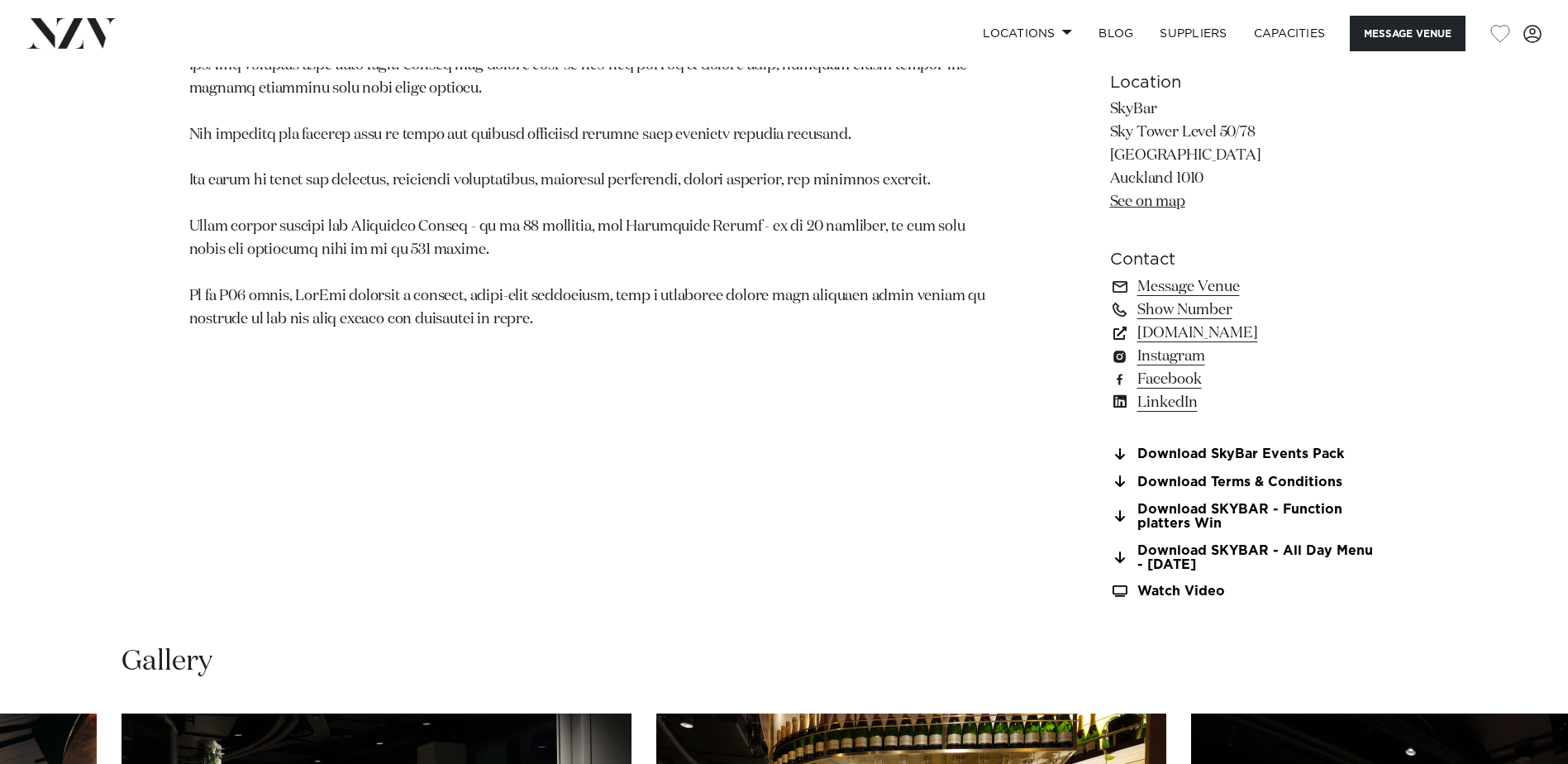
scroll to position [1240, 0]
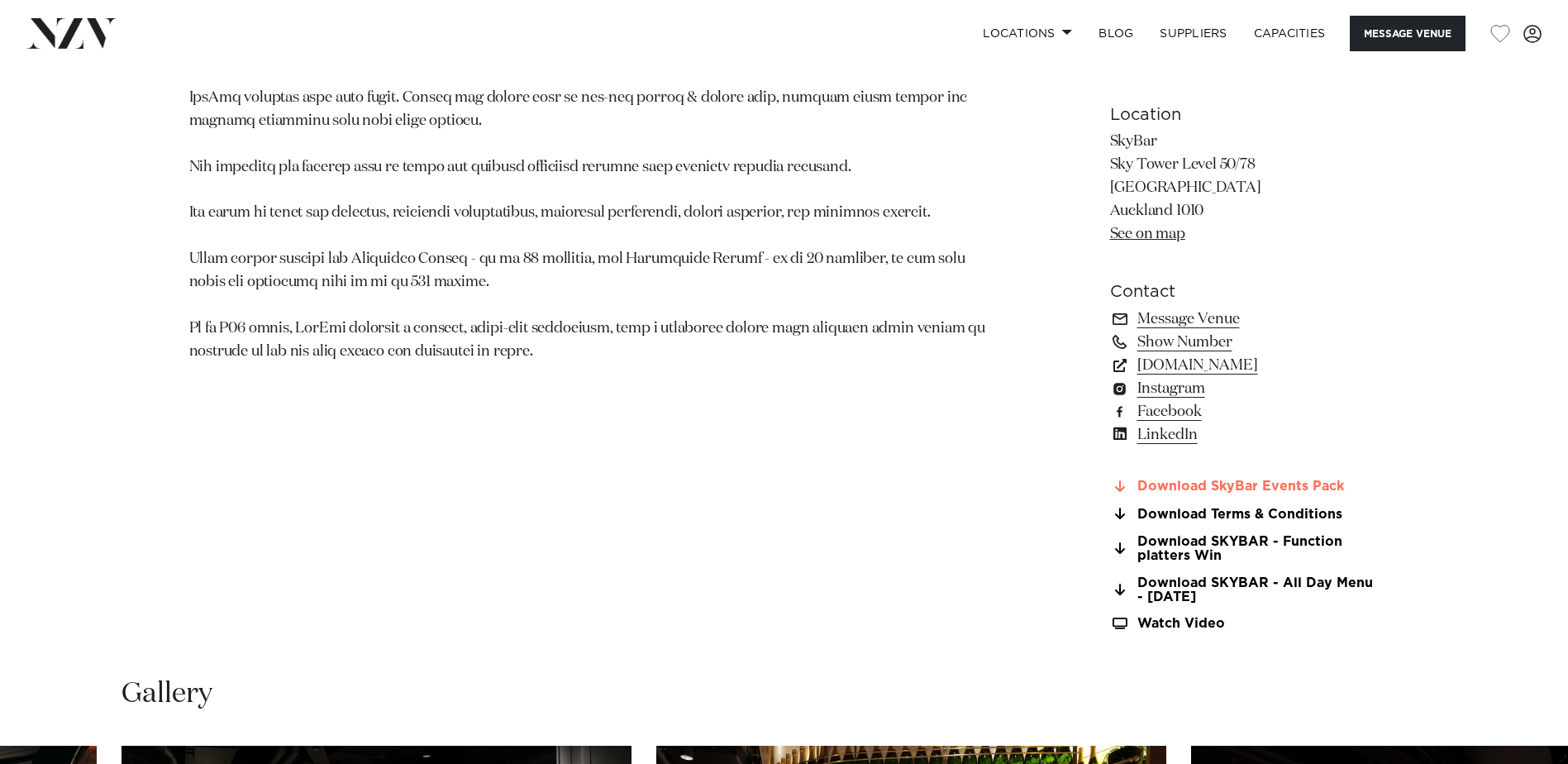
click at [1172, 480] on link "Download SkyBar Events Pack" at bounding box center [1245, 487] width 270 height 15
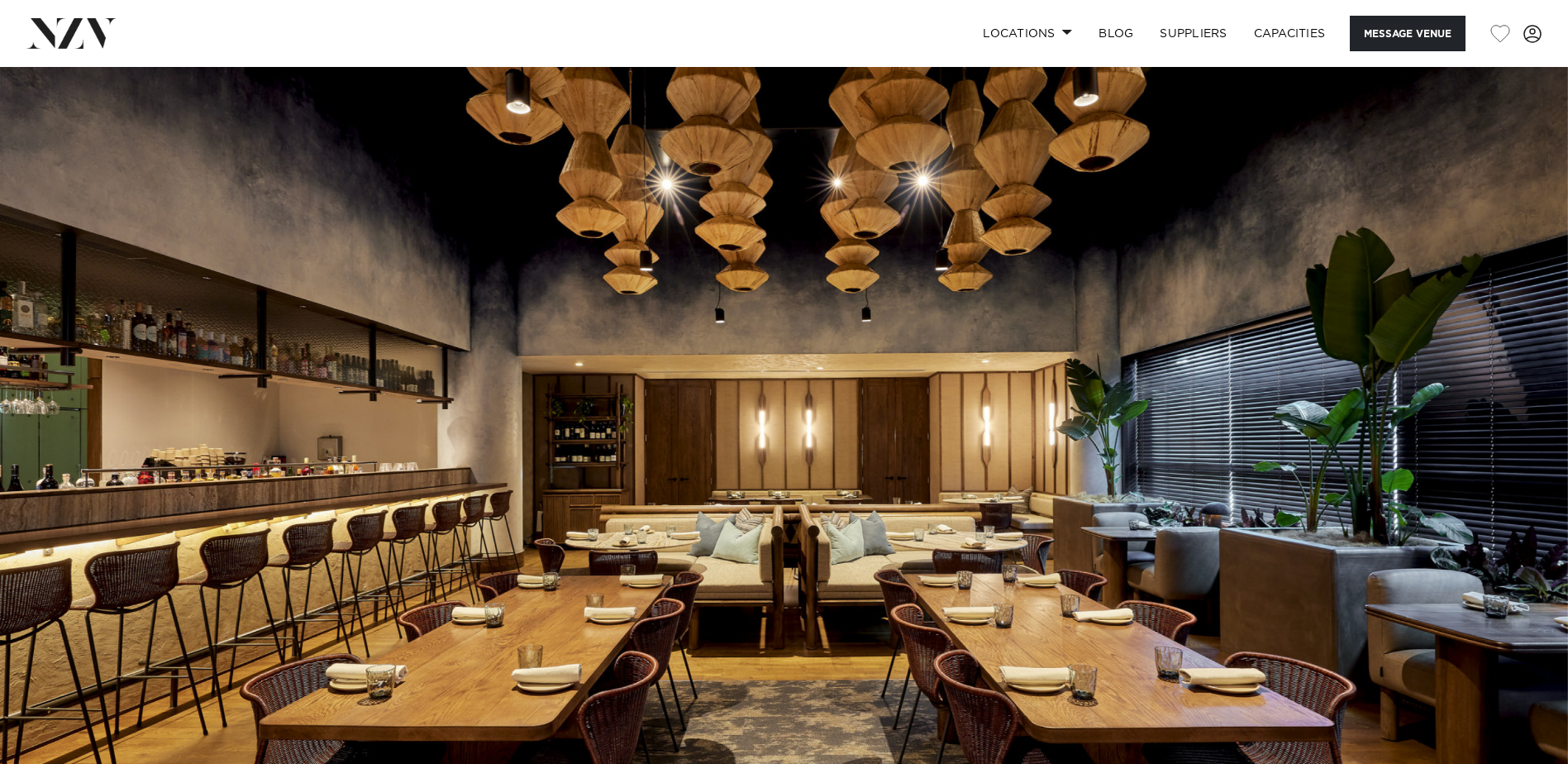
click at [1541, 399] on img at bounding box center [784, 434] width 1568 height 735
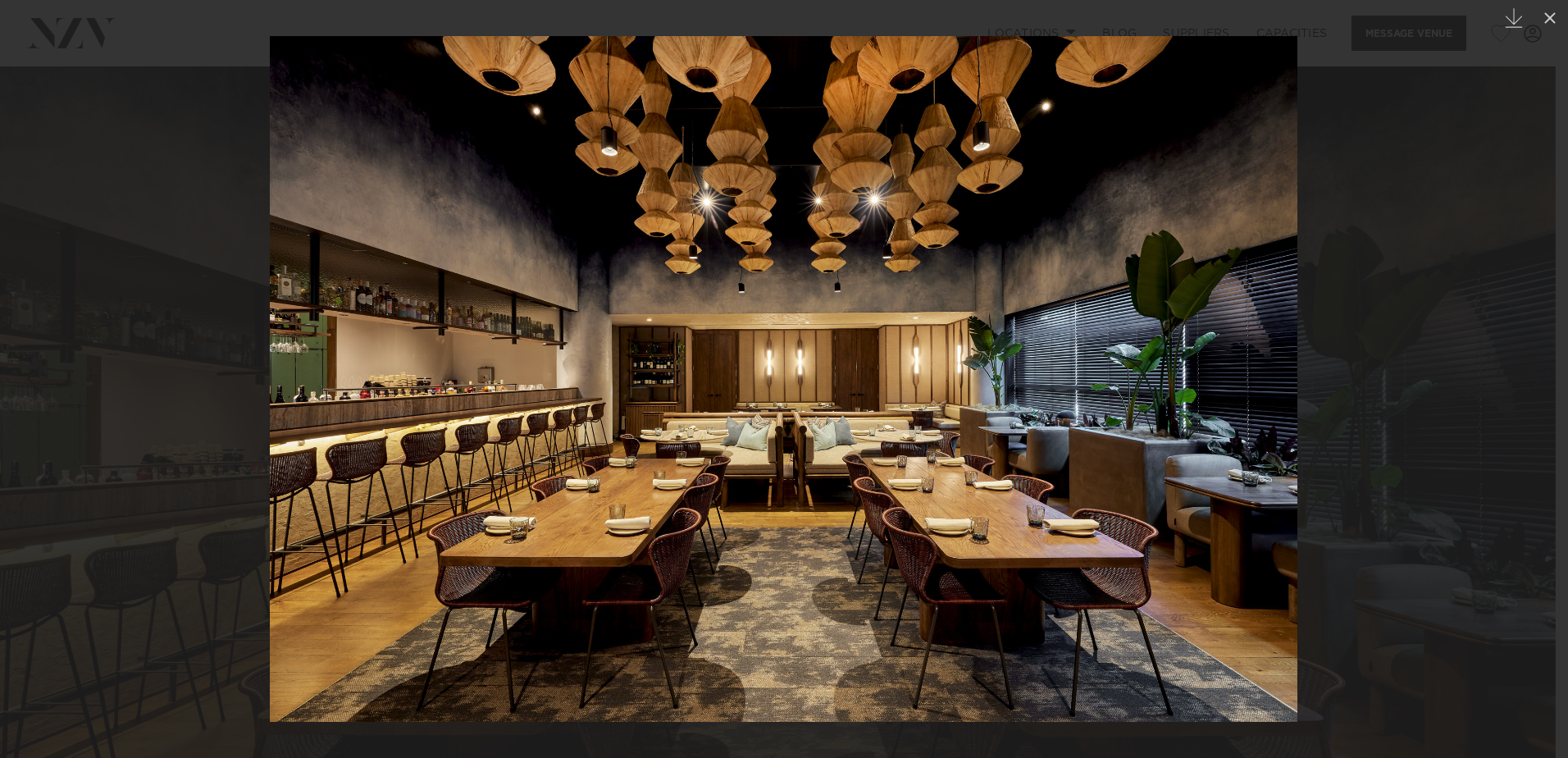
click at [1539, 364] on div "Next slide" at bounding box center [1535, 378] width 22 height 31
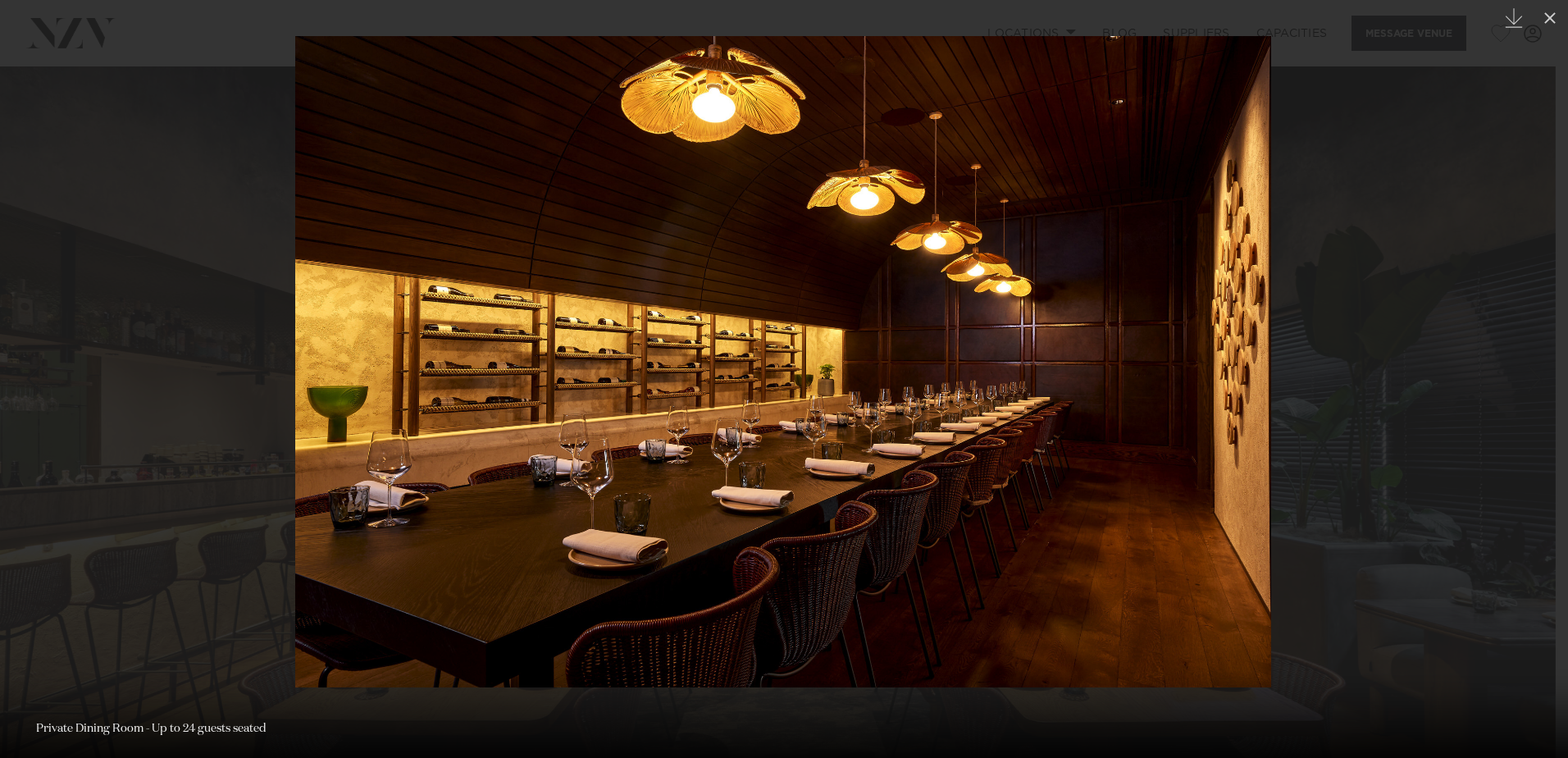
click at [1539, 364] on div "Next slide" at bounding box center [1535, 378] width 22 height 31
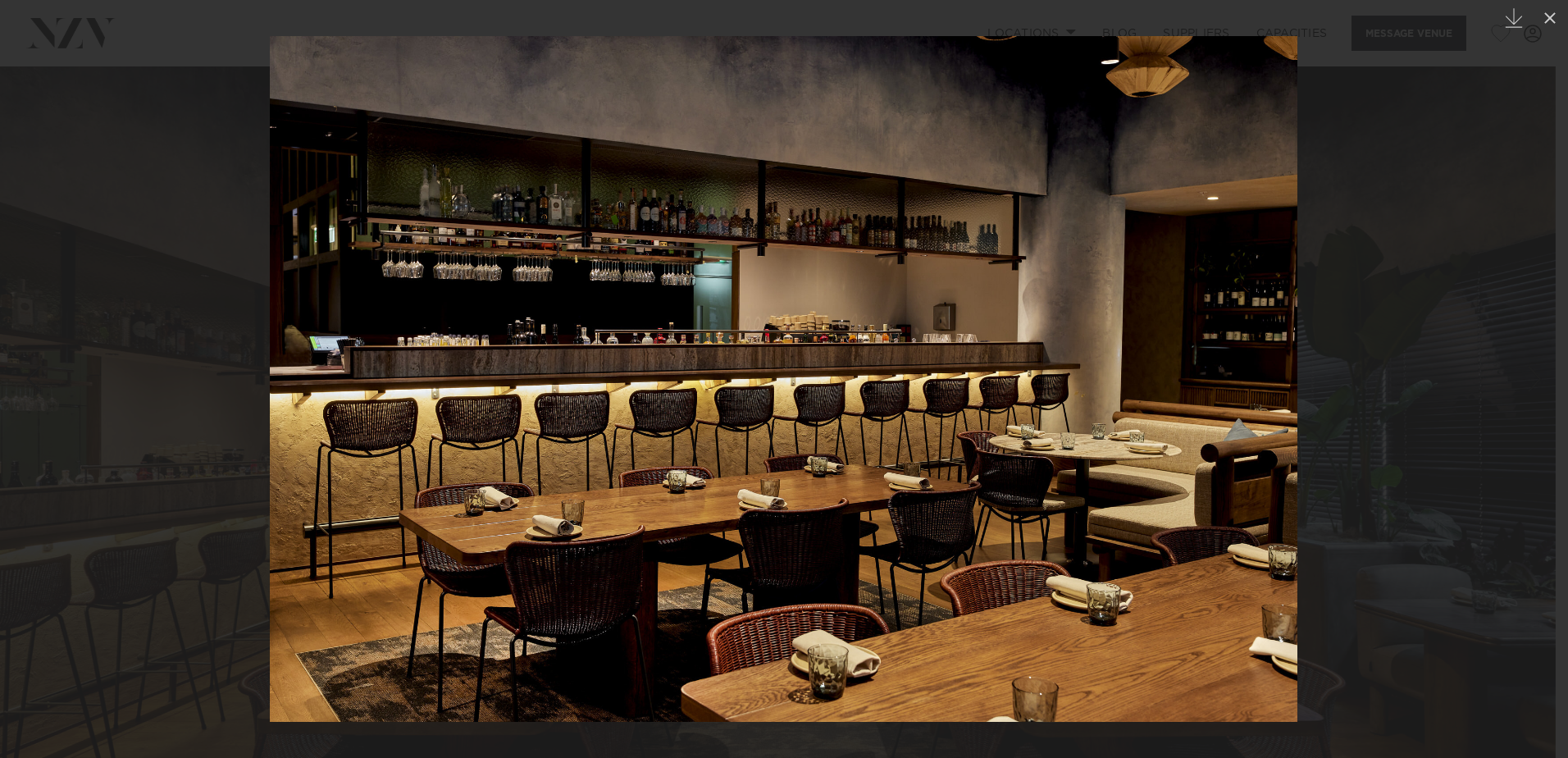
click at [1539, 364] on div "Next slide" at bounding box center [1535, 378] width 22 height 31
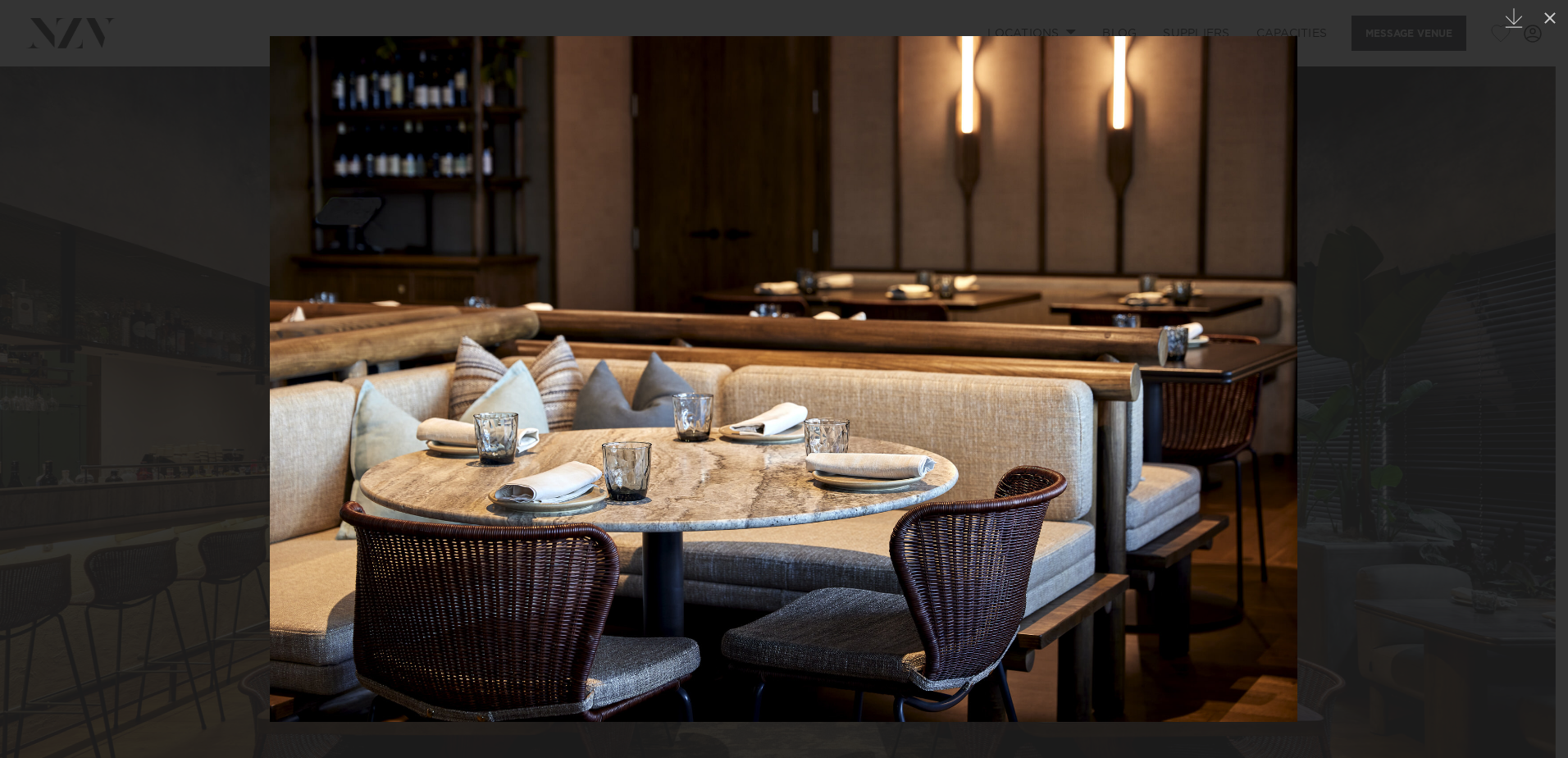
click at [1539, 364] on div "Next slide" at bounding box center [1535, 378] width 22 height 31
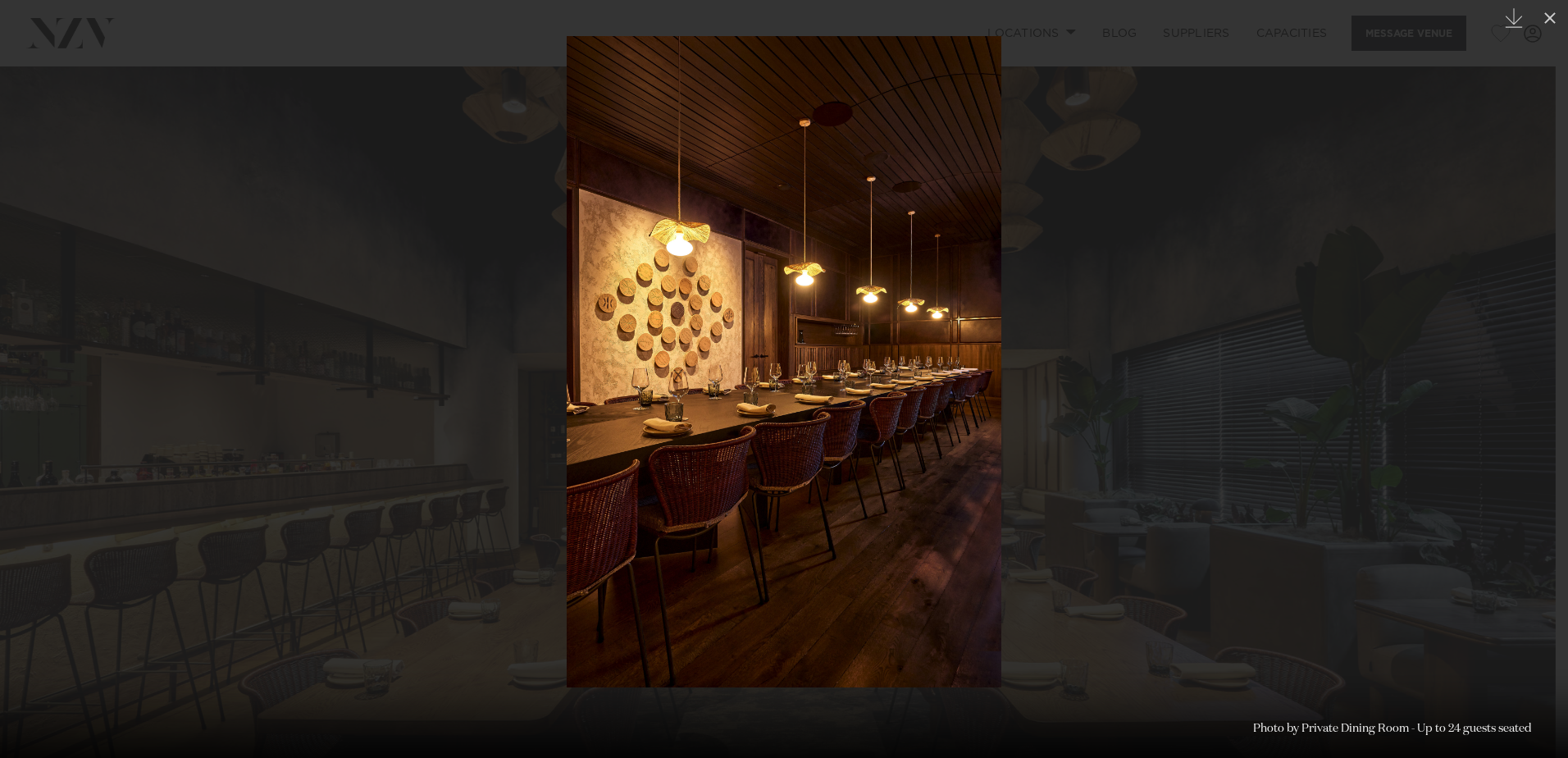
click at [1539, 364] on div "Next slide" at bounding box center [1535, 378] width 22 height 31
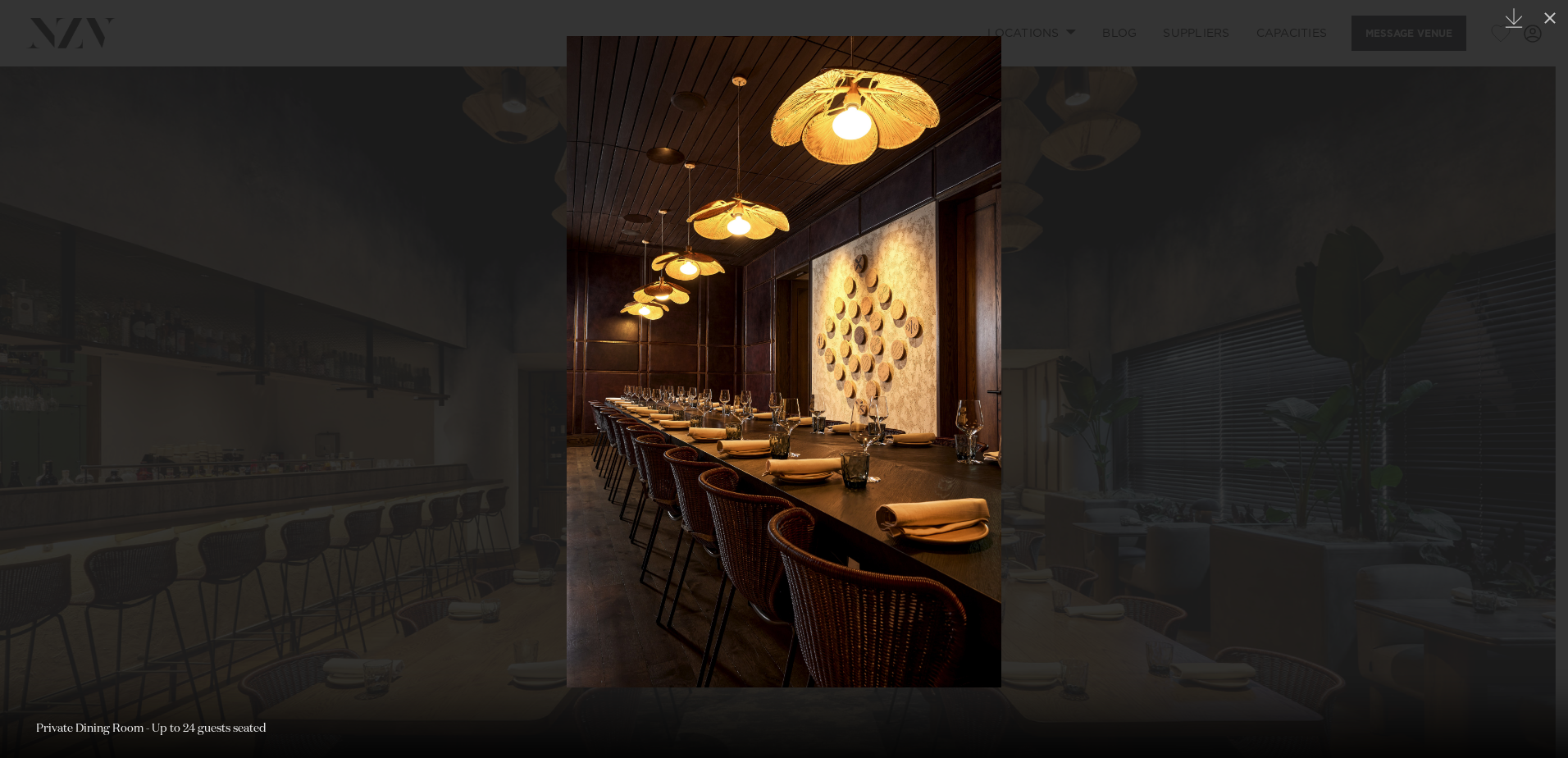
click at [1539, 364] on div "Next slide" at bounding box center [1535, 378] width 22 height 31
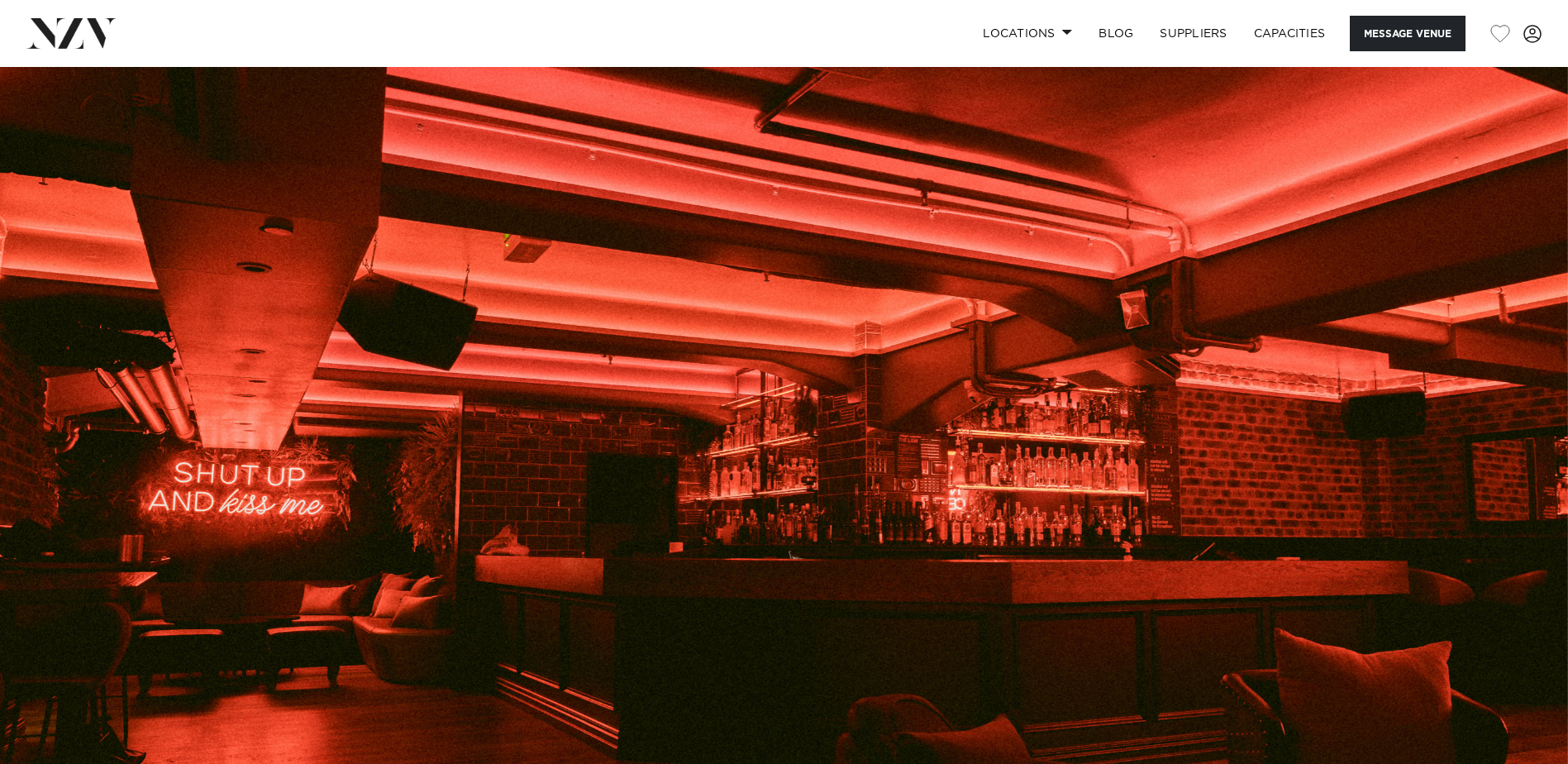
click at [1538, 438] on img at bounding box center [784, 434] width 1568 height 735
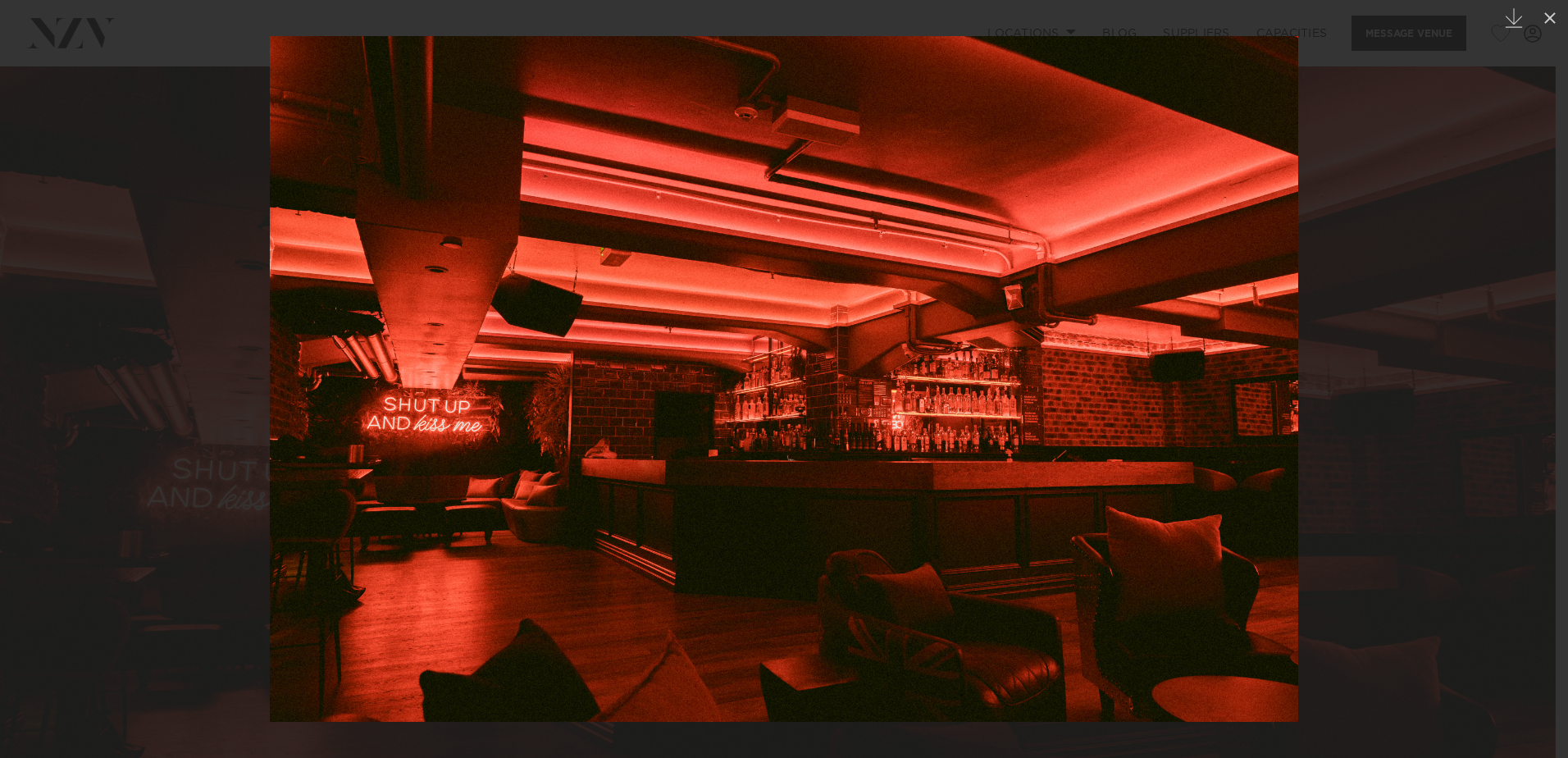
click at [1539, 458] on div at bounding box center [784, 379] width 1568 height 758
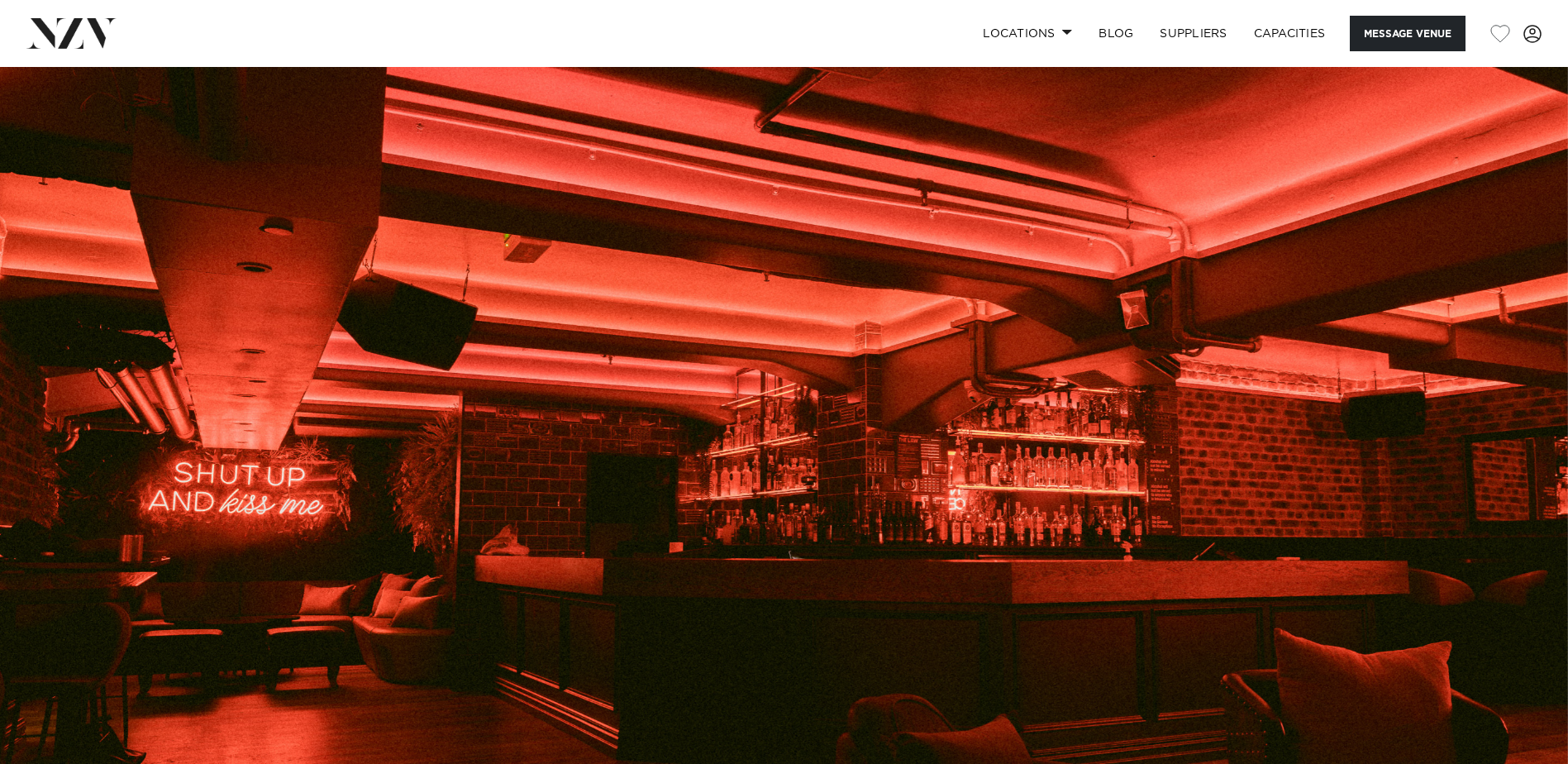
click at [1551, 462] on img at bounding box center [784, 434] width 1568 height 735
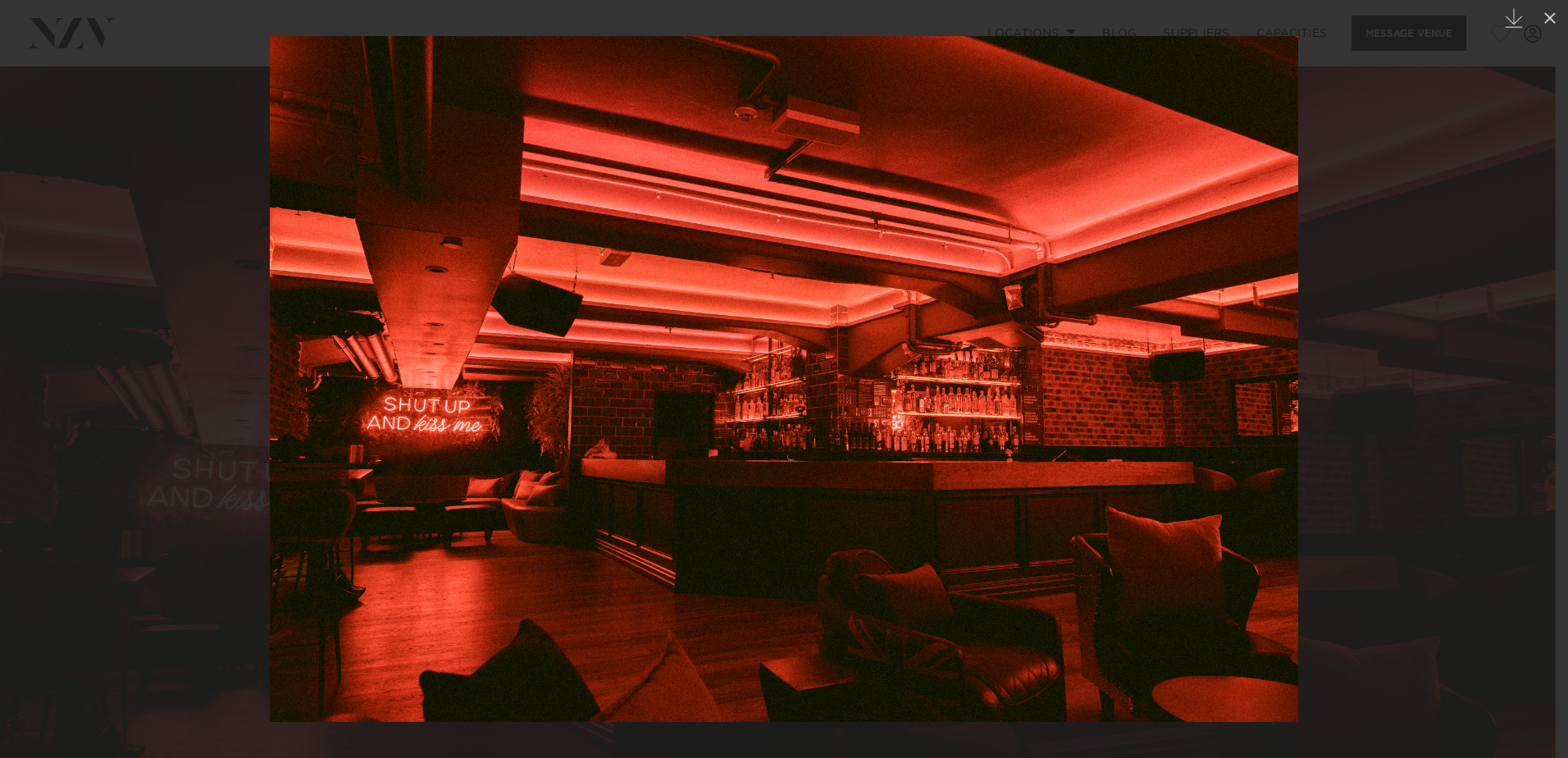
click at [1539, 458] on div at bounding box center [784, 379] width 1568 height 758
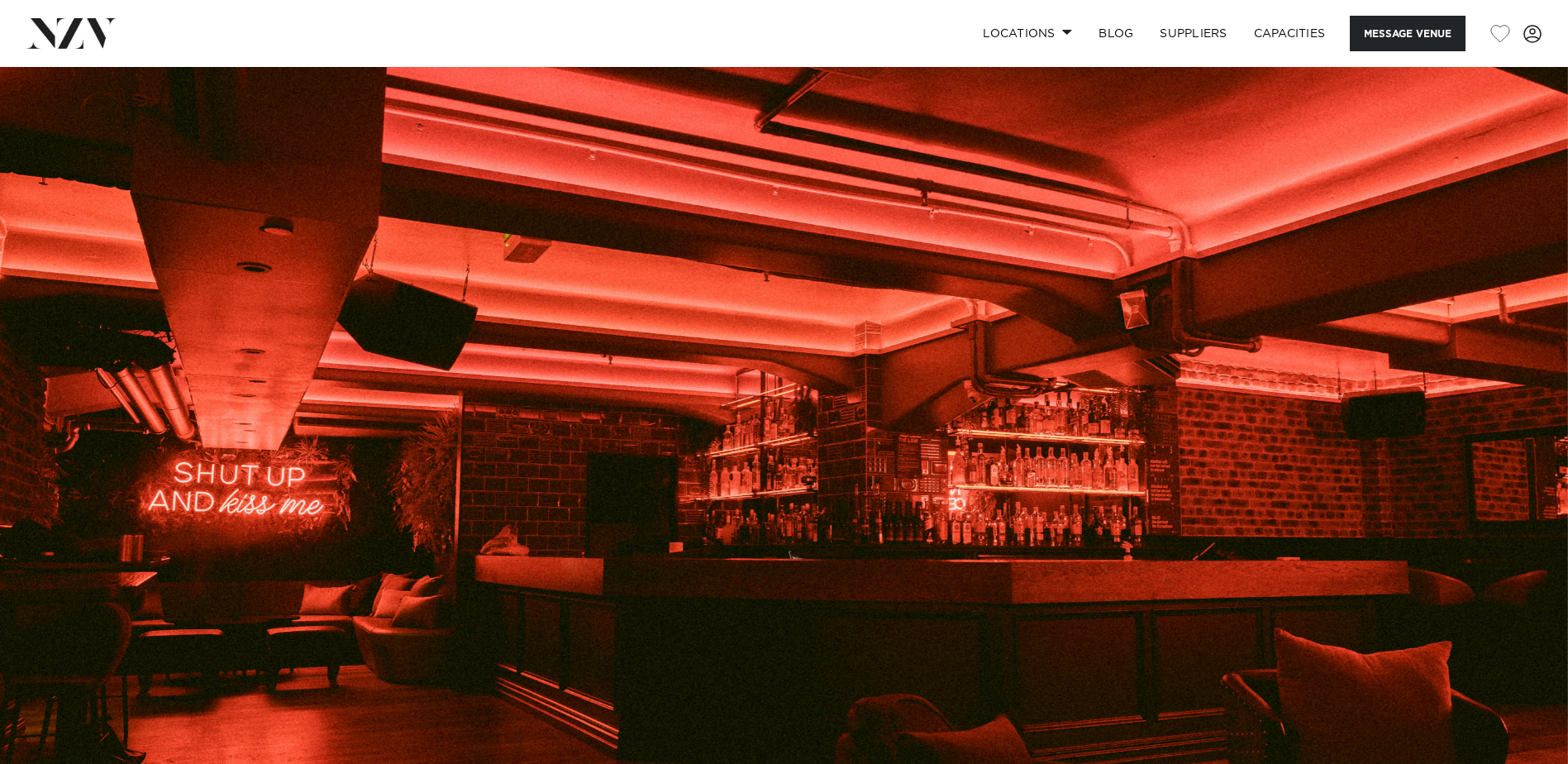
click at [1548, 462] on img at bounding box center [784, 434] width 1568 height 735
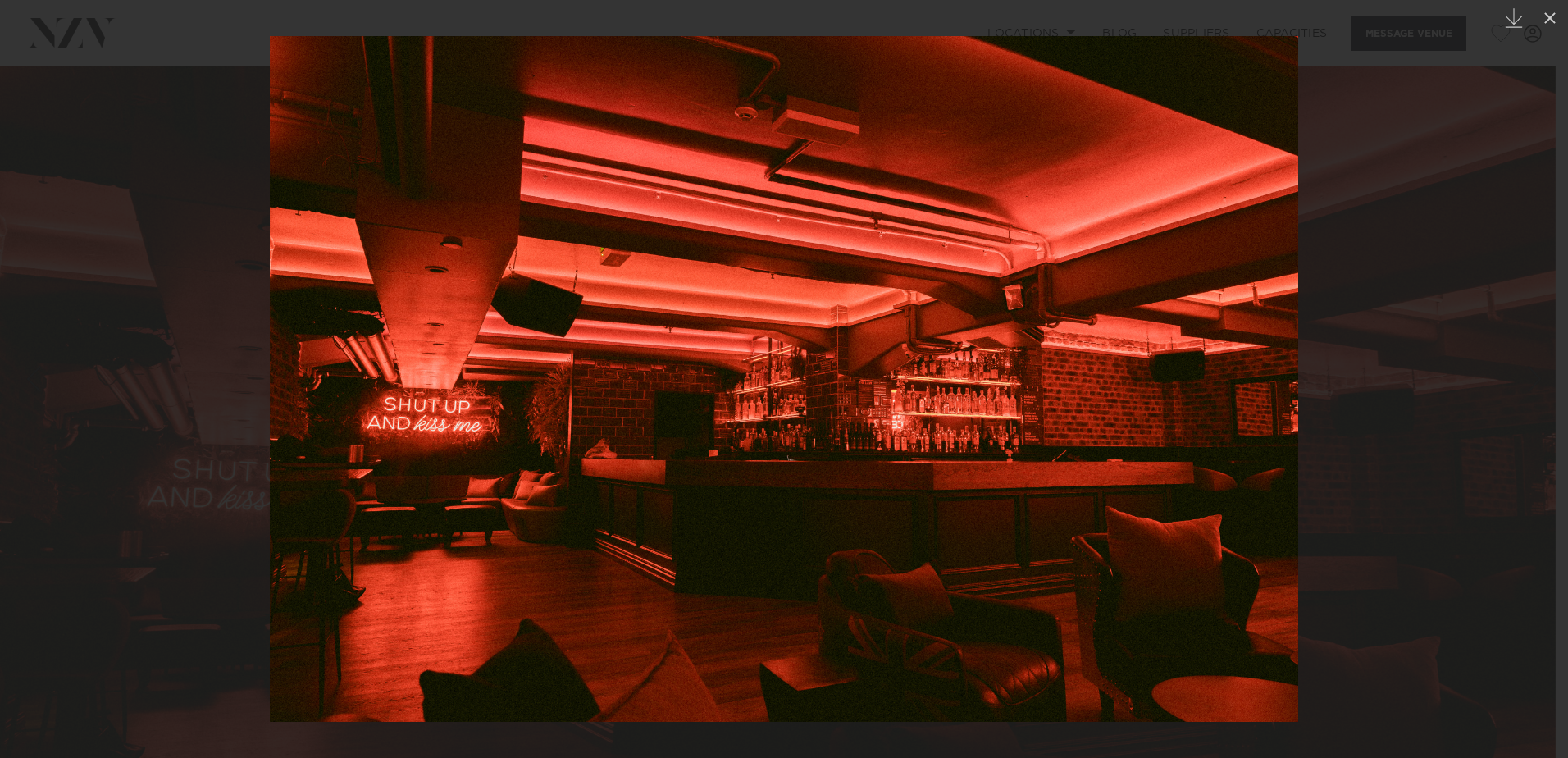
click at [1542, 377] on div "Next slide" at bounding box center [1535, 378] width 22 height 31
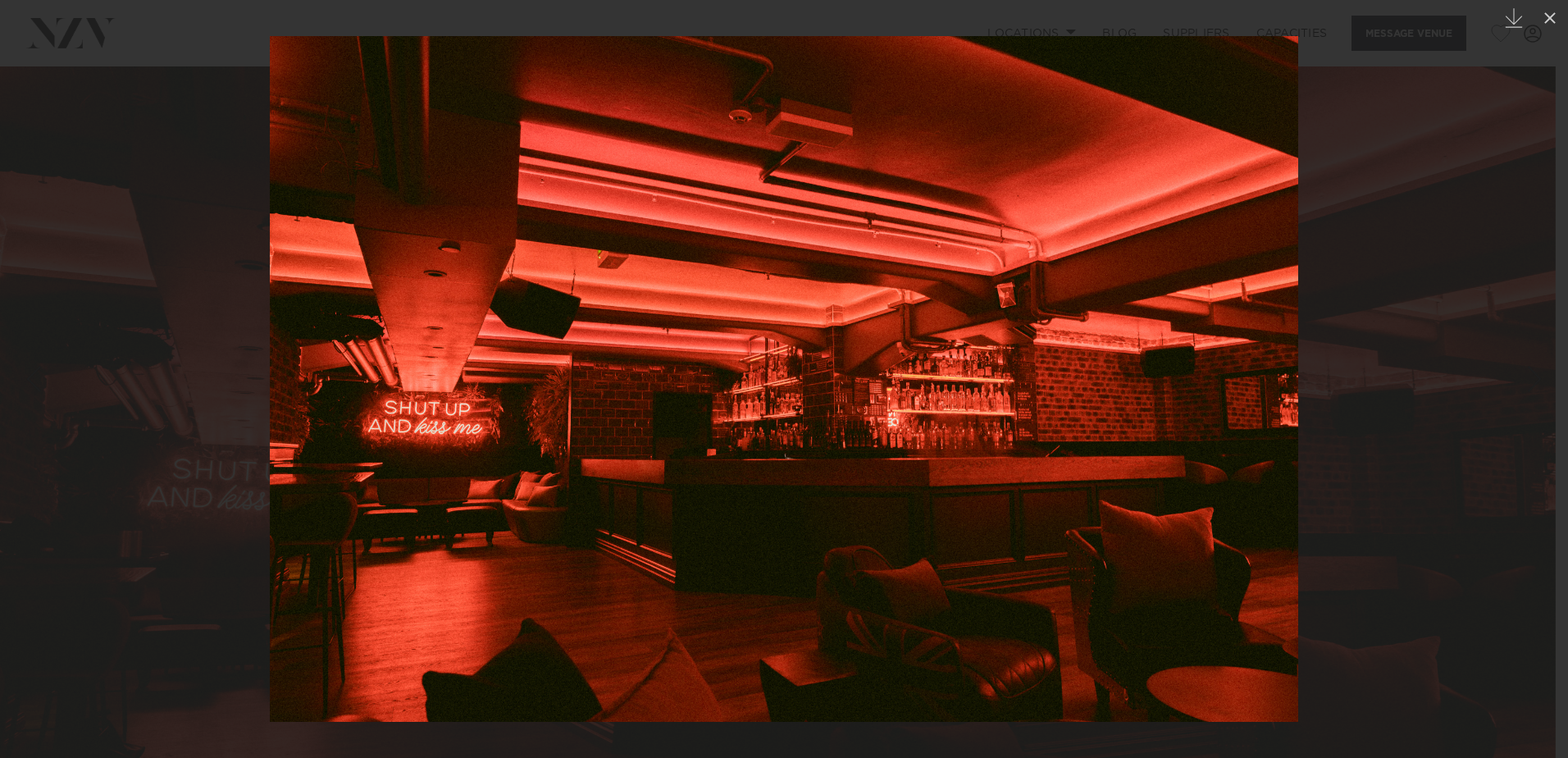
click at [1542, 377] on div "Next slide" at bounding box center [1535, 378] width 22 height 31
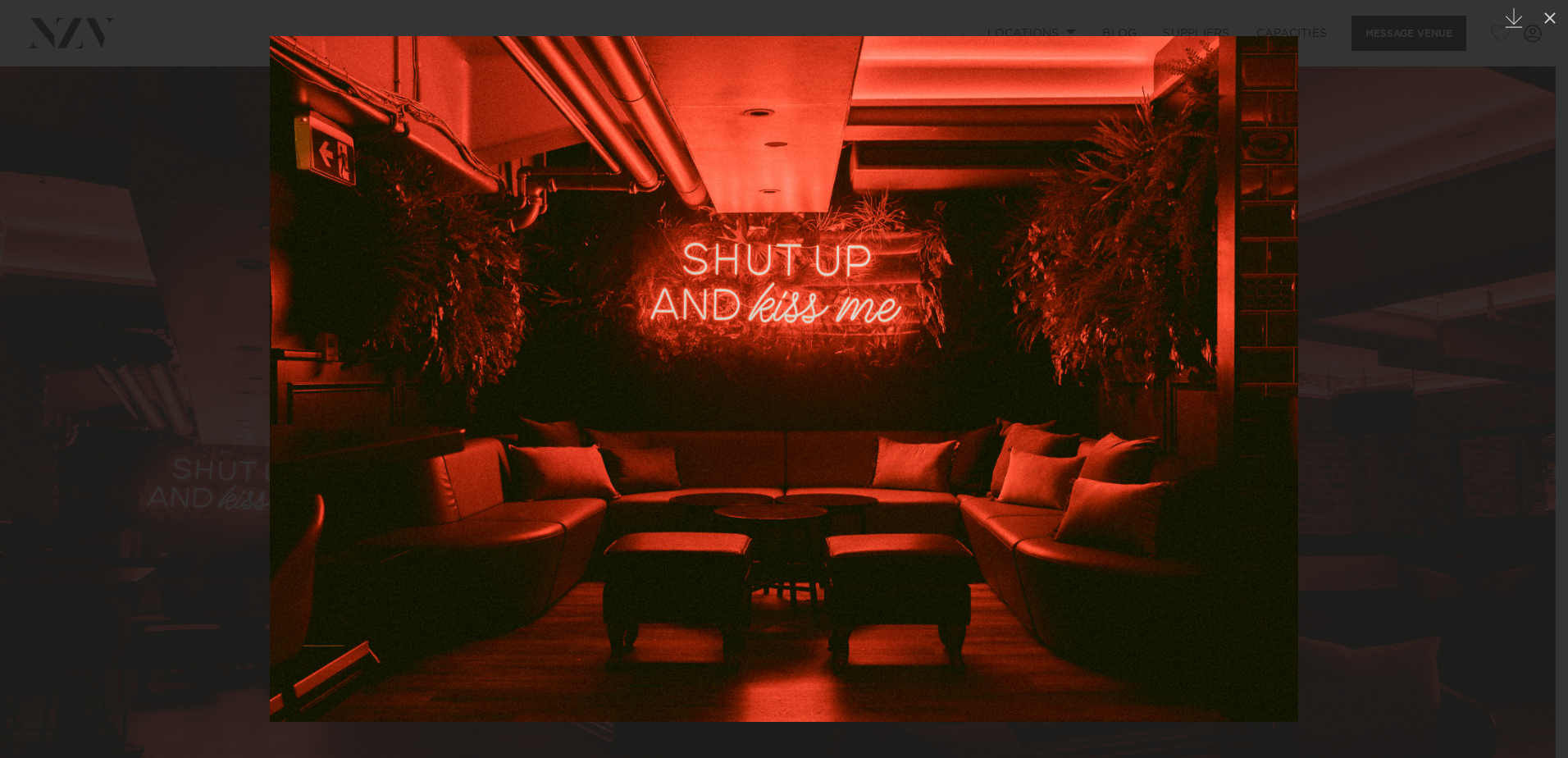
click at [1542, 377] on div "Next slide" at bounding box center [1535, 378] width 22 height 31
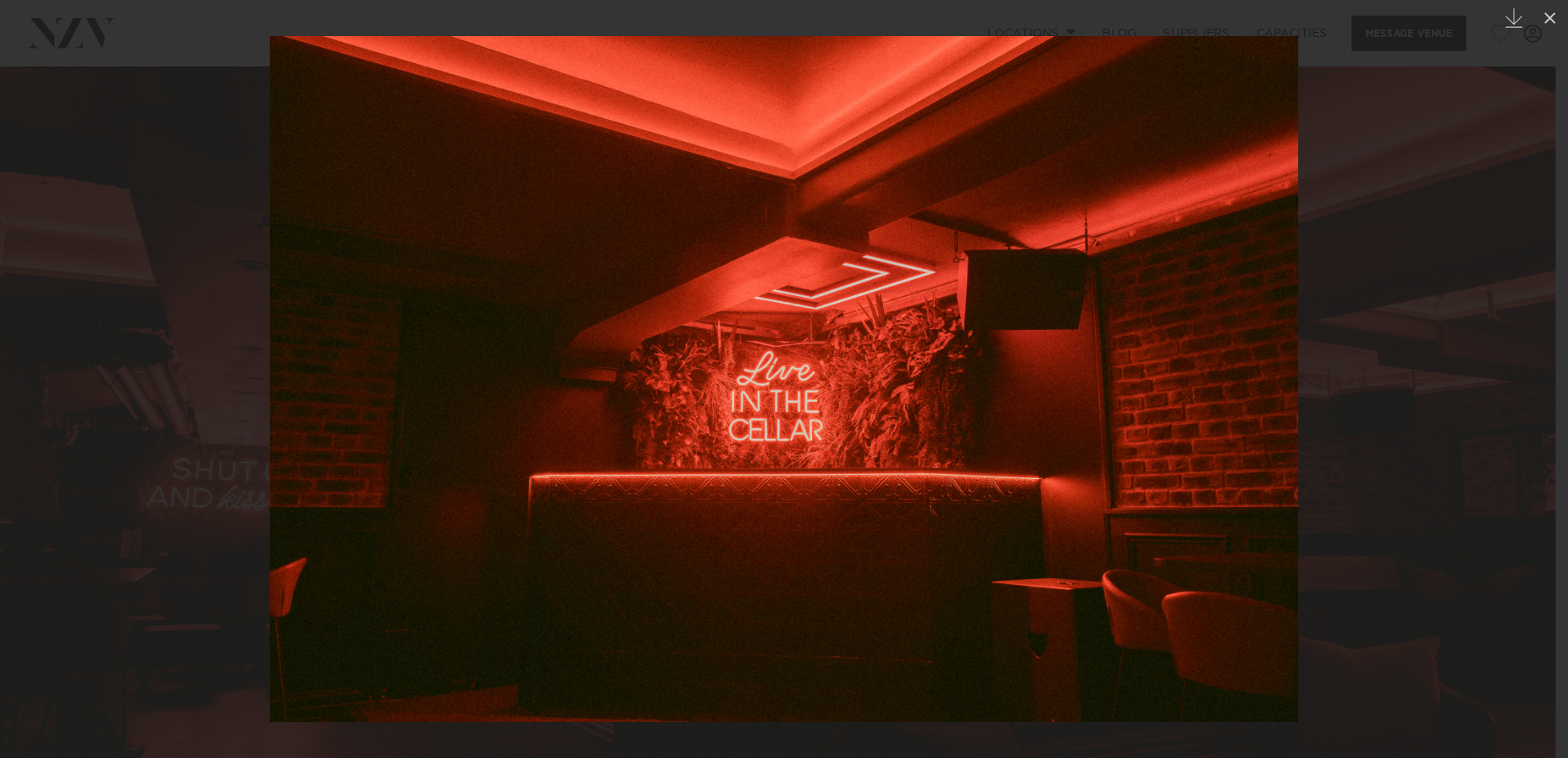
click at [1542, 377] on div "Next slide" at bounding box center [1535, 378] width 22 height 31
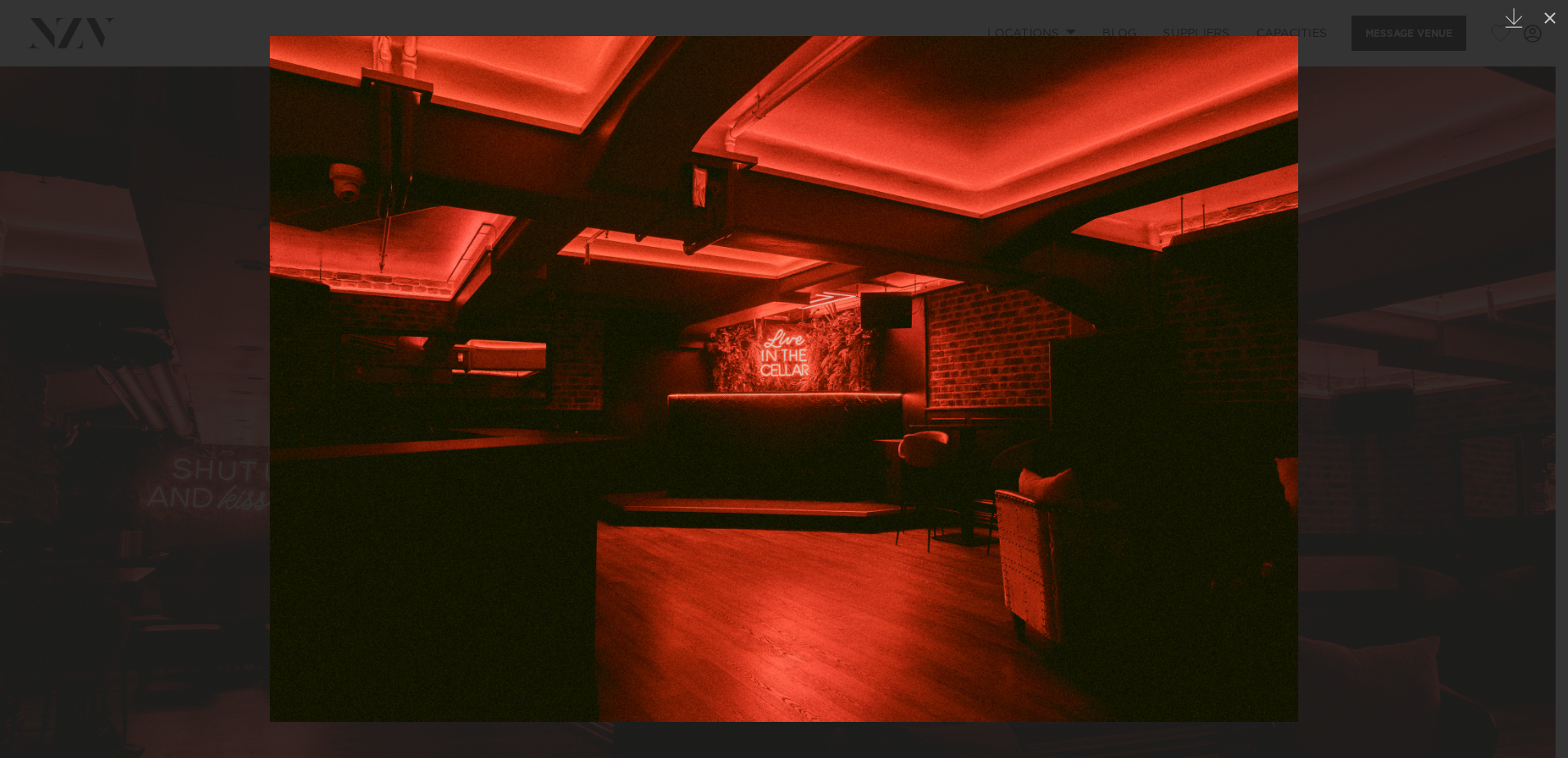
click at [1542, 377] on div "Next slide" at bounding box center [1535, 378] width 22 height 31
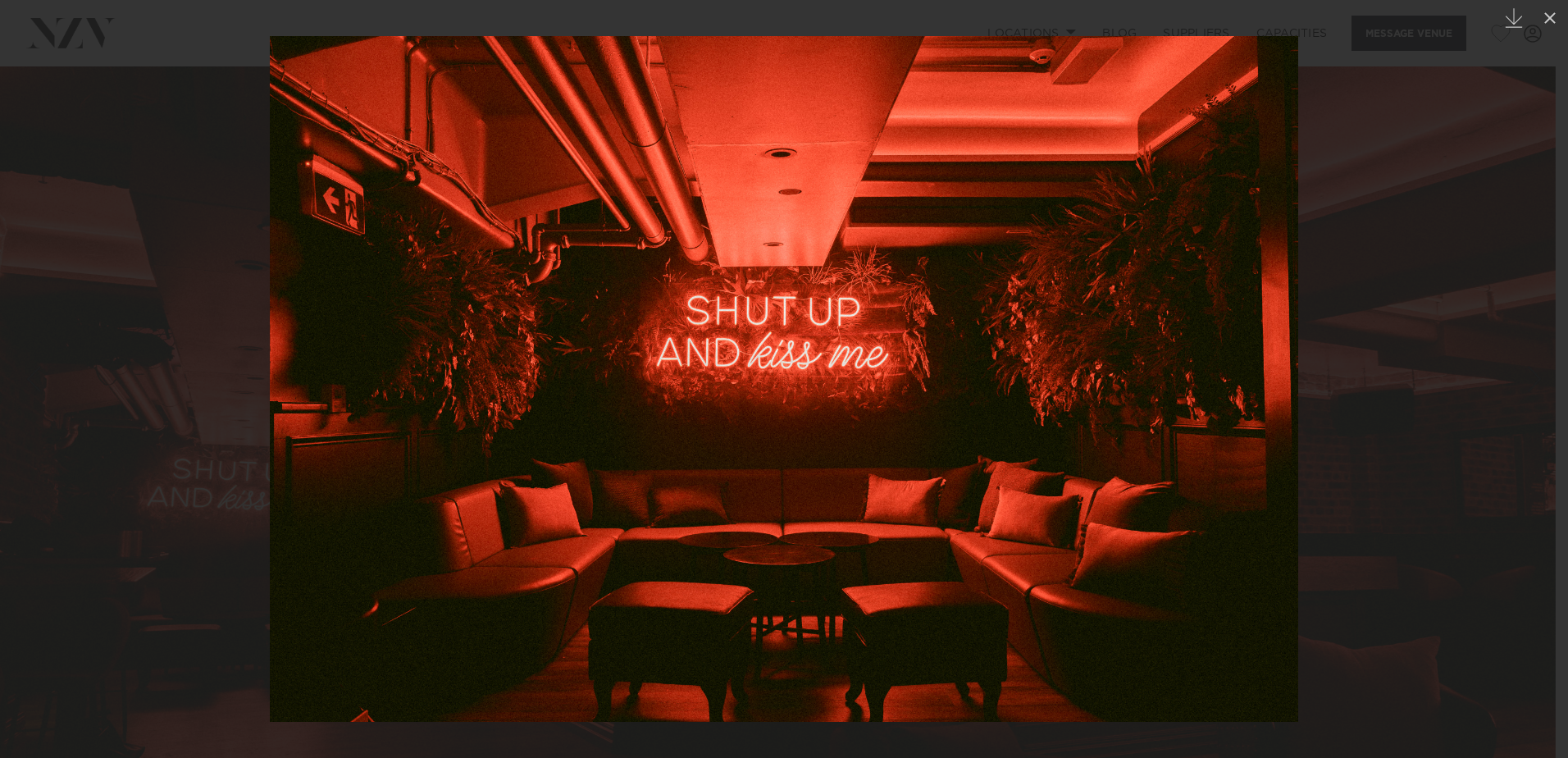
click at [1542, 377] on div "Next slide" at bounding box center [1535, 378] width 22 height 31
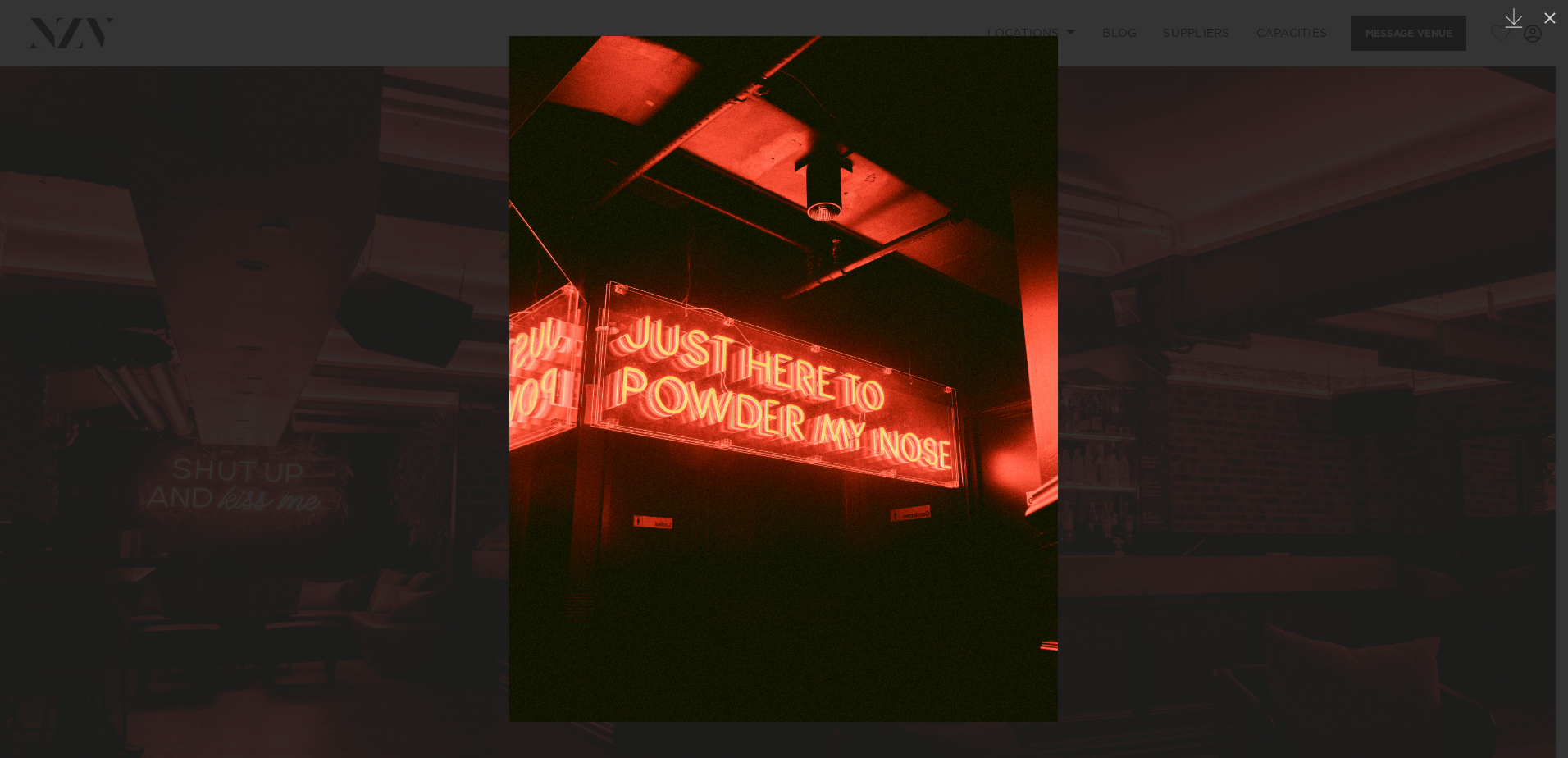
click at [1542, 377] on div "Next slide" at bounding box center [1535, 378] width 22 height 31
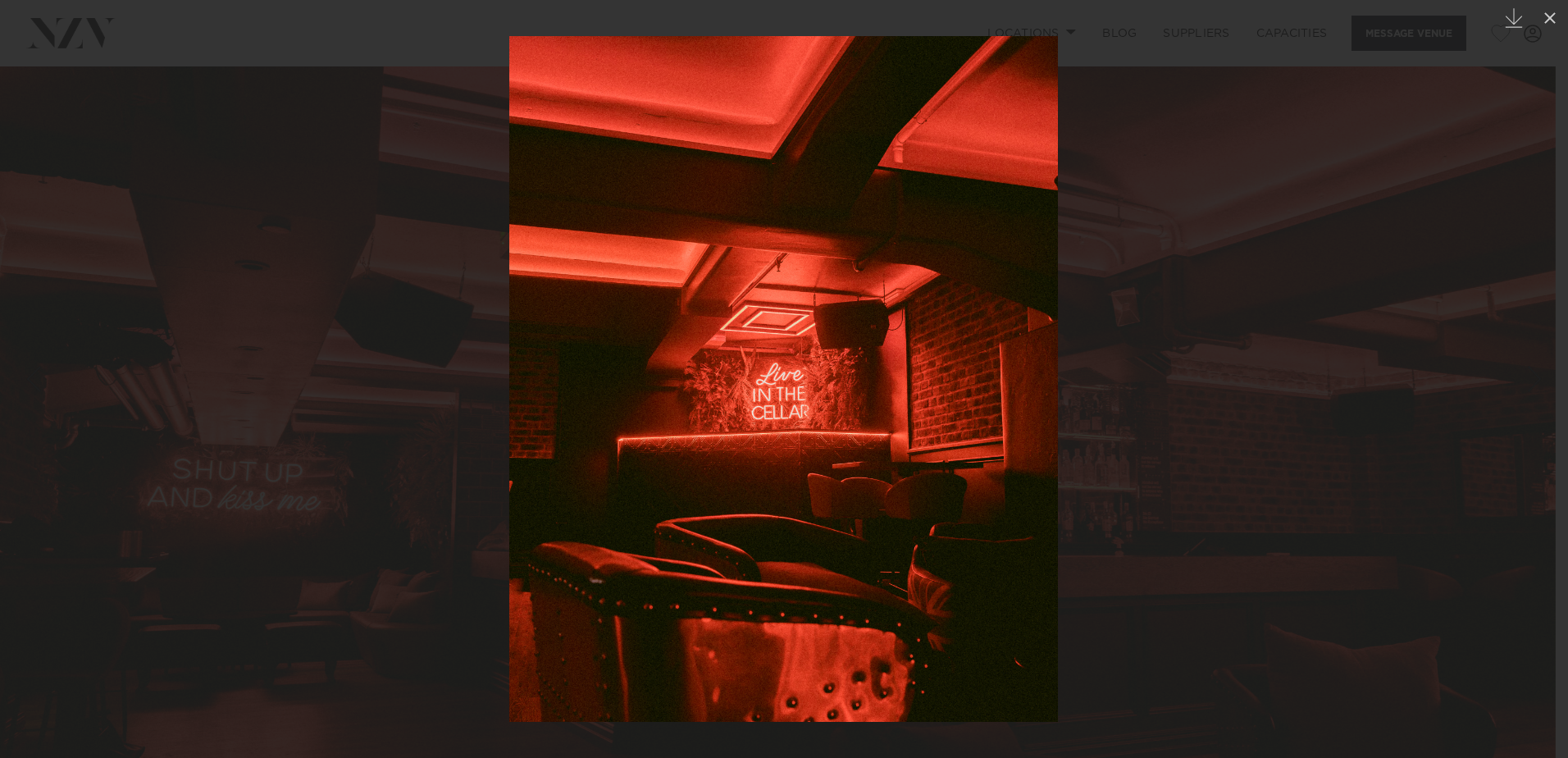
click at [1542, 377] on div "Next slide" at bounding box center [1535, 378] width 22 height 31
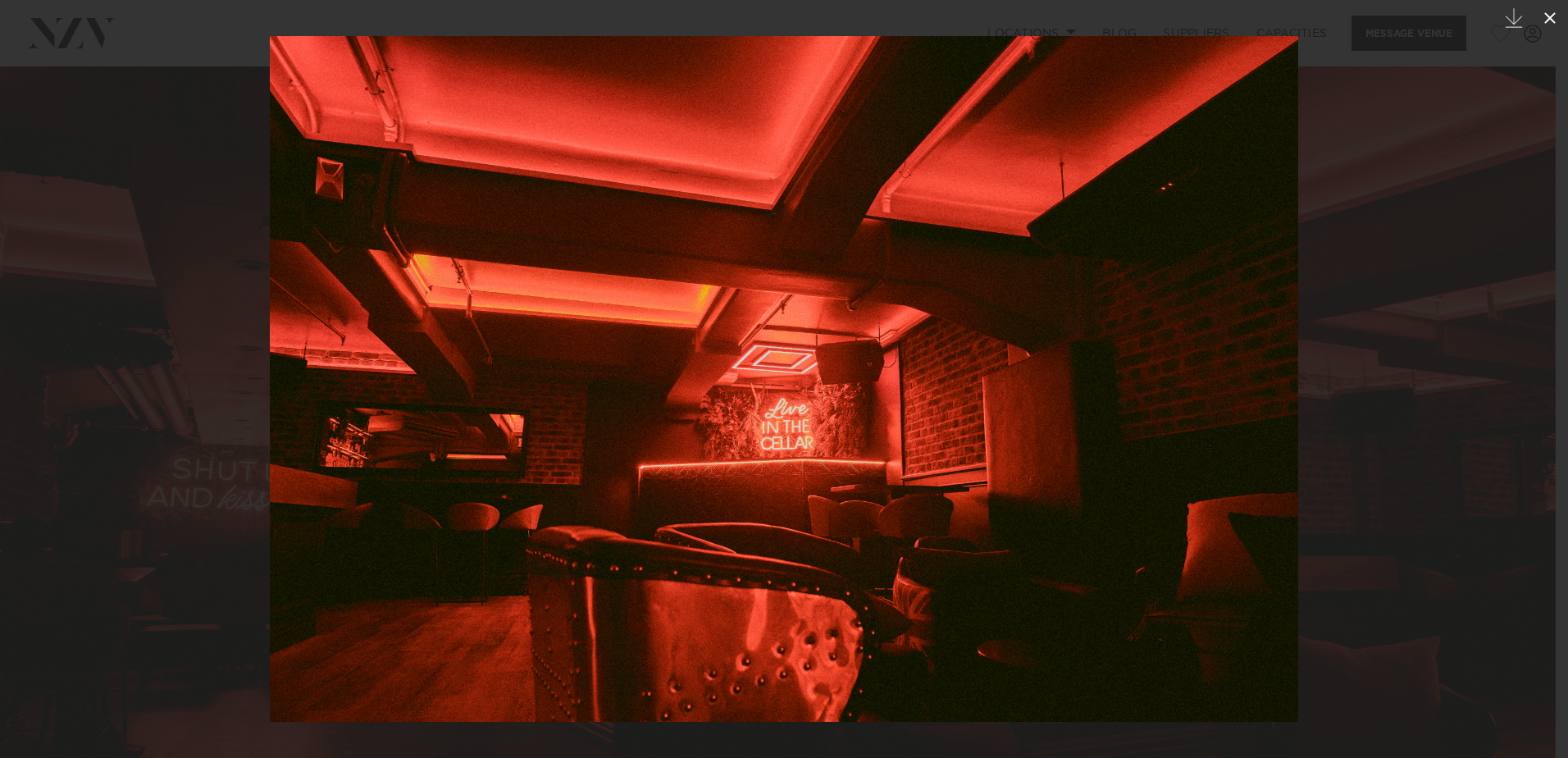
click at [1555, 21] on icon at bounding box center [1550, 18] width 20 height 20
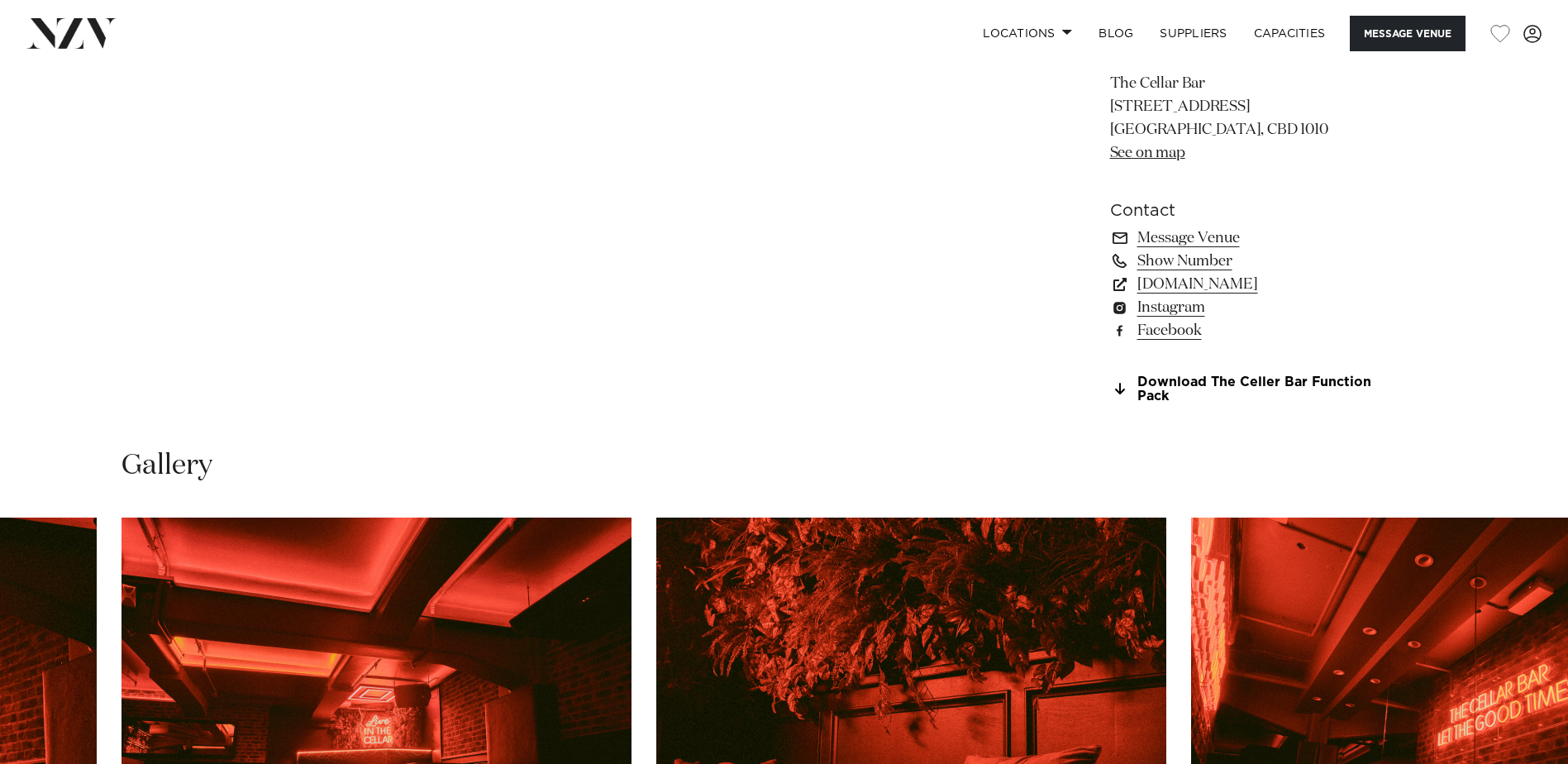
scroll to position [1075, 0]
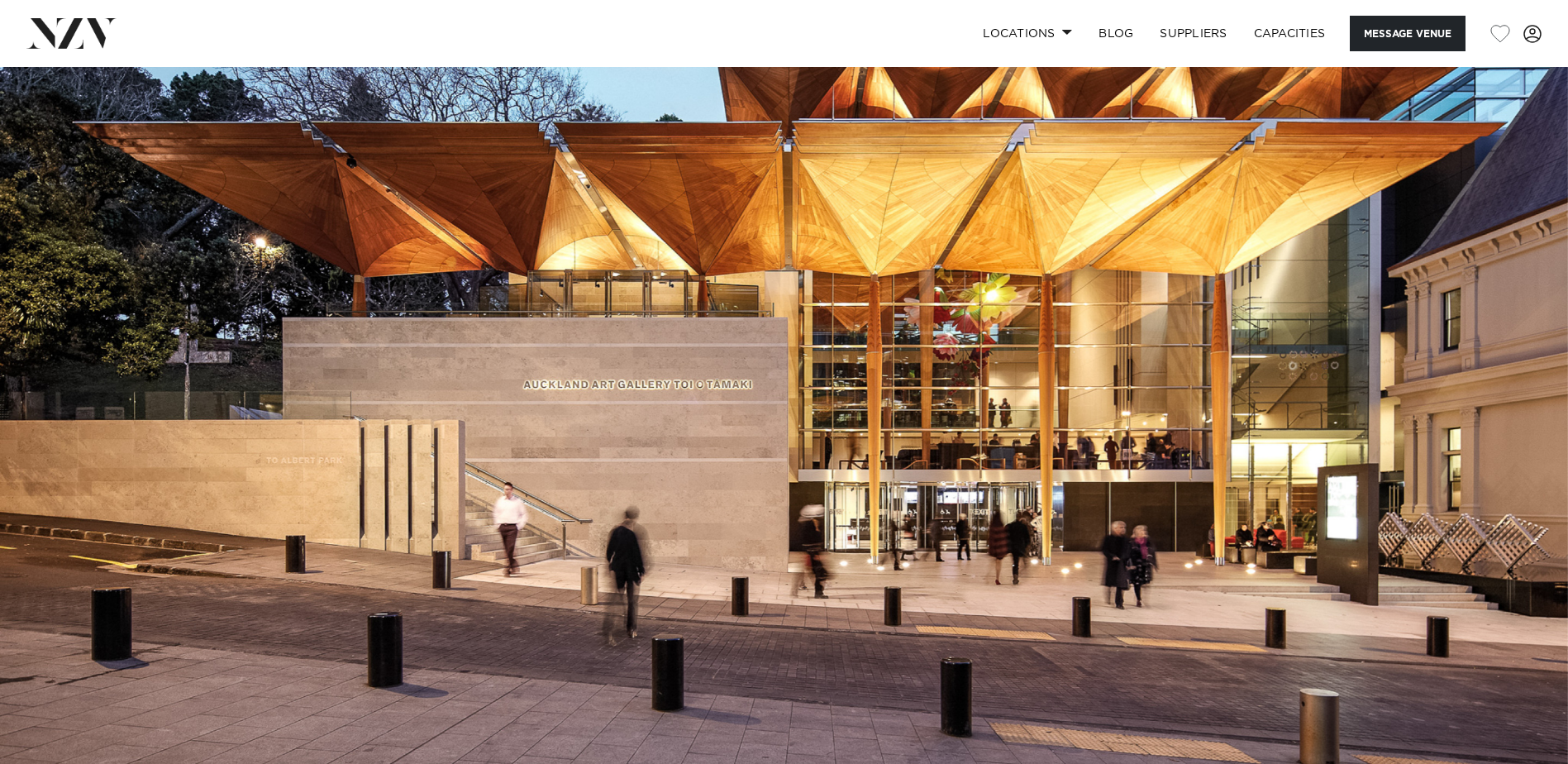
click at [1539, 396] on img at bounding box center [784, 434] width 1568 height 735
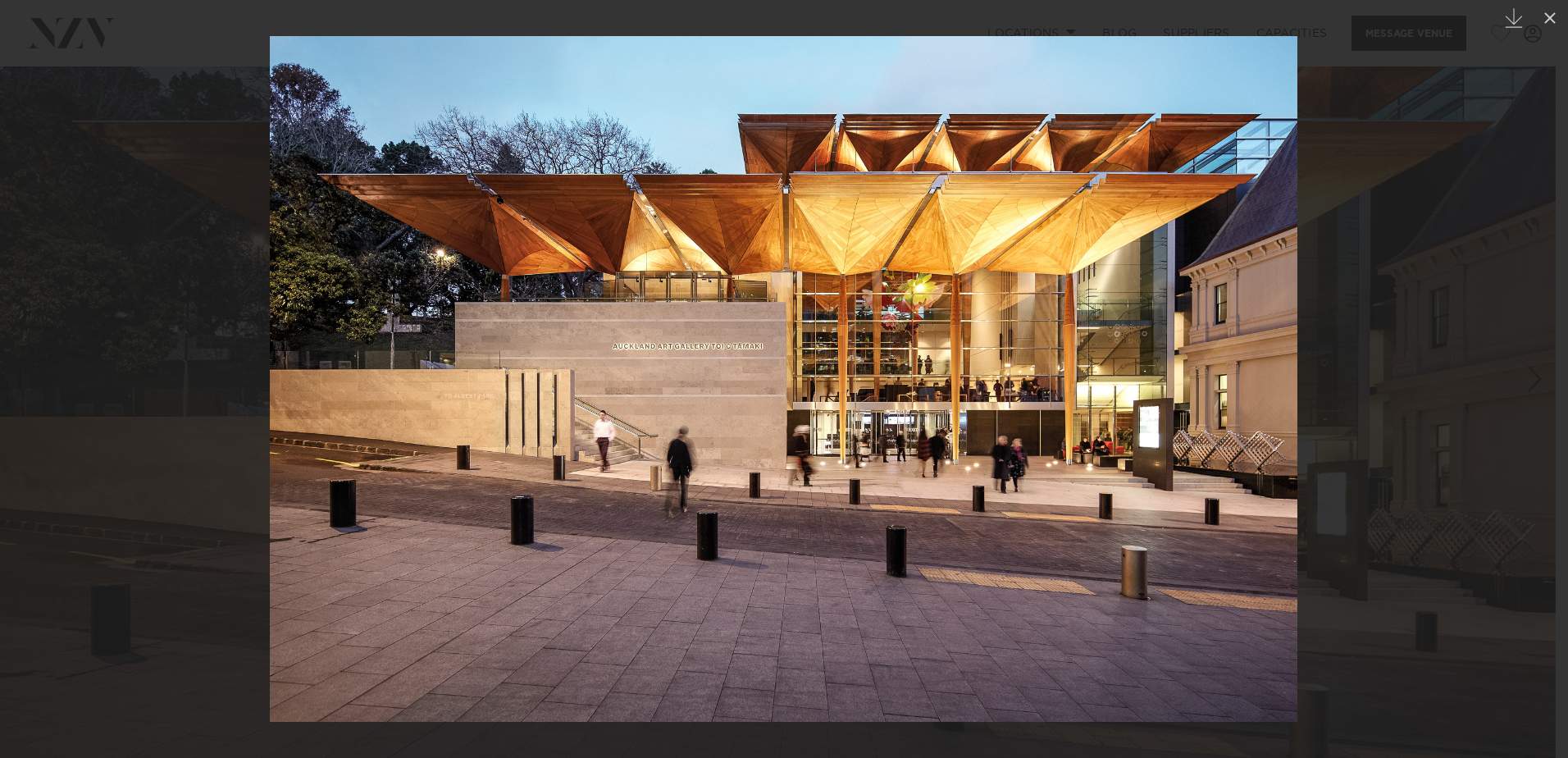
click at [1530, 378] on div "Next slide" at bounding box center [1535, 378] width 22 height 31
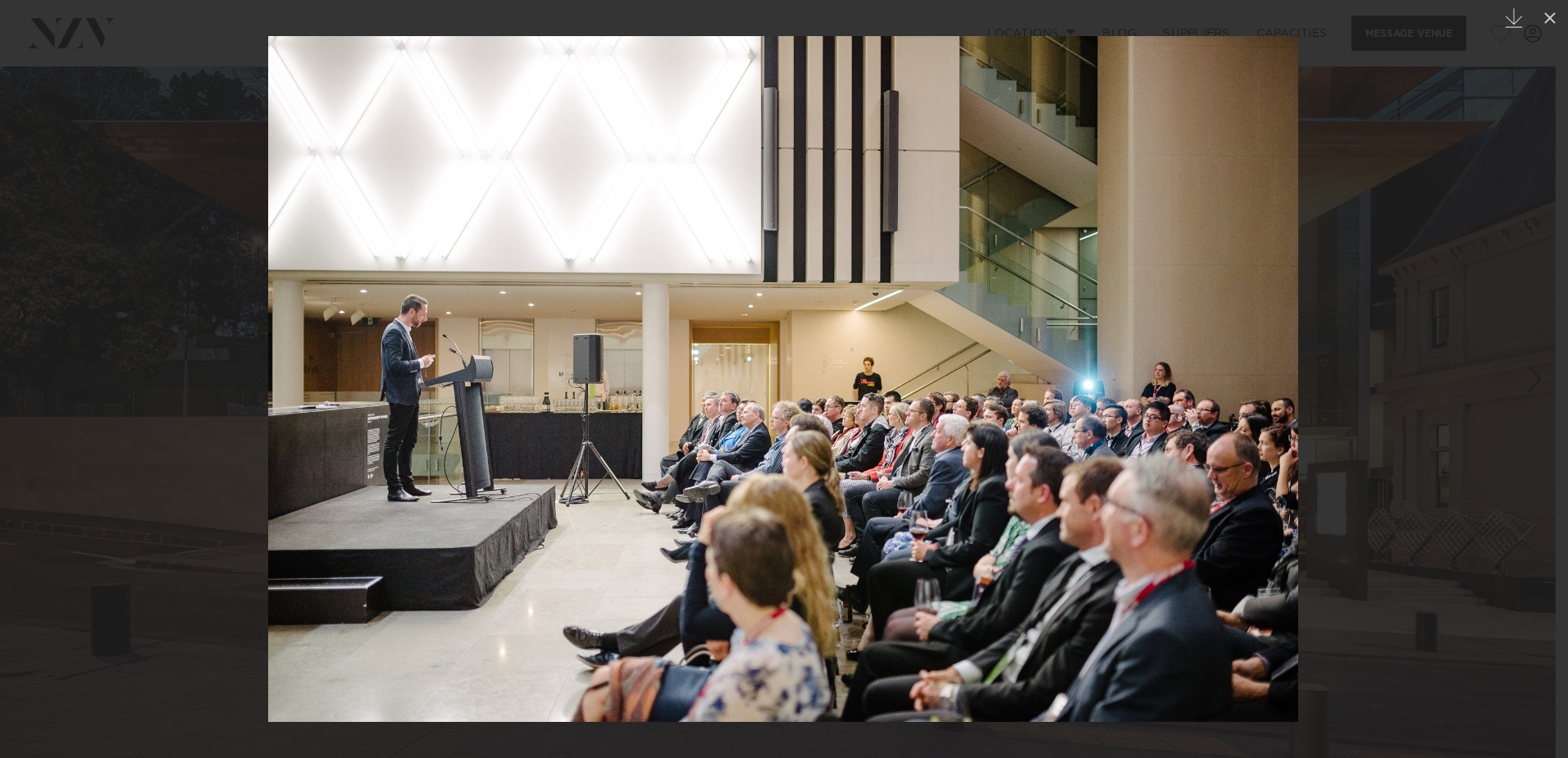
click at [1530, 378] on div "Next slide" at bounding box center [1535, 378] width 22 height 31
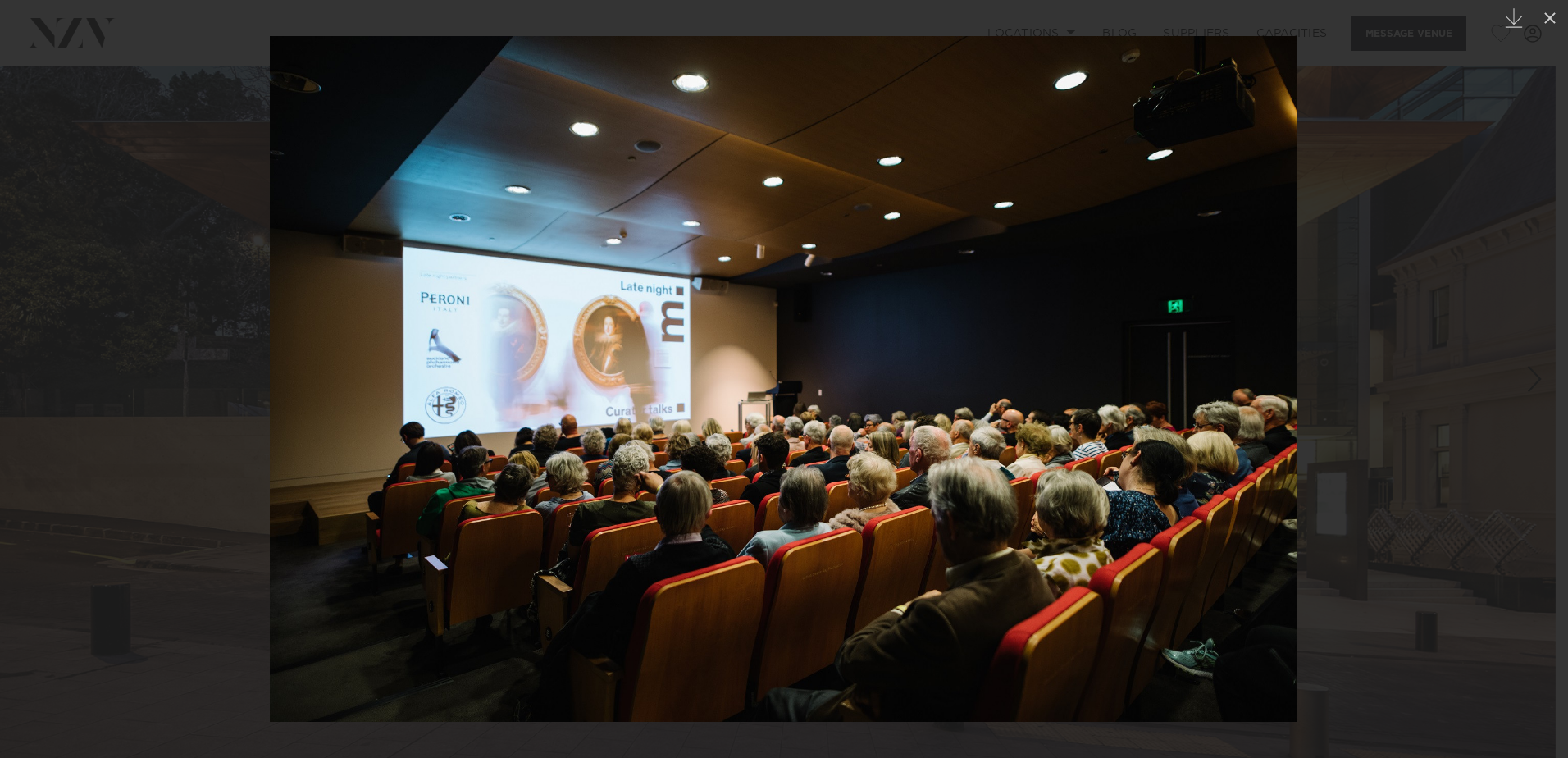
click at [1530, 378] on div "Next slide" at bounding box center [1535, 378] width 22 height 31
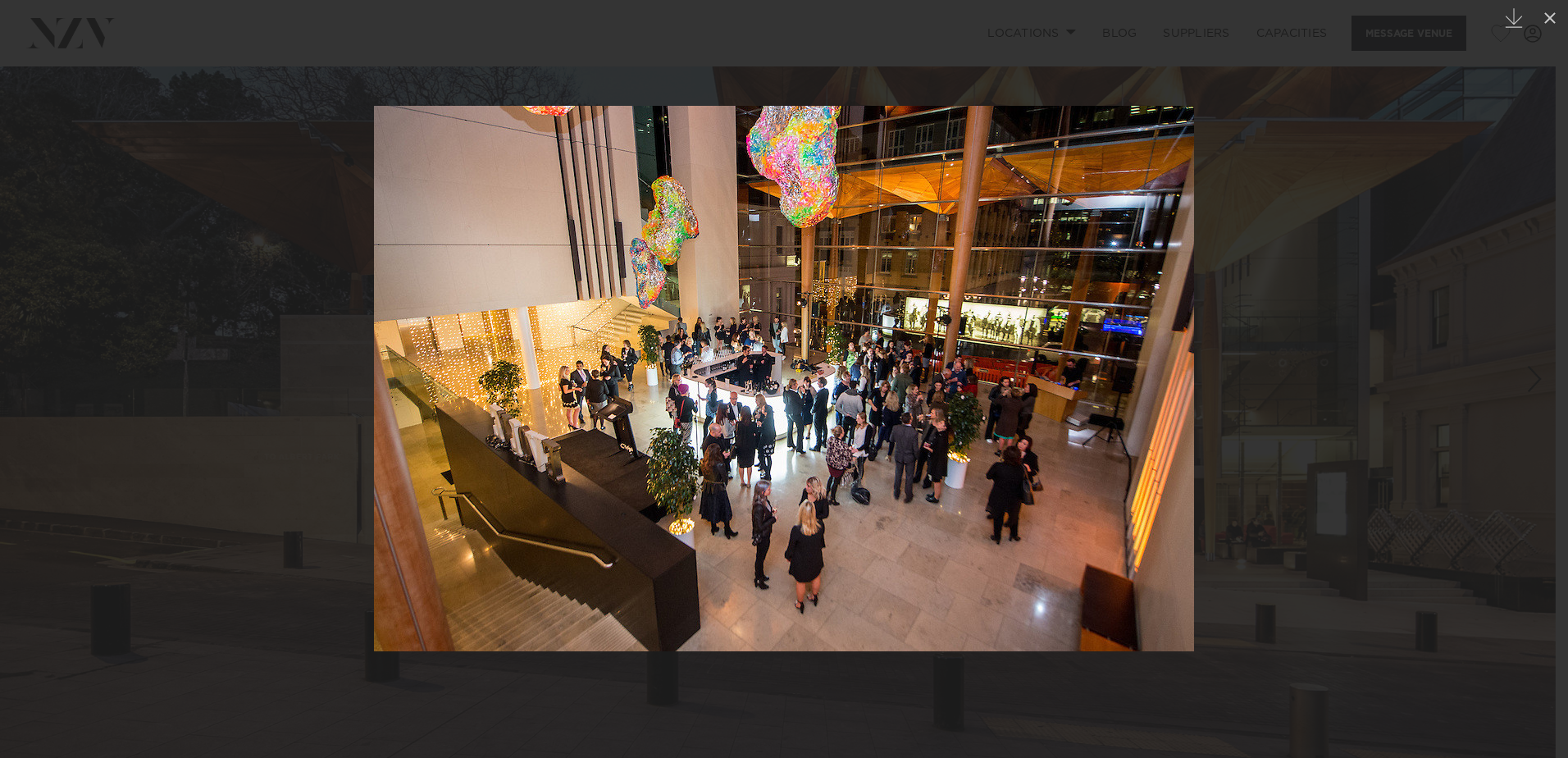
click at [32, 362] on link at bounding box center [28, 379] width 58 height 82
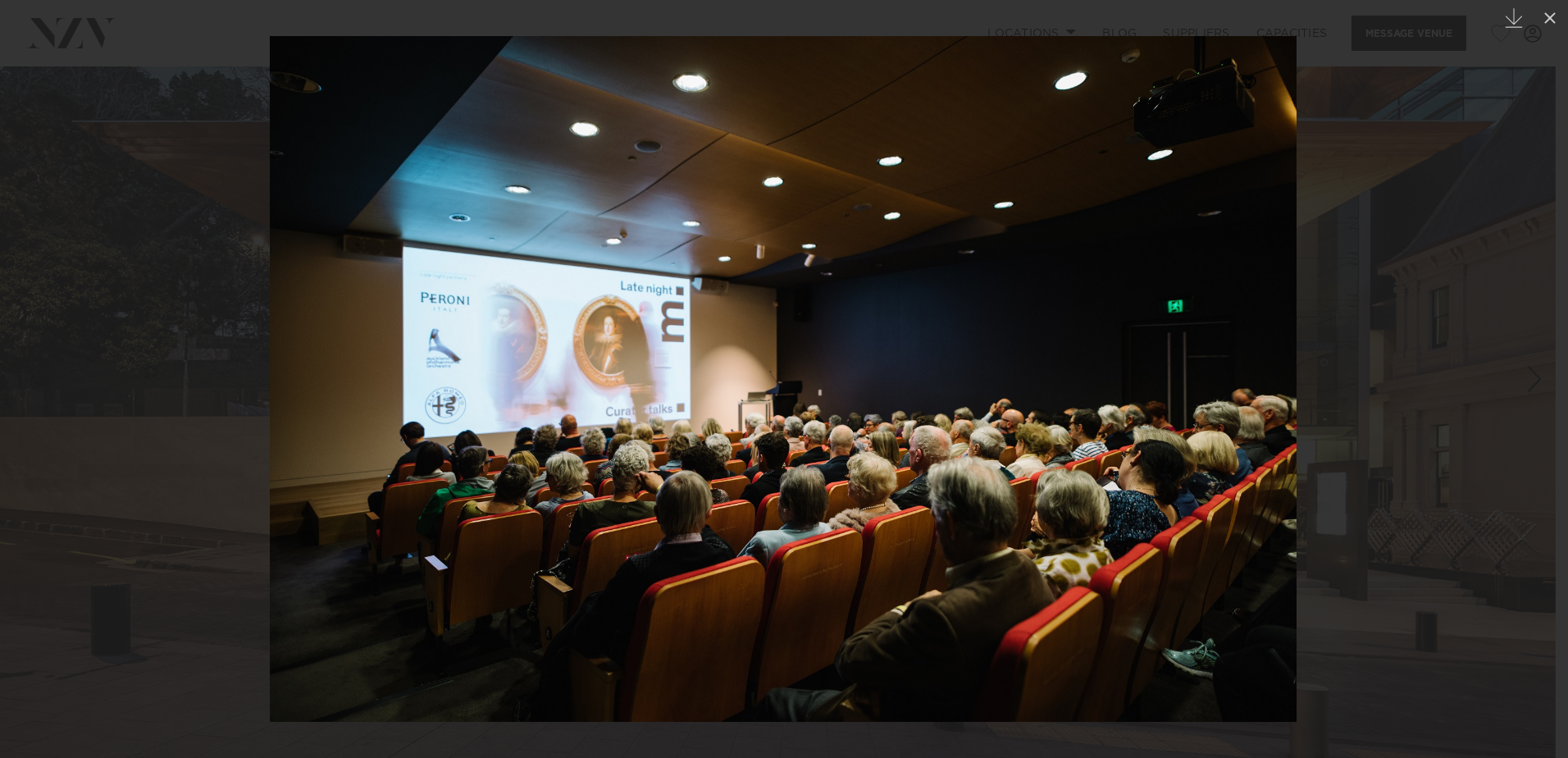
click at [1516, 392] on link at bounding box center [1539, 379] width 58 height 82
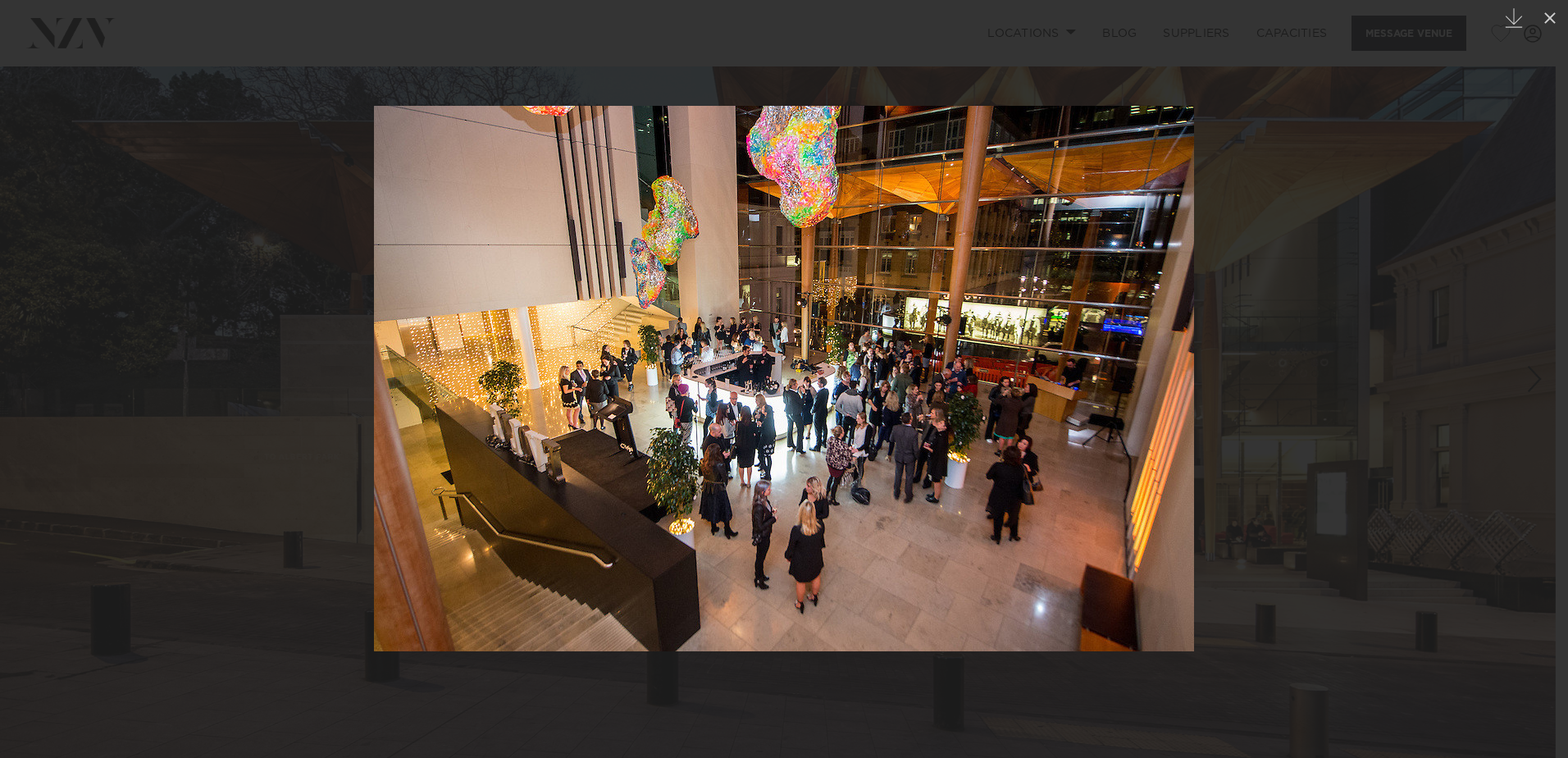
click at [1516, 392] on link at bounding box center [1539, 379] width 58 height 82
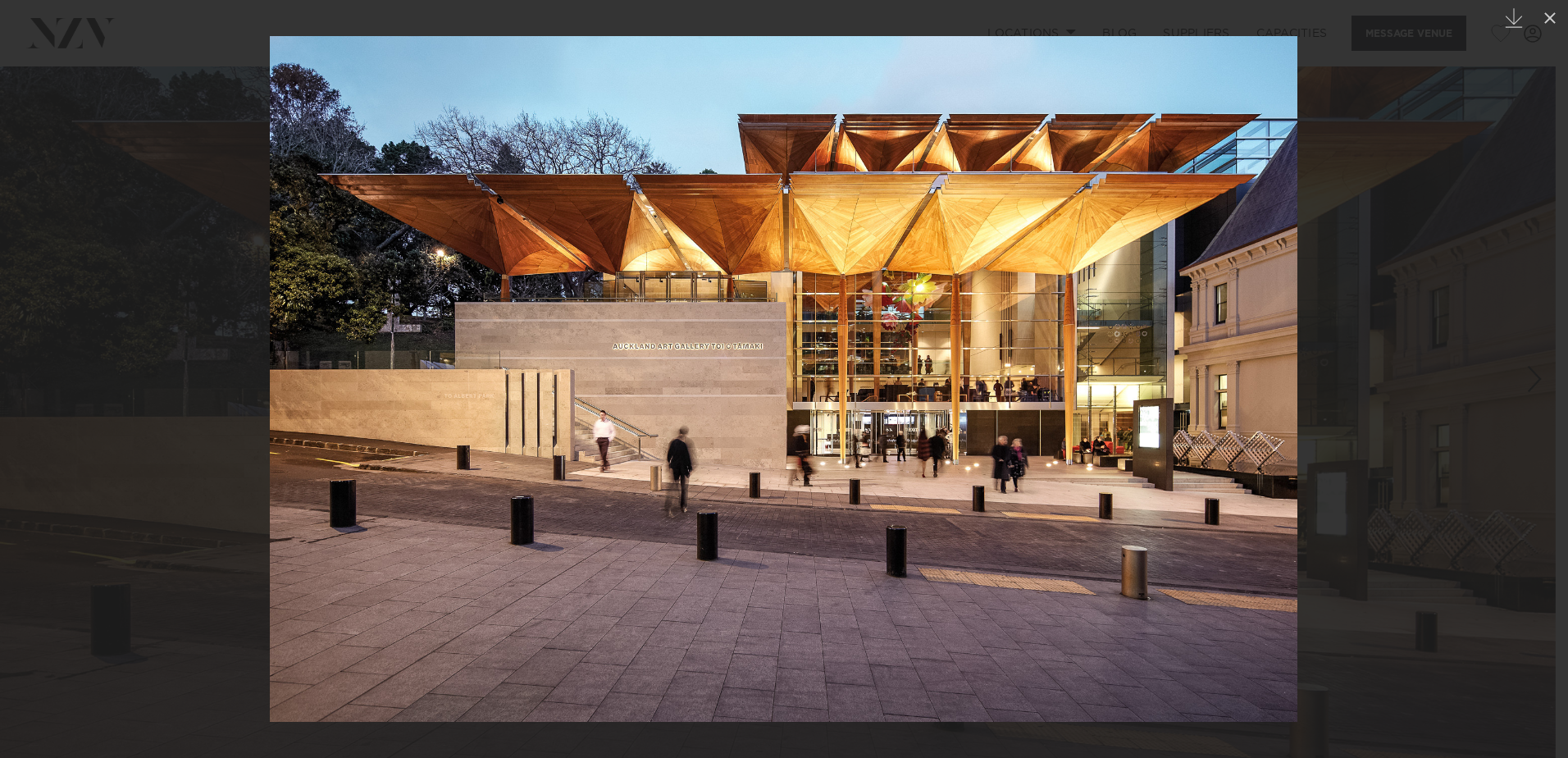
click at [1516, 392] on link at bounding box center [1539, 379] width 58 height 82
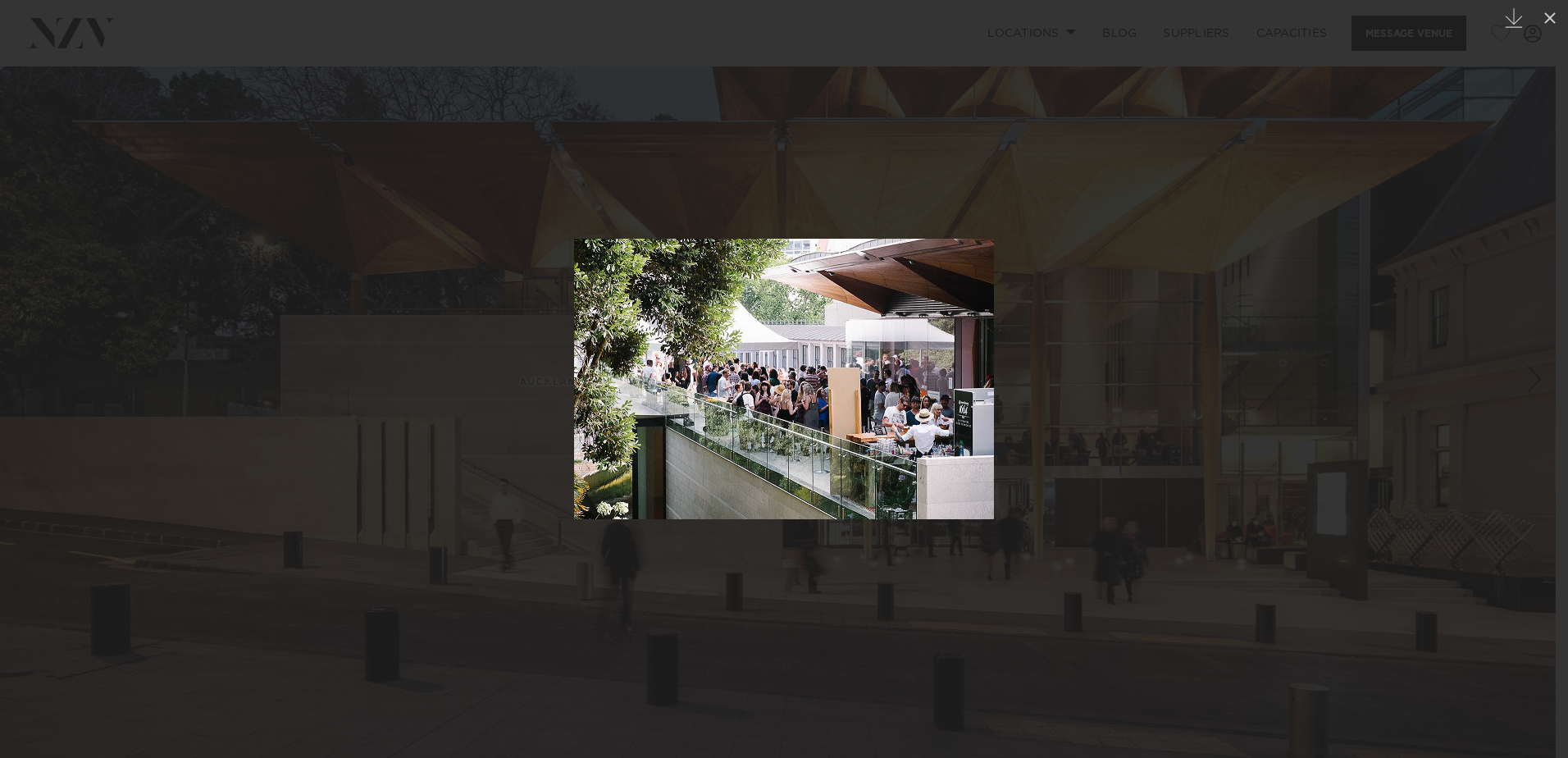
click at [1535, 410] on link at bounding box center [1539, 379] width 58 height 82
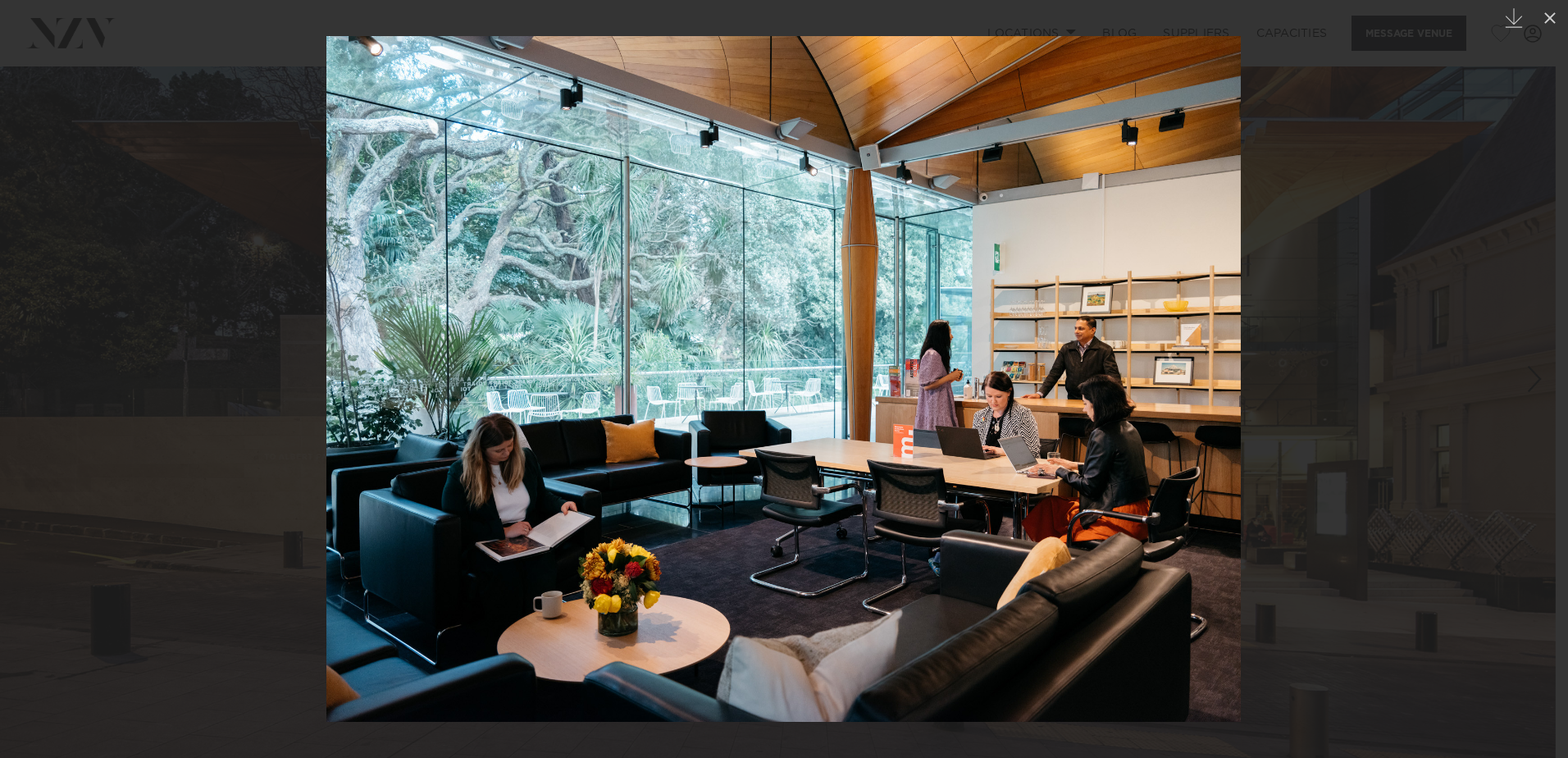
click at [1535, 410] on div "9 / 9 Created with Sketch." at bounding box center [784, 379] width 1568 height 758
click at [1541, 412] on link at bounding box center [1539, 379] width 58 height 82
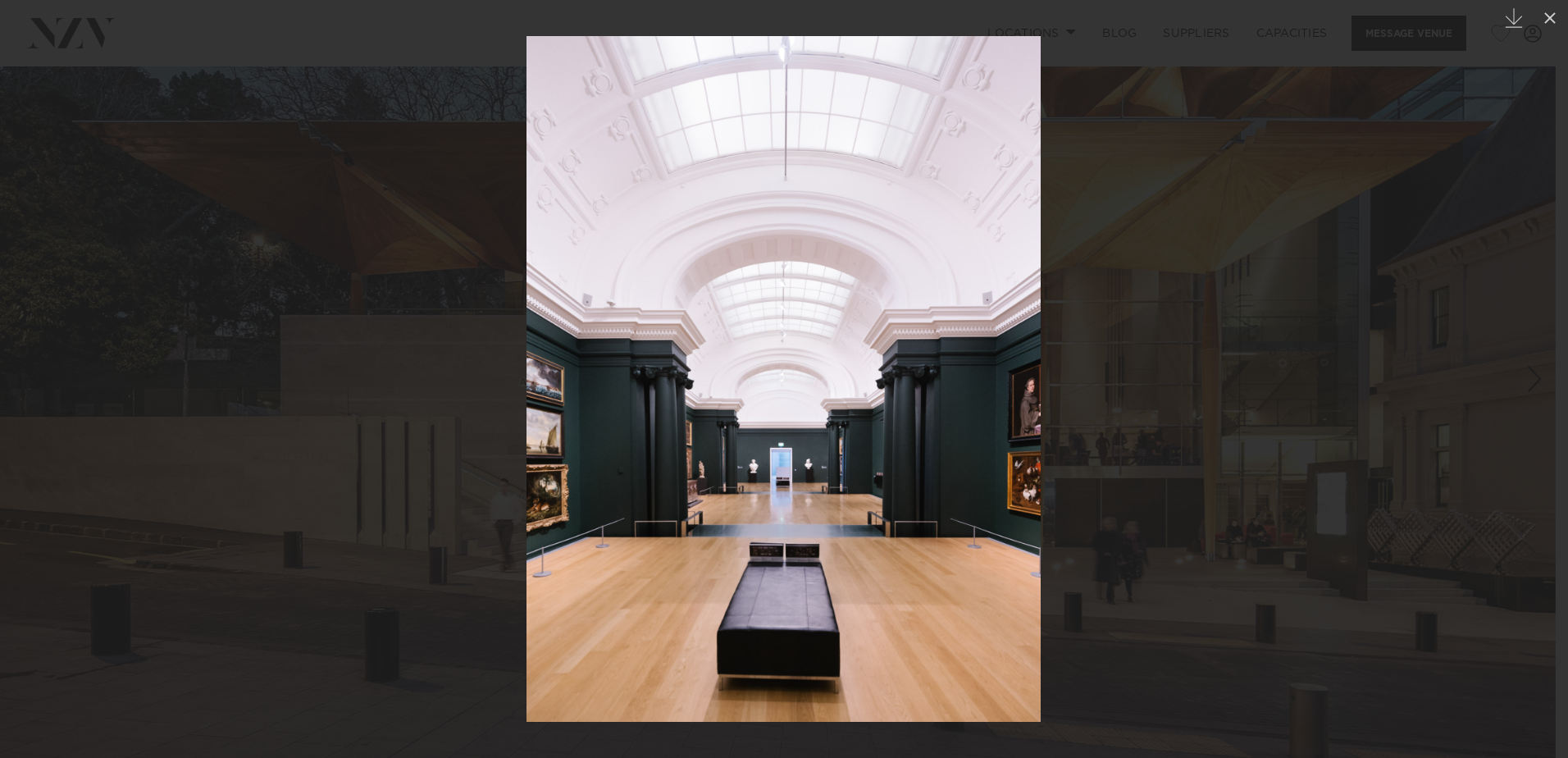
click at [1541, 412] on link at bounding box center [1539, 379] width 58 height 82
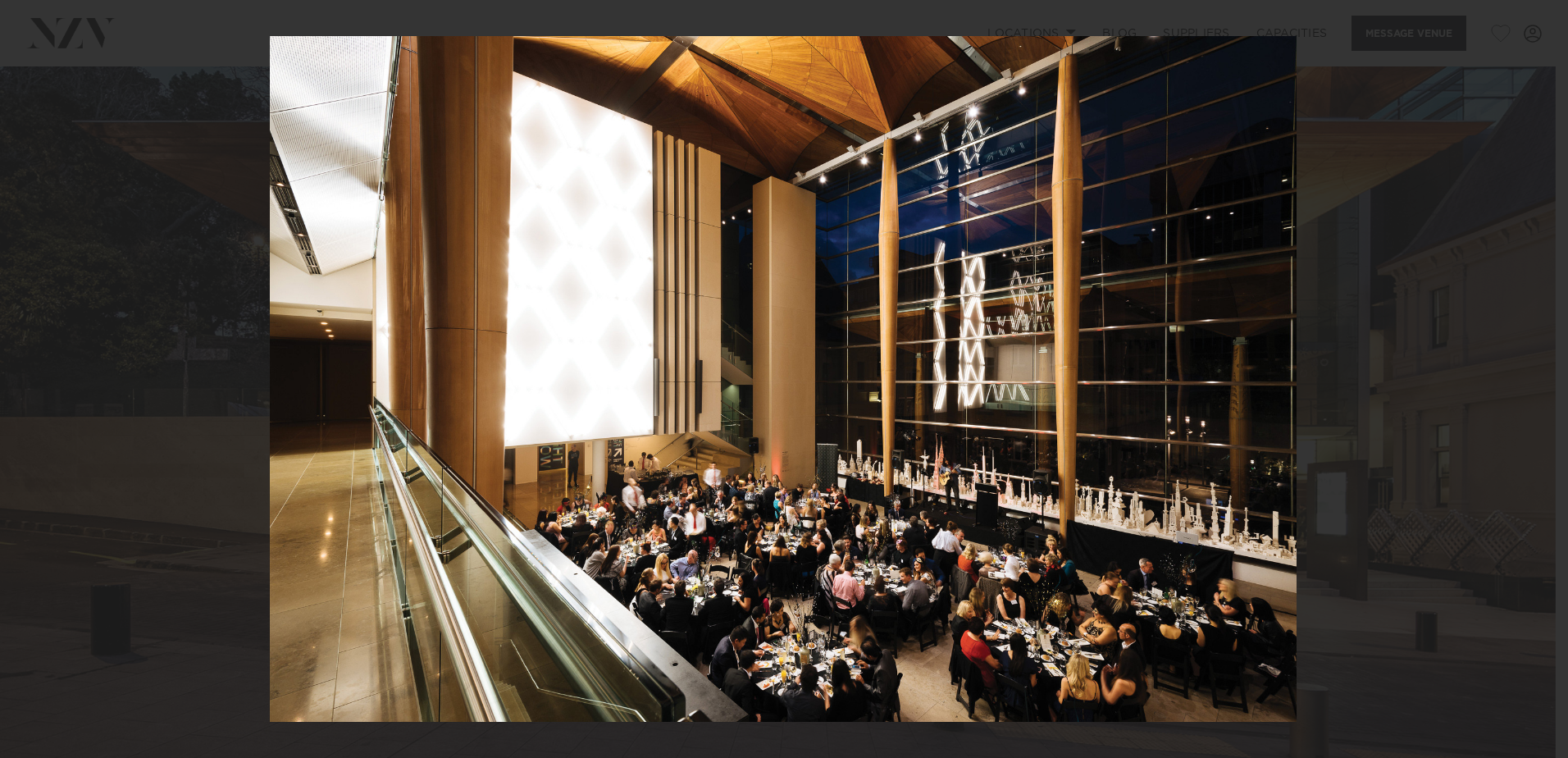
click at [1541, 412] on div "2 / 9 Created with Sketch." at bounding box center [784, 379] width 1568 height 758
click at [1545, 428] on div at bounding box center [784, 379] width 1568 height 758
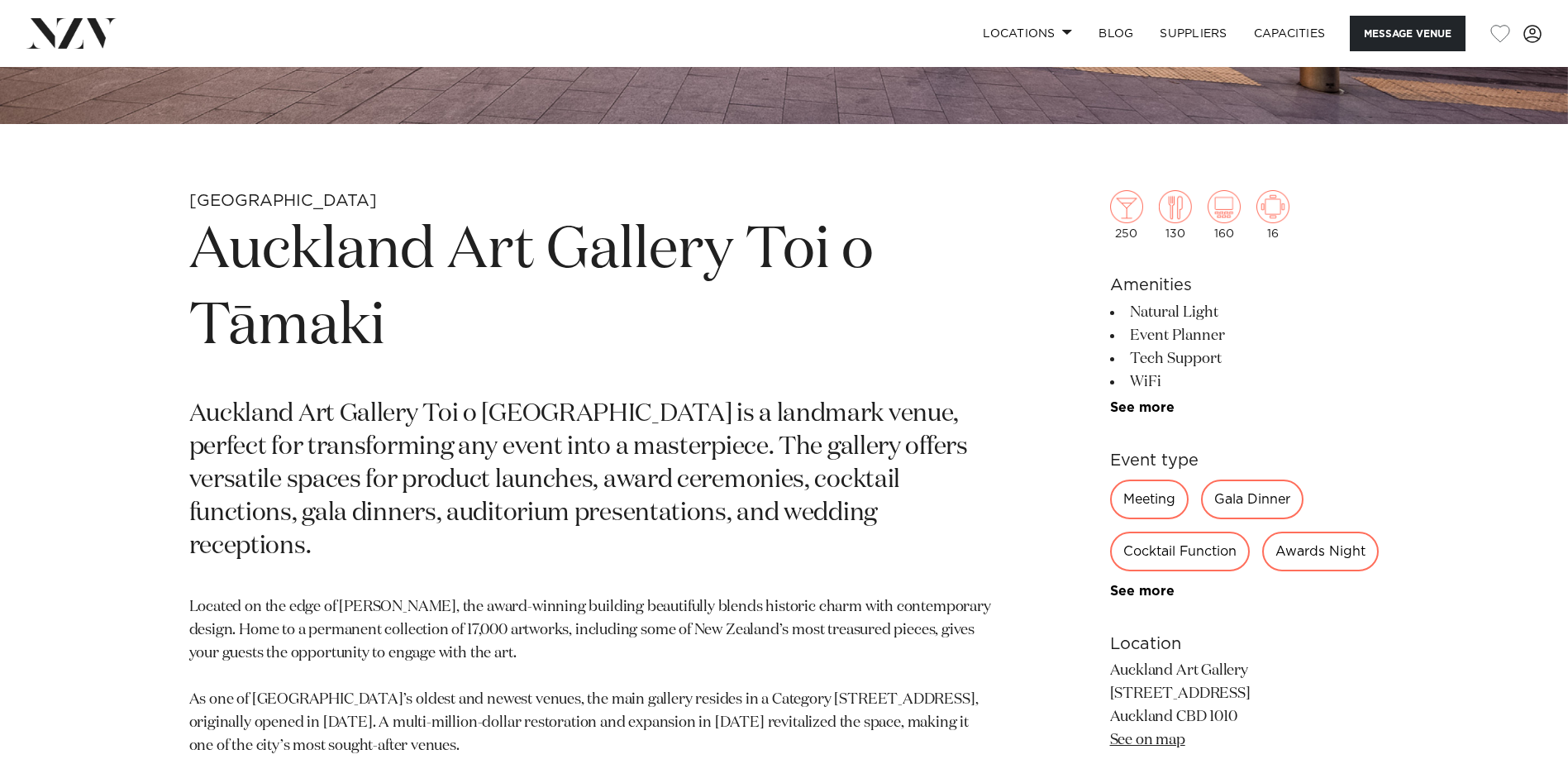
scroll to position [745, 0]
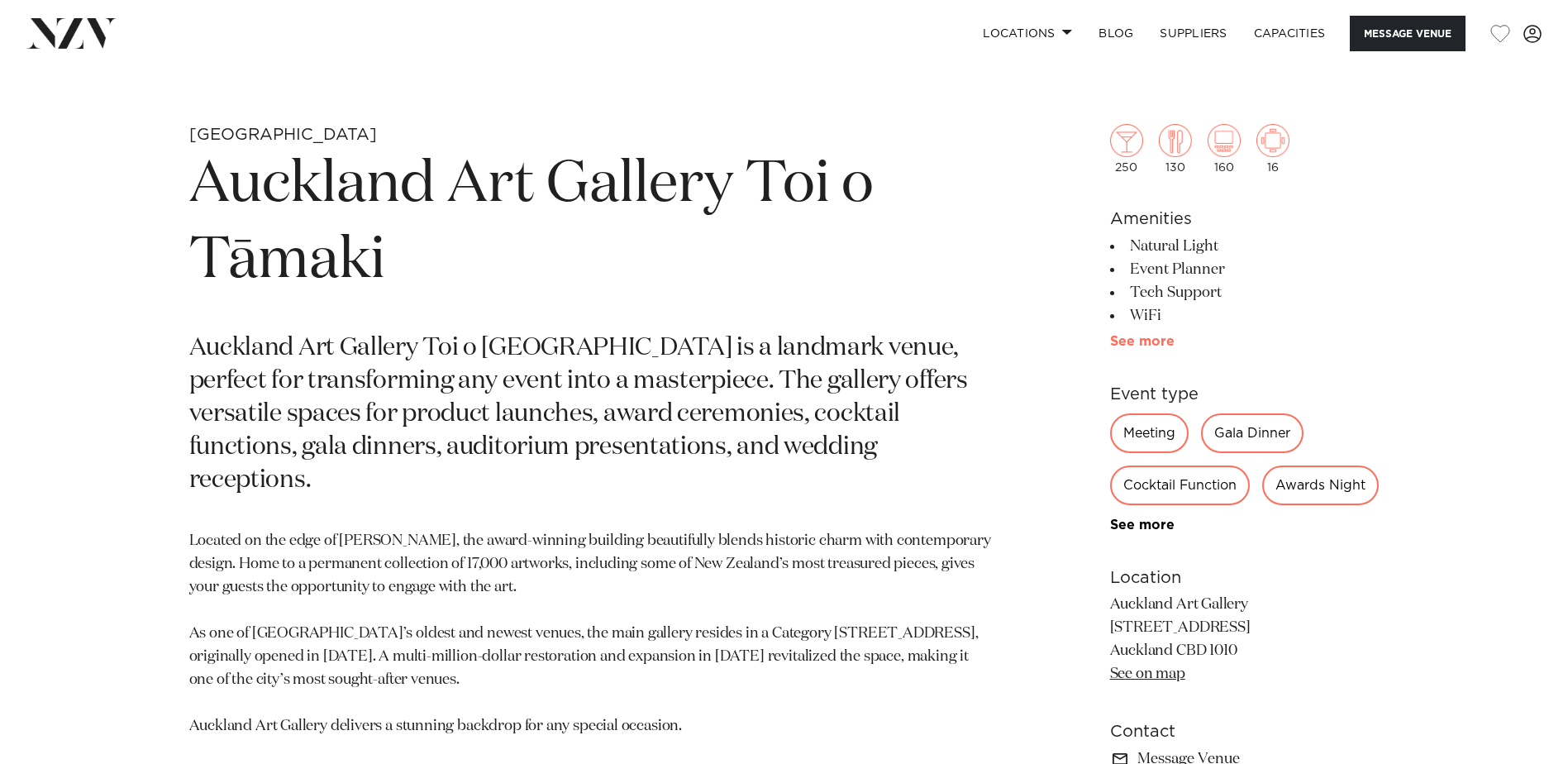
click at [1124, 347] on link "See more" at bounding box center [1174, 342] width 129 height 13
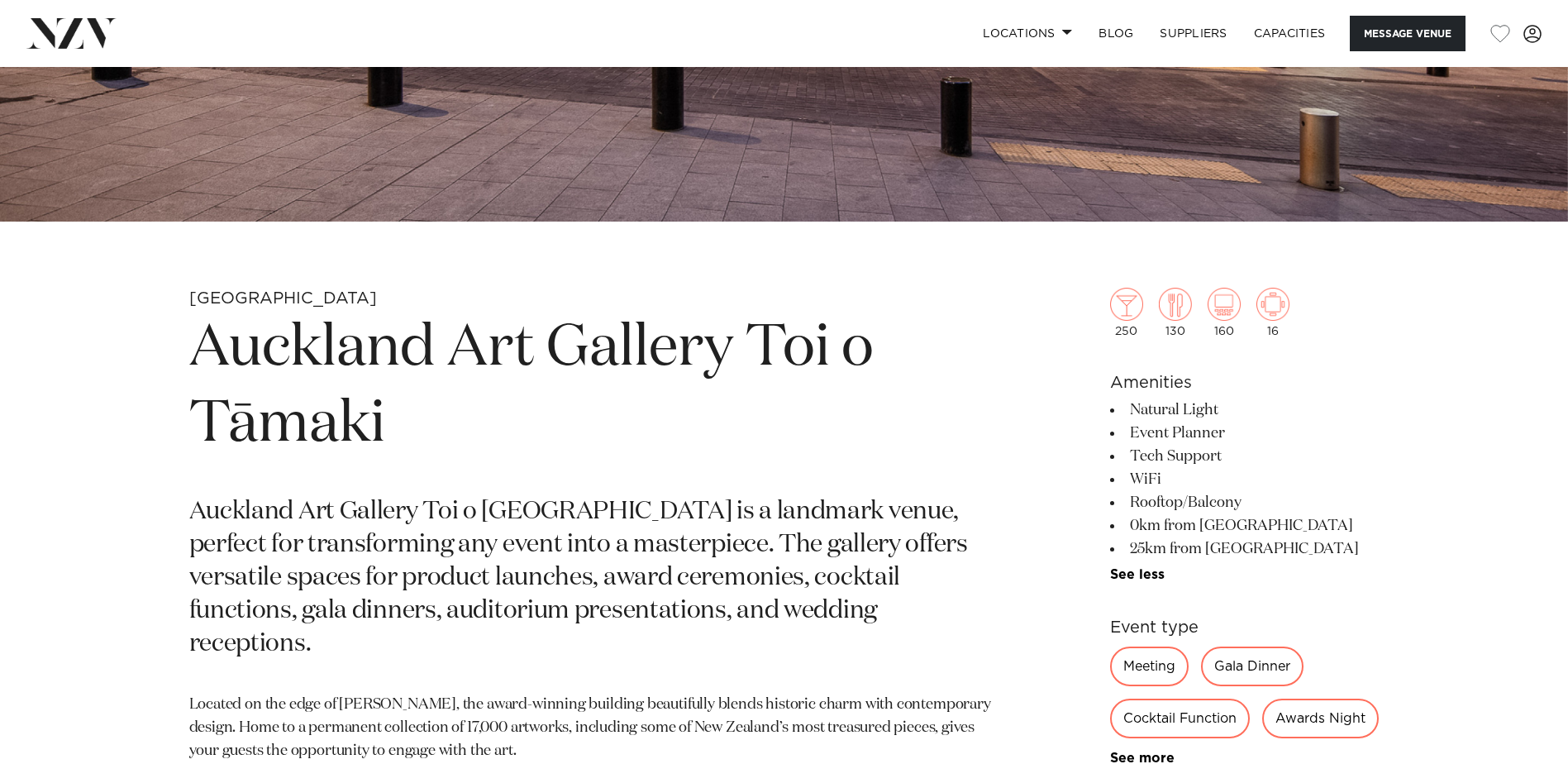
scroll to position [248, 0]
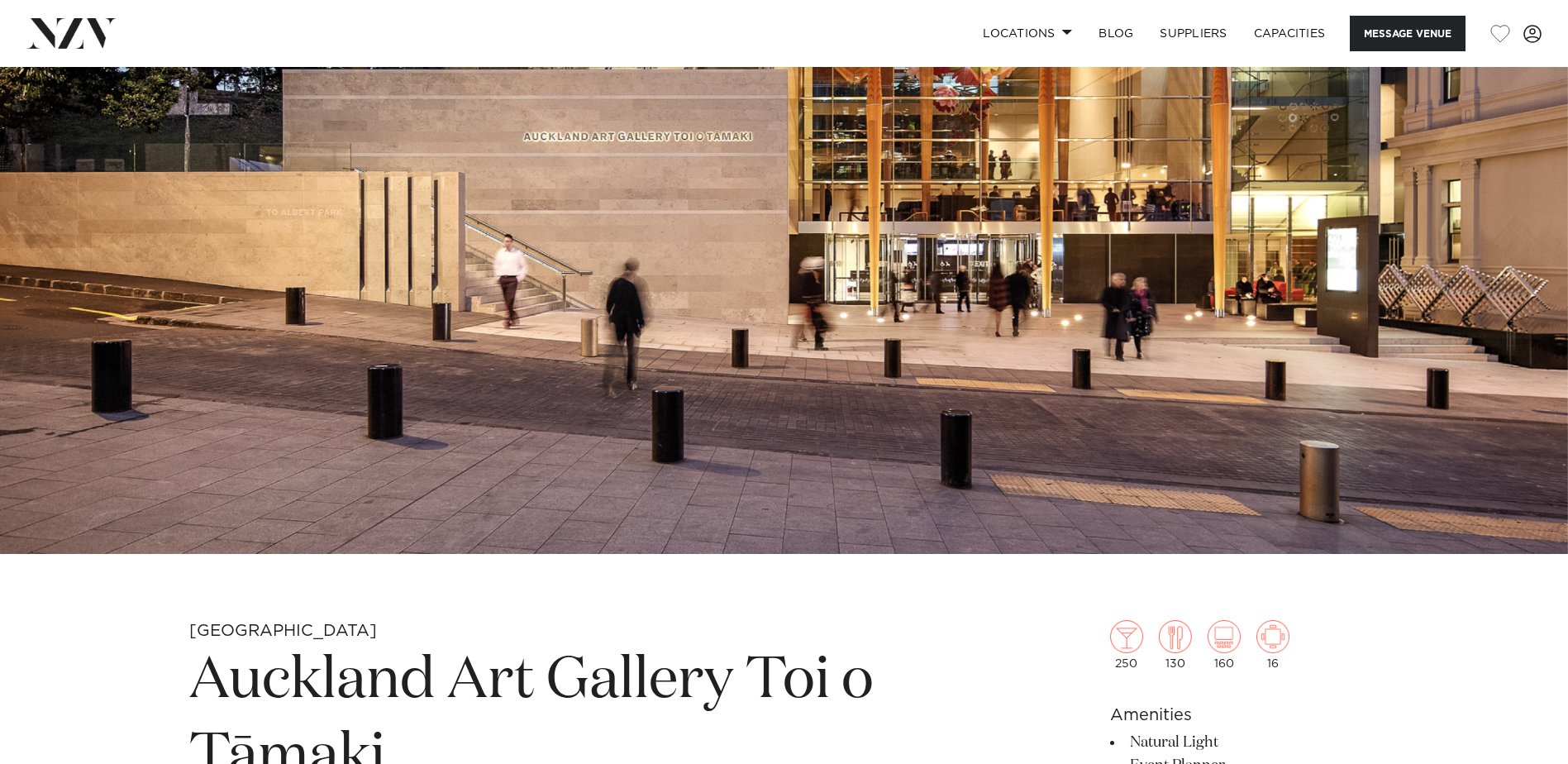
drag, startPoint x: 1110, startPoint y: 306, endPoint x: 1014, endPoint y: 304, distance: 96.0
click at [1014, 304] on img at bounding box center [784, 186] width 1568 height 735
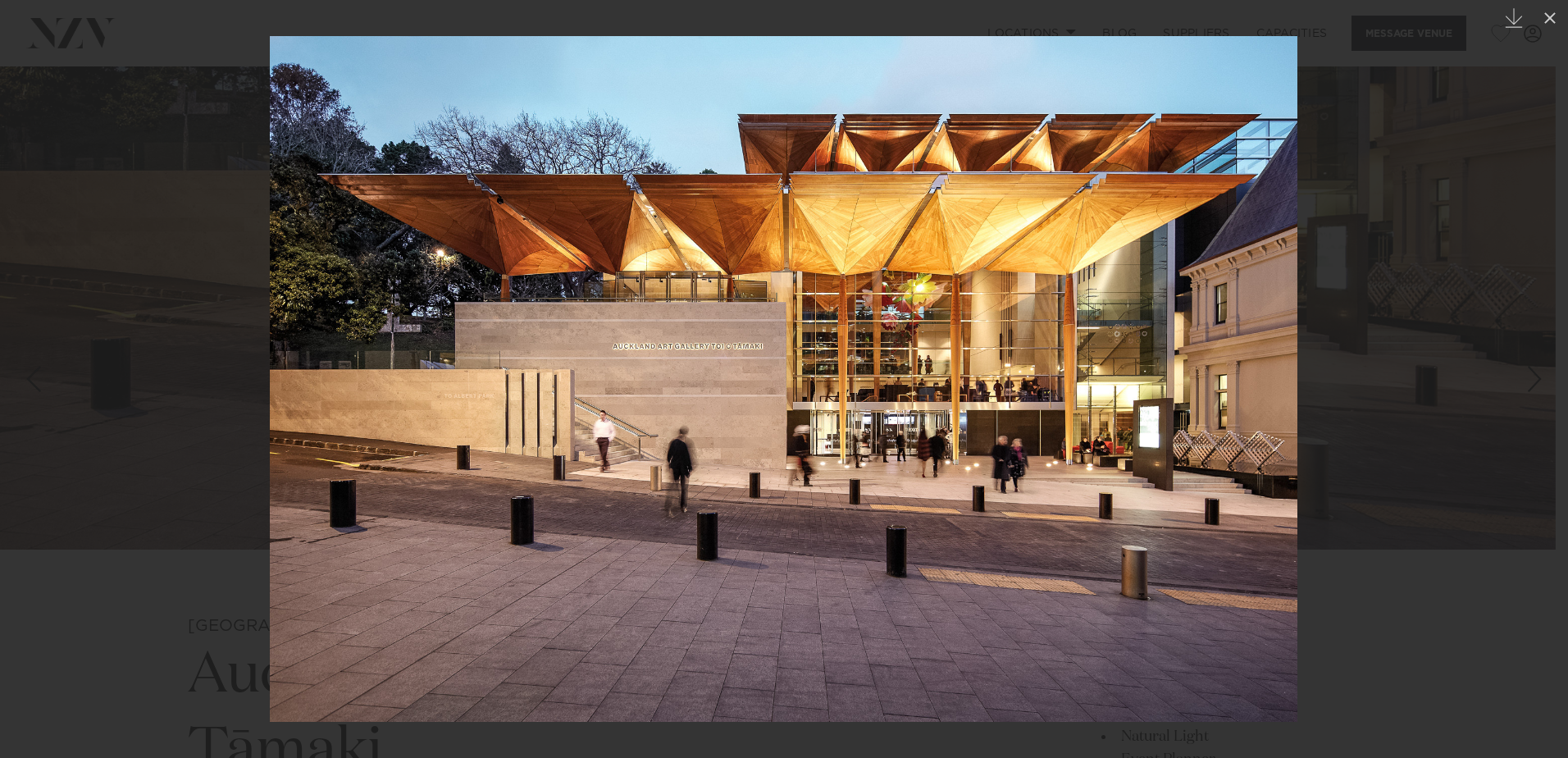
click at [912, 311] on img at bounding box center [784, 379] width 1028 height 686
click at [1027, 288] on img at bounding box center [784, 379] width 1028 height 686
click at [1438, 161] on div at bounding box center [784, 379] width 1568 height 758
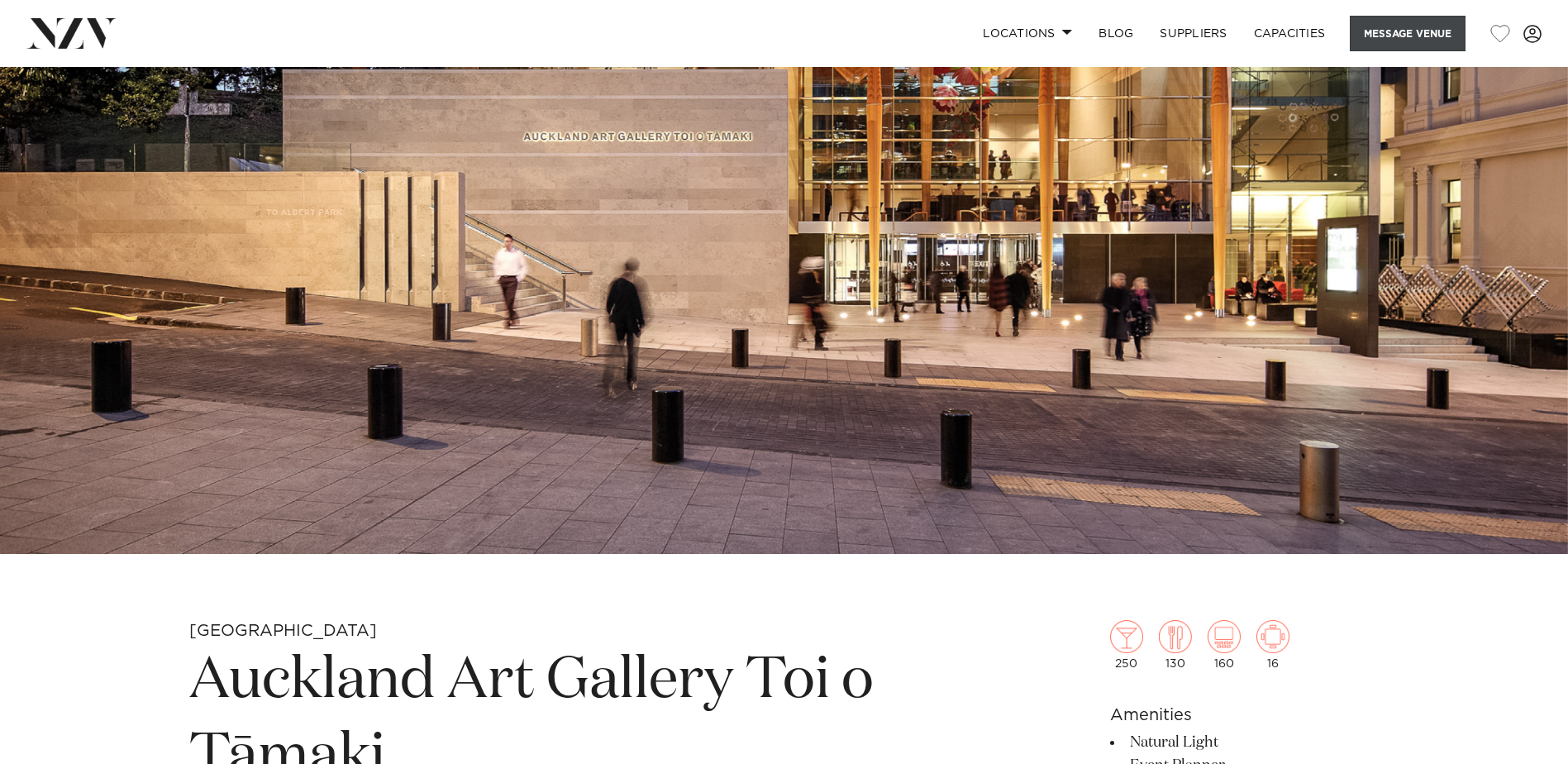
click at [1390, 21] on button "Message Venue" at bounding box center [1407, 34] width 115 height 35
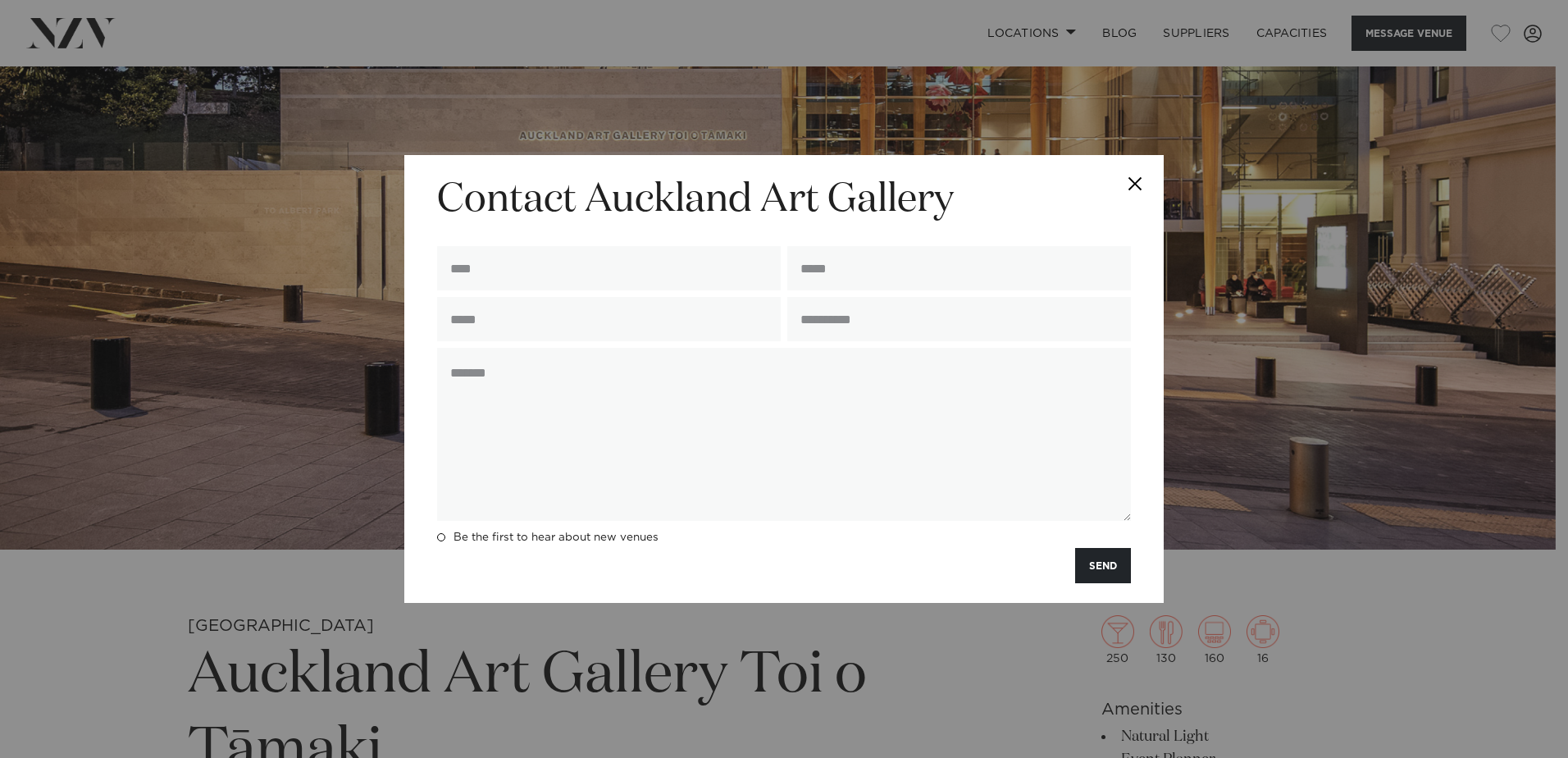
click at [1128, 197] on button "Close" at bounding box center [1135, 183] width 58 height 58
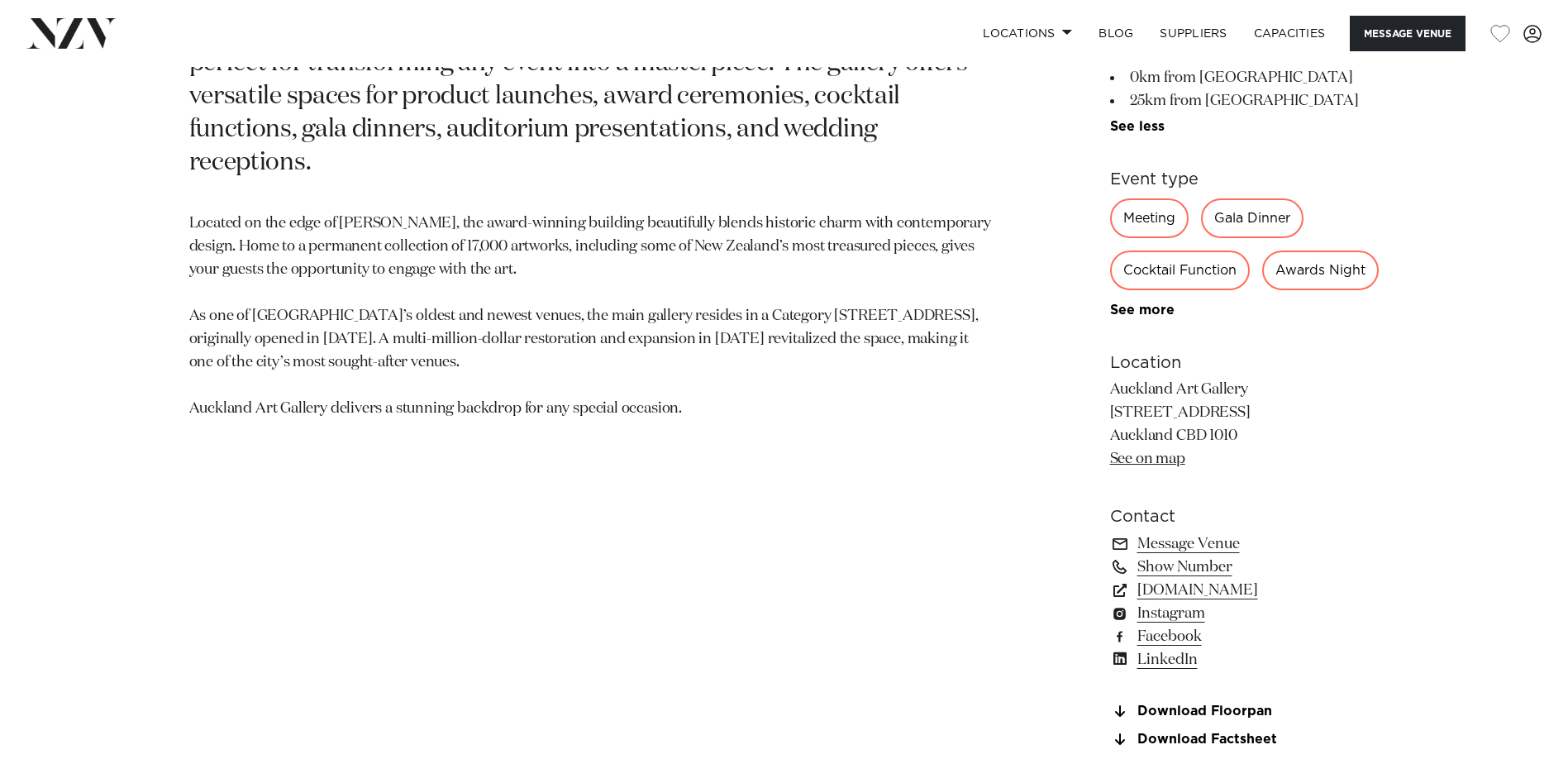
scroll to position [1158, 0]
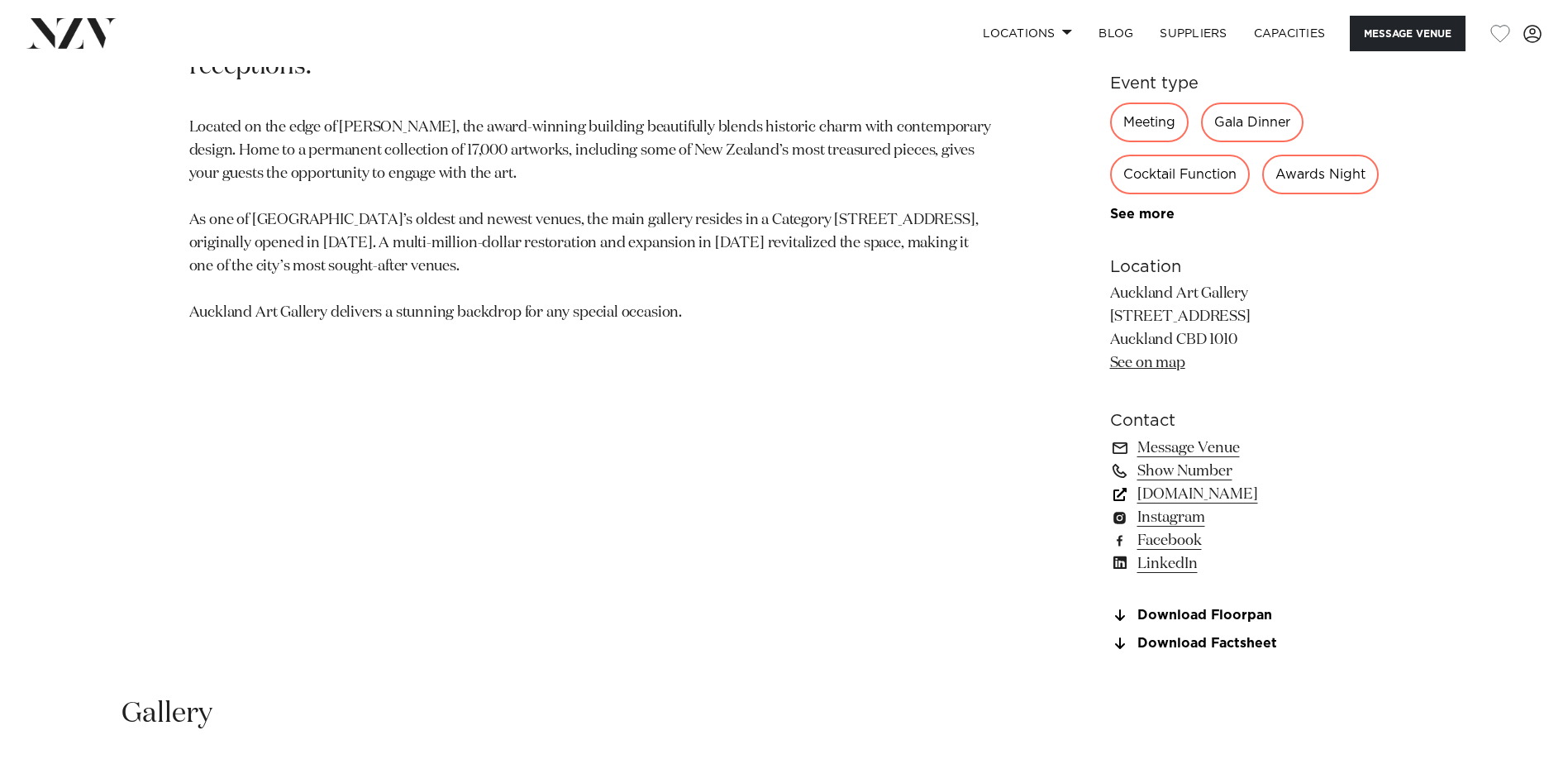
click at [1272, 506] on link "[DOMAIN_NAME]" at bounding box center [1245, 494] width 270 height 23
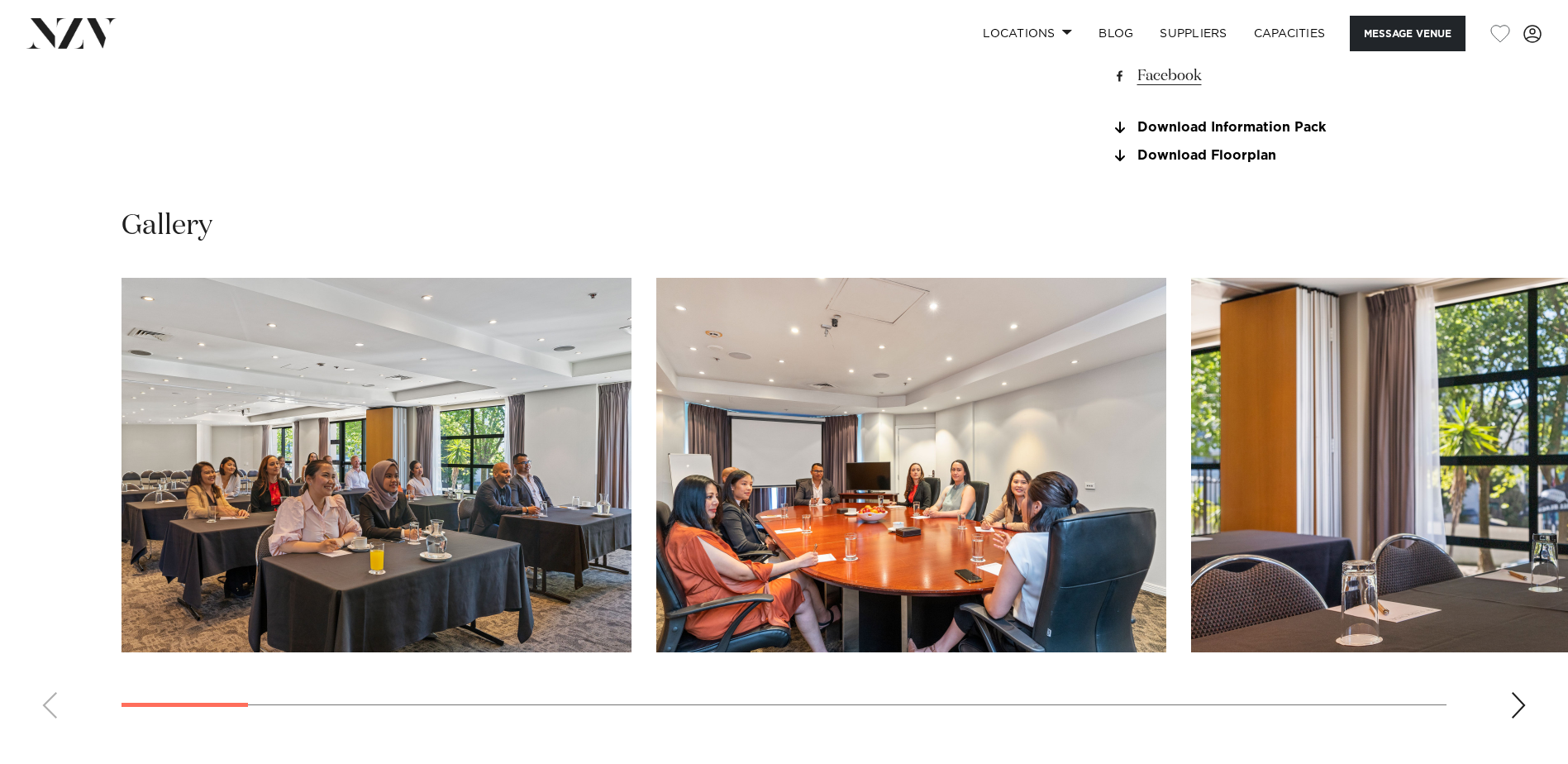
scroll to position [1654, 0]
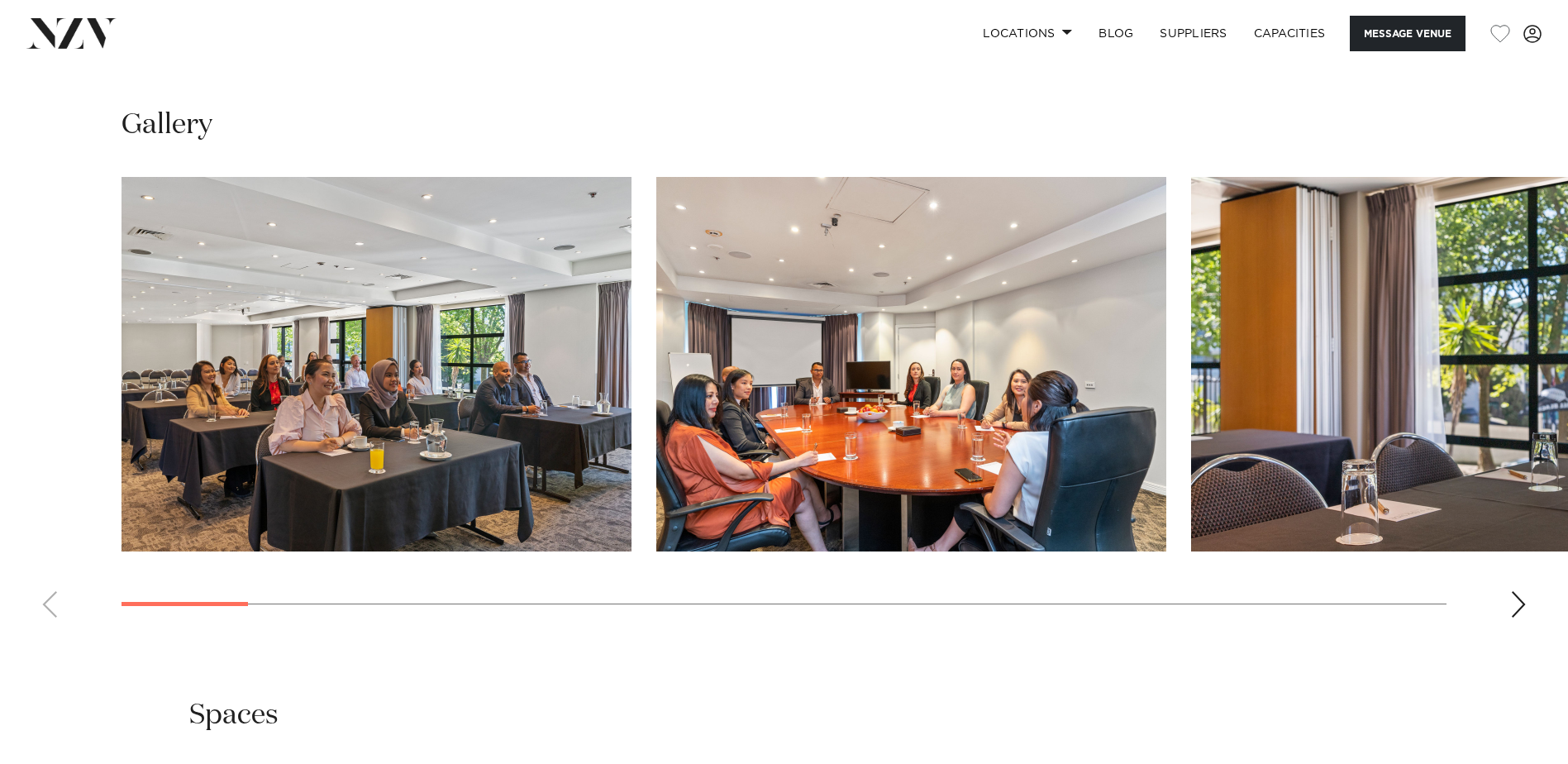
click at [1518, 618] on div "Next slide" at bounding box center [1519, 604] width 17 height 26
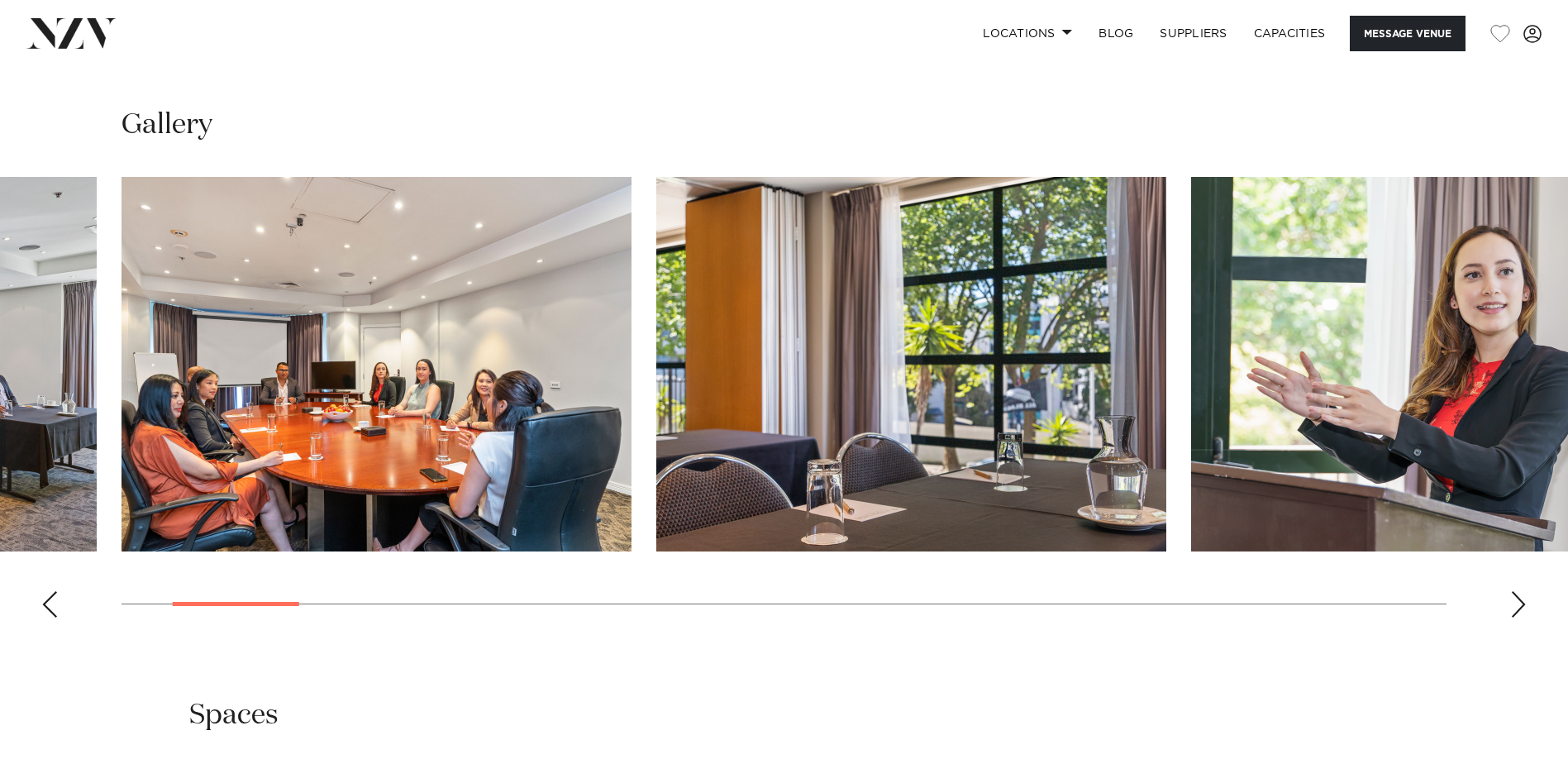
click at [1518, 618] on div "Next slide" at bounding box center [1519, 604] width 17 height 26
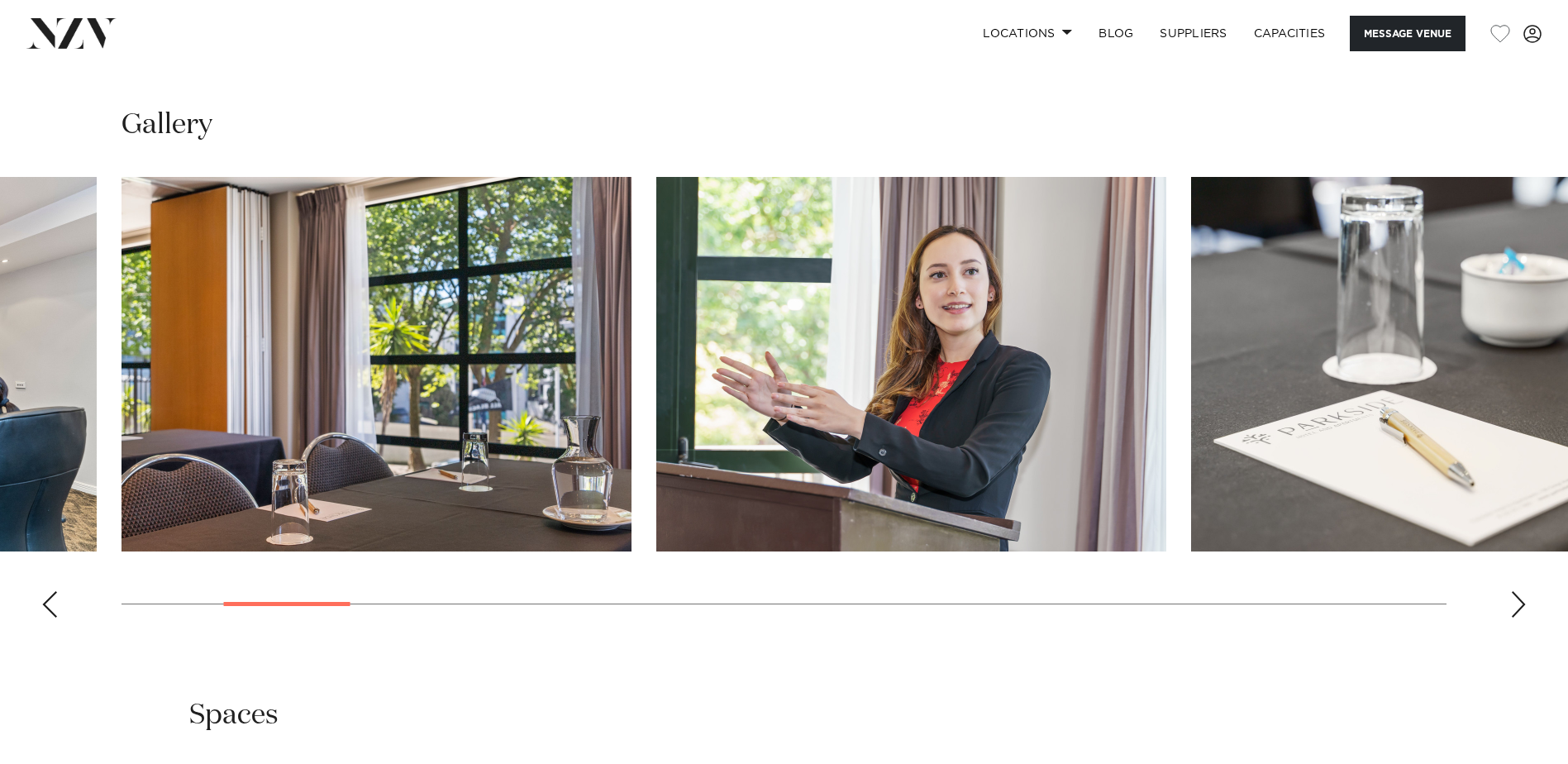
click at [1518, 618] on div "Next slide" at bounding box center [1519, 604] width 17 height 26
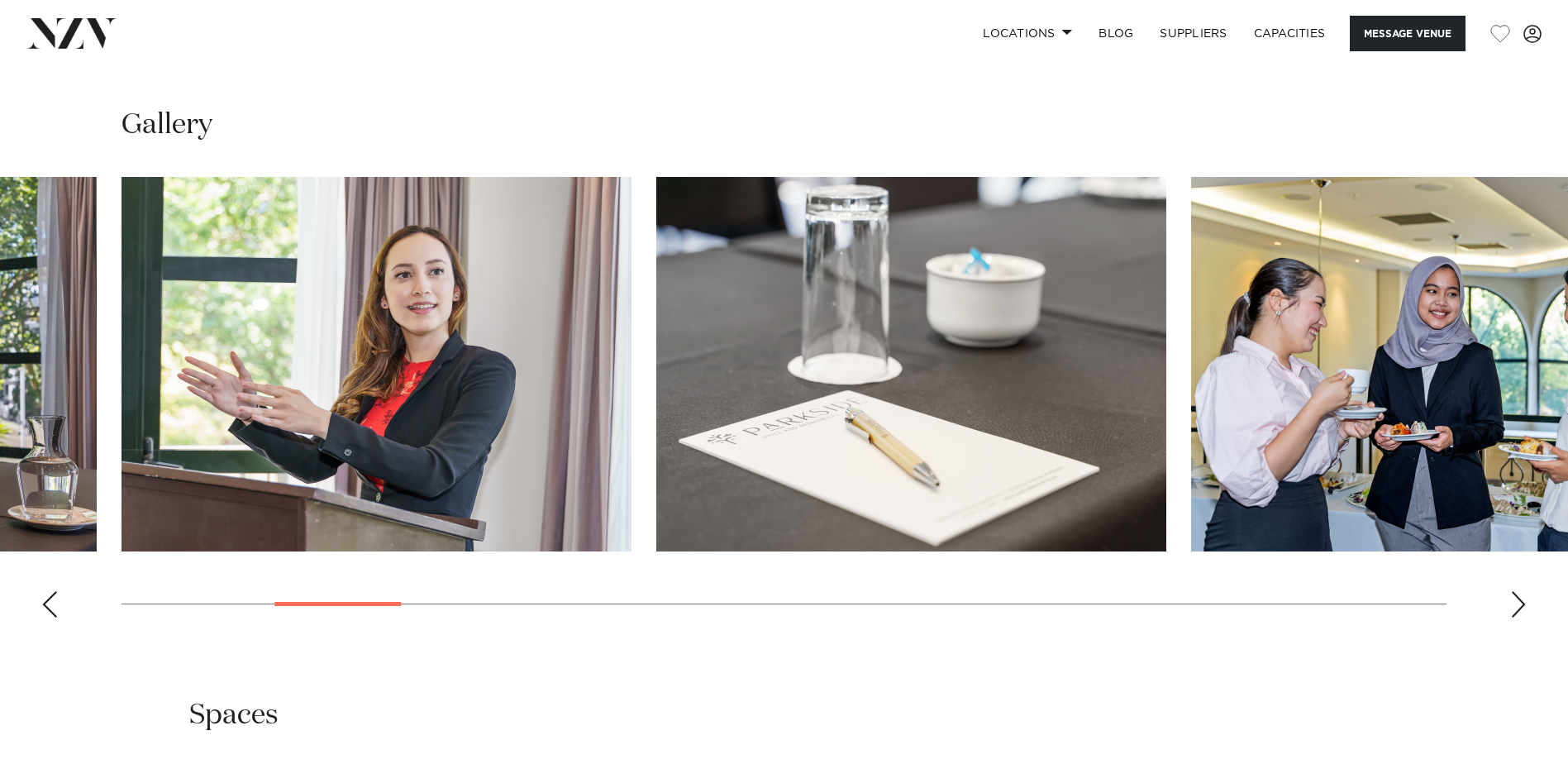
click at [1518, 618] on div "Next slide" at bounding box center [1519, 604] width 17 height 26
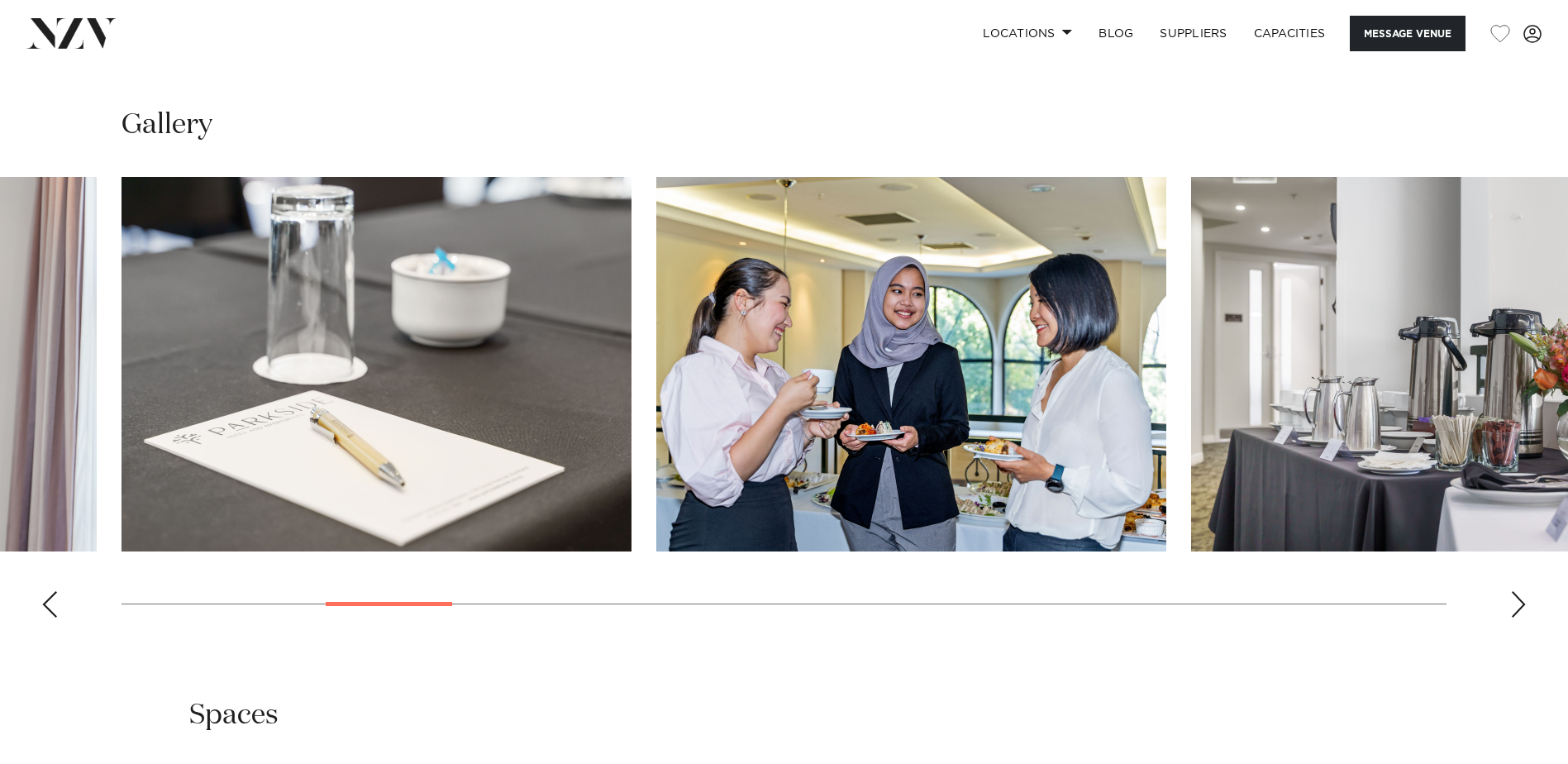
click at [1518, 618] on div "Next slide" at bounding box center [1519, 604] width 17 height 26
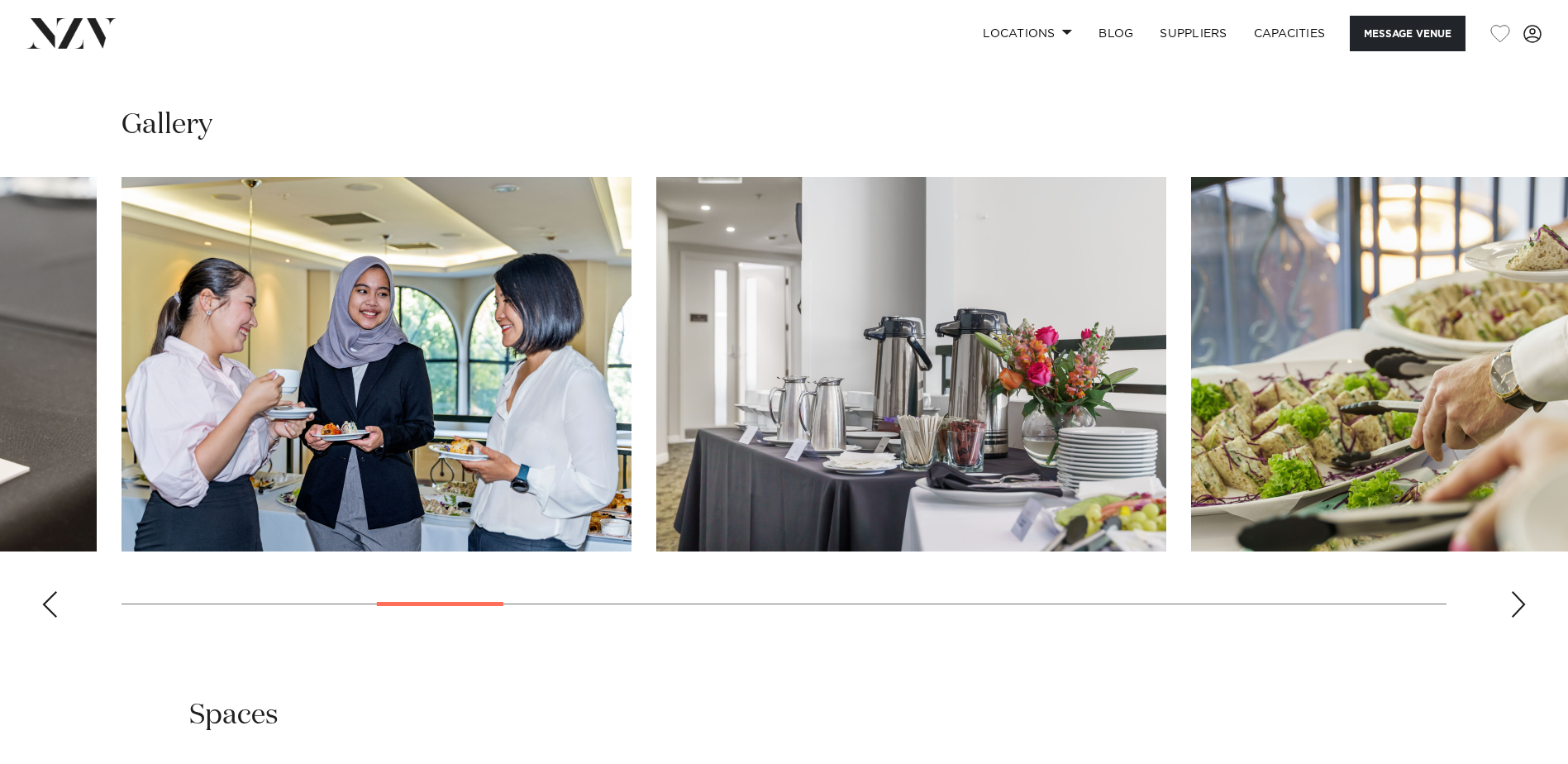
click at [1518, 618] on div "Next slide" at bounding box center [1519, 604] width 17 height 26
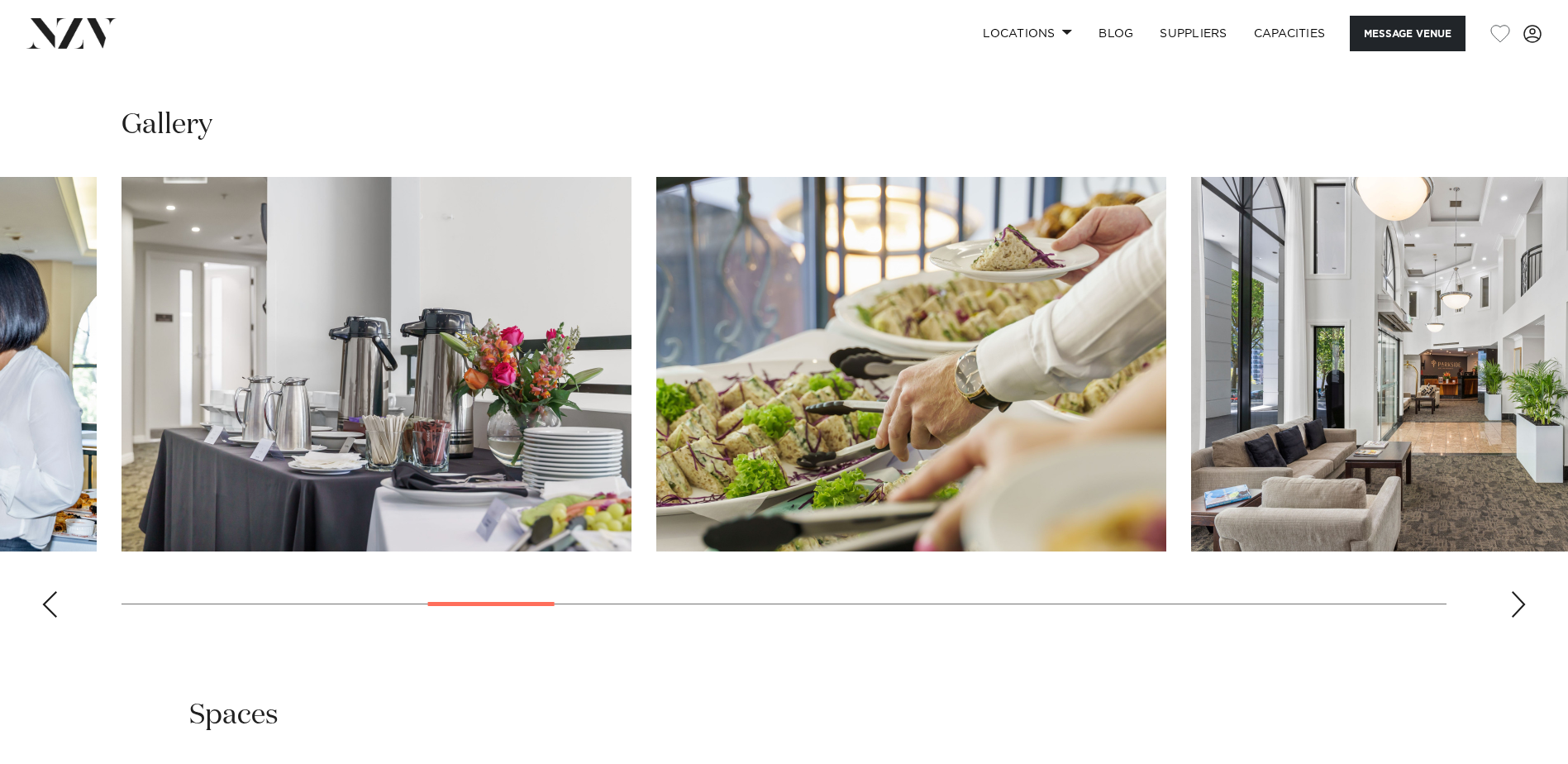
click at [1518, 618] on div "Next slide" at bounding box center [1519, 604] width 17 height 26
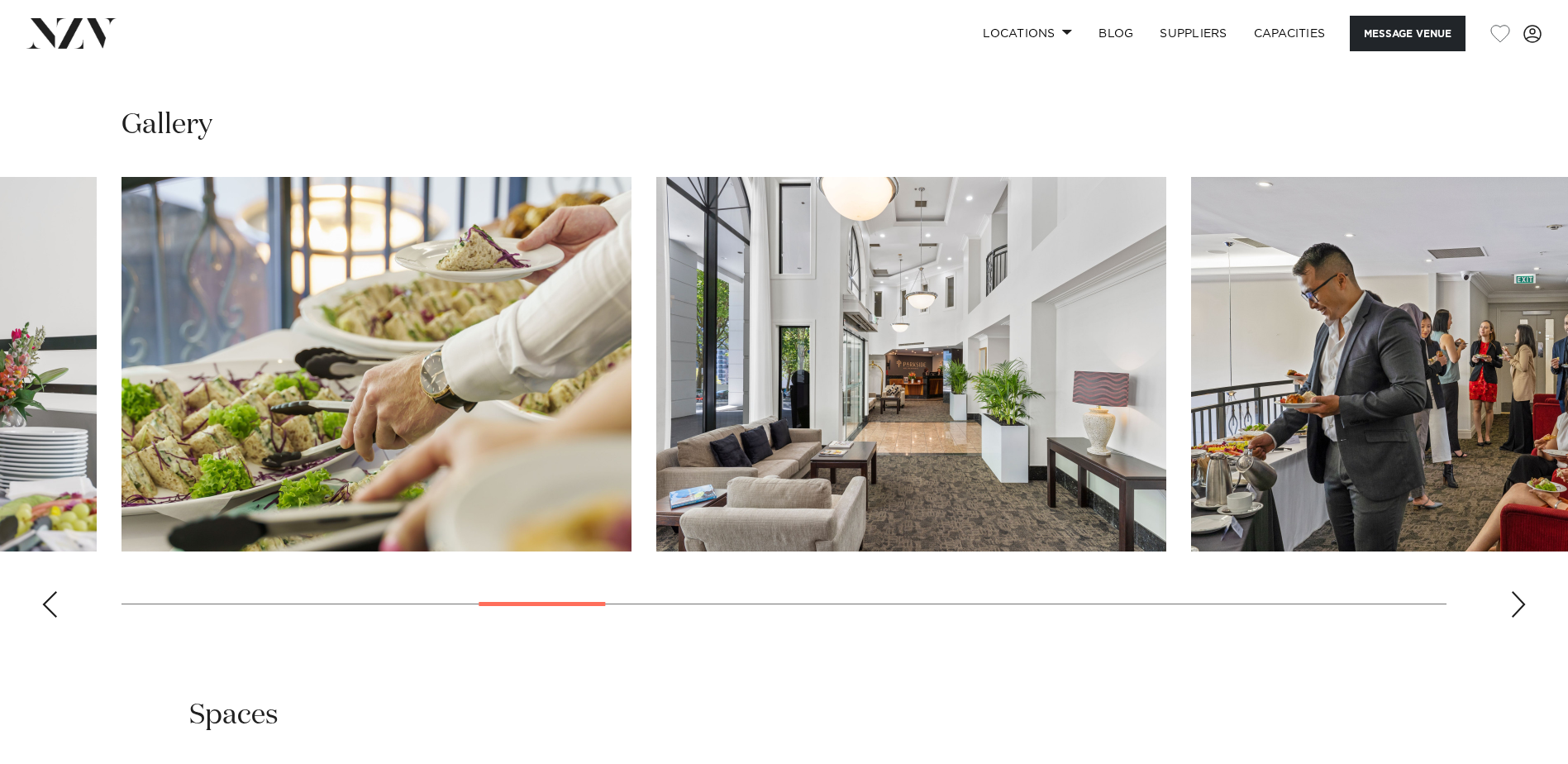
click at [1518, 618] on div "Next slide" at bounding box center [1519, 604] width 17 height 26
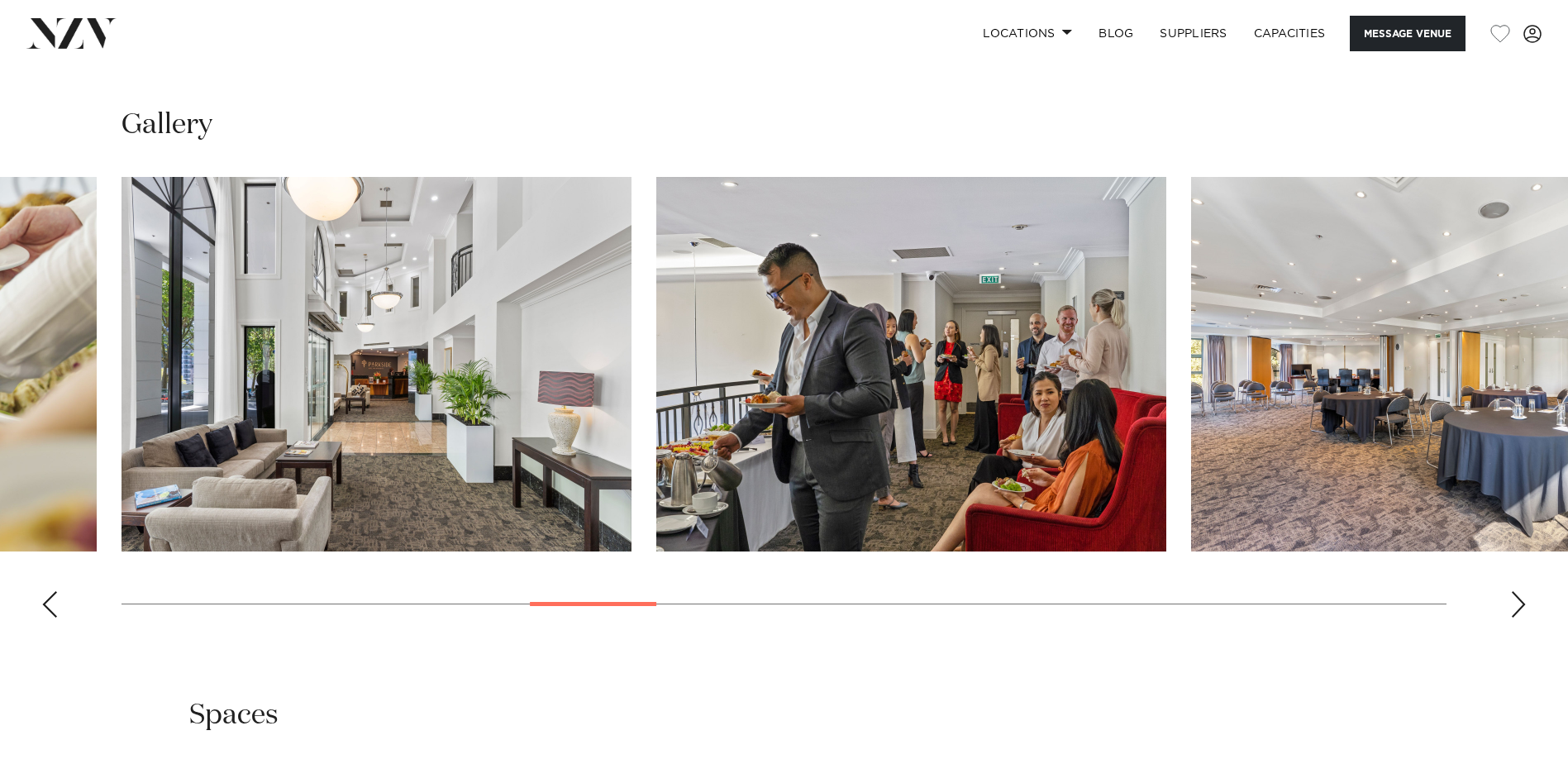
click at [1518, 618] on div "Next slide" at bounding box center [1519, 604] width 17 height 26
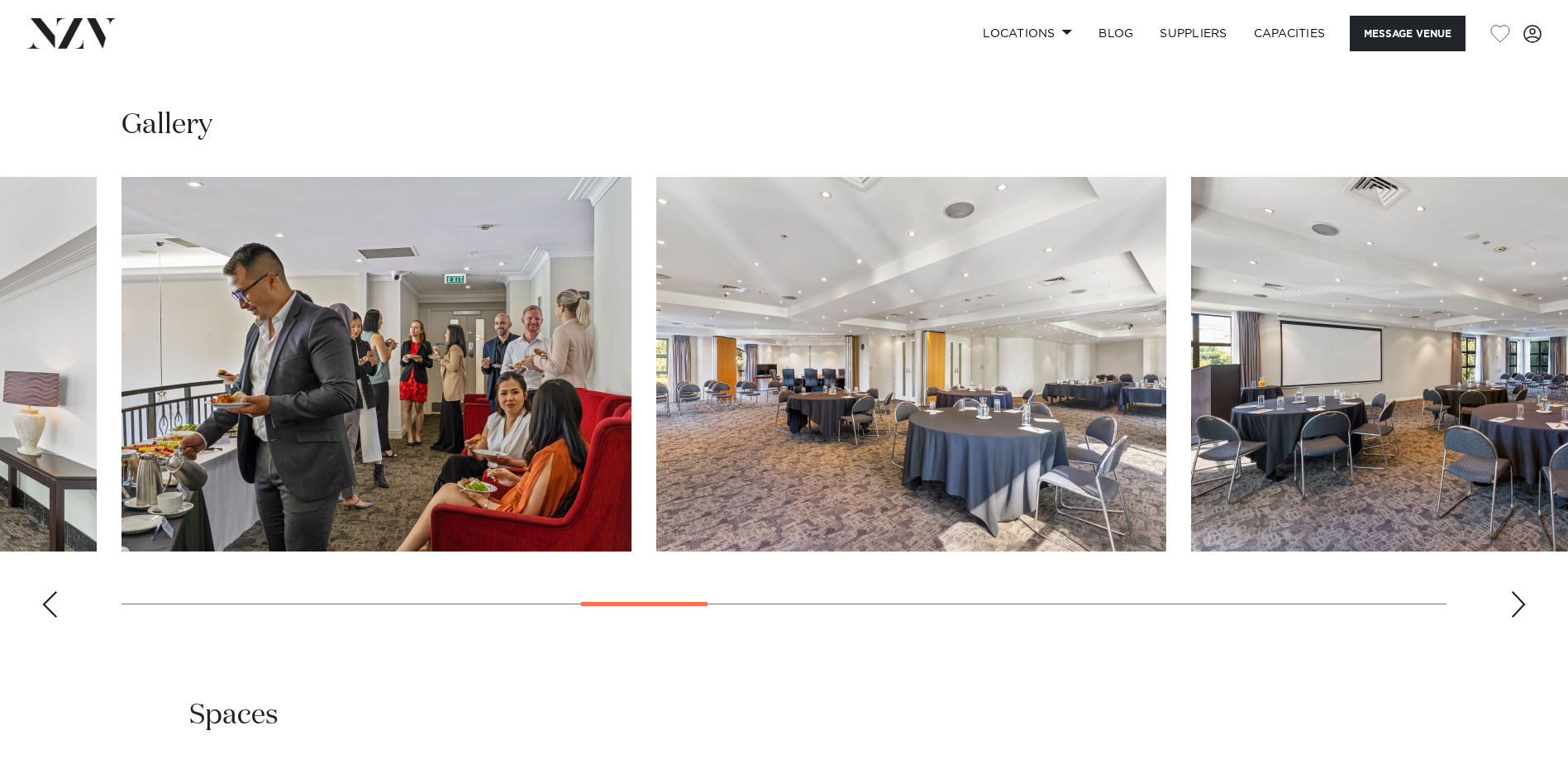
click at [1518, 618] on div "Next slide" at bounding box center [1519, 604] width 17 height 26
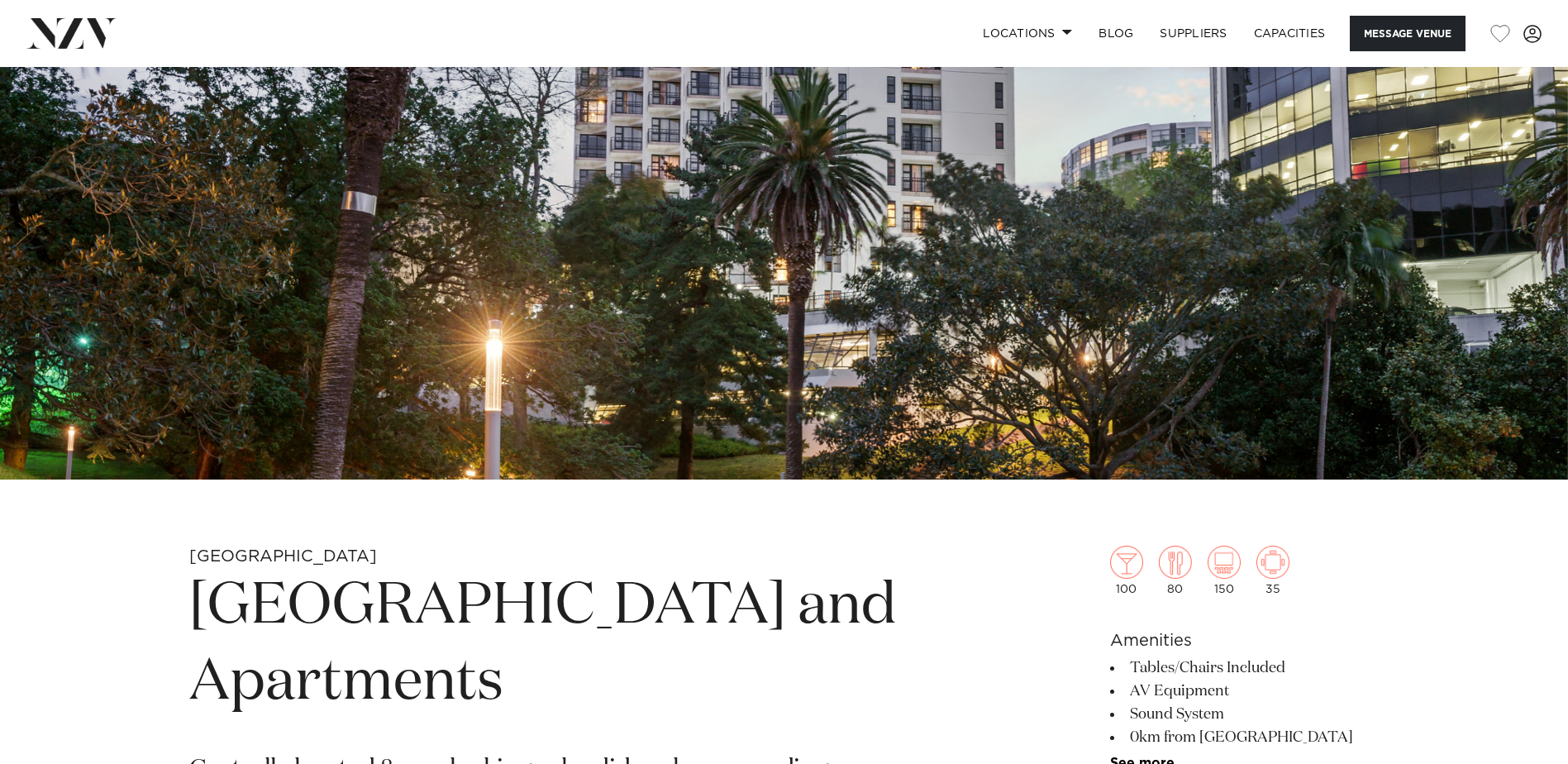
scroll to position [413, 0]
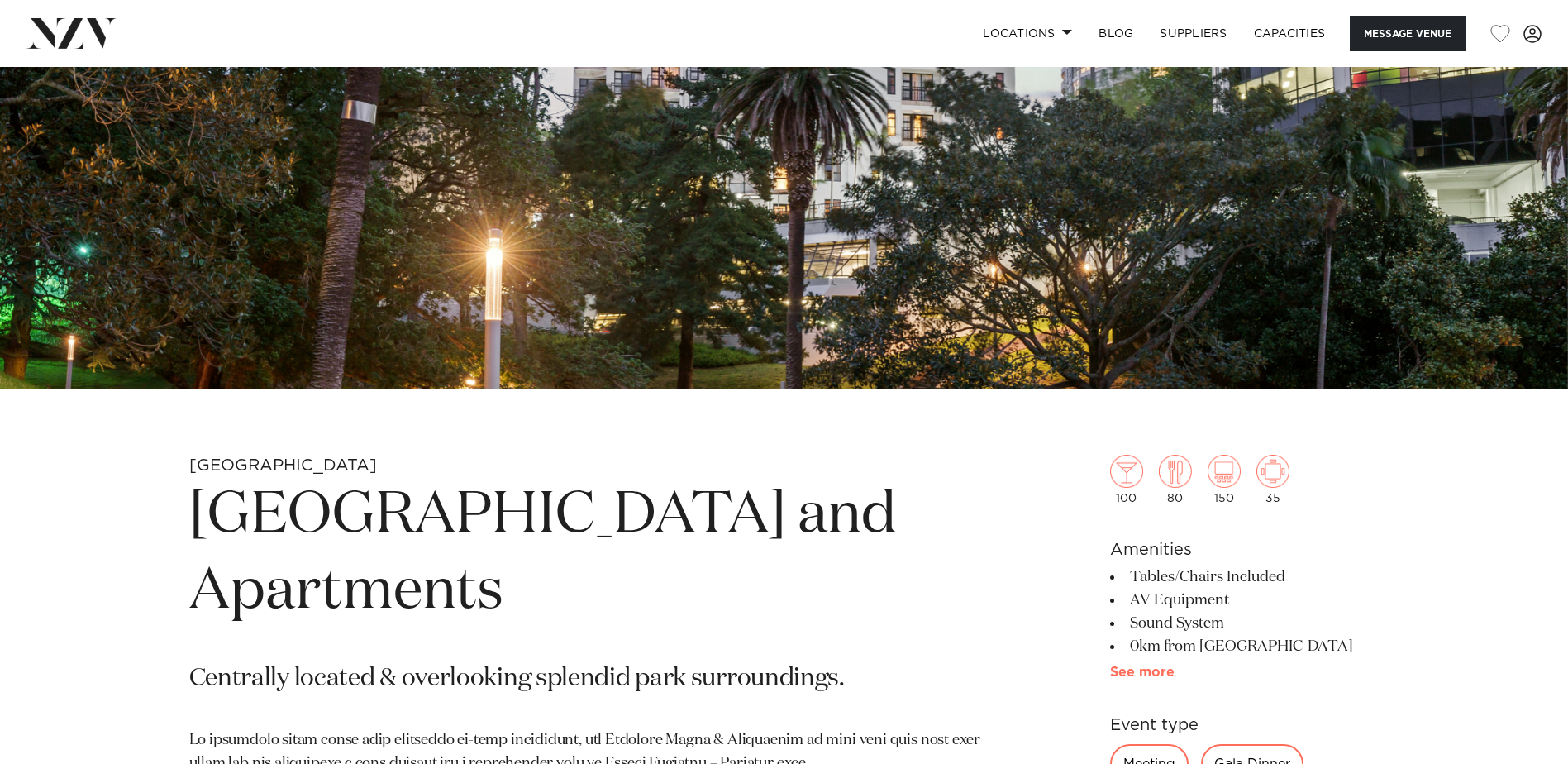
click at [1140, 673] on link "See more" at bounding box center [1174, 672] width 129 height 13
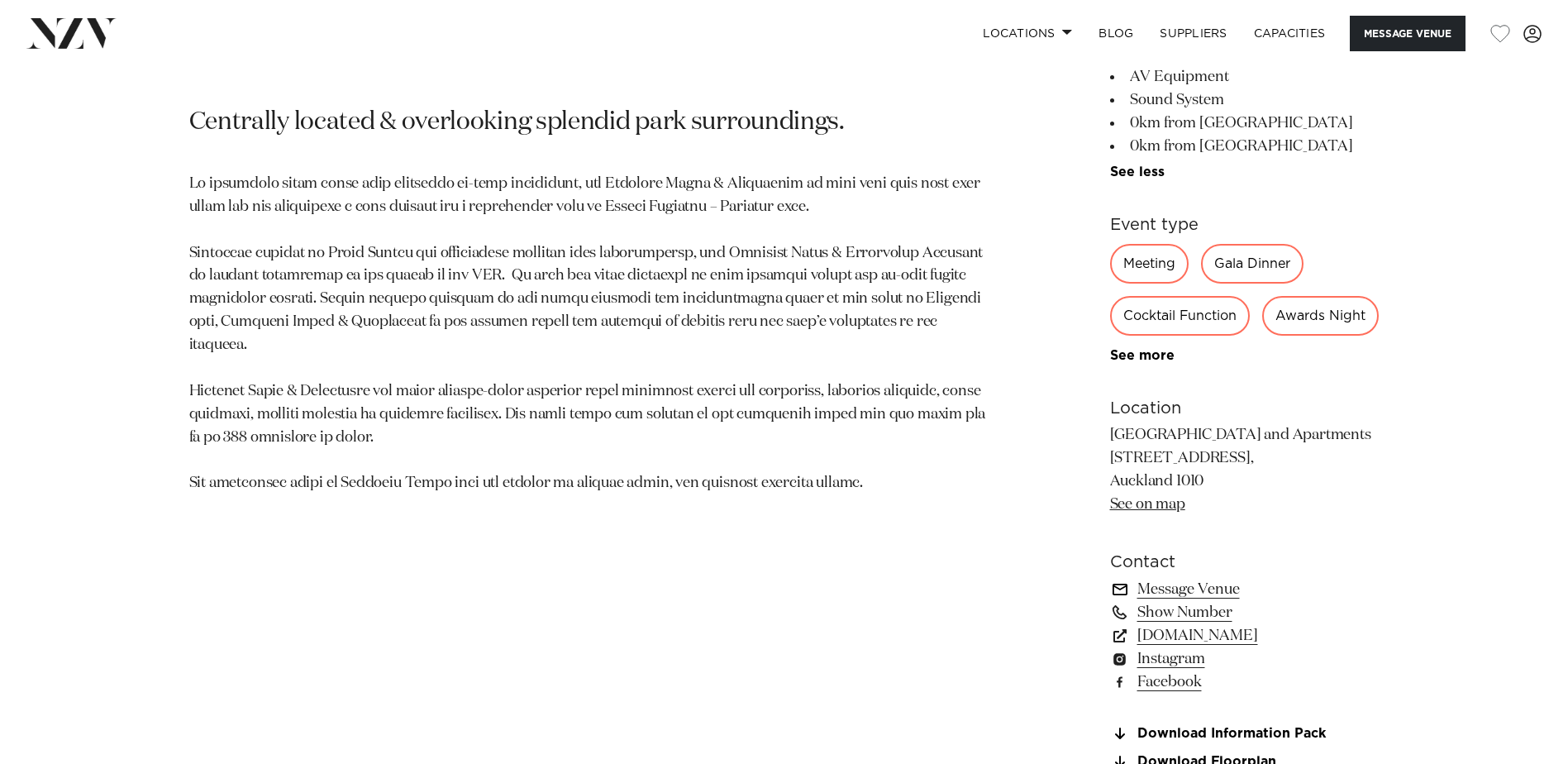
scroll to position [993, 0]
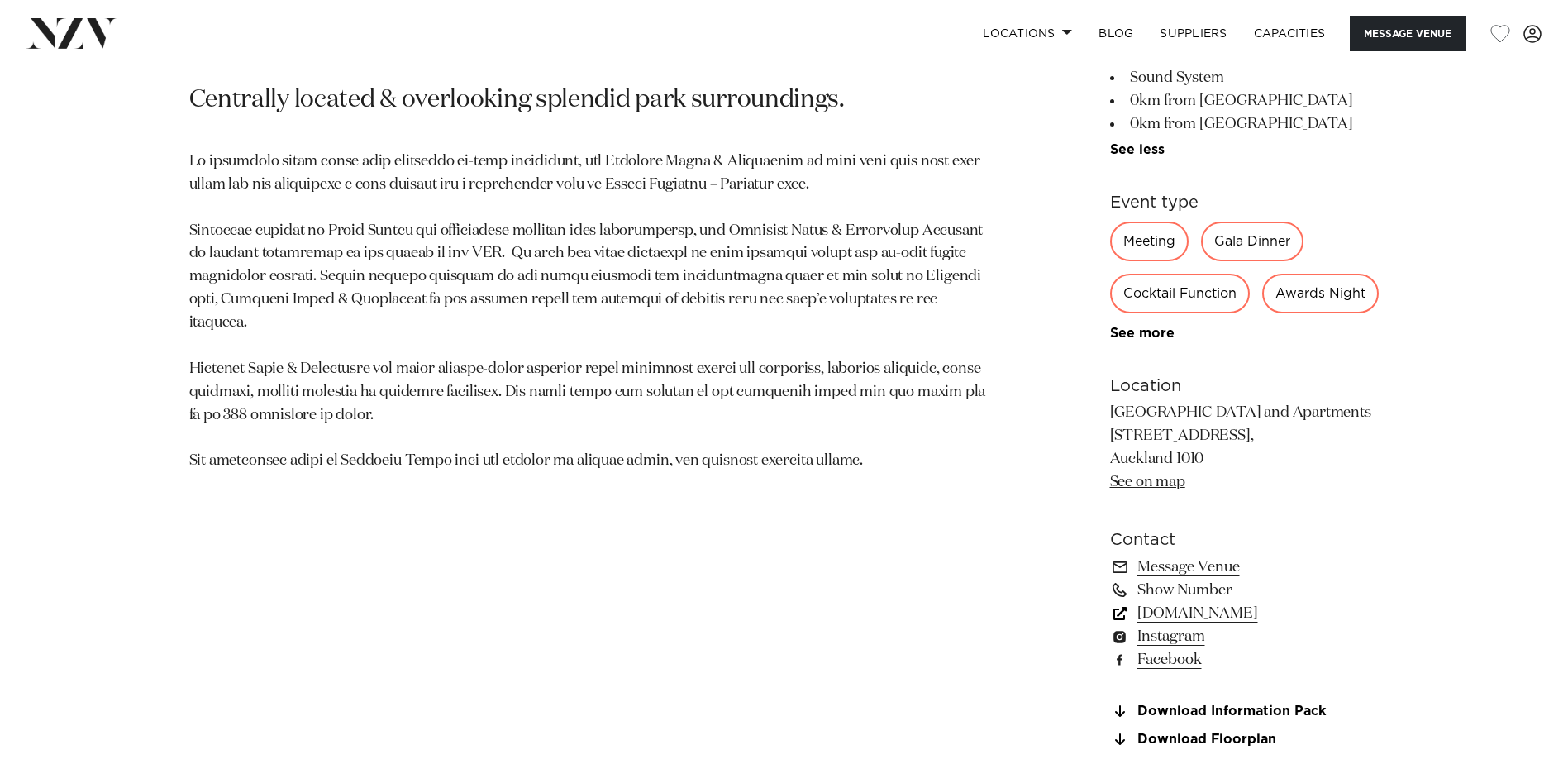
click at [1276, 625] on link "www.parksidehotel.co.nz" at bounding box center [1245, 613] width 270 height 23
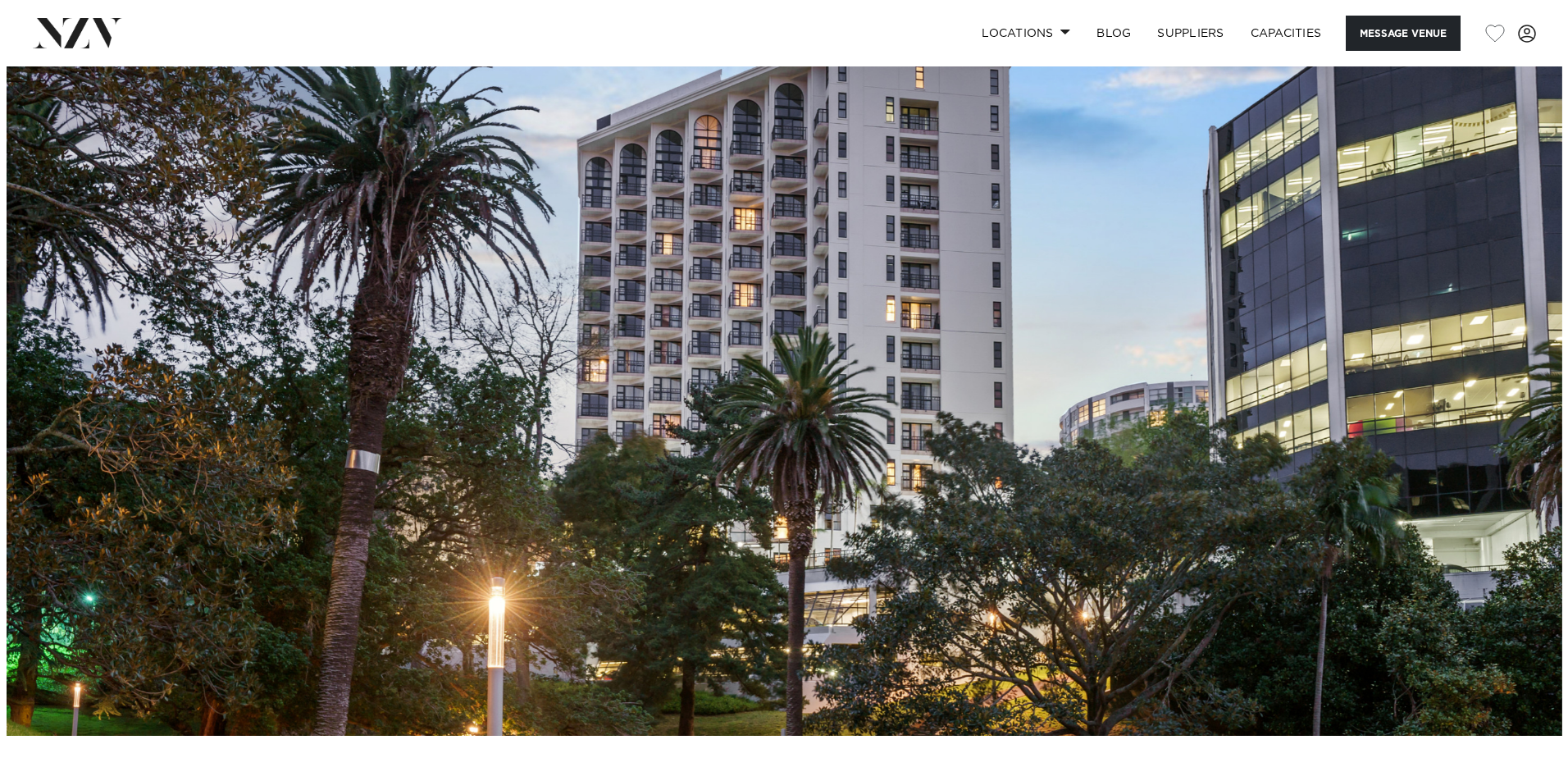
scroll to position [0, 0]
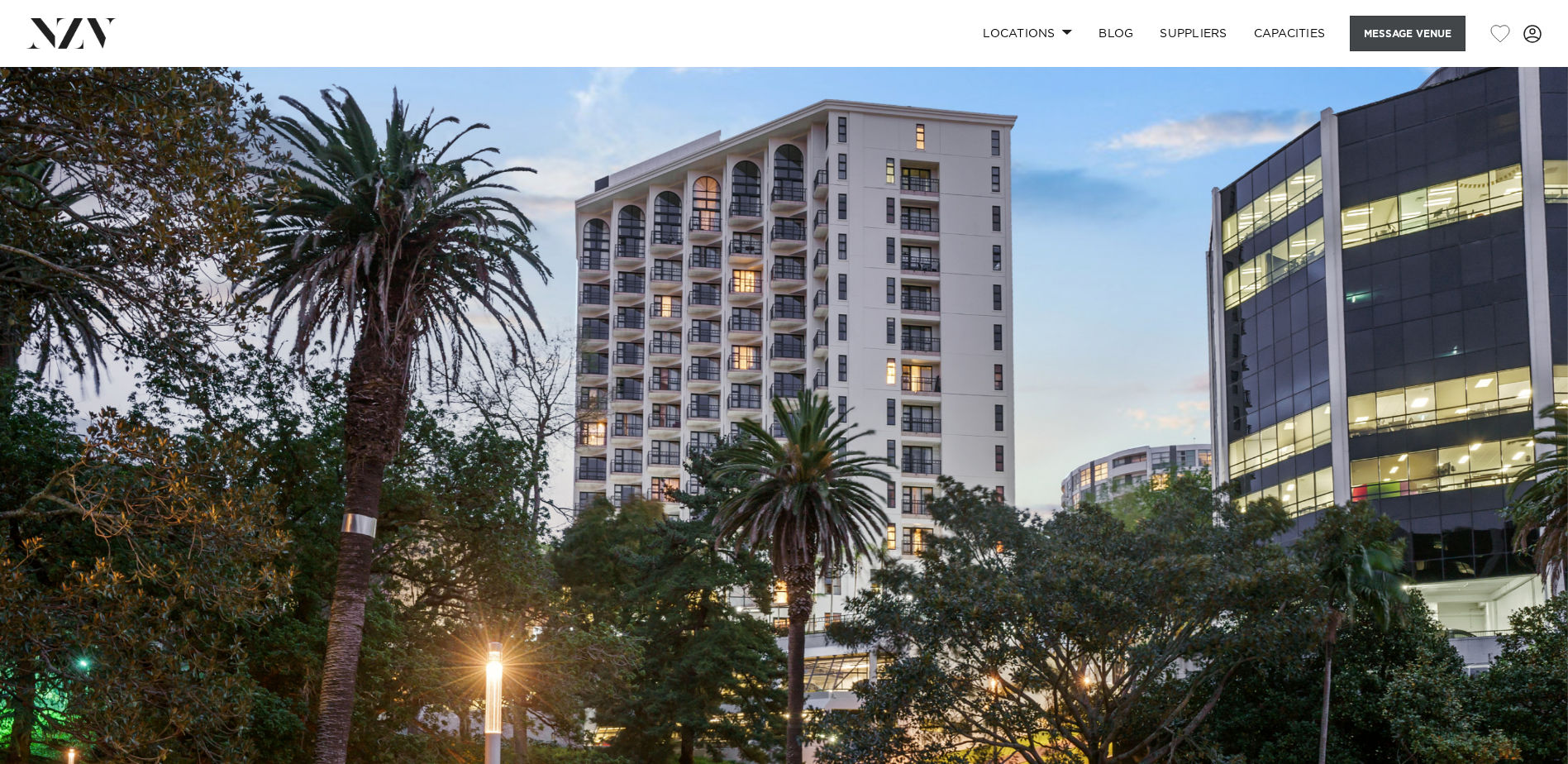
click at [1396, 33] on button "Message Venue" at bounding box center [1407, 34] width 115 height 35
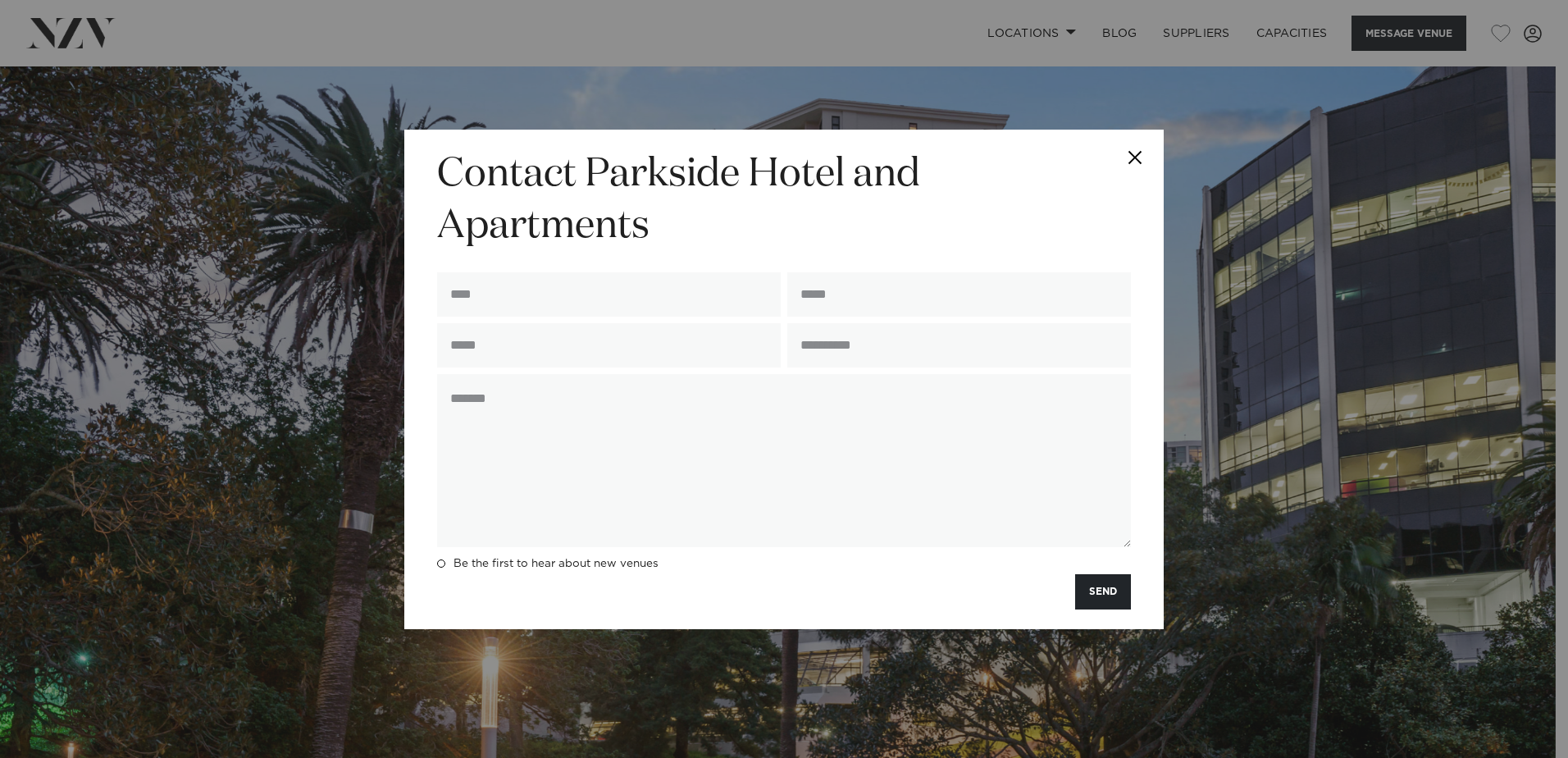
click at [1141, 153] on button "Close" at bounding box center [1135, 158] width 58 height 58
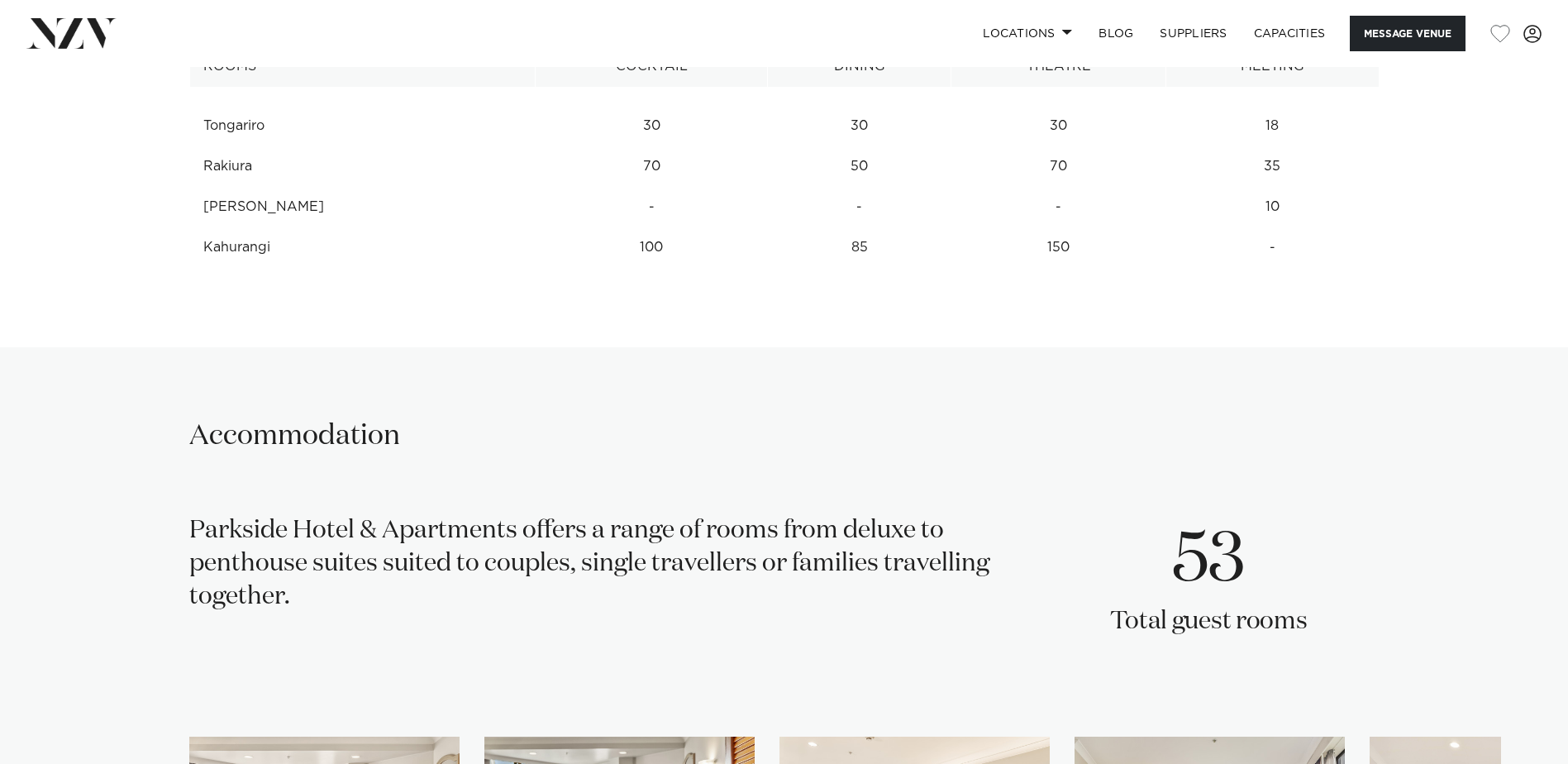
scroll to position [2233, 0]
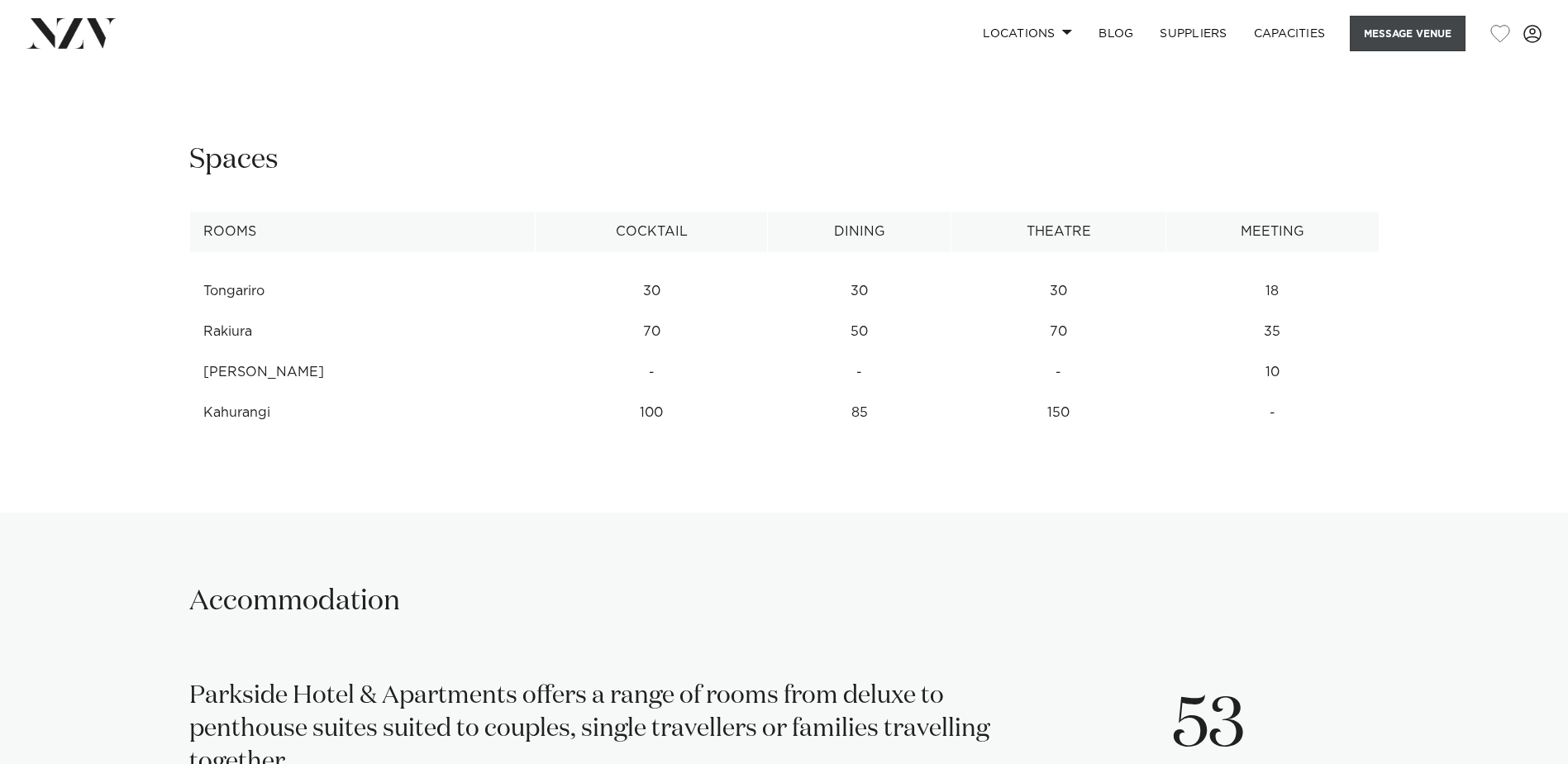
click at [1368, 41] on button "Message Venue" at bounding box center [1407, 34] width 115 height 35
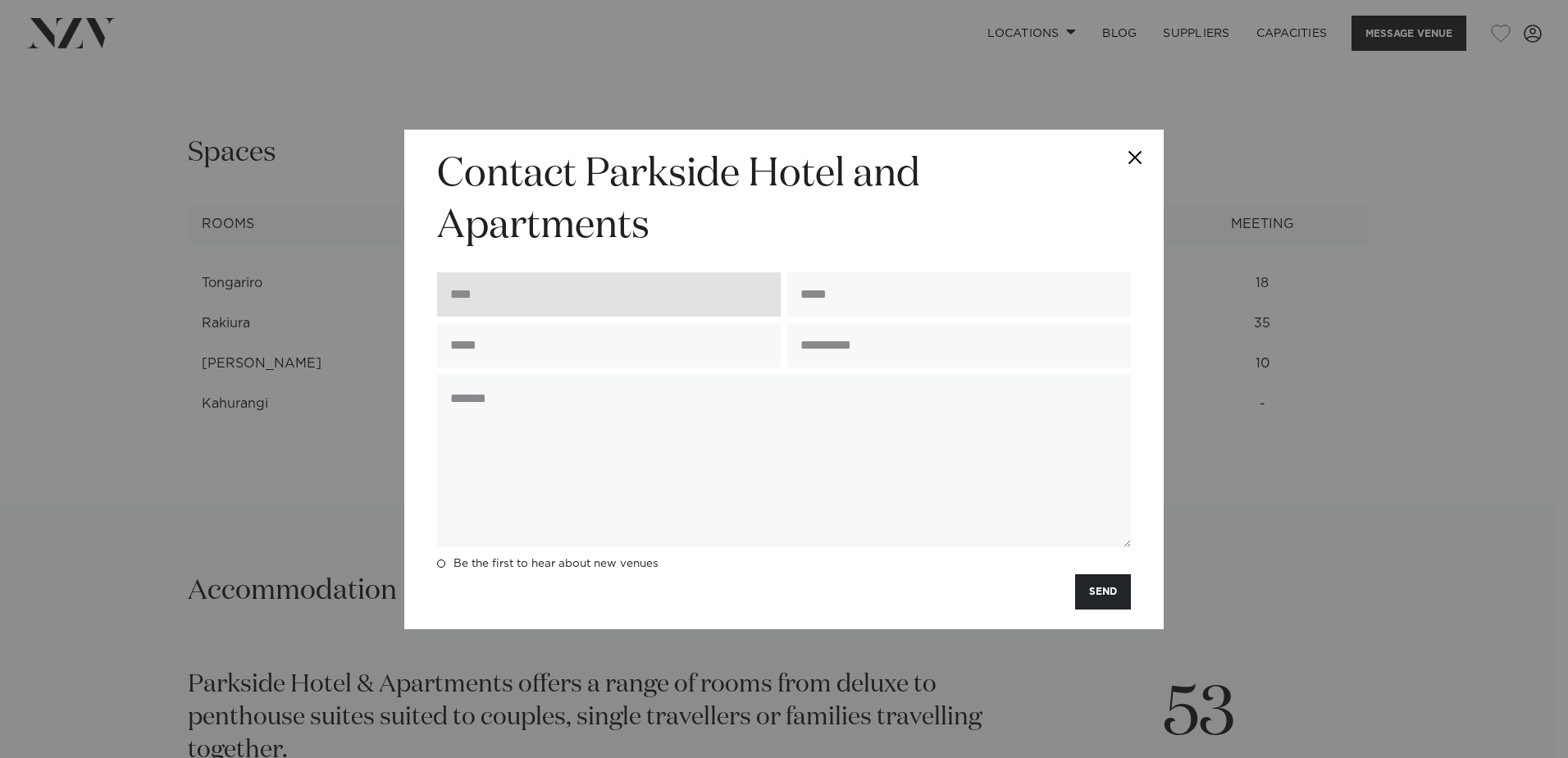
click at [651, 288] on input "text" at bounding box center [609, 294] width 344 height 44
type input "*****"
type input "**********"
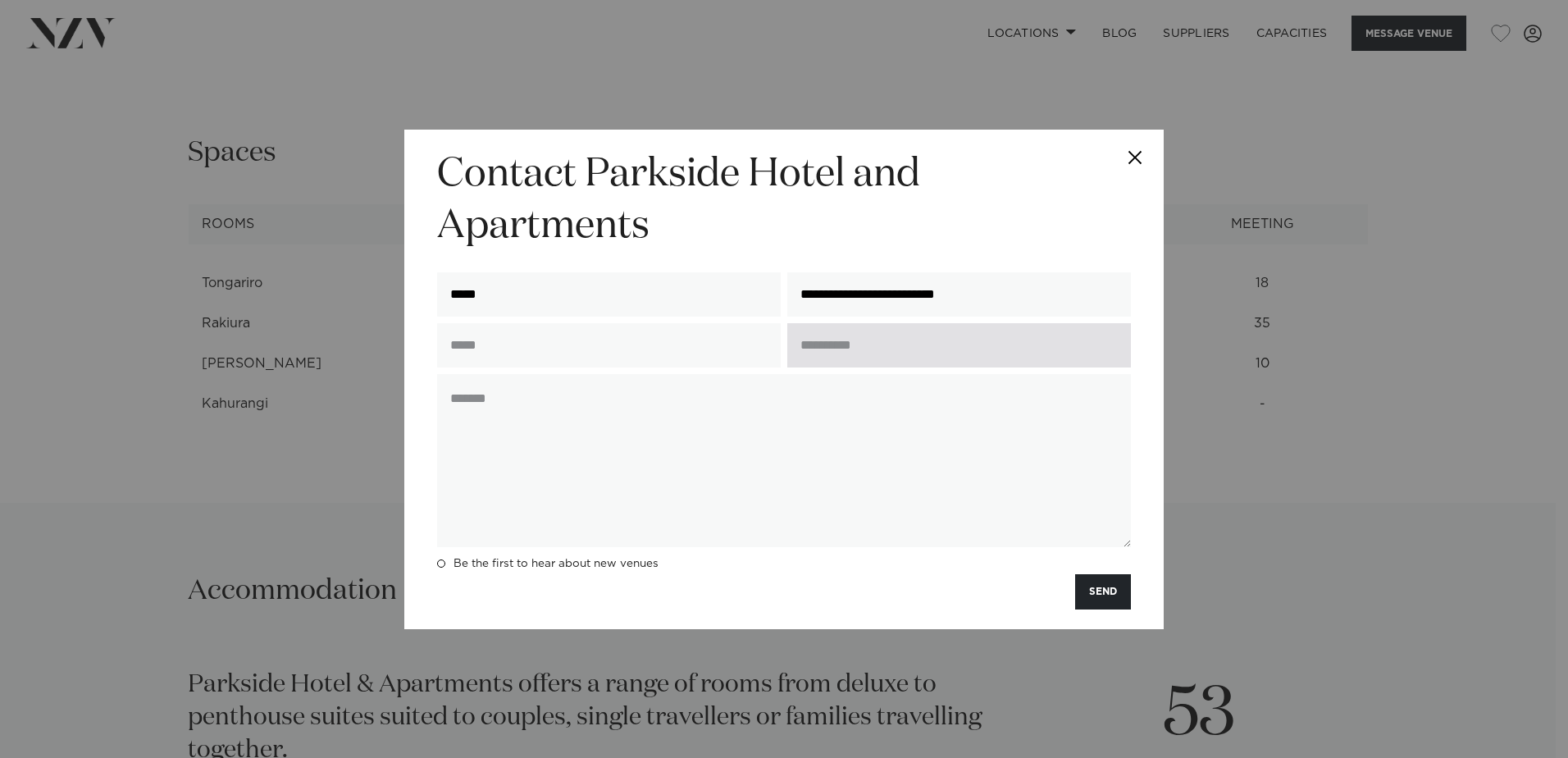
click at [847, 347] on input "text" at bounding box center [958, 345] width 344 height 44
type input "*"
type input "**********"
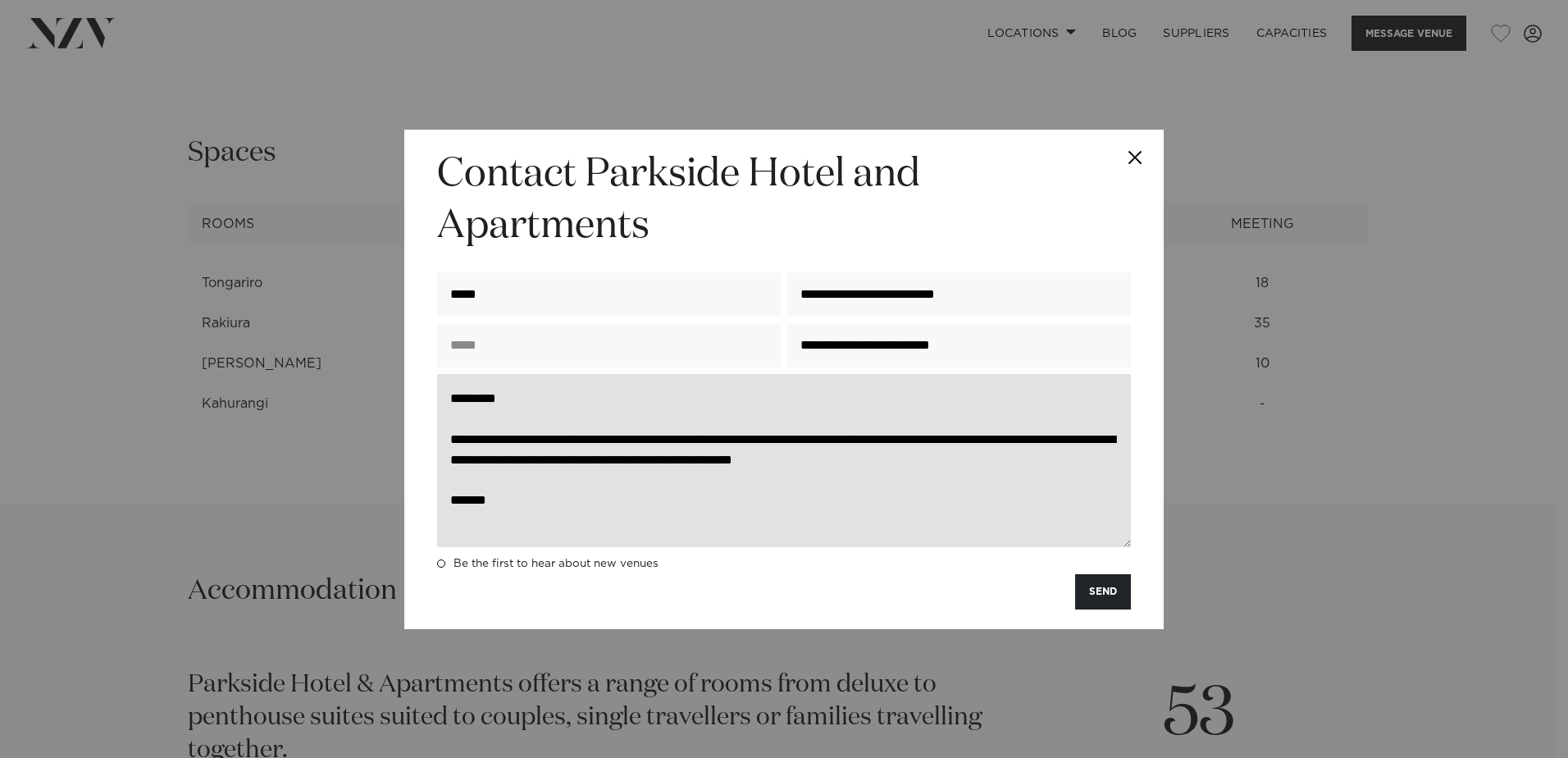
click at [861, 464] on textarea "**********" at bounding box center [784, 460] width 694 height 173
click at [699, 487] on textarea "**********" at bounding box center [784, 460] width 694 height 173
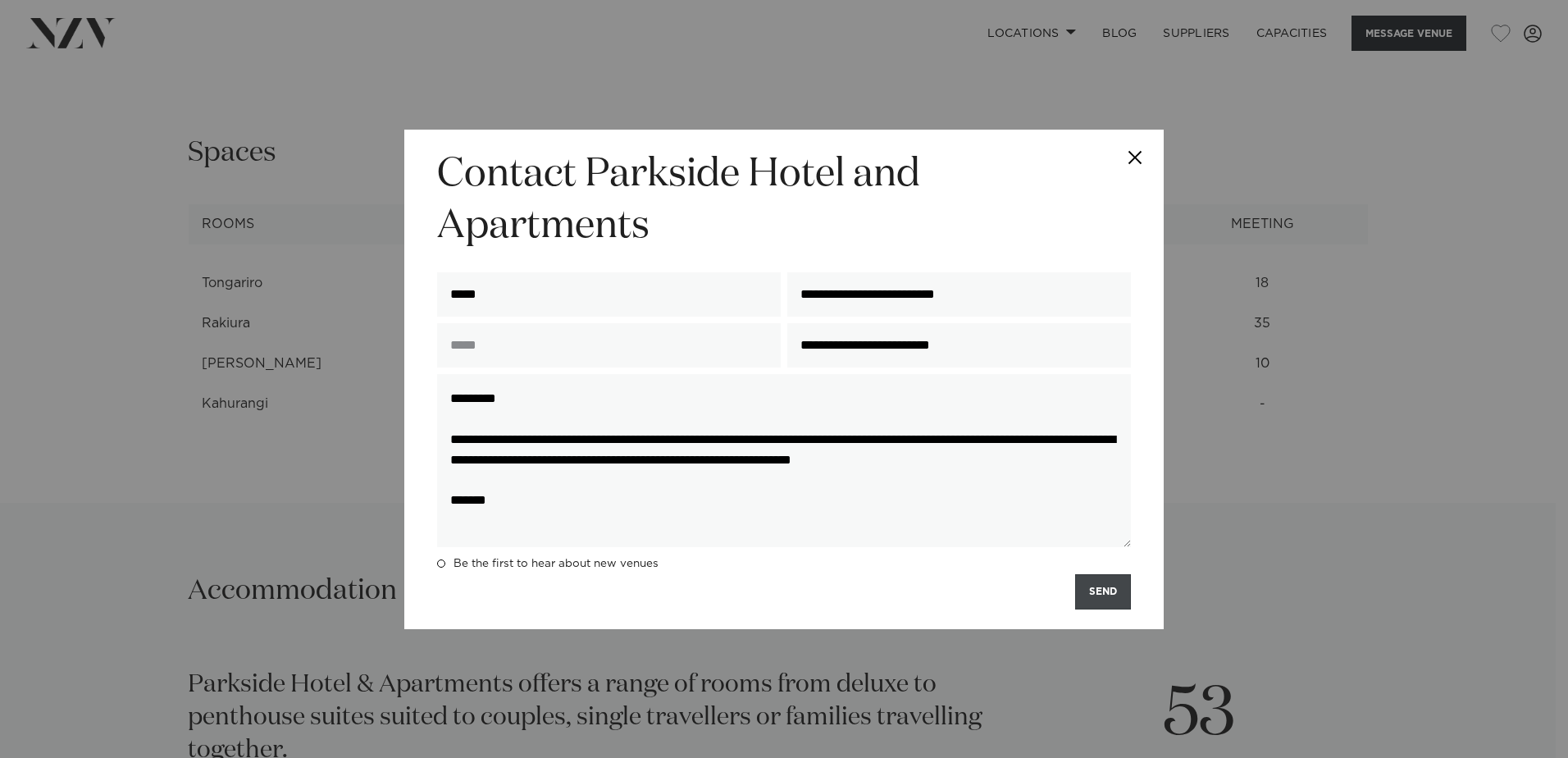
type textarea "**********"
click at [1117, 590] on button "SEND" at bounding box center [1103, 592] width 56 height 35
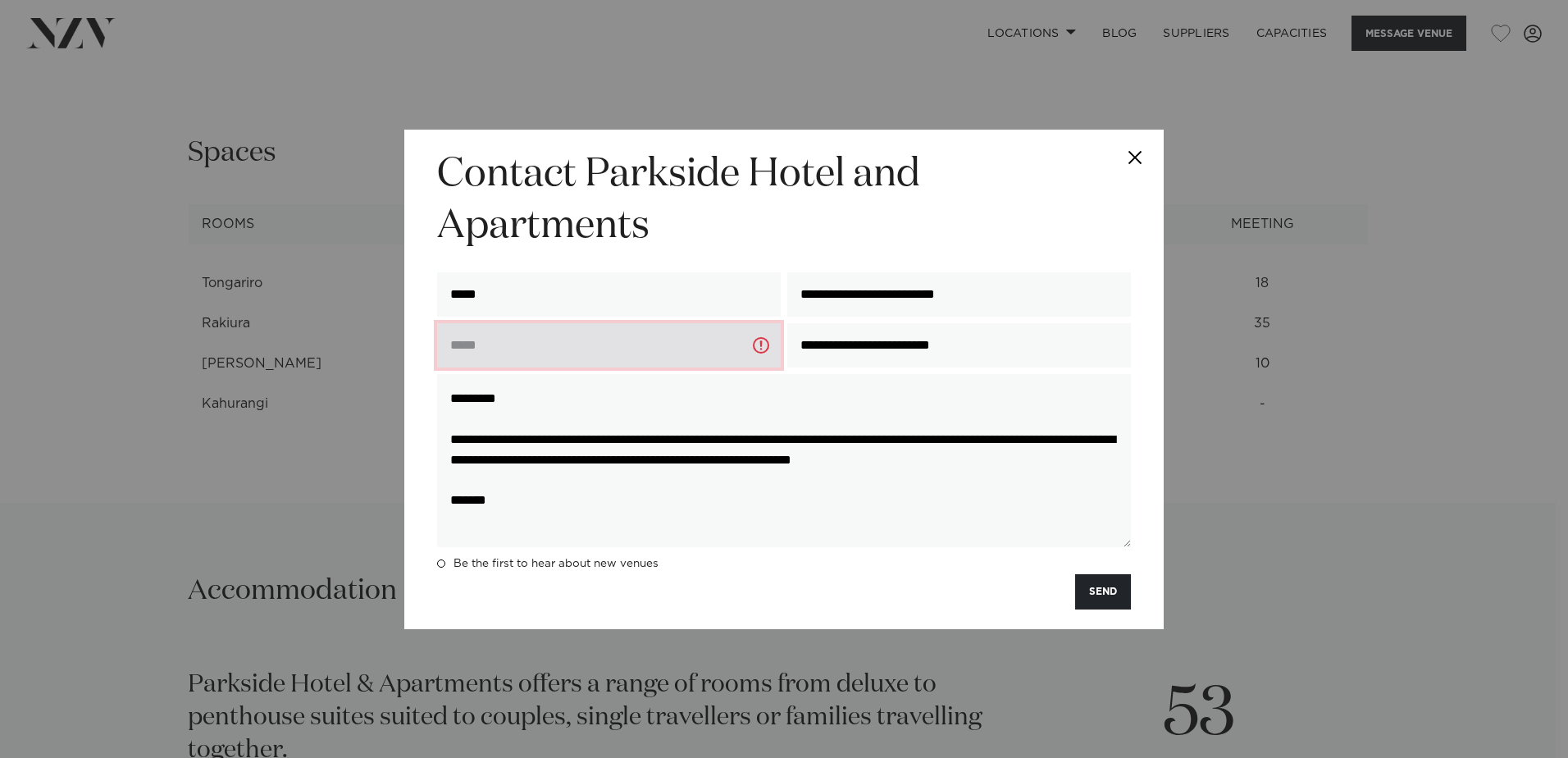
click at [558, 343] on input "text" at bounding box center [609, 345] width 344 height 44
click at [560, 346] on input "text" at bounding box center [609, 345] width 344 height 44
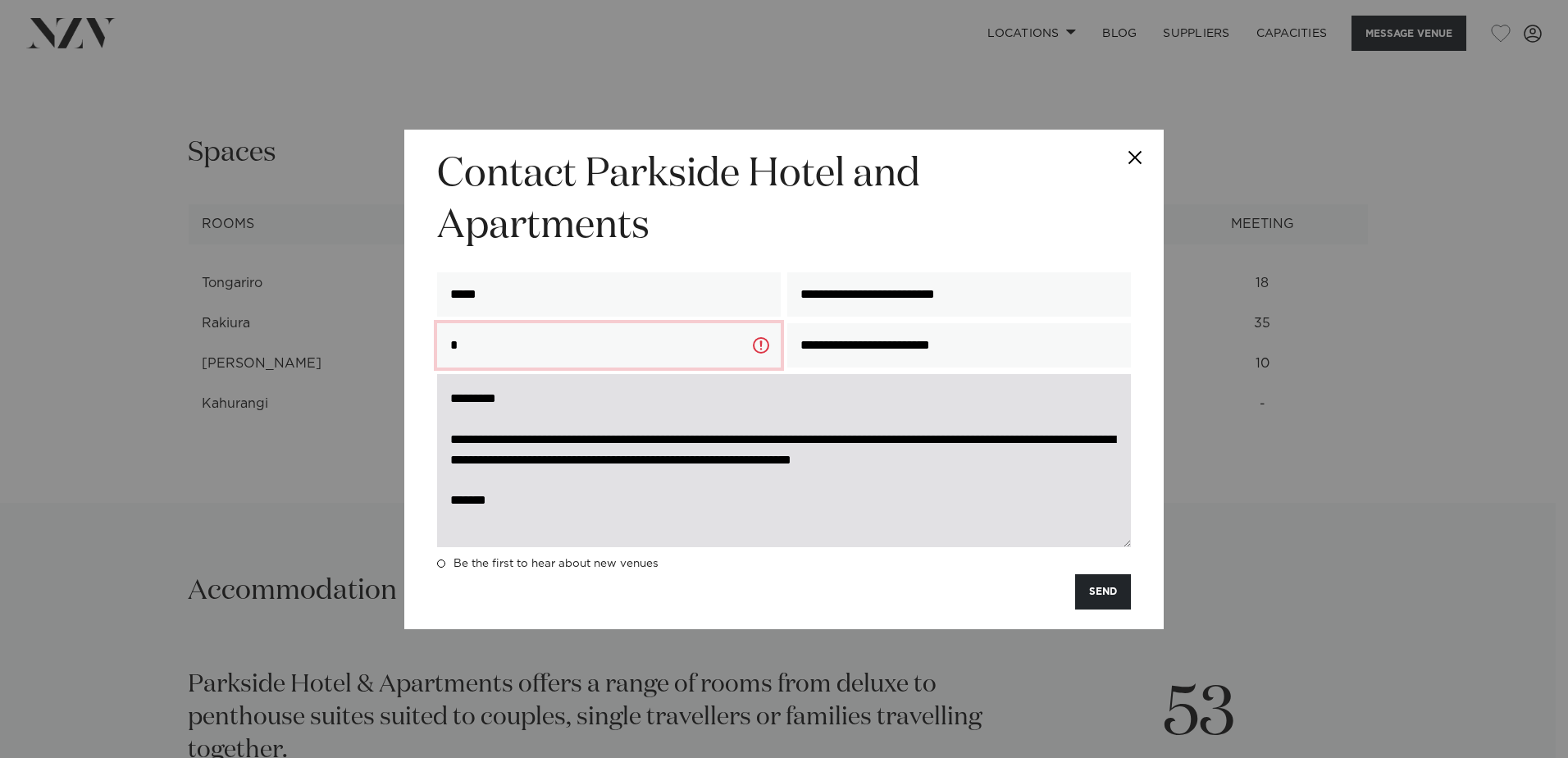
type input "*"
click at [912, 483] on textarea "**********" at bounding box center [784, 460] width 694 height 173
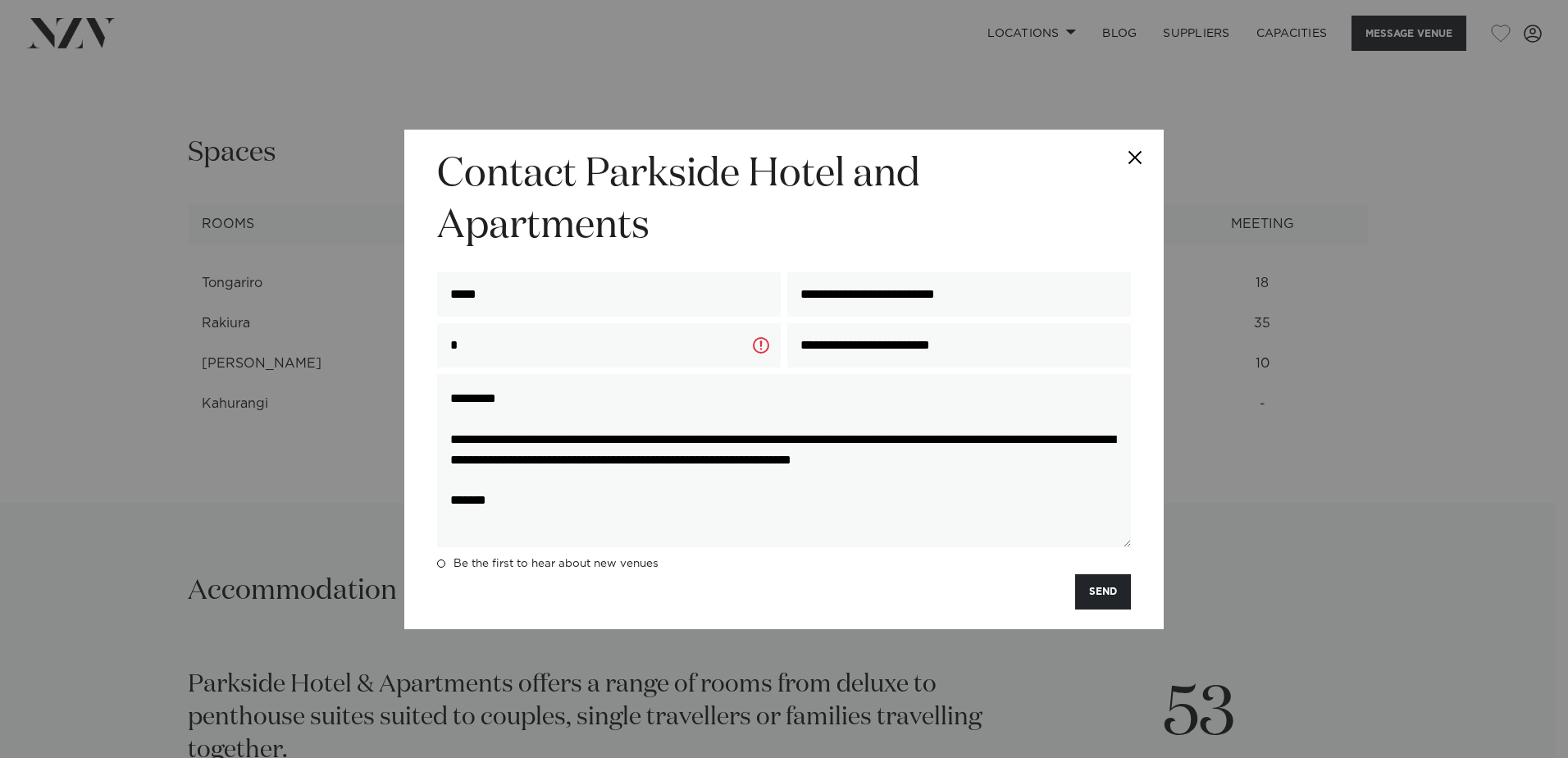
click at [1117, 597] on button "SEND" at bounding box center [1103, 592] width 56 height 35
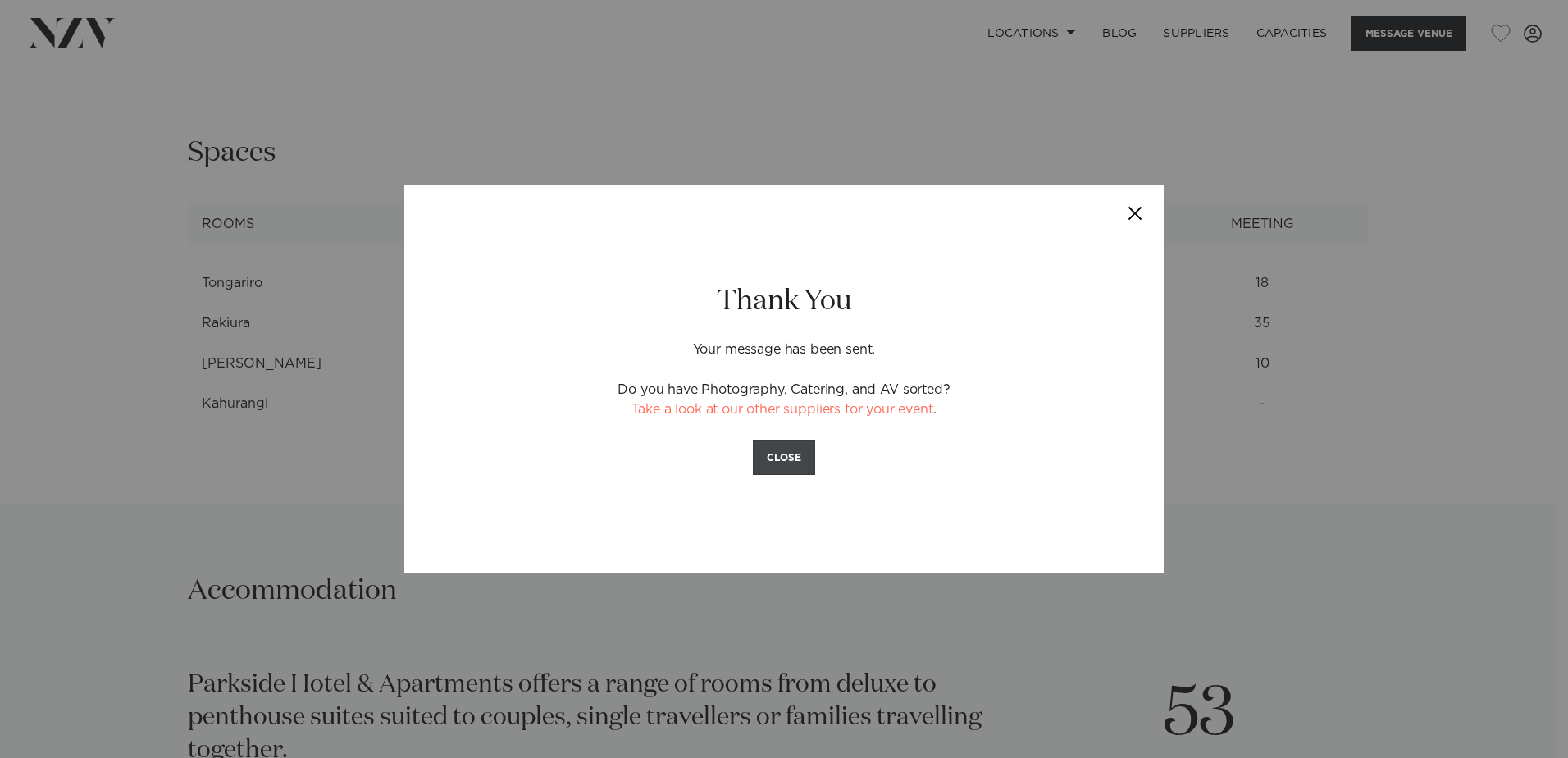
click at [777, 457] on button "CLOSE" at bounding box center [784, 458] width 63 height 35
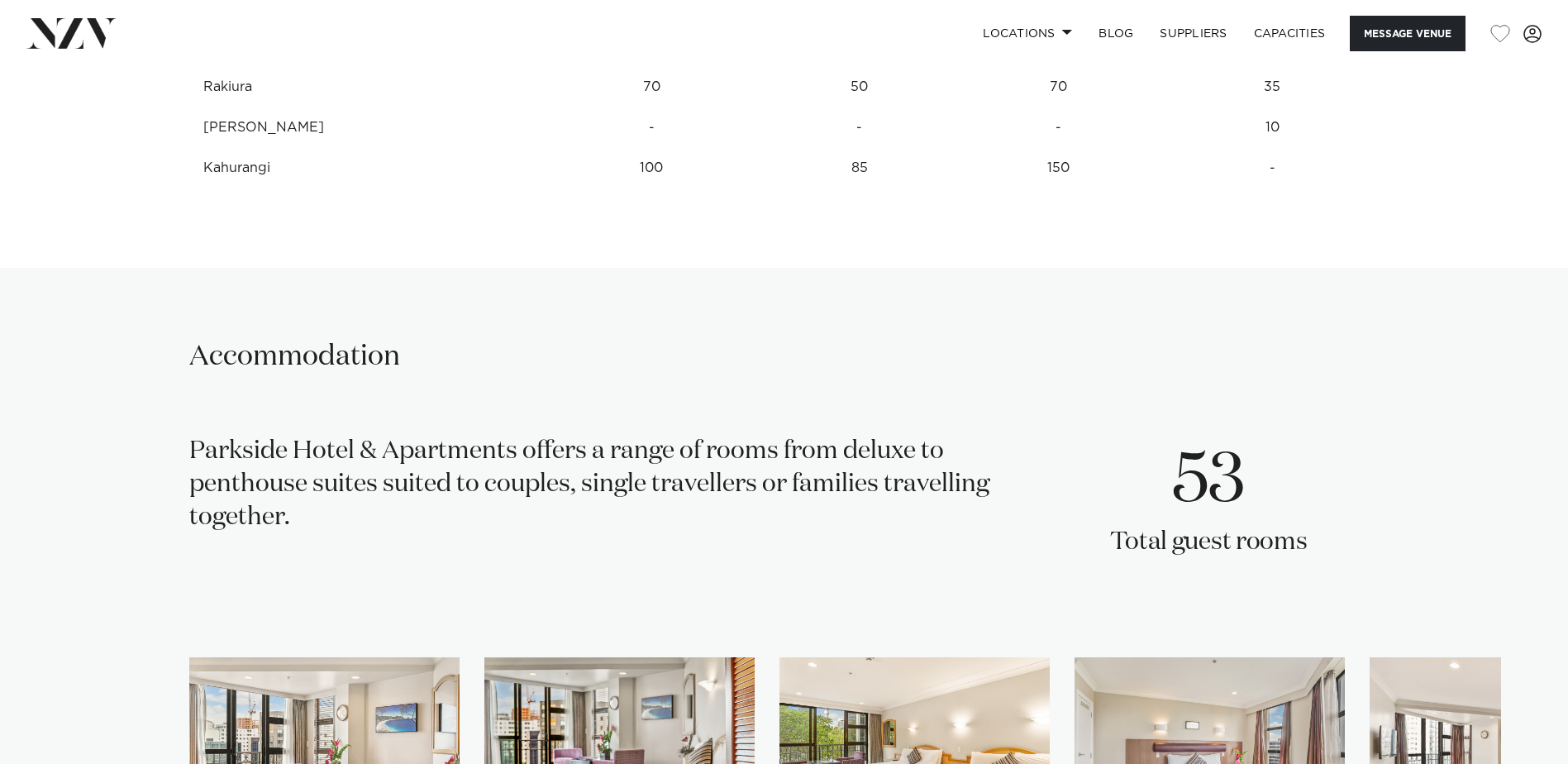
scroll to position [2481, 0]
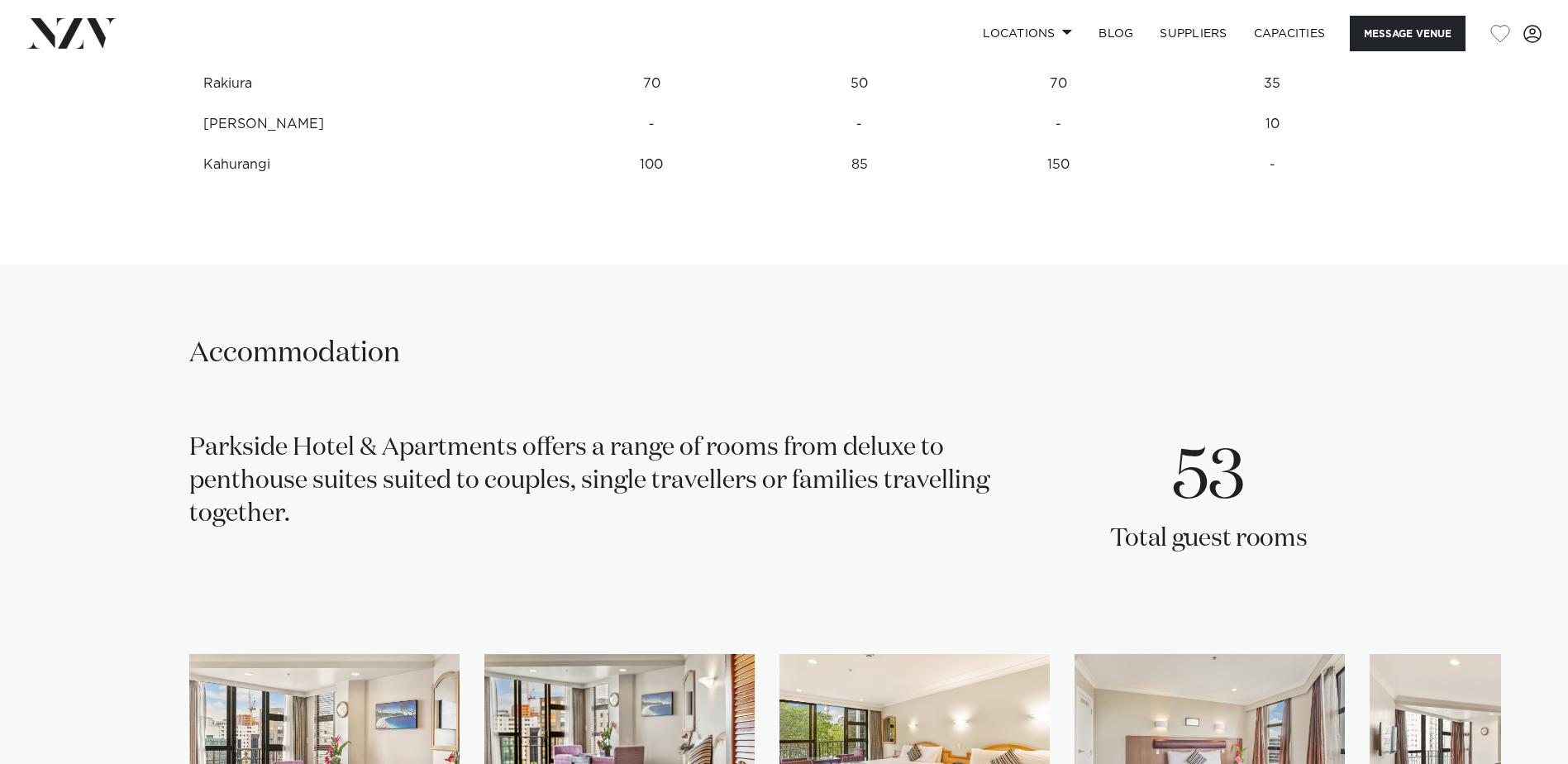
click at [870, 697] on div "Accommodation Parkside Hotel & Apartments offers a range of rooms from deluxe t…" at bounding box center [784, 626] width 1407 height 582
